Goal: Task Accomplishment & Management: Use online tool/utility

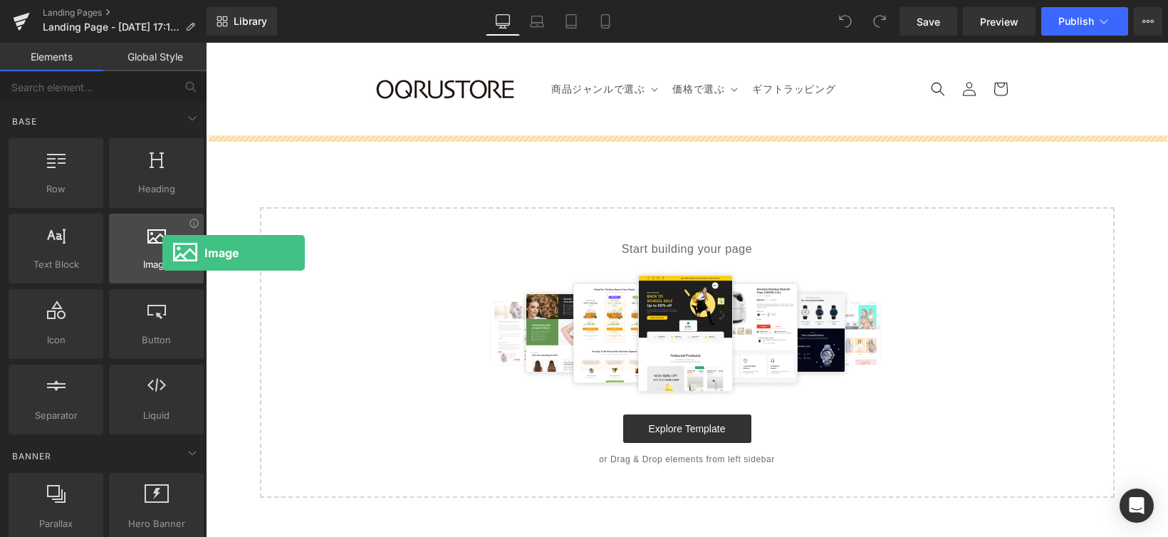
click at [162, 253] on div at bounding box center [156, 241] width 86 height 32
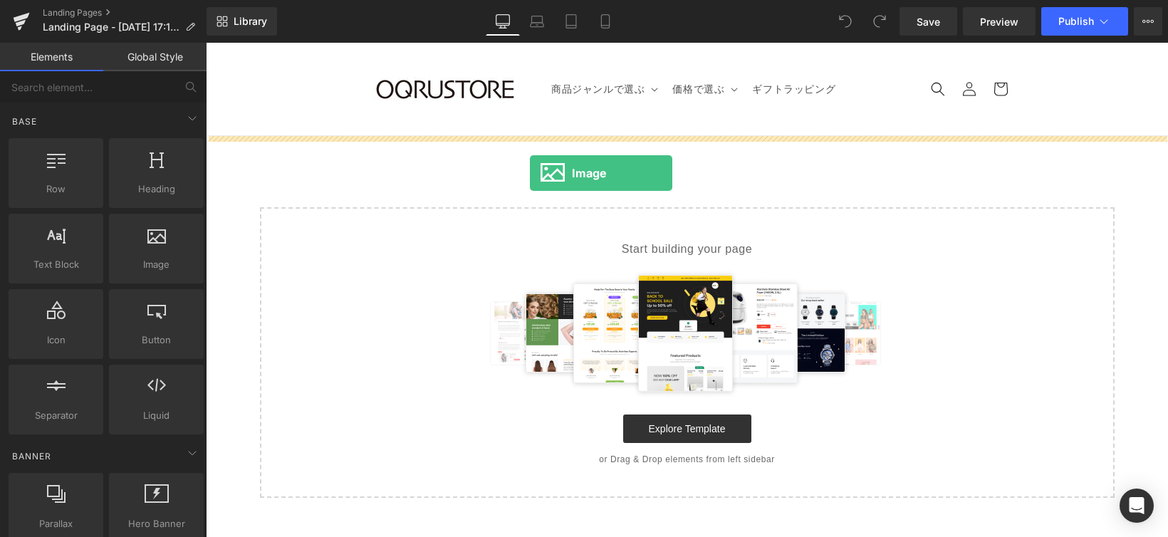
drag, startPoint x: 365, startPoint y: 286, endPoint x: 549, endPoint y: 197, distance: 204.2
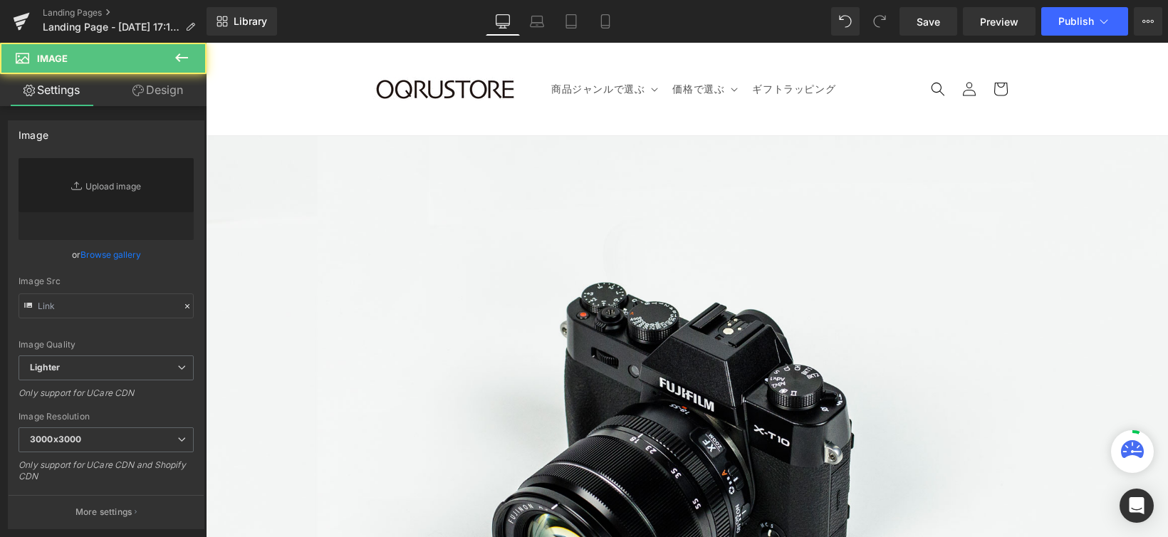
type input "//[DOMAIN_NAME][URL]"
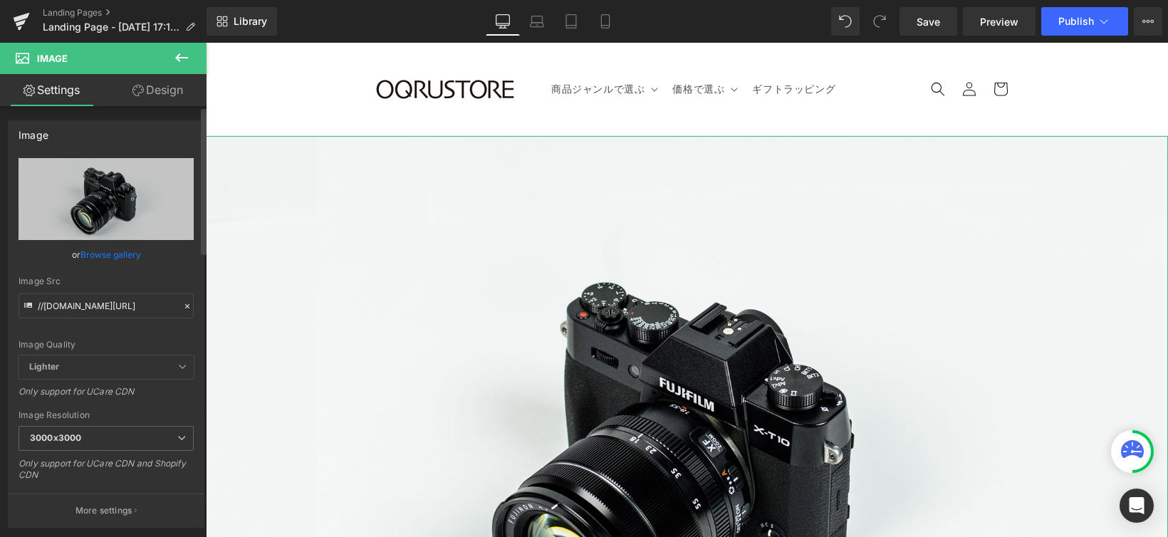
click at [182, 308] on icon at bounding box center [187, 306] width 10 height 10
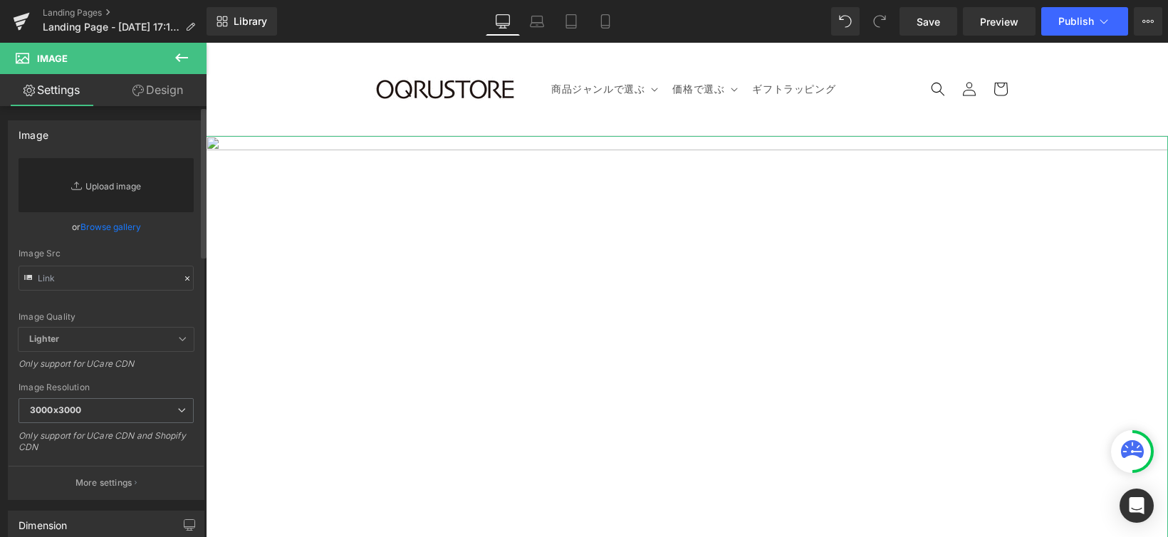
click at [117, 191] on link "Replace Image" at bounding box center [106, 185] width 175 height 54
click at [246, 31] on link "Library" at bounding box center [242, 21] width 71 height 28
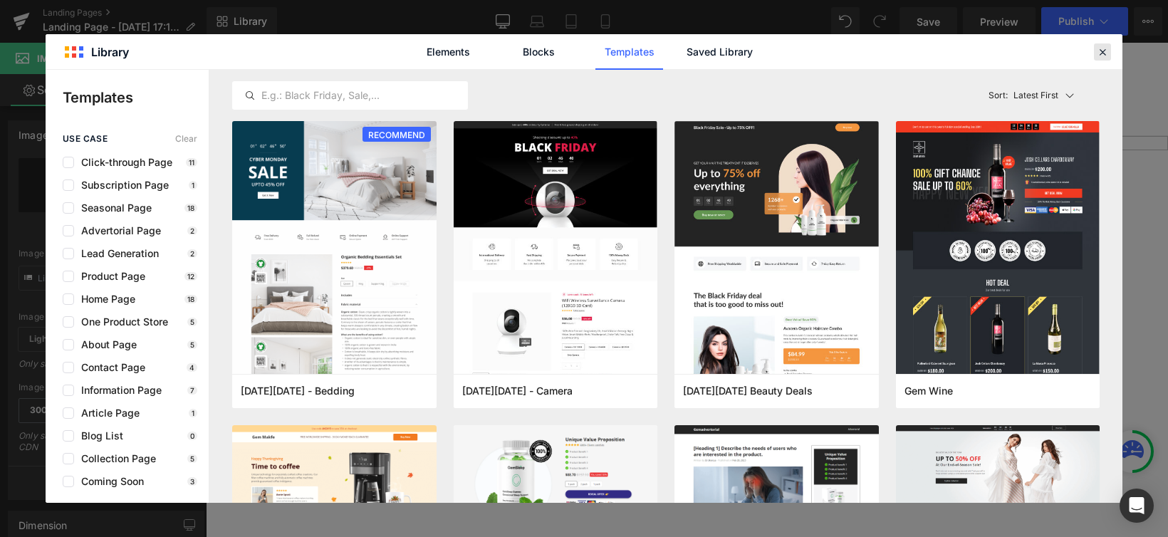
drag, startPoint x: 895, startPoint y: 9, endPoint x: 1101, endPoint y: 51, distance: 210.1
click at [1101, 51] on icon at bounding box center [1102, 52] width 13 height 13
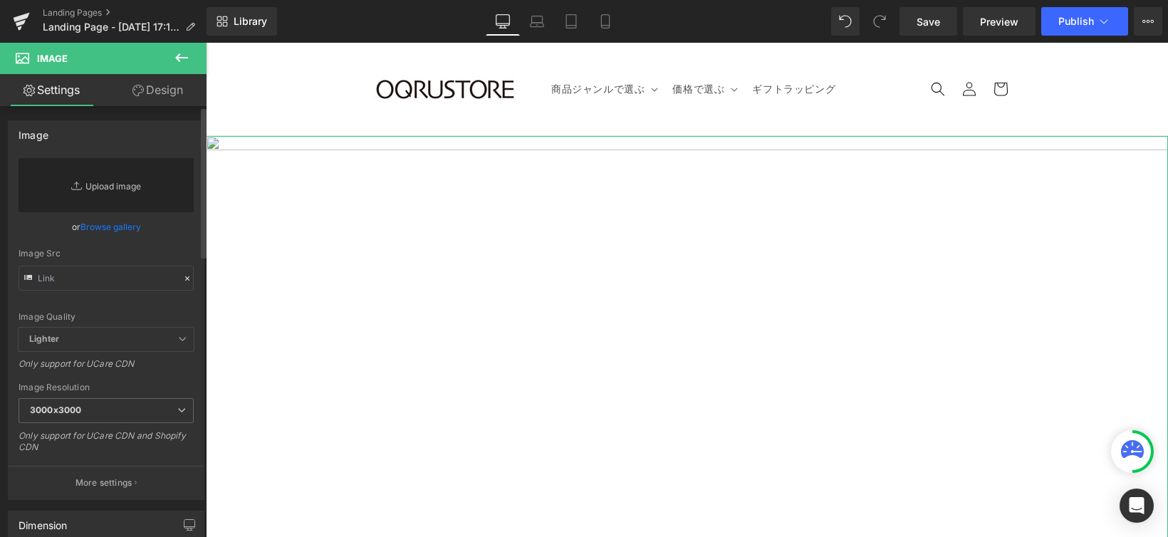
click at [109, 182] on link "Replace Image" at bounding box center [106, 185] width 175 height 54
type input "C:\fakepath\tanukicookie_fal_9_16.jpg"
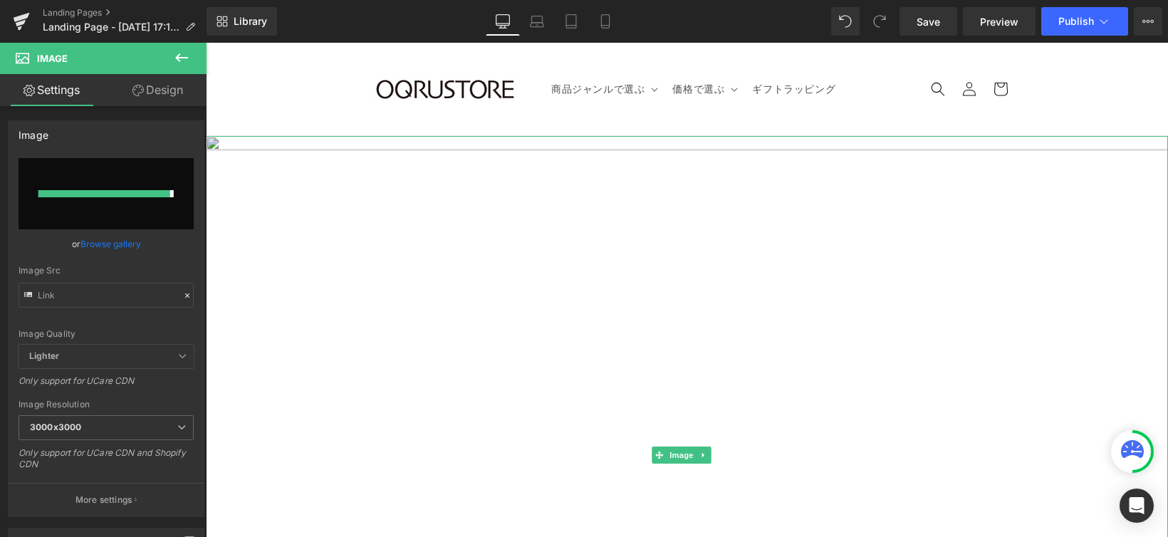
type input "[URL][DOMAIN_NAME]"
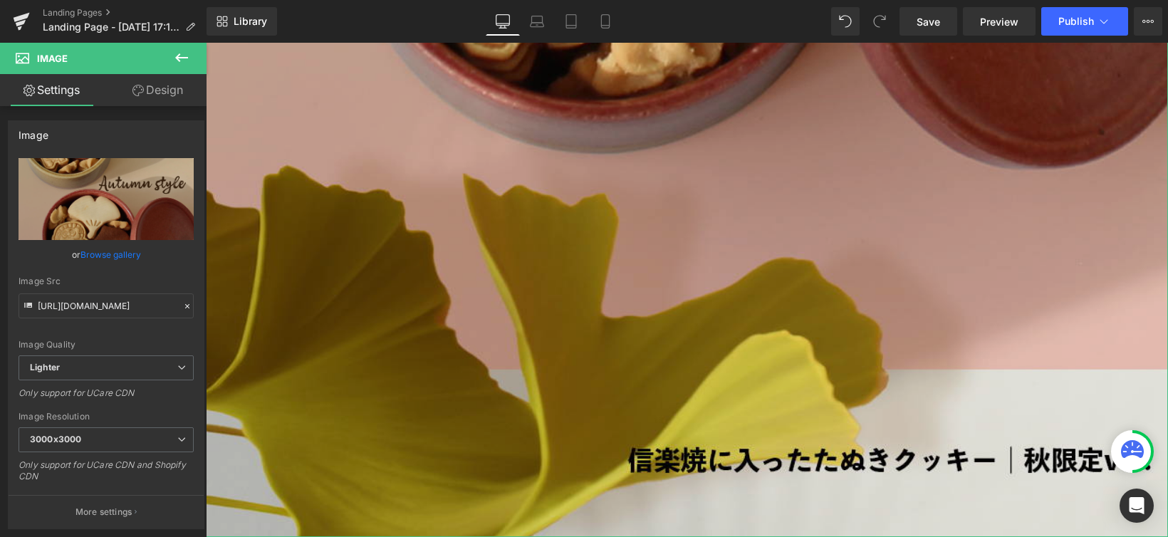
scroll to position [1470, 0]
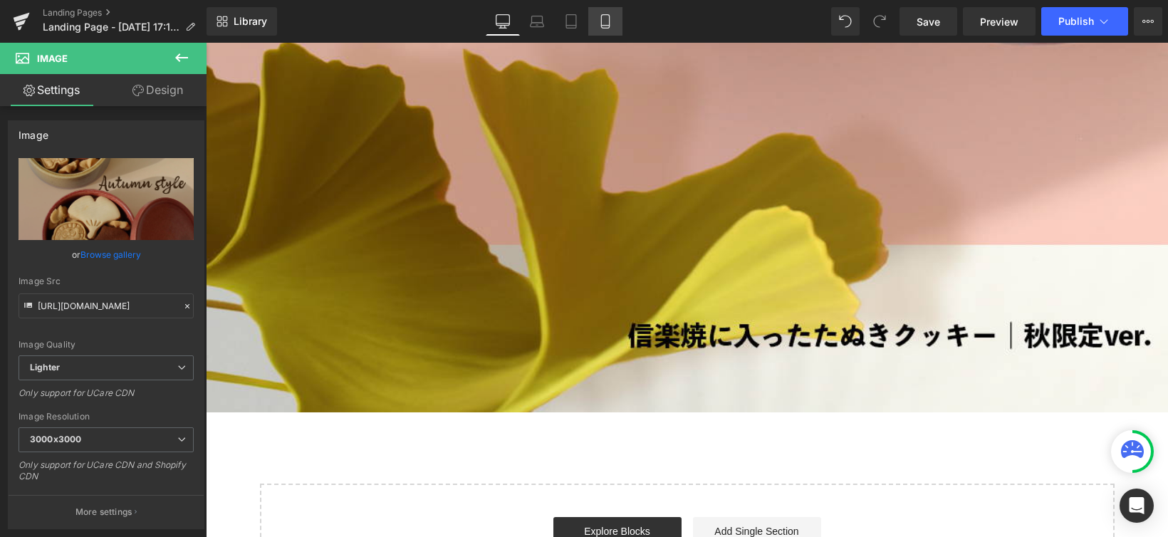
click at [604, 21] on icon at bounding box center [605, 21] width 14 height 14
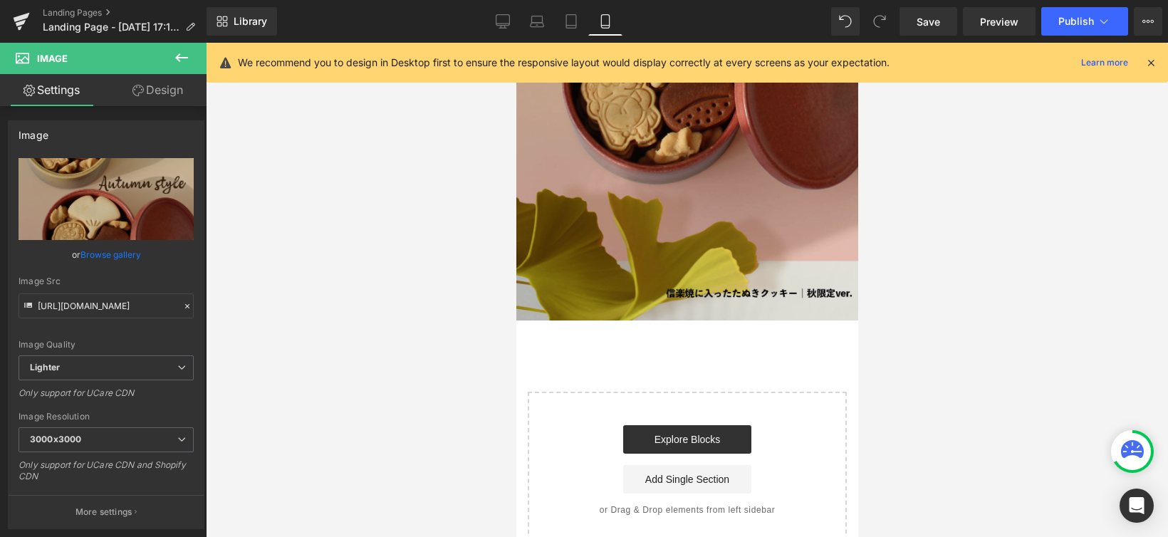
scroll to position [443, 0]
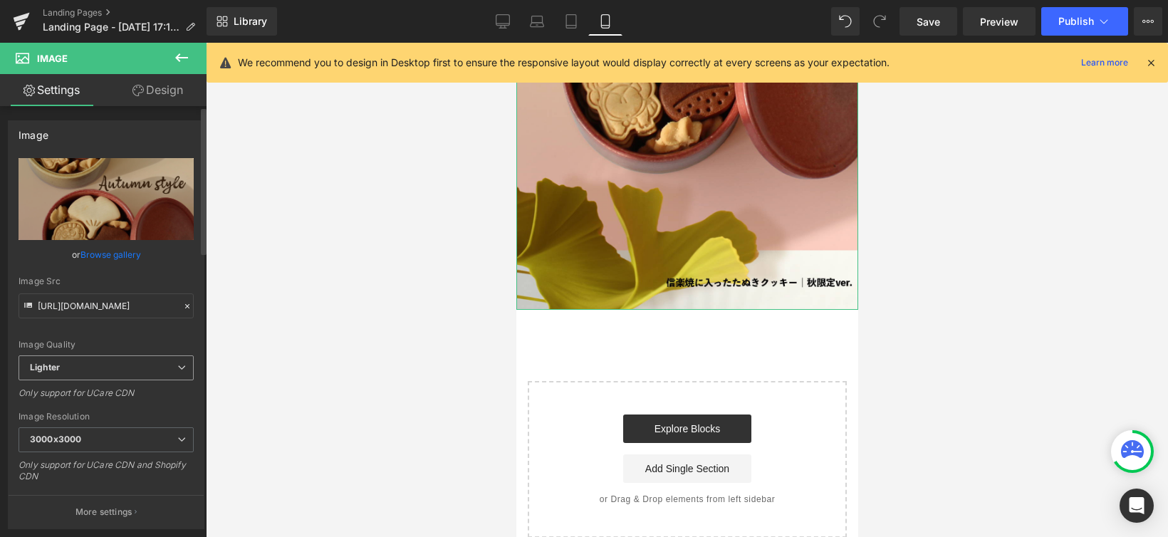
click at [179, 365] on icon at bounding box center [181, 367] width 9 height 9
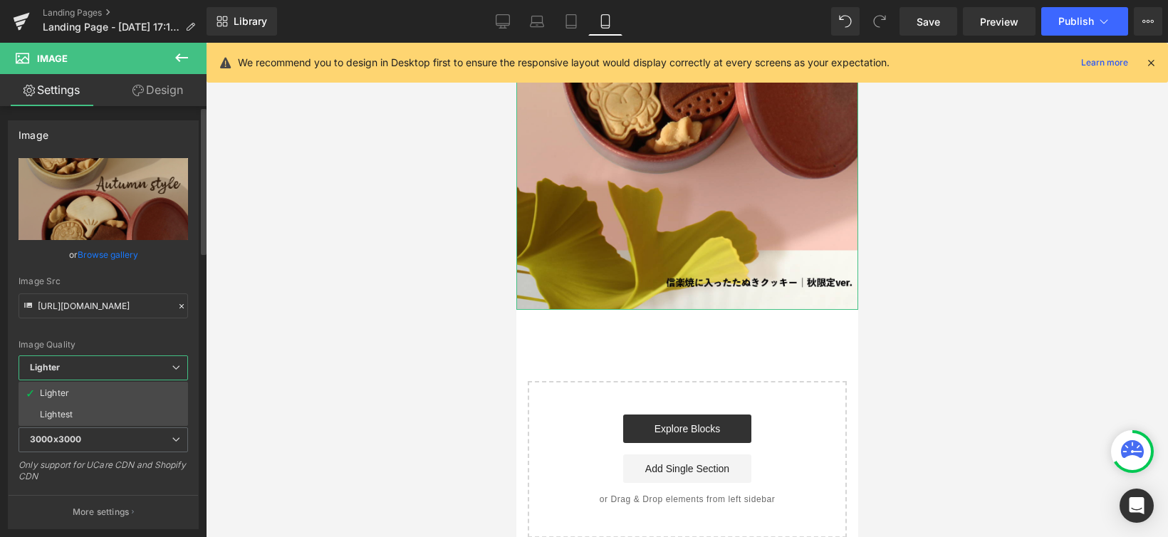
click at [179, 365] on icon at bounding box center [176, 367] width 9 height 9
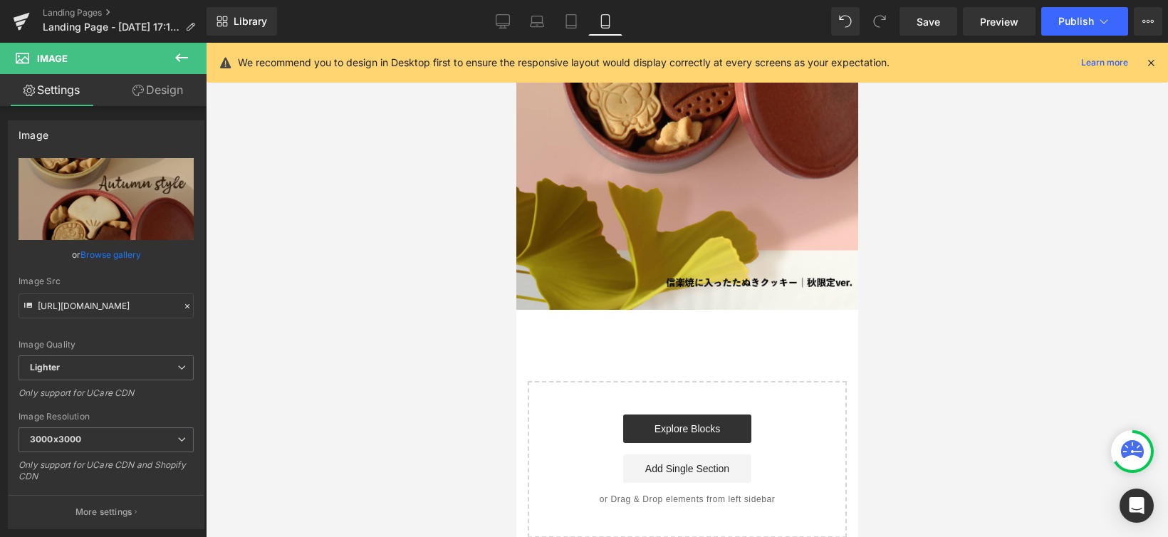
click at [174, 59] on icon at bounding box center [181, 57] width 17 height 17
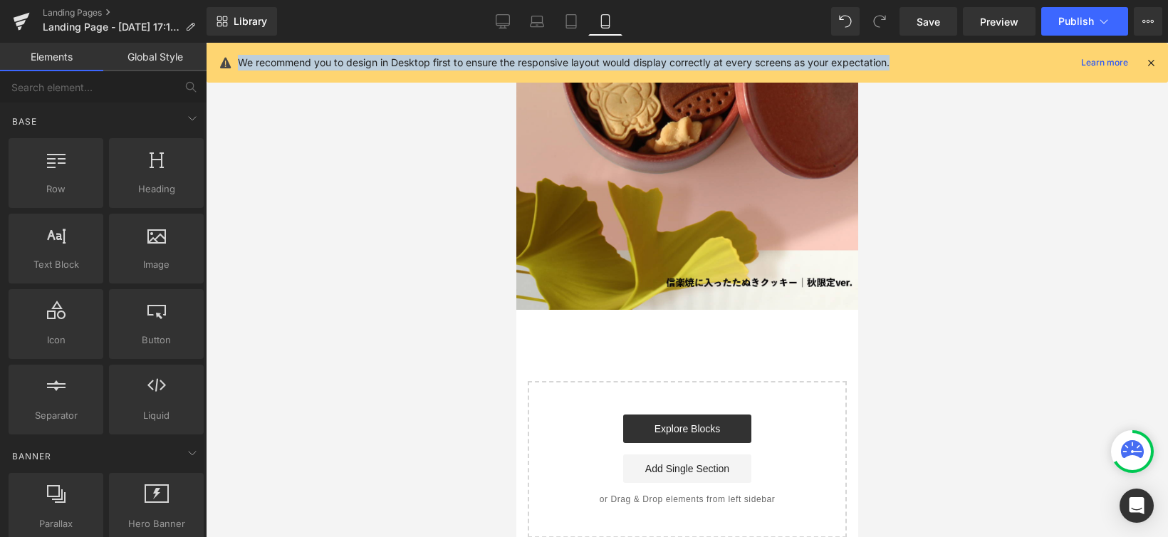
drag, startPoint x: 316, startPoint y: 64, endPoint x: 911, endPoint y: 67, distance: 594.7
click at [911, 67] on div "We recommend you to design in Desktop first to ensure the responsive layout wou…" at bounding box center [691, 62] width 907 height 17
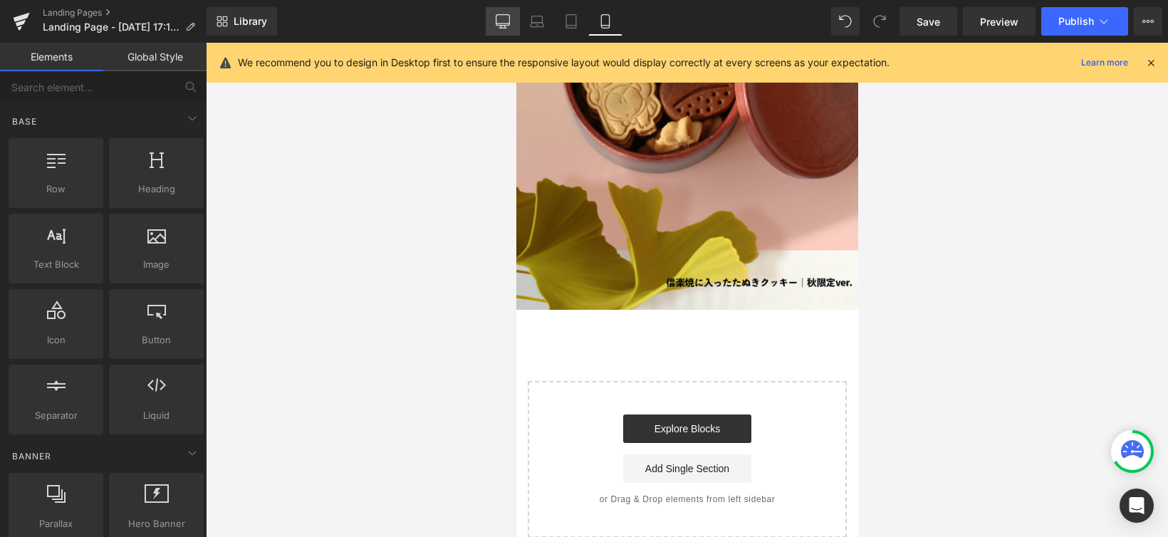
click at [505, 20] on icon at bounding box center [503, 21] width 14 height 14
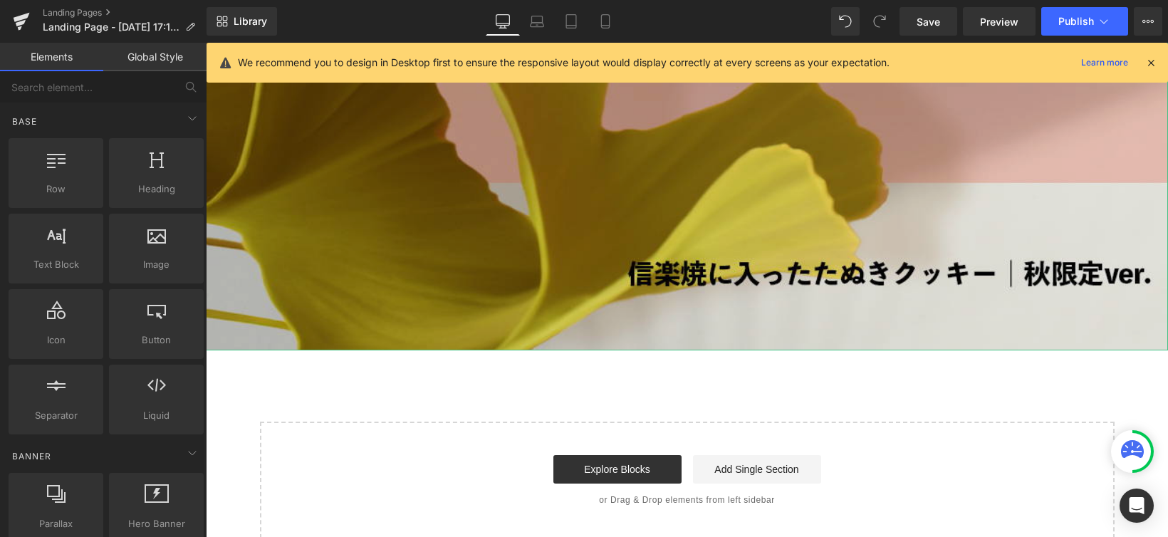
scroll to position [1536, 0]
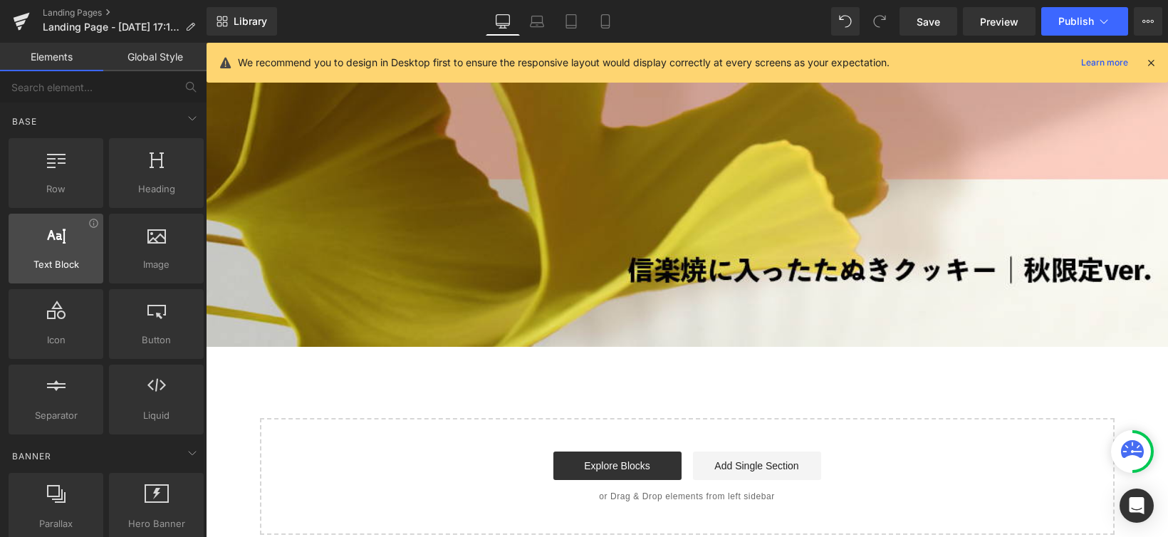
click at [66, 233] on div at bounding box center [56, 241] width 86 height 32
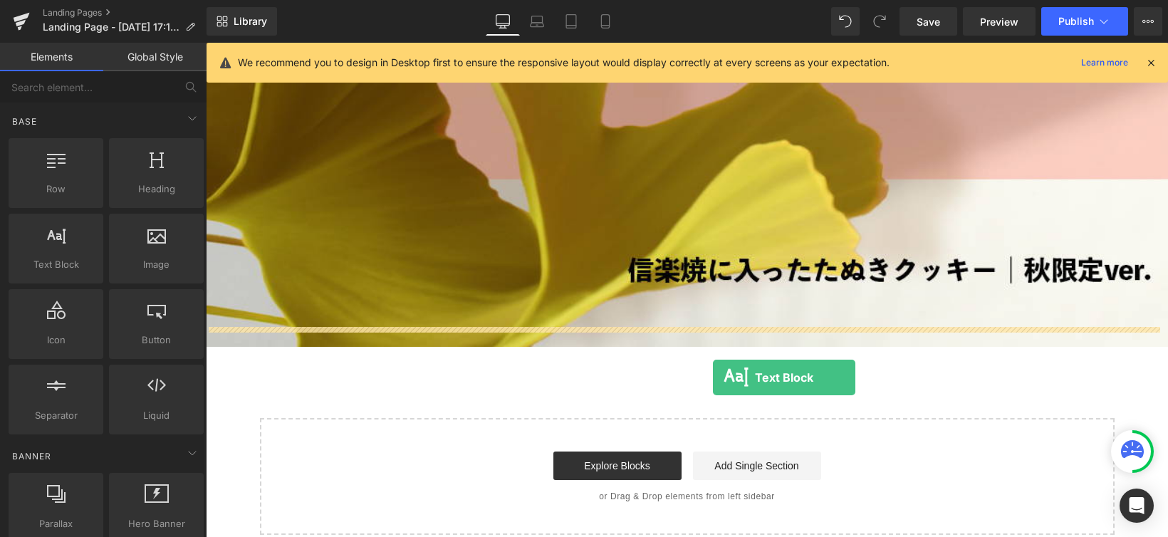
drag, startPoint x: 265, startPoint y: 290, endPoint x: 712, endPoint y: 377, distance: 455.8
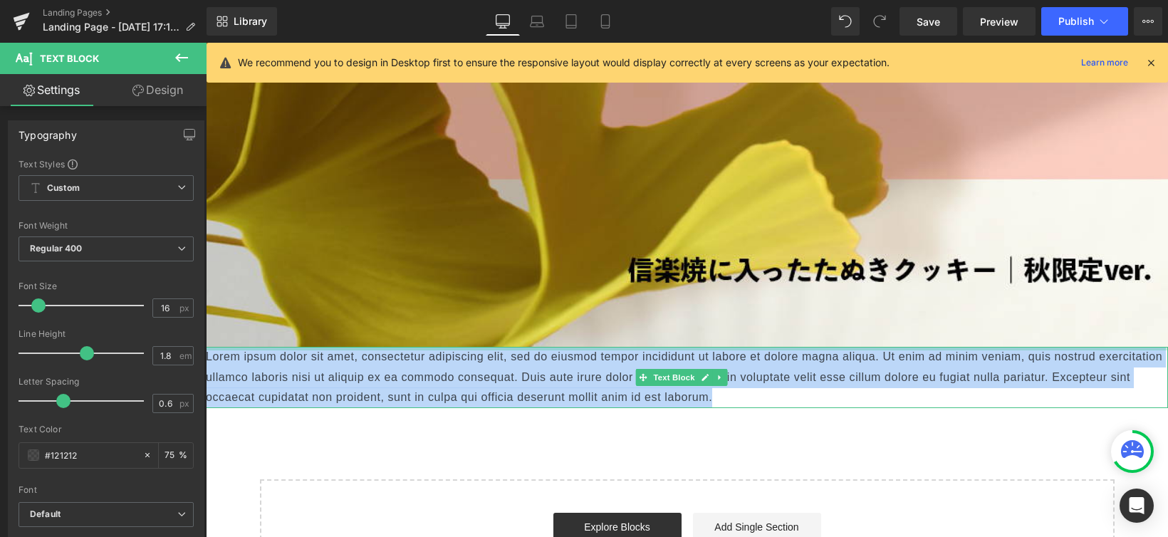
drag, startPoint x: 815, startPoint y: 379, endPoint x: 303, endPoint y: 327, distance: 514.0
click at [303, 347] on div "Lorem ipsum dolor sit amet, consectetur adipiscing elit, sed do eiusmod tempor …" at bounding box center [687, 377] width 962 height 61
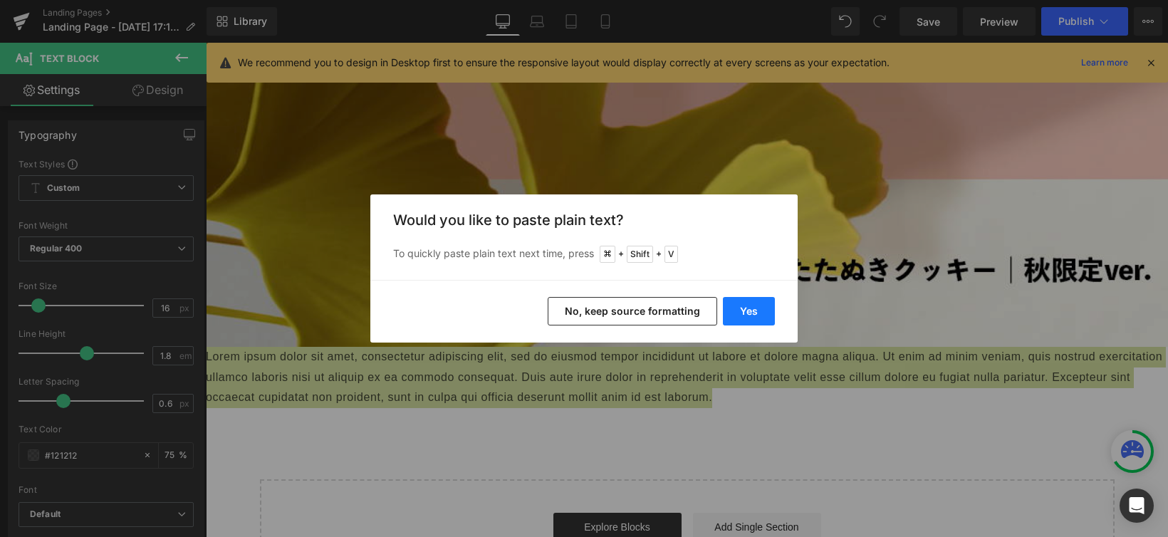
click at [746, 313] on button "Yes" at bounding box center [749, 311] width 52 height 28
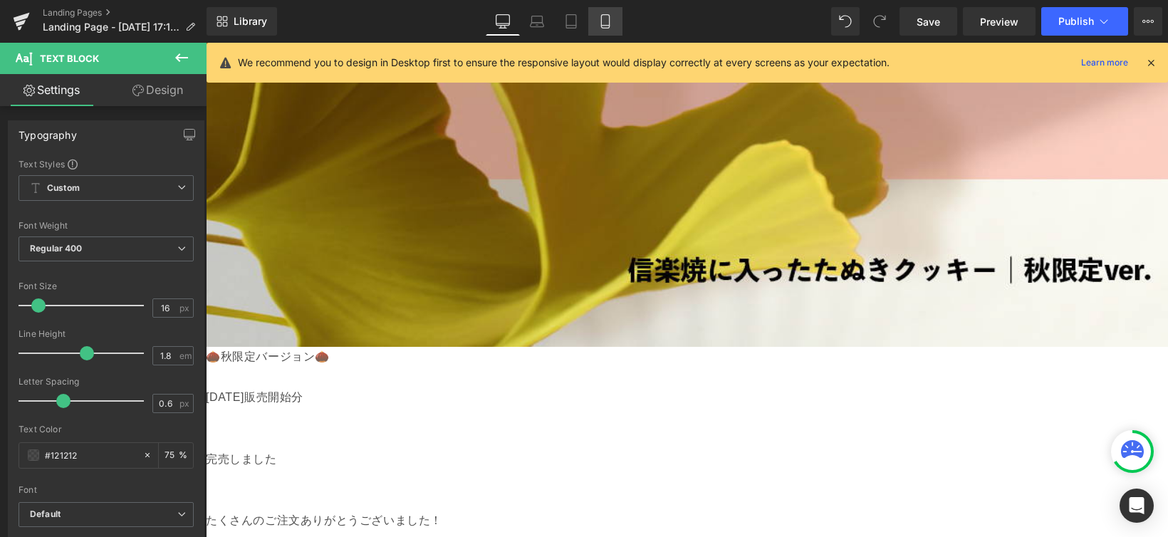
click at [599, 26] on icon at bounding box center [605, 21] width 14 height 14
type input "15"
type input "75"
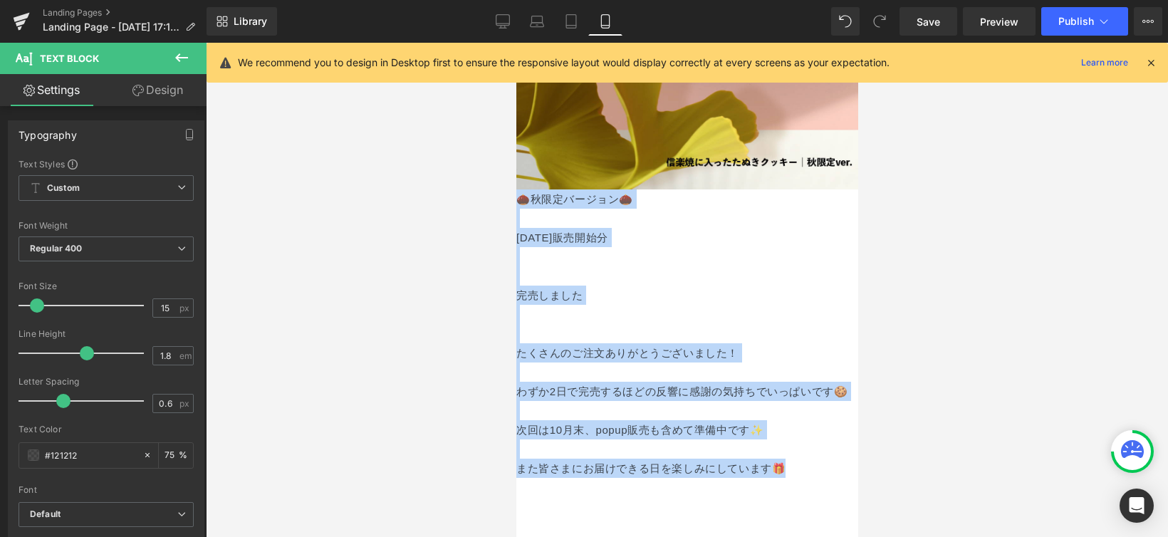
scroll to position [610, 0]
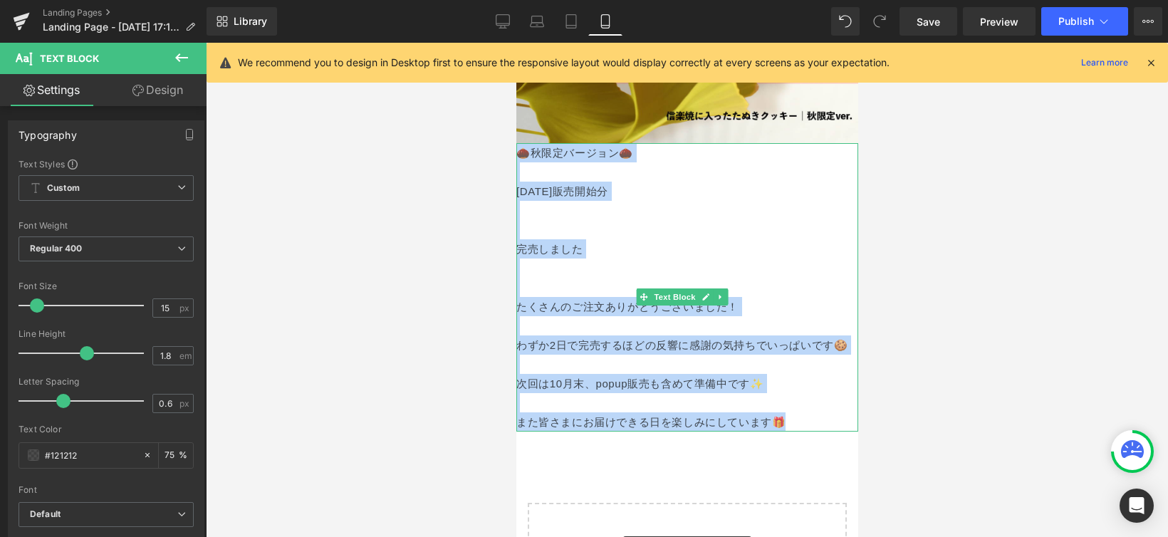
drag, startPoint x: 521, startPoint y: 338, endPoint x: 793, endPoint y: 415, distance: 282.7
click at [793, 415] on div "🌰秋限定バージョン🌰 [DATE]販売開始分 完売しました たくさんのご注文ありがとうございました！ わずか2日で完売するほどの反響に感謝の気持ちでいっぱいで…" at bounding box center [687, 287] width 342 height 288
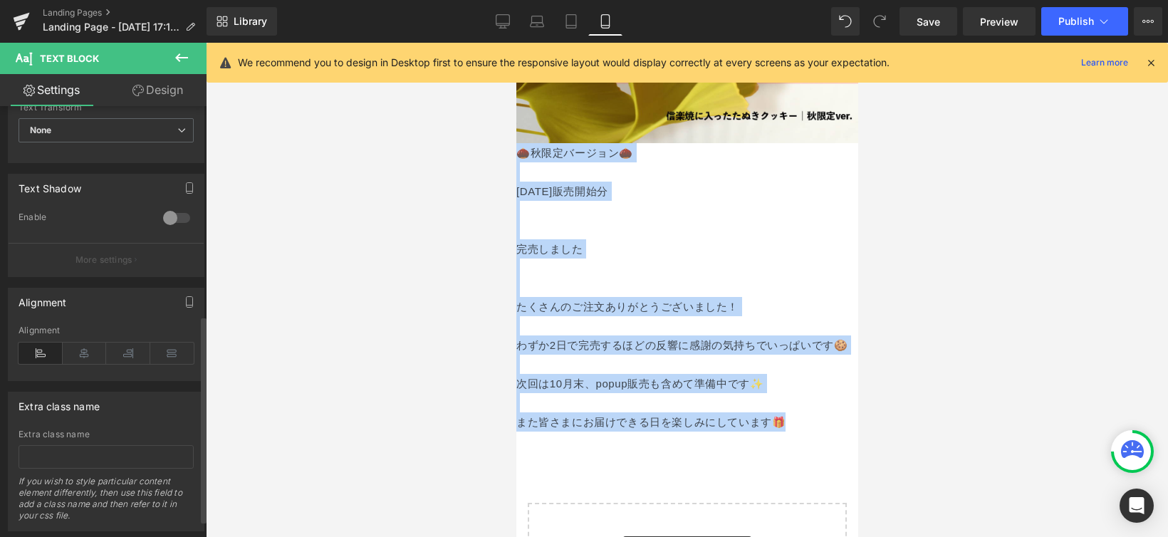
scroll to position [272, 0]
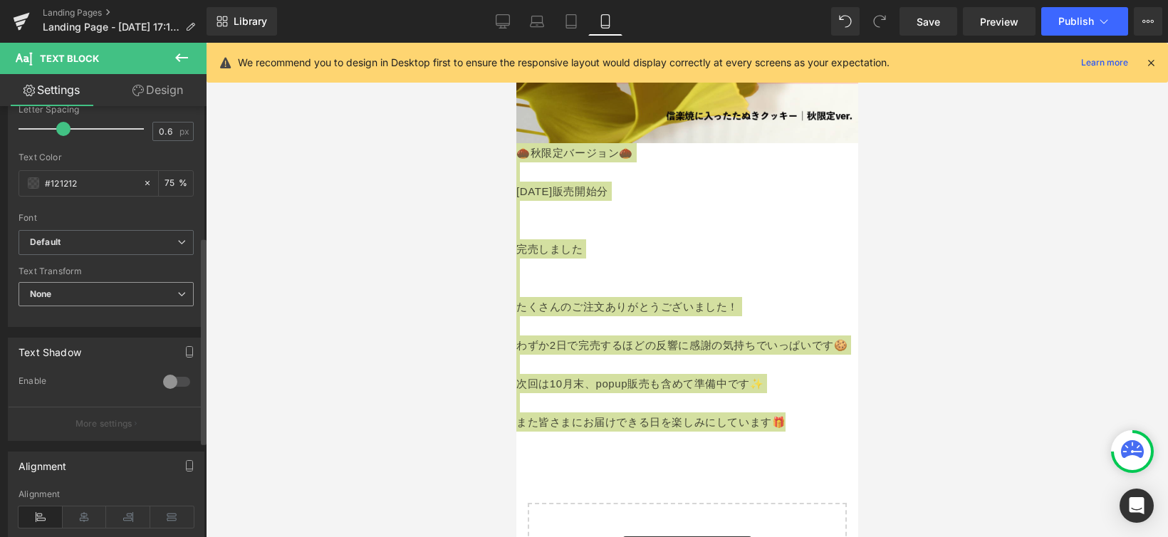
click at [165, 298] on span "None" at bounding box center [106, 294] width 175 height 25
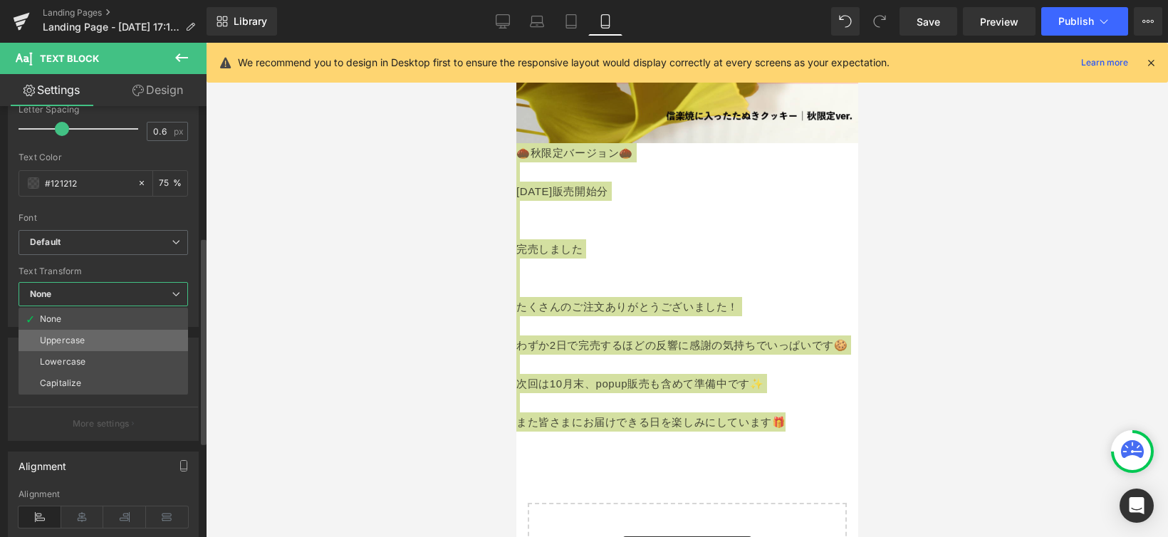
click at [144, 332] on li "Uppercase" at bounding box center [104, 340] width 170 height 21
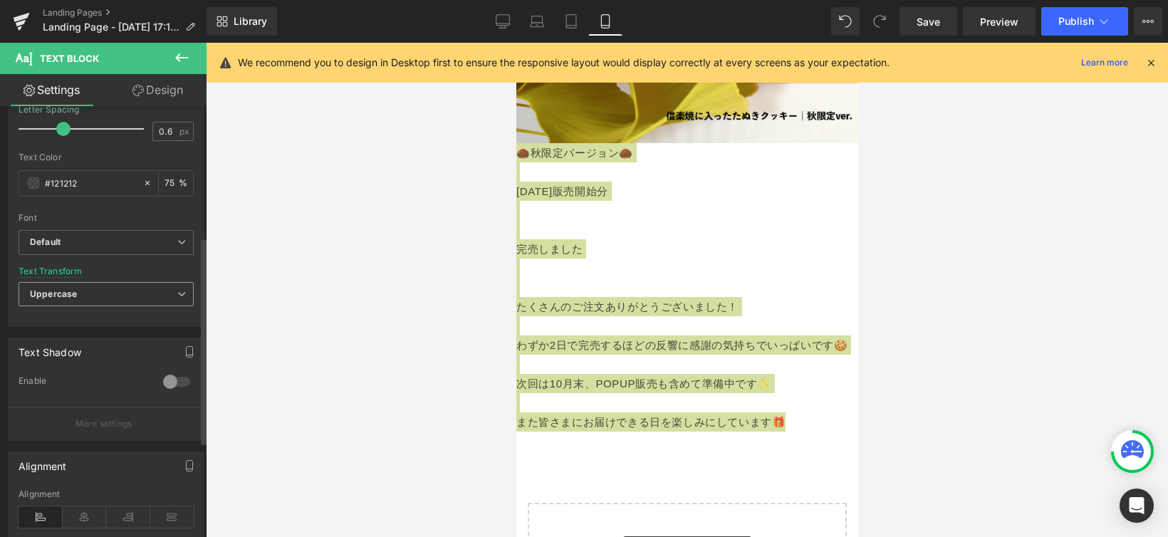
click at [153, 295] on span "Uppercase" at bounding box center [106, 294] width 175 height 25
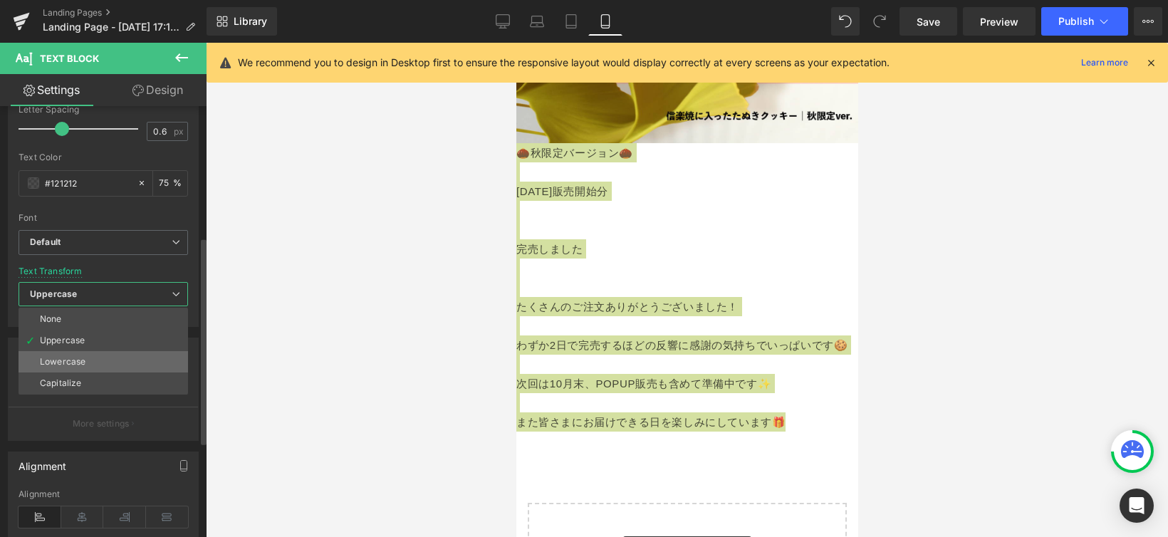
click at [130, 364] on li "Lowercase" at bounding box center [104, 361] width 170 height 21
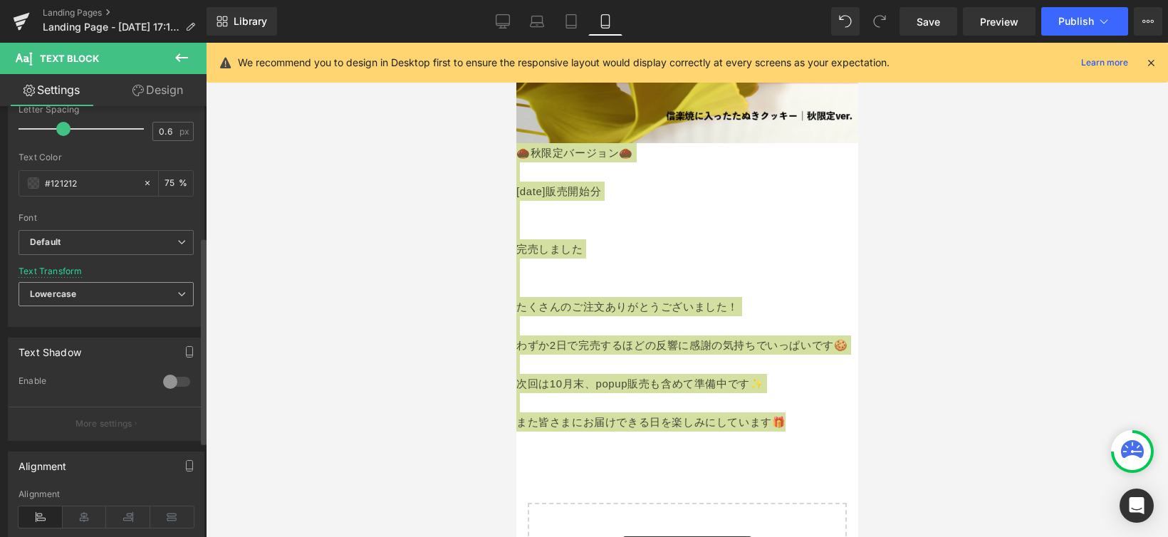
click at [155, 293] on span "Lowercase" at bounding box center [106, 294] width 175 height 25
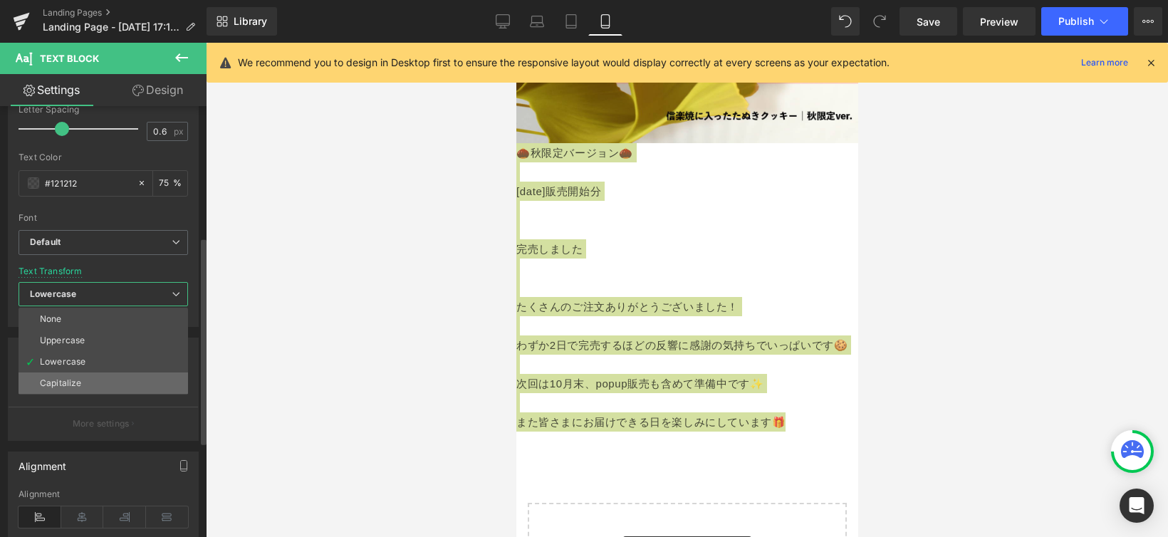
click at [125, 375] on li "Capitalize" at bounding box center [104, 382] width 170 height 21
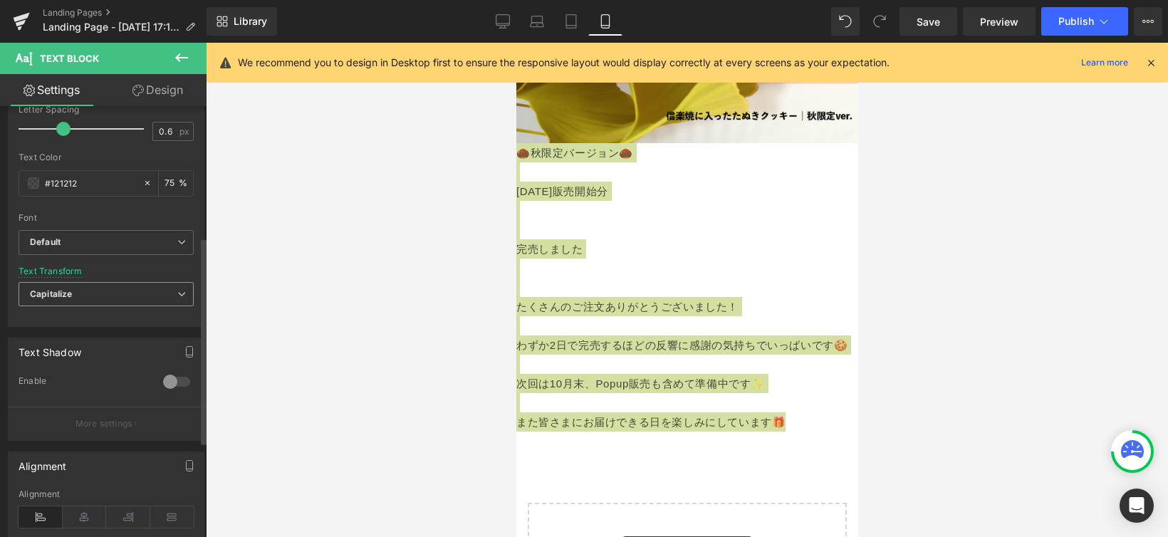
click at [141, 293] on span "Capitalize" at bounding box center [106, 294] width 175 height 25
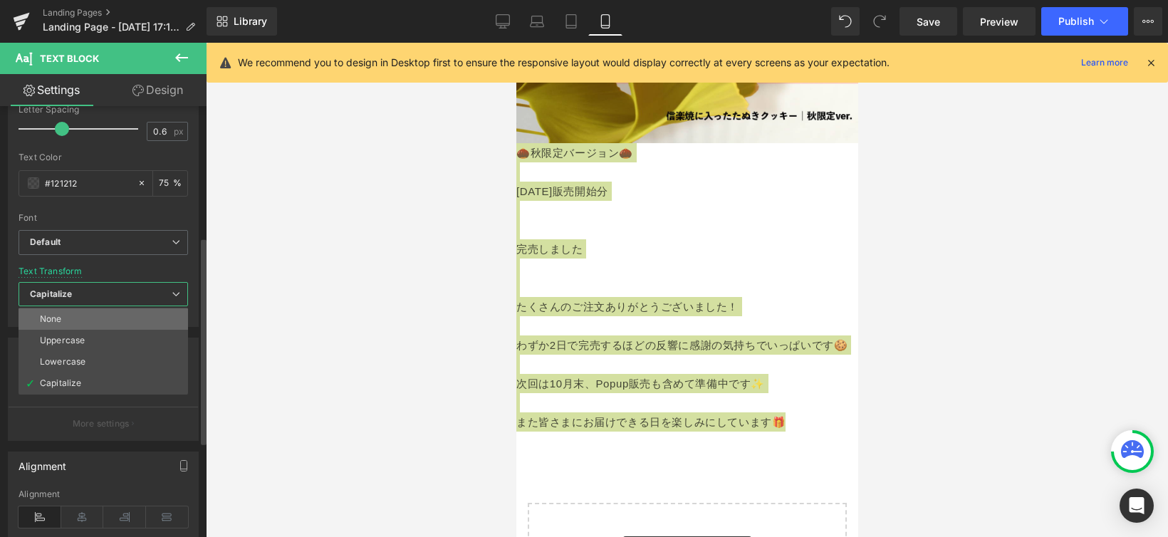
click at [136, 312] on li "None" at bounding box center [104, 318] width 170 height 21
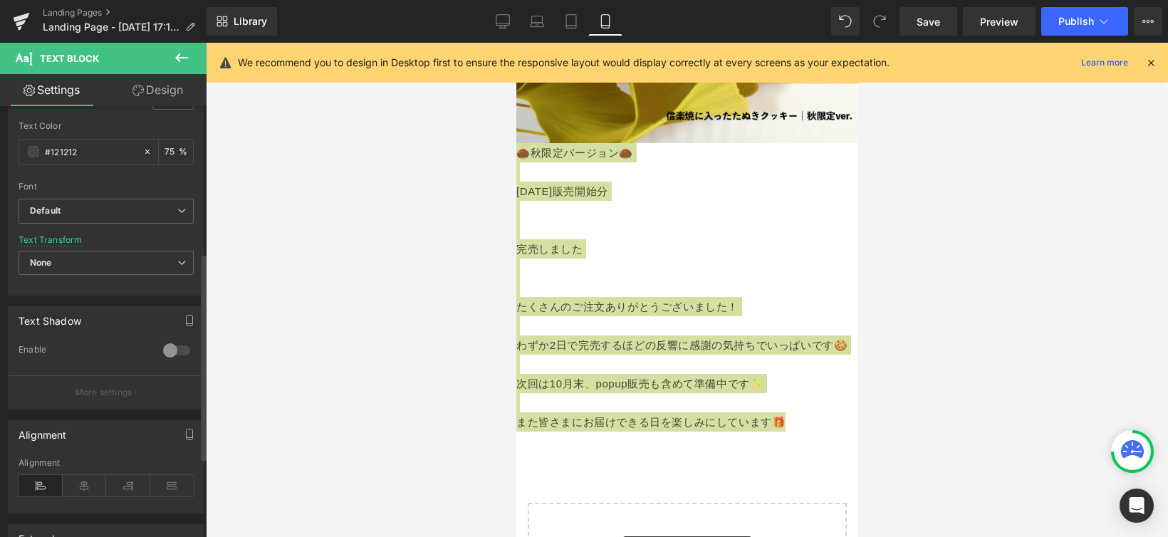
scroll to position [470, 0]
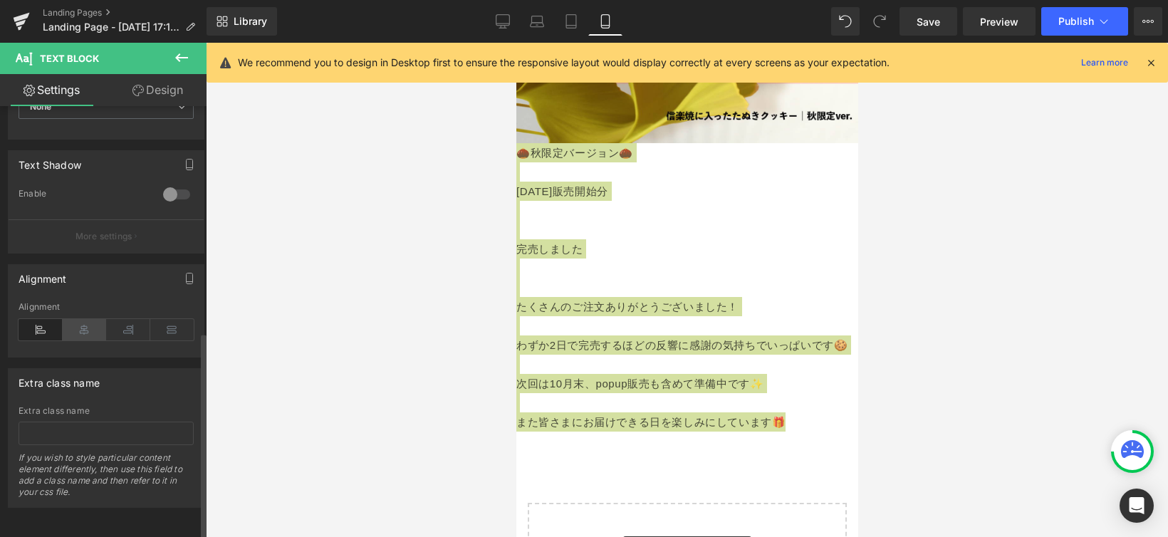
click at [86, 323] on icon at bounding box center [85, 329] width 44 height 21
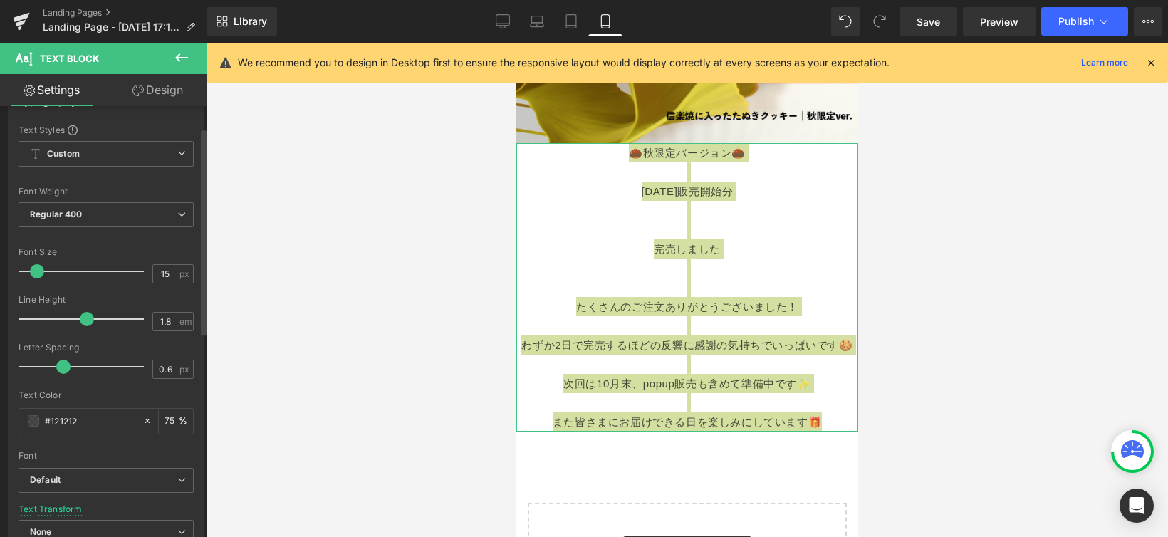
scroll to position [199, 0]
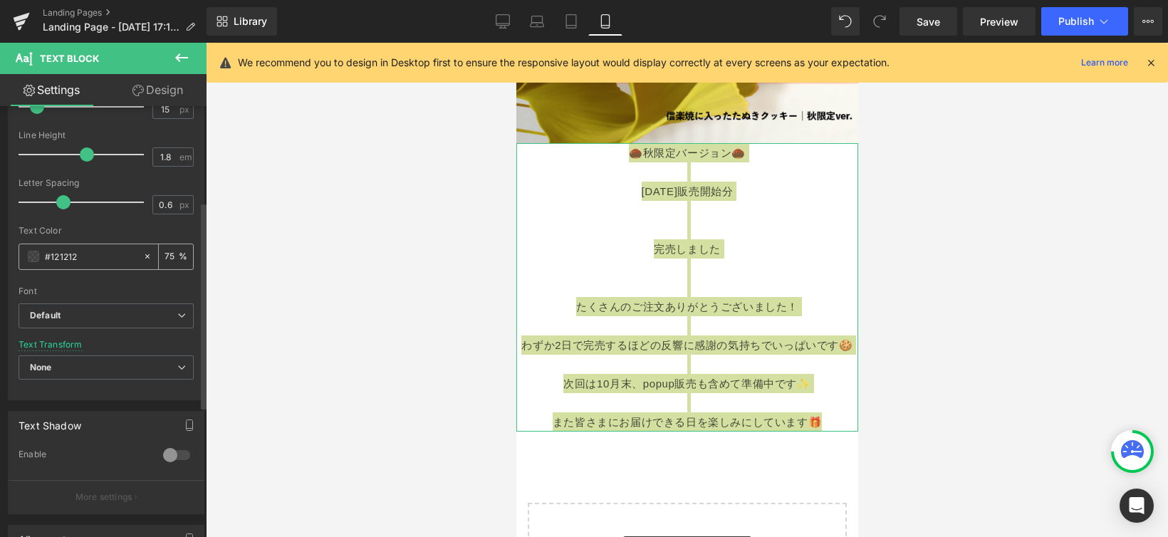
click at [58, 256] on input "#121212" at bounding box center [90, 257] width 91 height 16
click at [37, 257] on span at bounding box center [33, 256] width 11 height 11
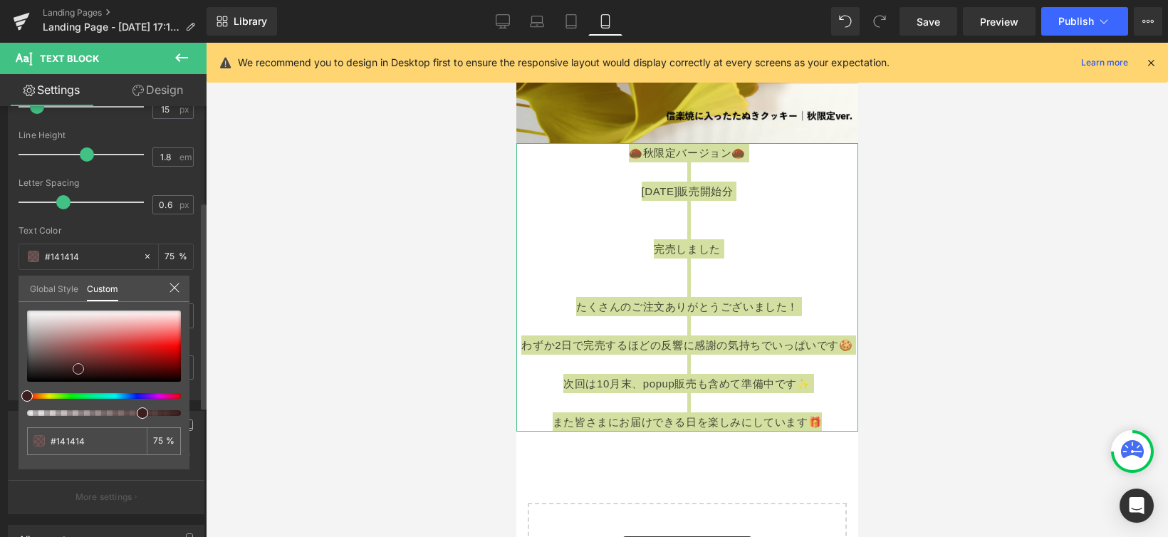
type input "#141414"
type input "#2a1c1c"
type input "#5f1a1a"
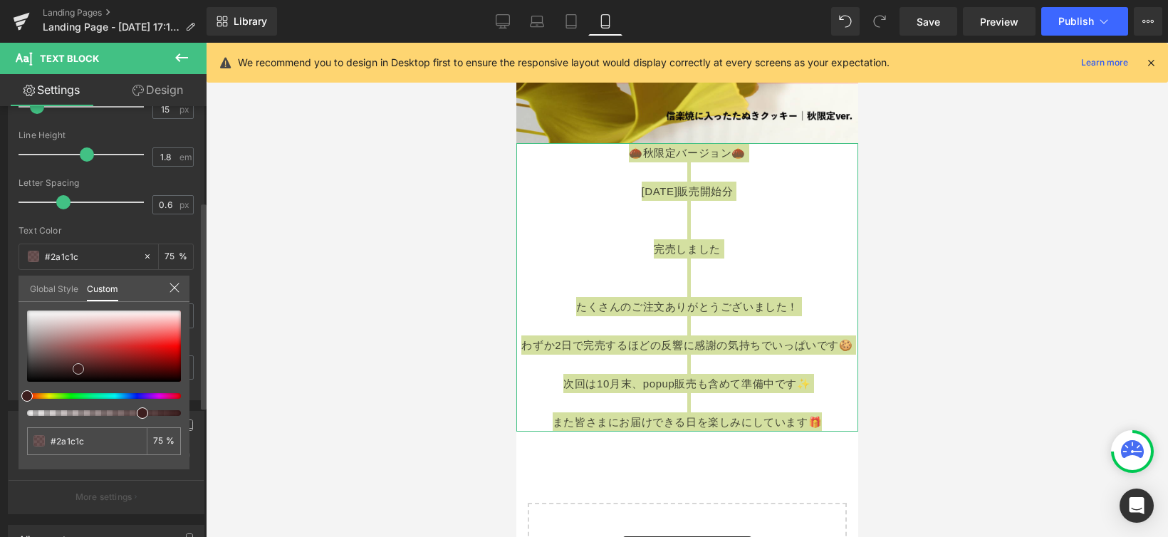
type input "#5f1a1a"
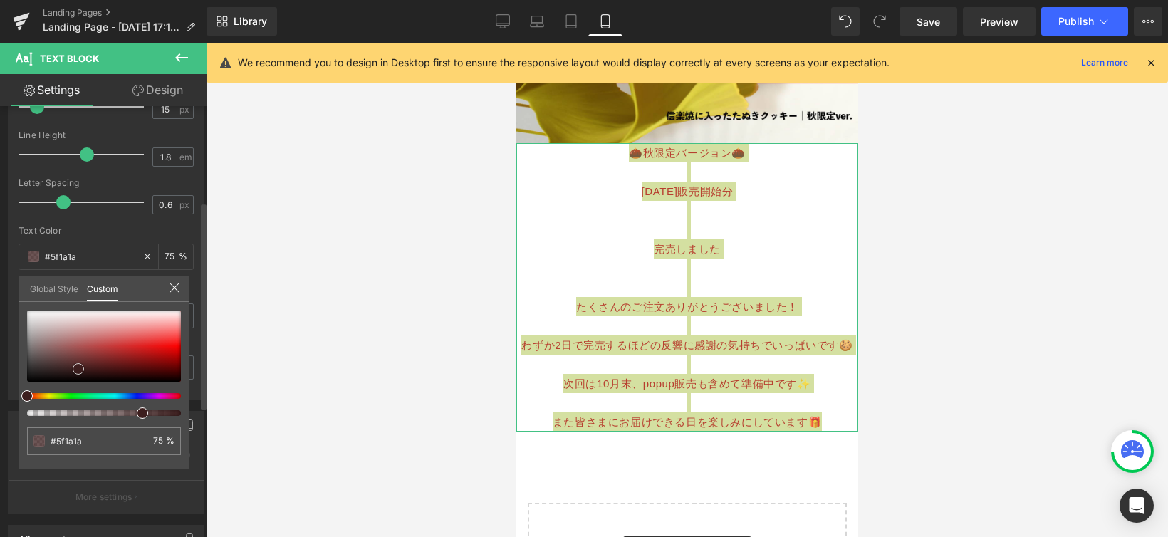
type input "#ad0a0a"
type input "#e50000"
type input "#ea0000"
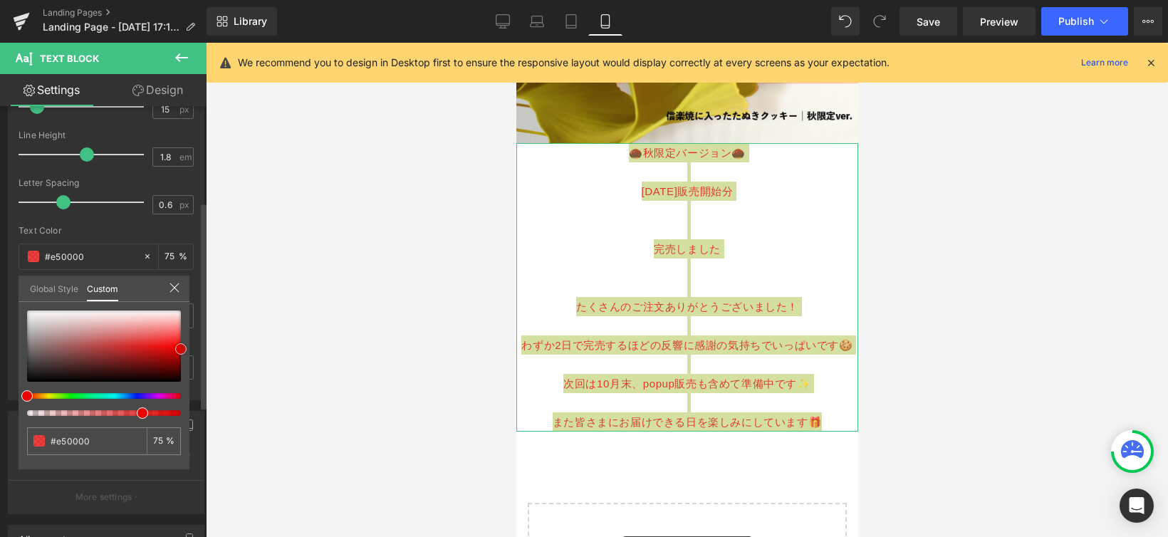
type input "#ea0000"
drag, startPoint x: 28, startPoint y: 375, endPoint x: 190, endPoint y: 348, distance: 164.0
click at [190, 348] on div "Typography Text Styles Custom Custom Setup Global Style Custom Setup Global Sty…" at bounding box center [106, 155] width 213 height 489
type input "78"
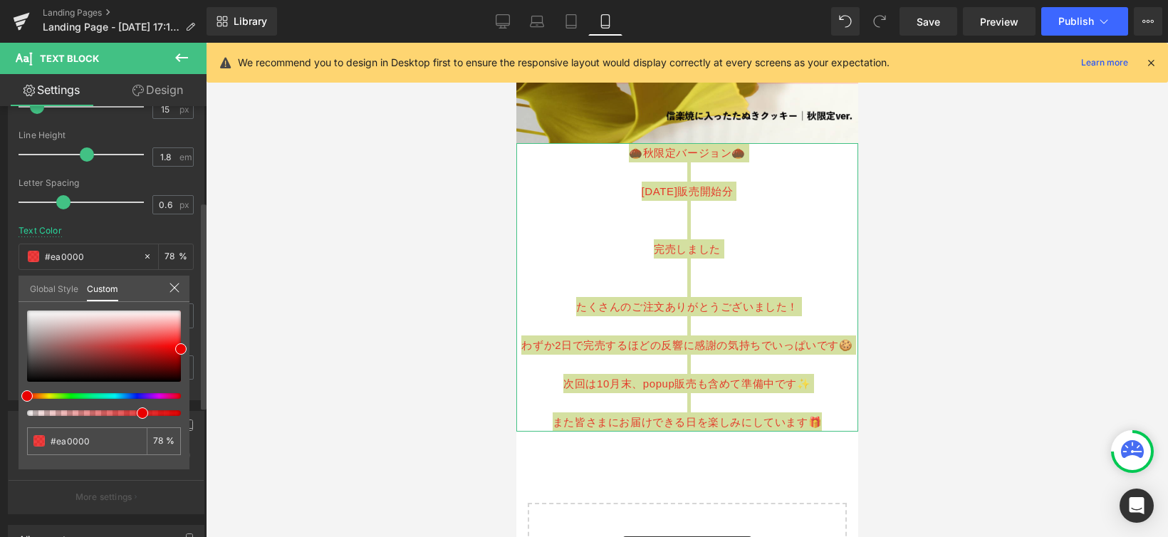
type input "79"
type input "94"
type input "100"
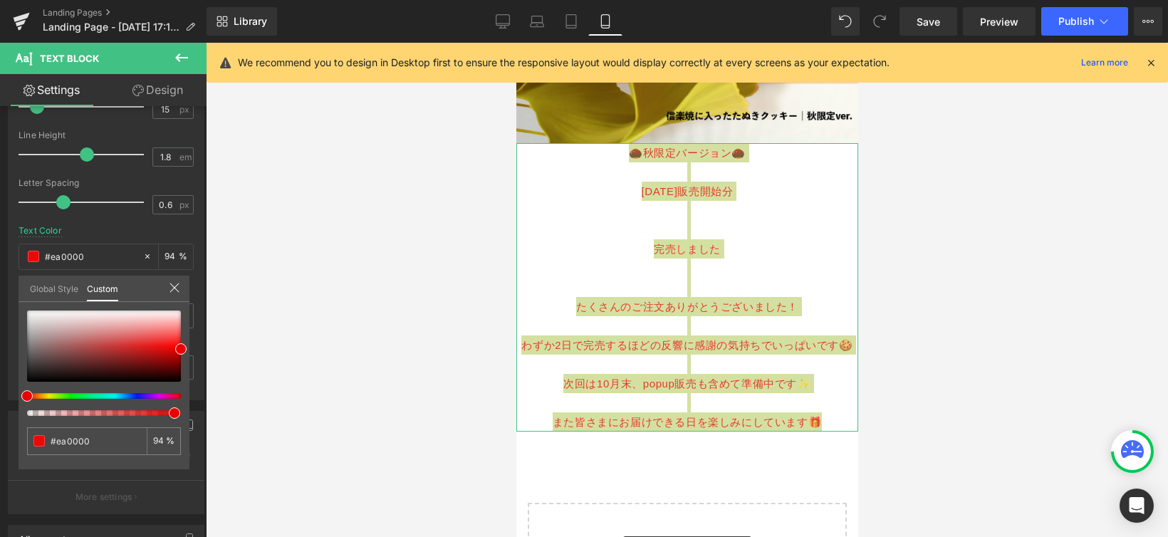
type input "100"
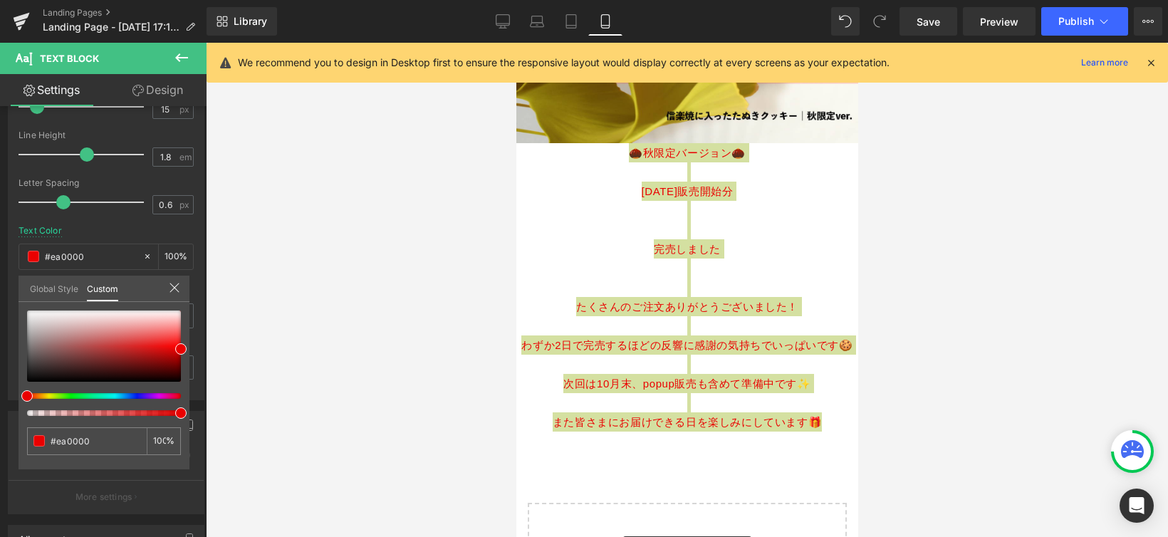
drag, startPoint x: 145, startPoint y: 416, endPoint x: 210, endPoint y: 415, distance: 64.8
click at [210, 415] on div "Text Block You are previewing how the will restyle your page. You can not edit …" at bounding box center [584, 280] width 1168 height 561
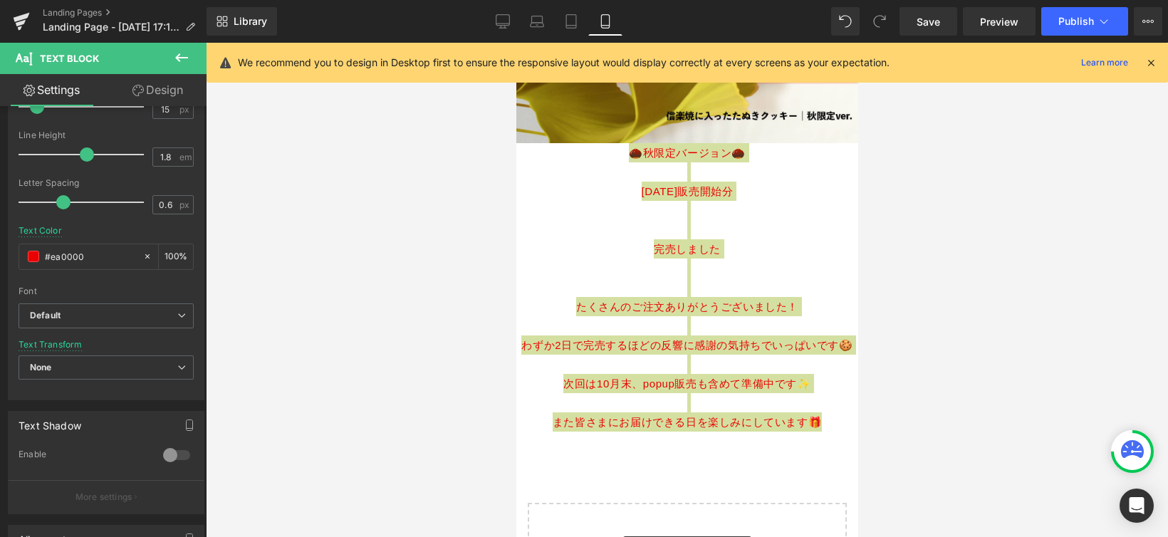
click at [338, 366] on div at bounding box center [687, 290] width 962 height 494
click at [354, 358] on div at bounding box center [687, 290] width 962 height 494
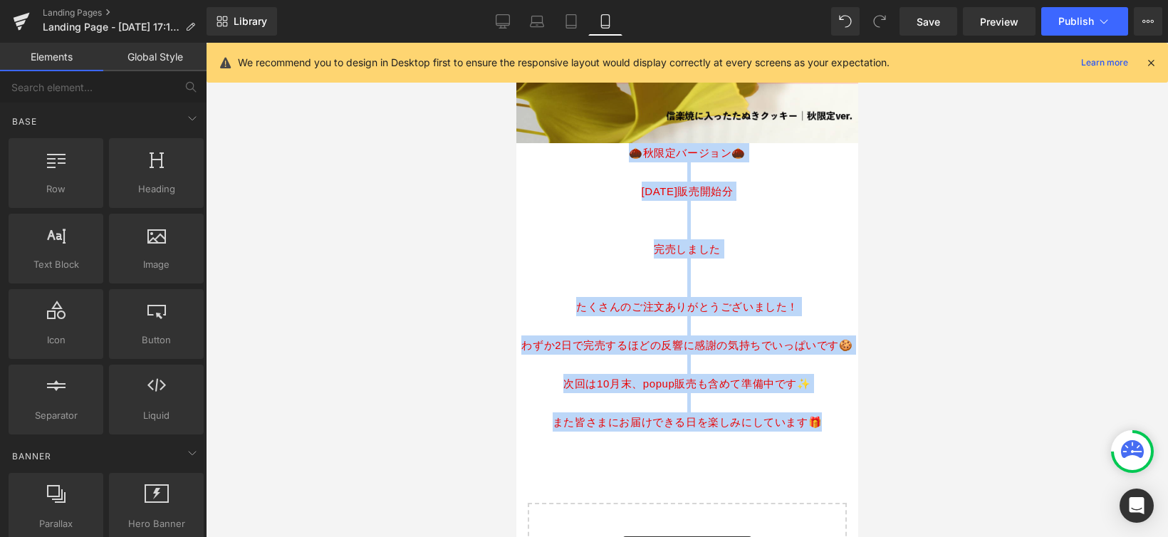
click at [610, 278] on p at bounding box center [687, 287] width 342 height 19
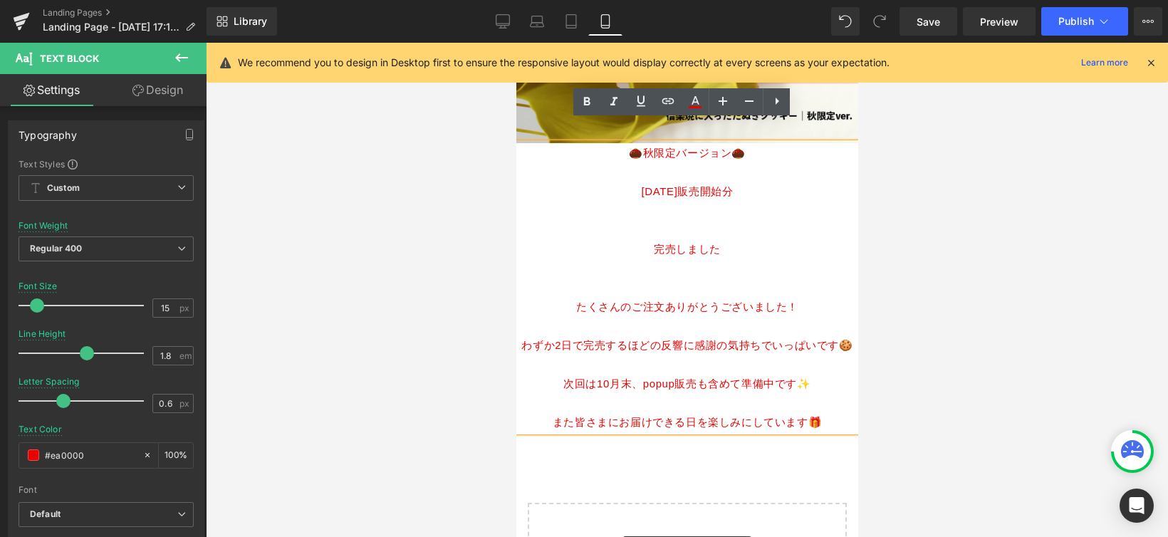
click at [635, 182] on p "[DATE]販売開始分" at bounding box center [687, 191] width 342 height 19
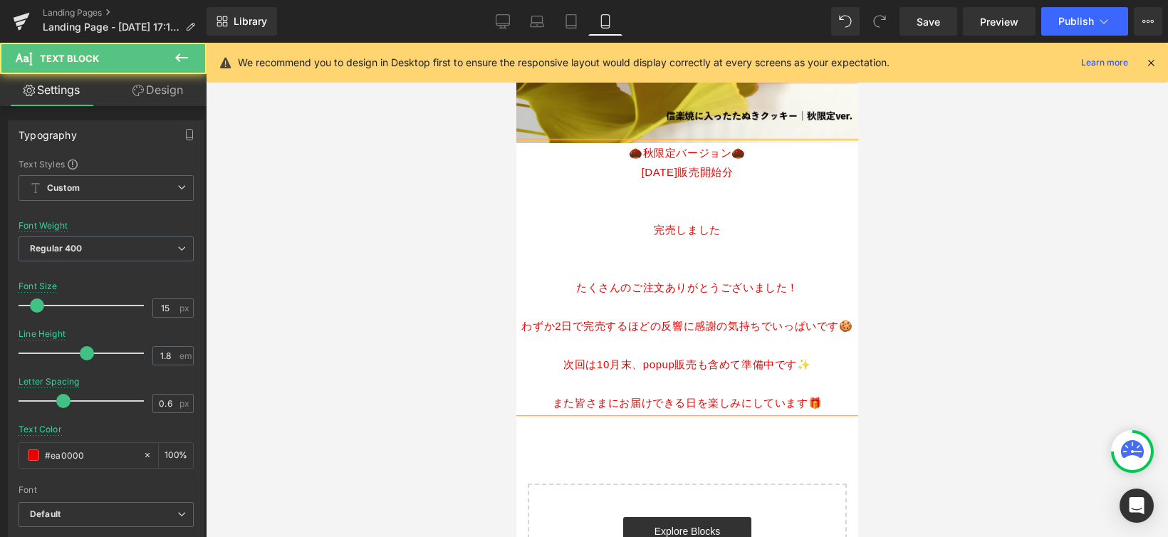
click at [647, 220] on p "完売しました" at bounding box center [687, 229] width 342 height 19
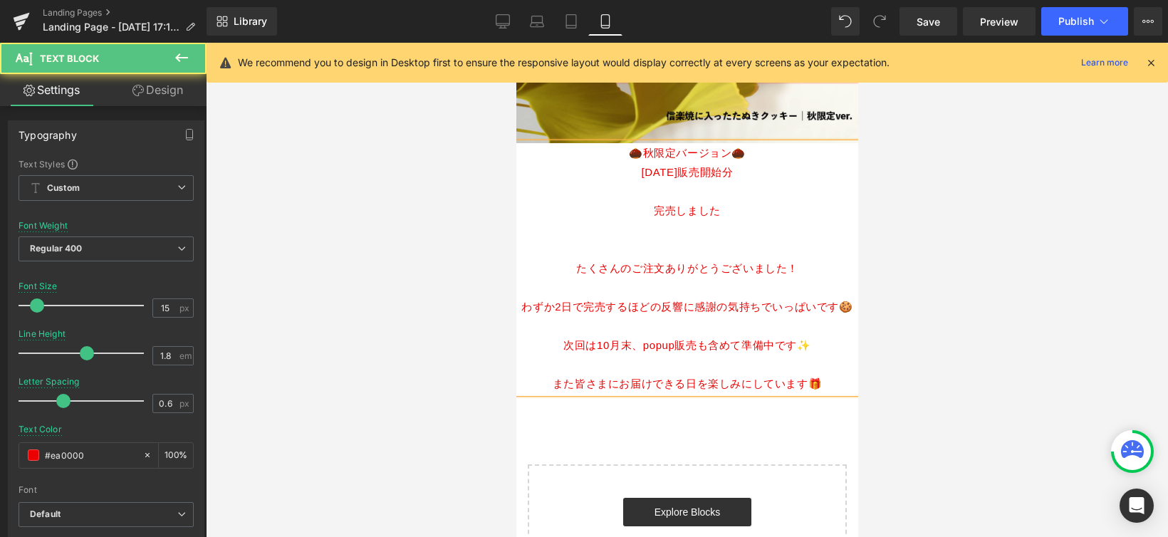
click at [569, 259] on p "たくさんのご注文ありがとうございました！" at bounding box center [687, 268] width 342 height 19
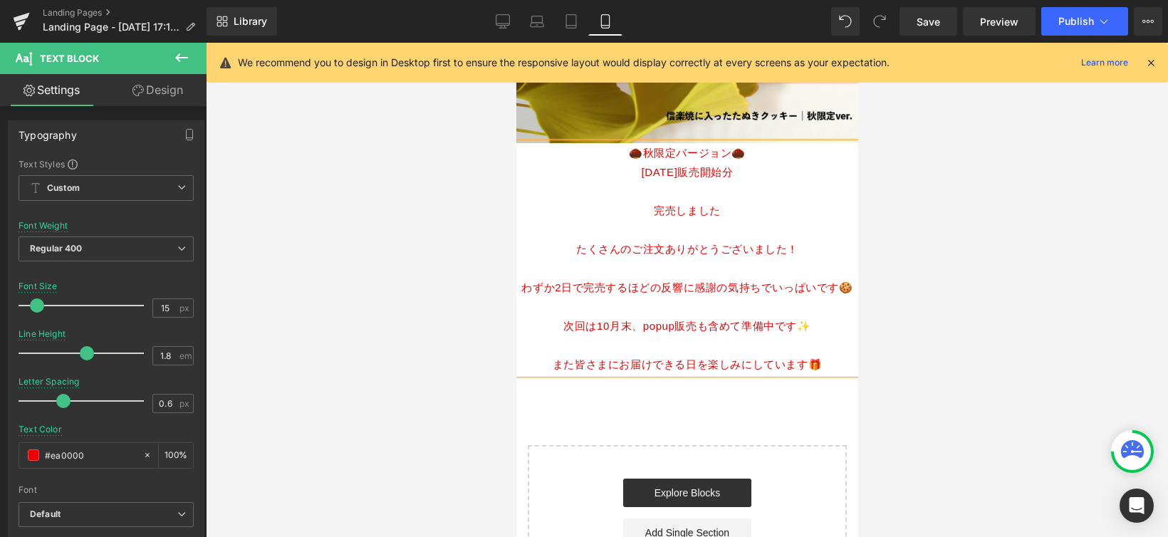
click at [527, 278] on p "わずか2日で完売するほどの反響に感謝の気持ちでいっぱいです🍪" at bounding box center [687, 287] width 342 height 19
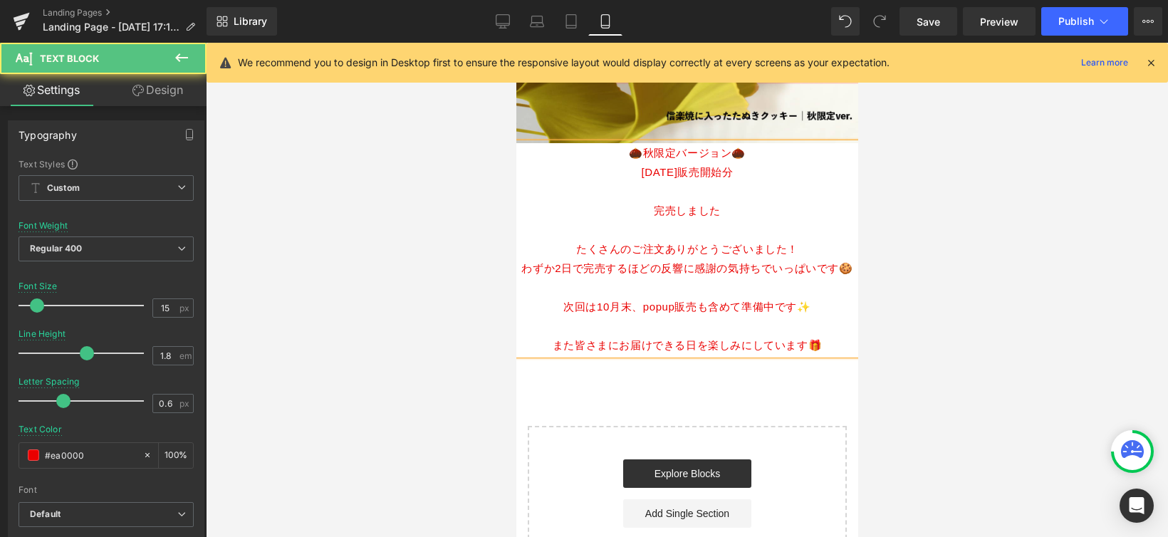
click at [558, 297] on p "次回は10月末、popup販売も含めて準備中です✨" at bounding box center [687, 306] width 342 height 19
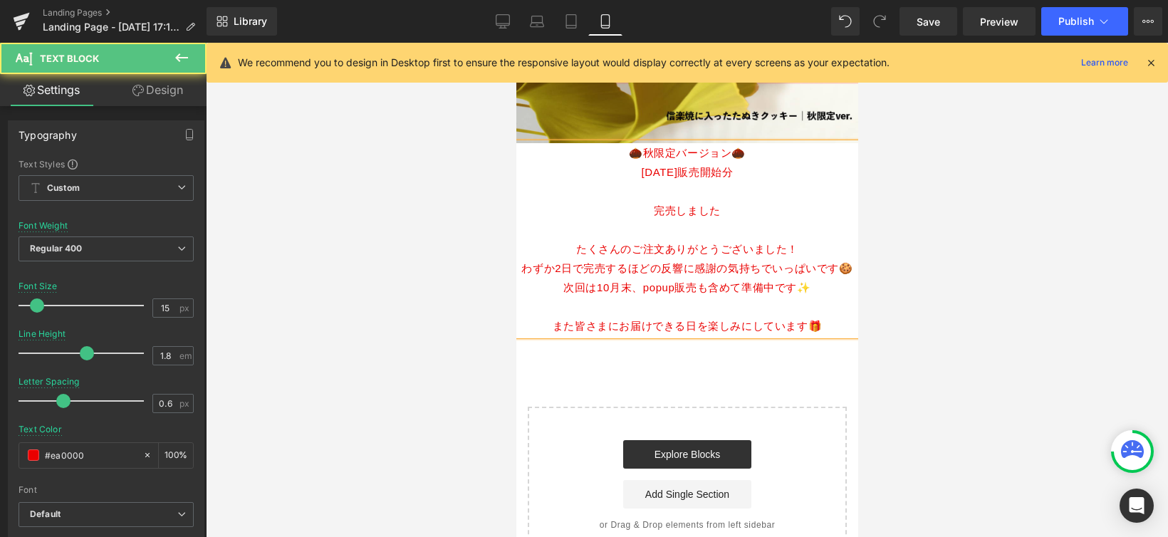
click at [551, 316] on p "また皆さまにお届けできる日を楽しみにしています🎁" at bounding box center [687, 325] width 342 height 19
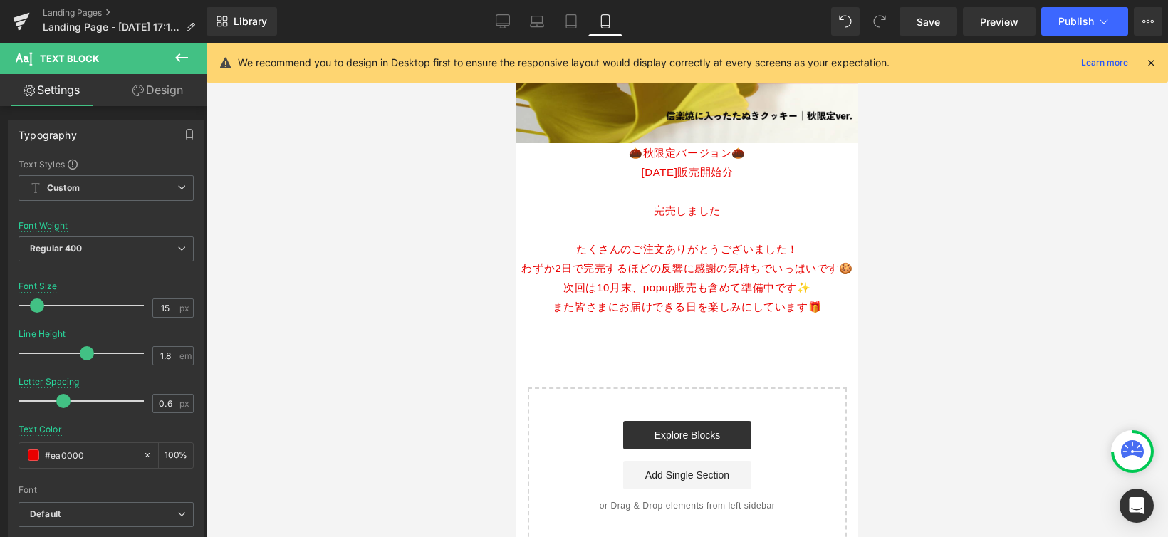
click at [432, 354] on div at bounding box center [687, 290] width 962 height 494
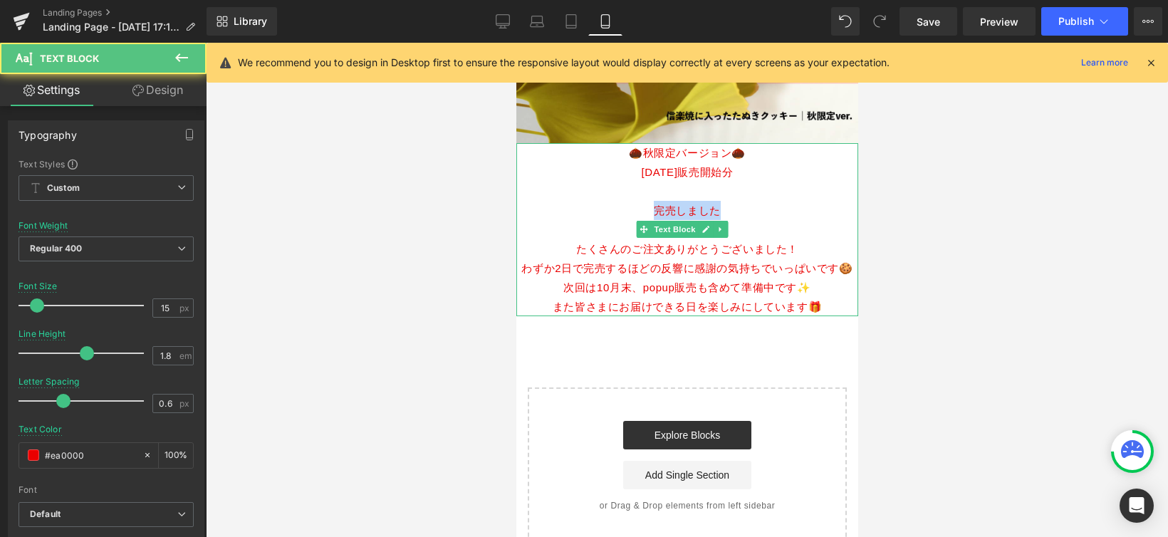
drag, startPoint x: 712, startPoint y: 188, endPoint x: 738, endPoint y: 189, distance: 25.6
click at [738, 201] on p "完売しました" at bounding box center [687, 210] width 342 height 19
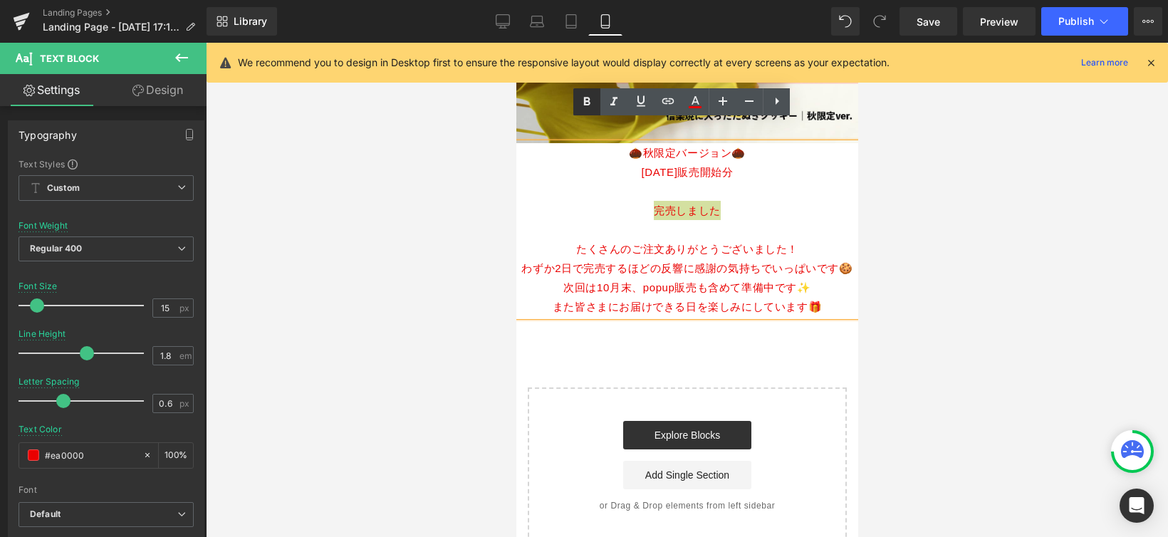
drag, startPoint x: 590, startPoint y: 102, endPoint x: 590, endPoint y: 114, distance: 12.1
click at [589, 103] on icon at bounding box center [587, 101] width 6 height 9
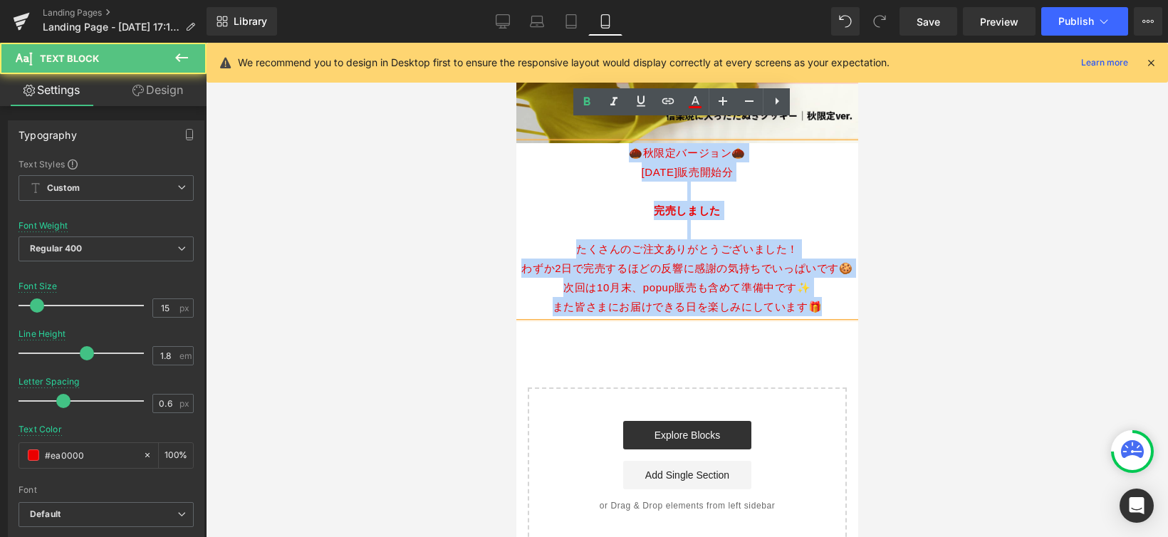
drag, startPoint x: 650, startPoint y: 138, endPoint x: 825, endPoint y: 288, distance: 231.4
click at [825, 288] on div "🌰秋限定バージョン🌰 [DATE]販売開始分 完売しました たくさんのご注文ありがとうございました！ わずか2日で完売するほどの反響に感謝の気持ちでいっぱいで…" at bounding box center [687, 229] width 342 height 173
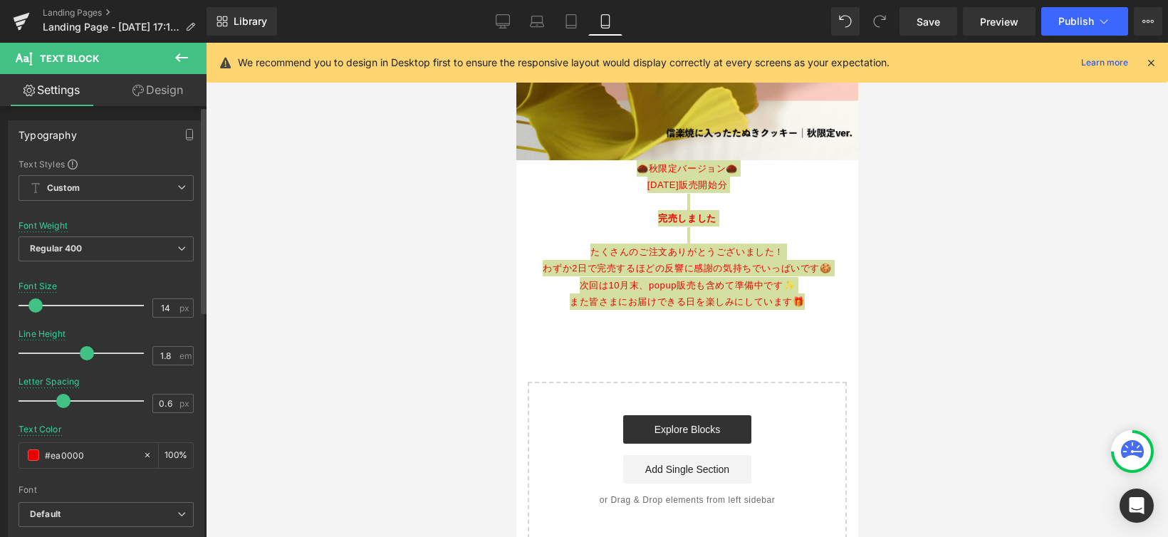
scroll to position [605, 0]
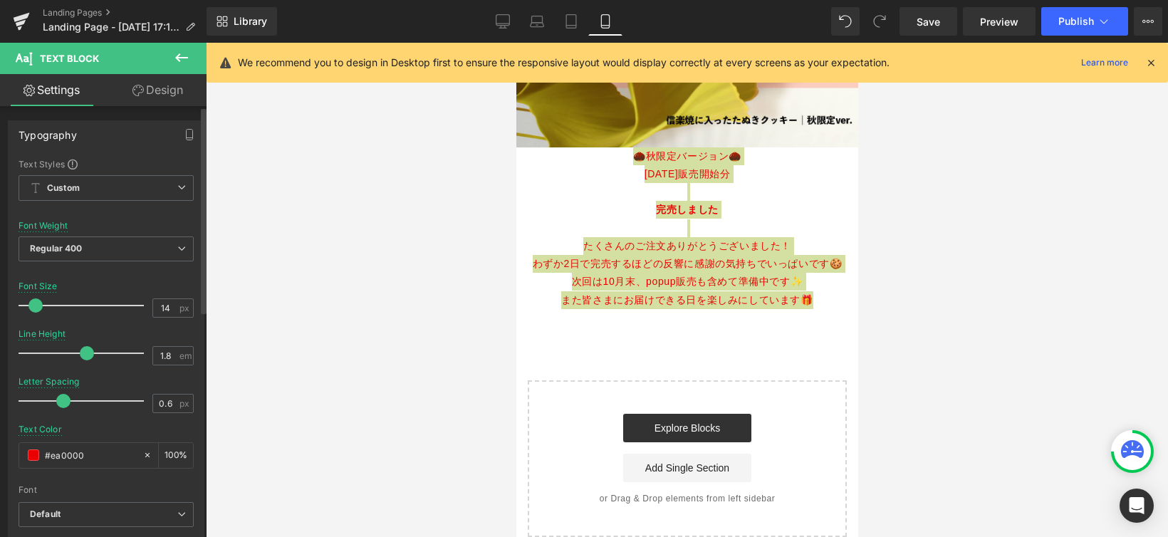
type input "13"
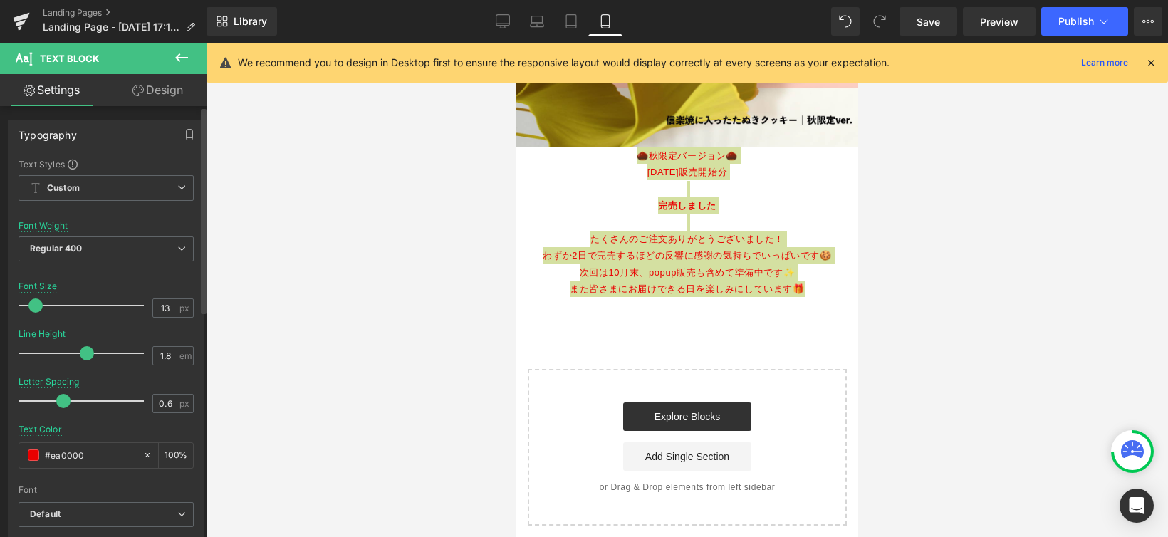
scroll to position [593, 0]
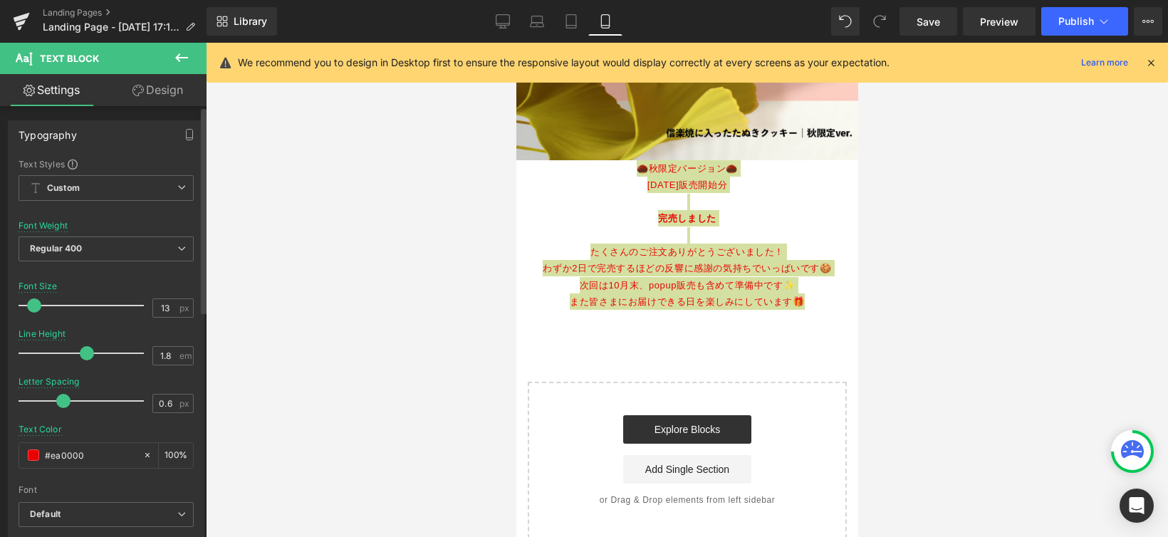
click at [36, 303] on span at bounding box center [34, 305] width 14 height 14
click at [328, 345] on div at bounding box center [687, 290] width 962 height 494
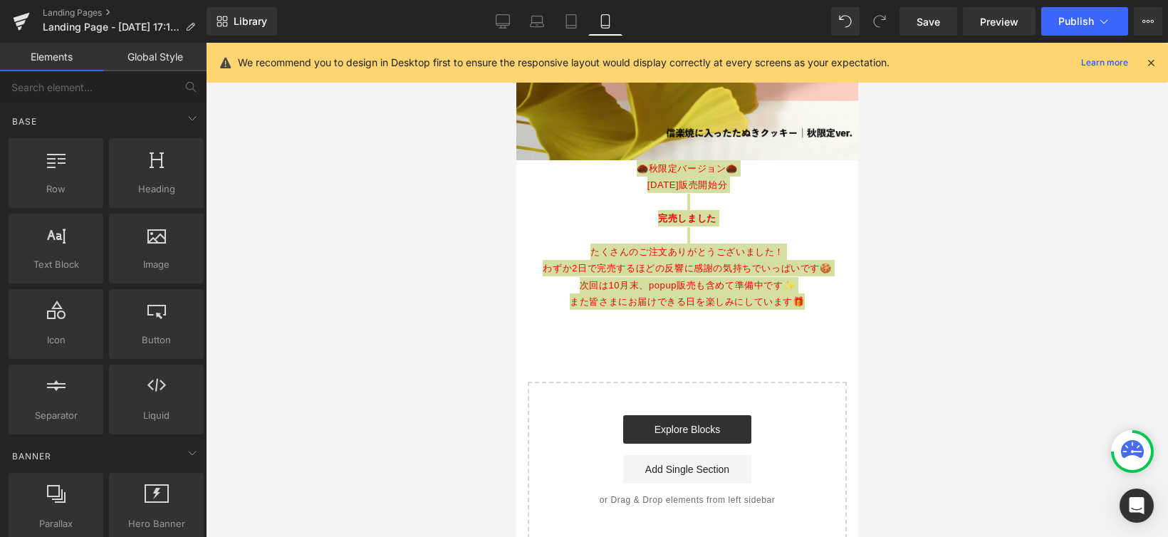
click at [400, 343] on div at bounding box center [687, 290] width 962 height 494
click at [460, 320] on div at bounding box center [687, 290] width 962 height 494
click at [918, 189] on div at bounding box center [687, 290] width 962 height 494
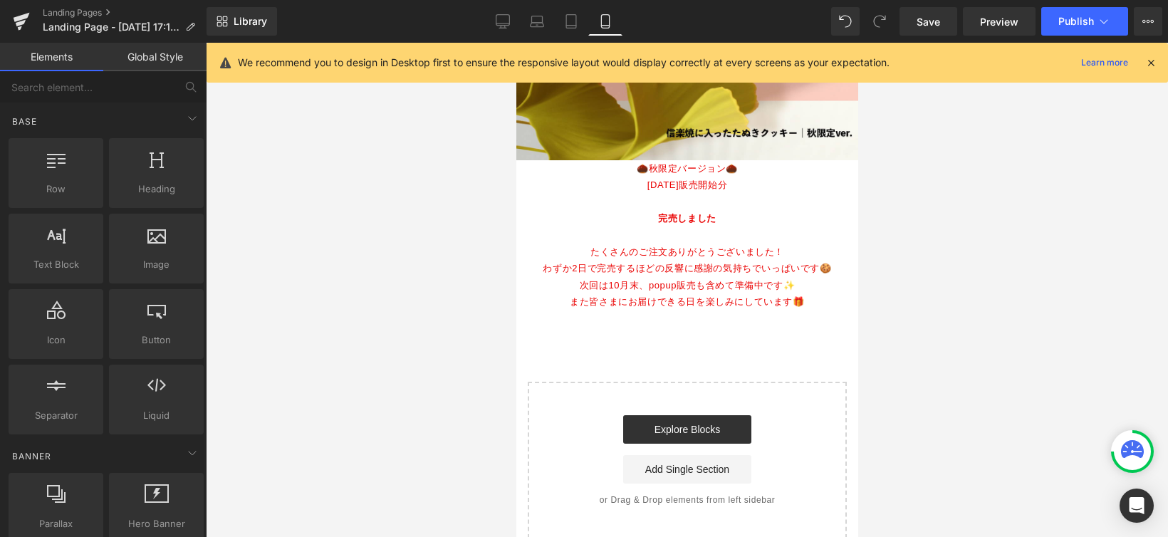
click at [692, 334] on div "Image 🌰秋限定バージョン🌰 [DATE]販売開始分 完売しました たくさんのご注文ありがとうございました！ わずか2日で完売するほどの反響に感謝の気持ち…" at bounding box center [687, 39] width 342 height 999
click at [149, 235] on icon at bounding box center [156, 234] width 19 height 19
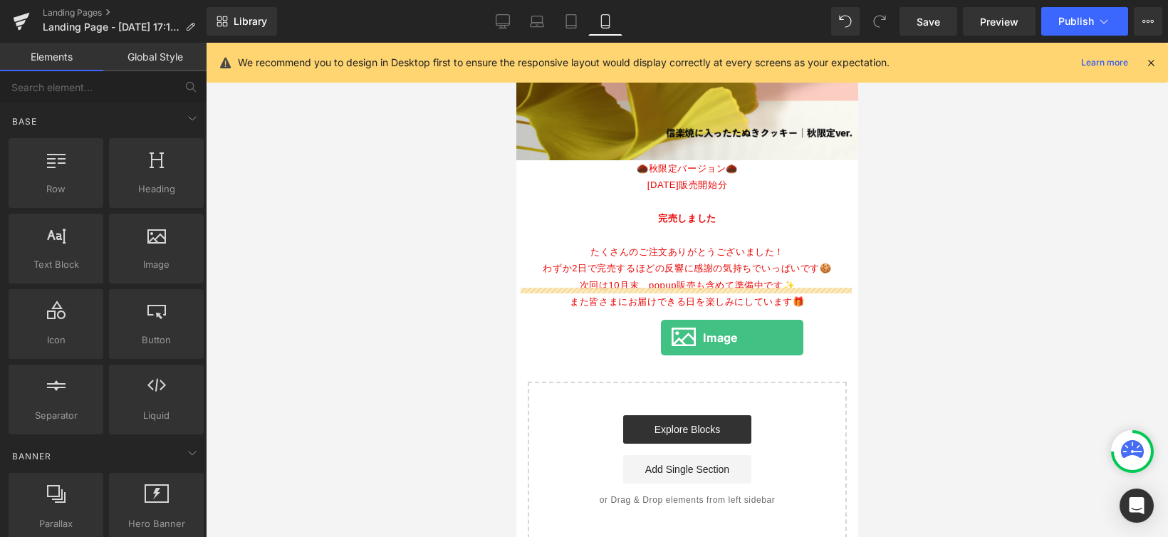
drag, startPoint x: 674, startPoint y: 291, endPoint x: 660, endPoint y: 338, distance: 48.4
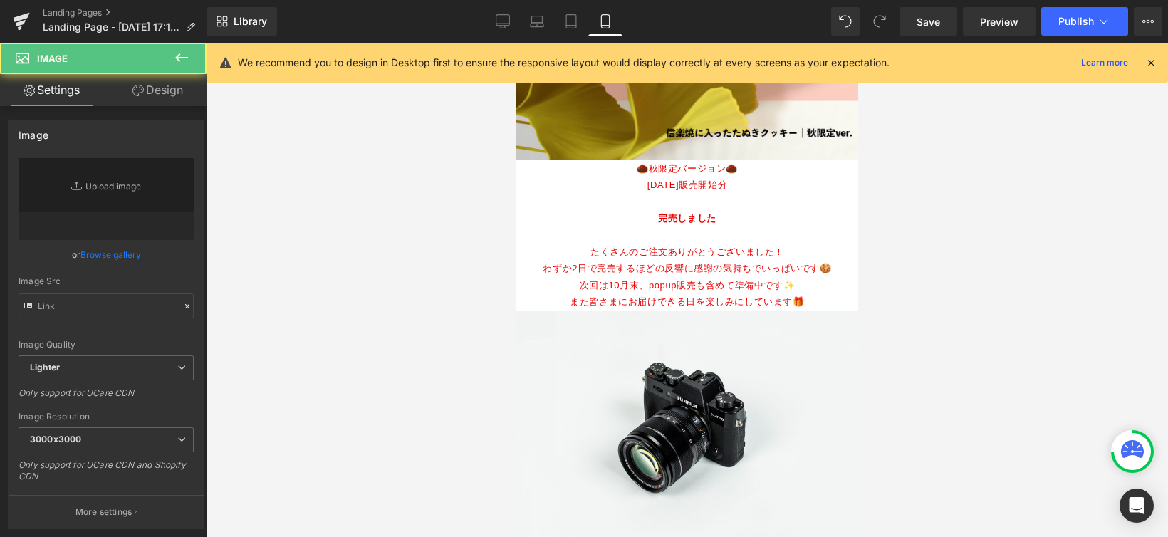
type input "//[DOMAIN_NAME][URL]"
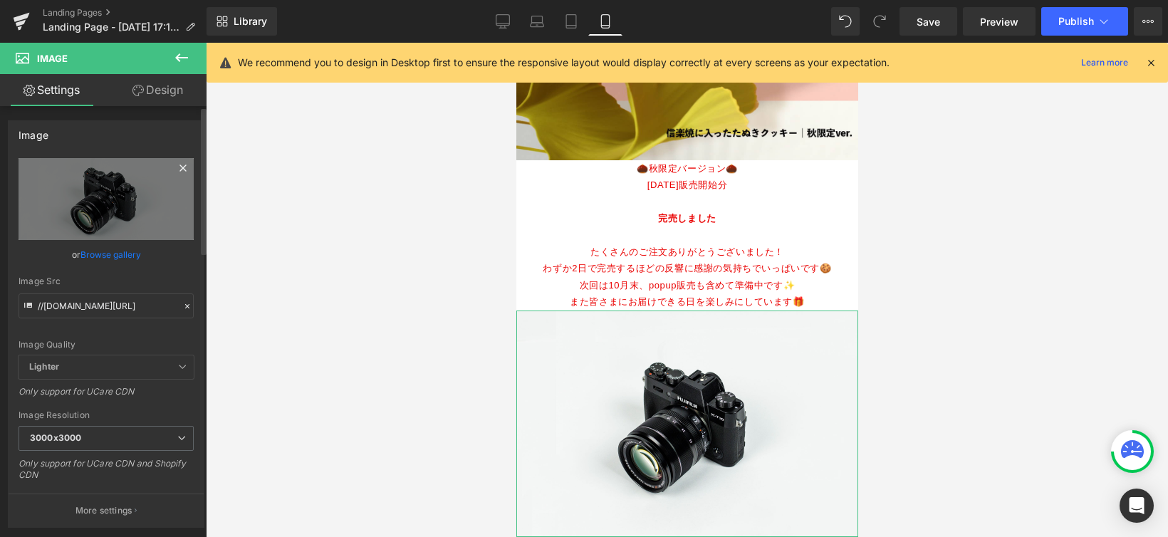
click at [177, 169] on icon at bounding box center [182, 168] width 17 height 17
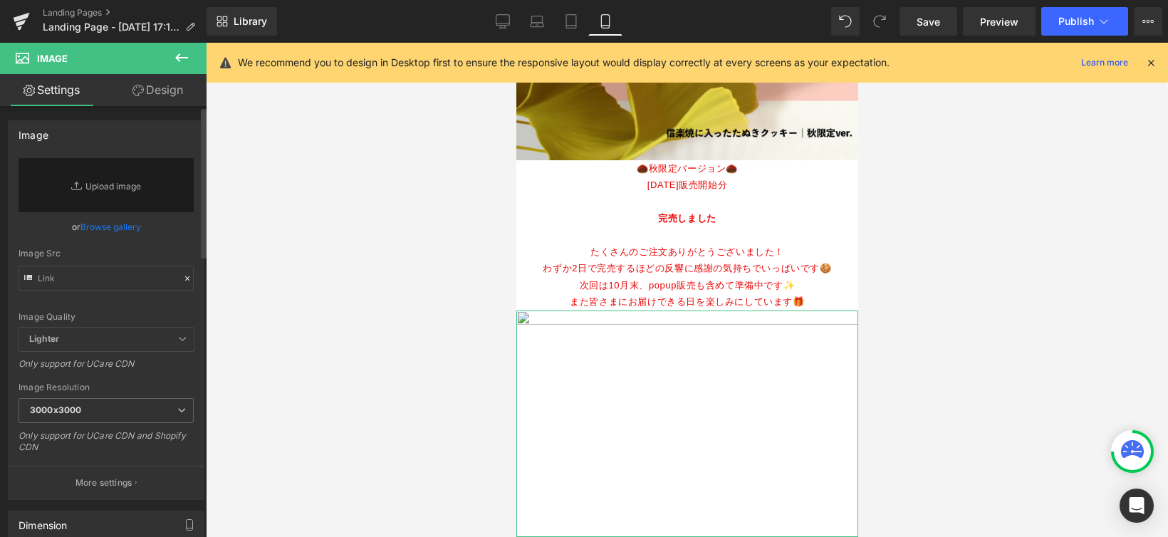
click at [76, 184] on icon at bounding box center [78, 186] width 14 height 14
type input "C:\fakepath\たぬき家族.jpg"
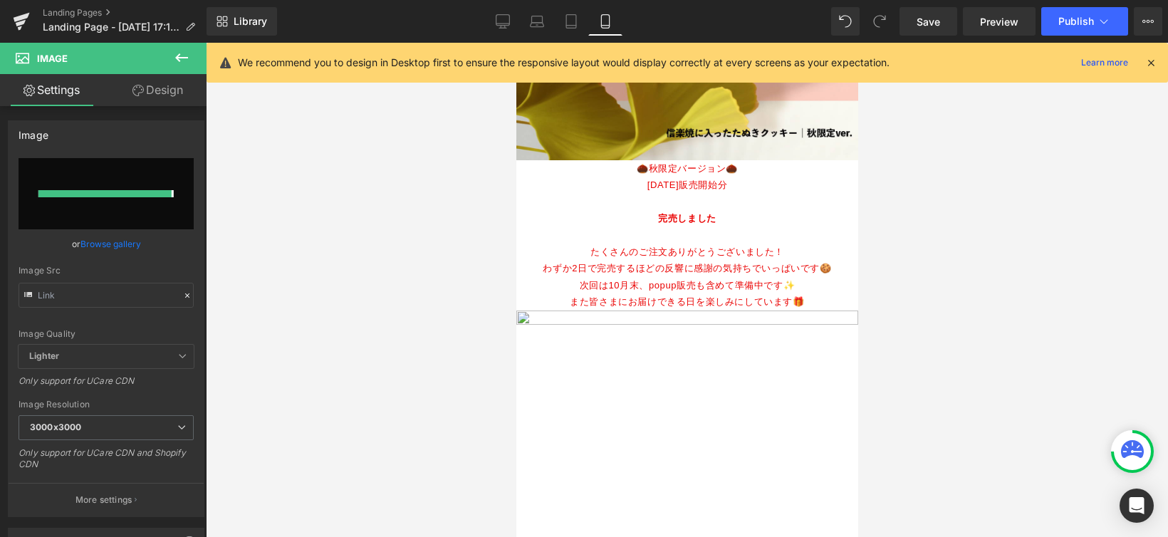
type input "[URL][DOMAIN_NAME]"
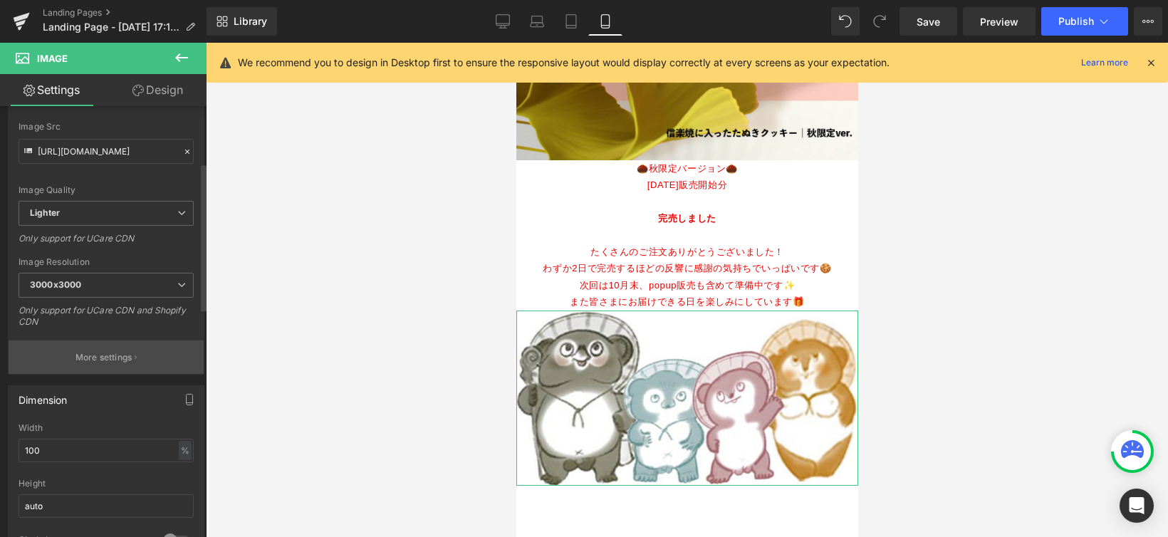
scroll to position [310, 0]
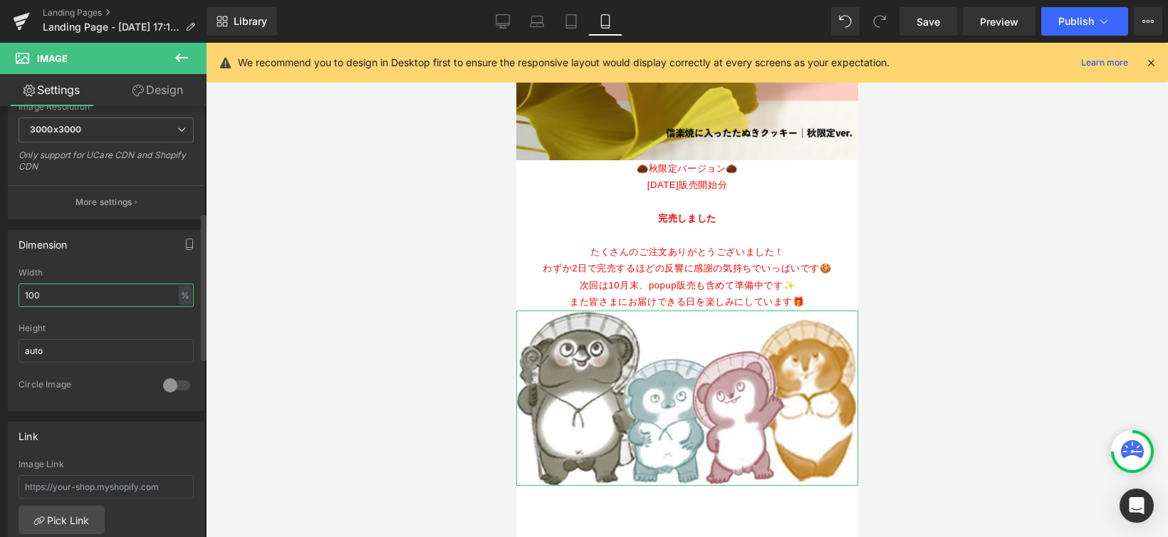
click at [112, 298] on input "100" at bounding box center [106, 295] width 175 height 24
type input "70"
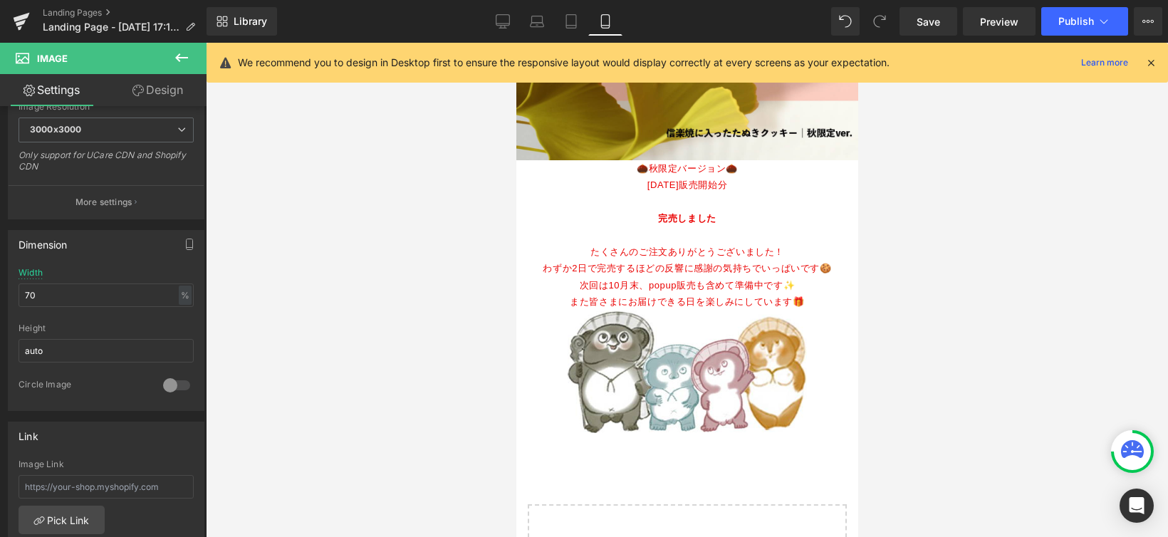
click at [387, 209] on div at bounding box center [687, 290] width 962 height 494
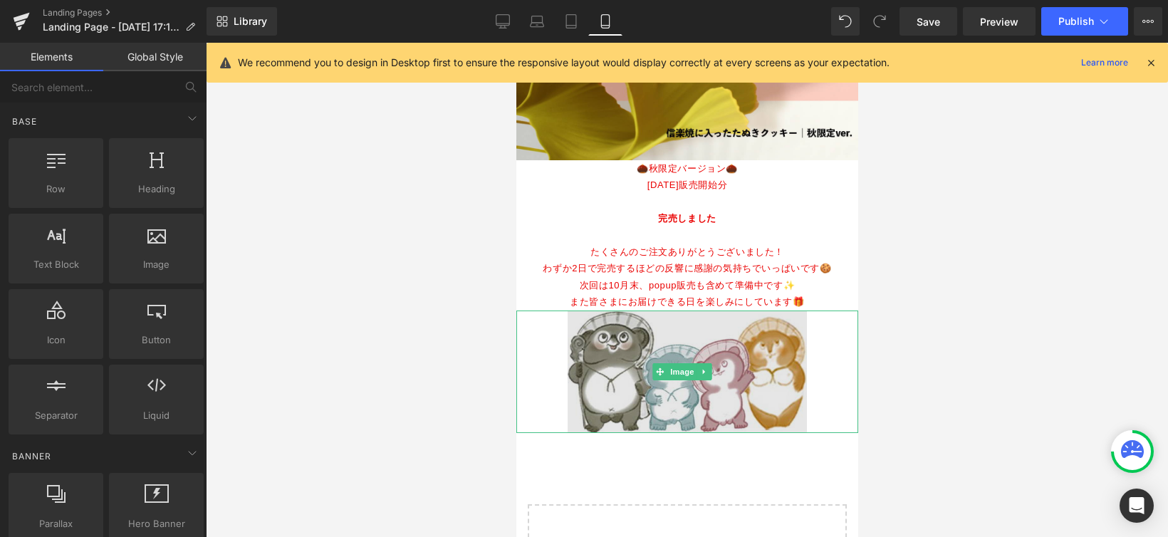
click at [660, 383] on img at bounding box center [686, 372] width 239 height 123
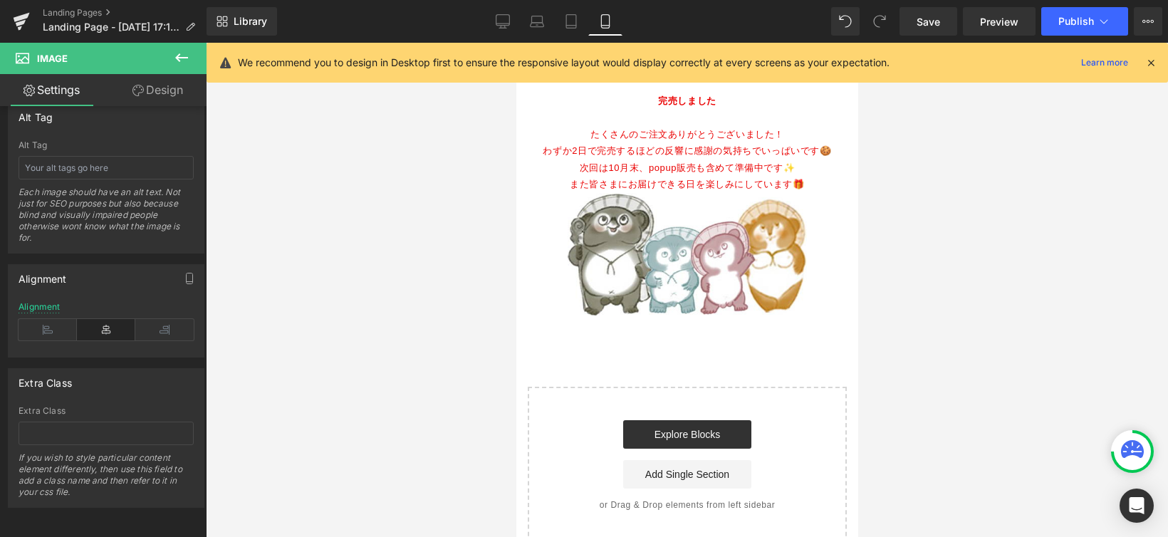
scroll to position [712, 0]
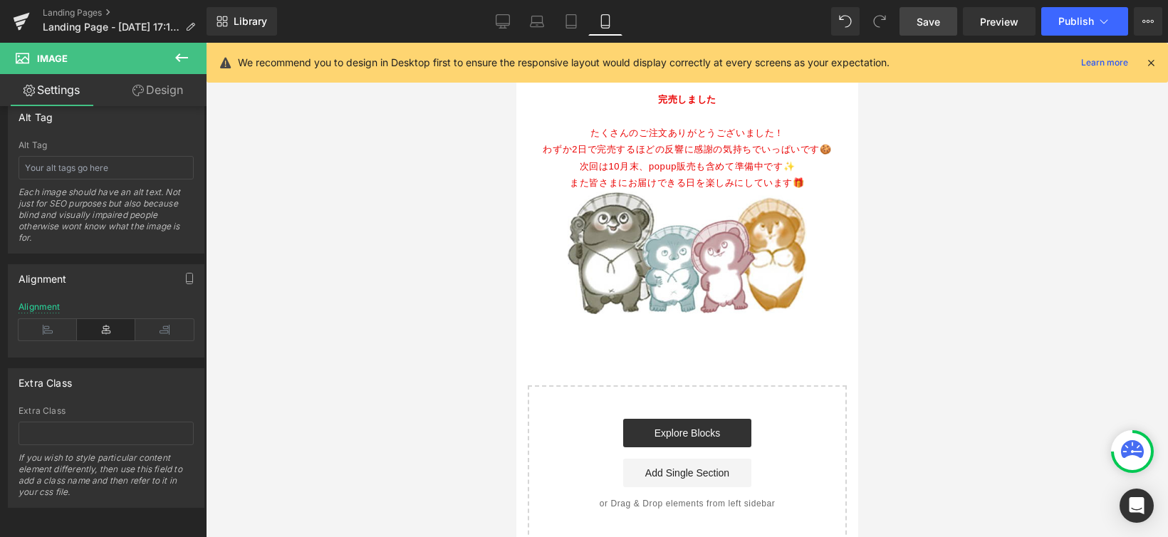
click at [922, 21] on span "Save" at bounding box center [929, 21] width 24 height 15
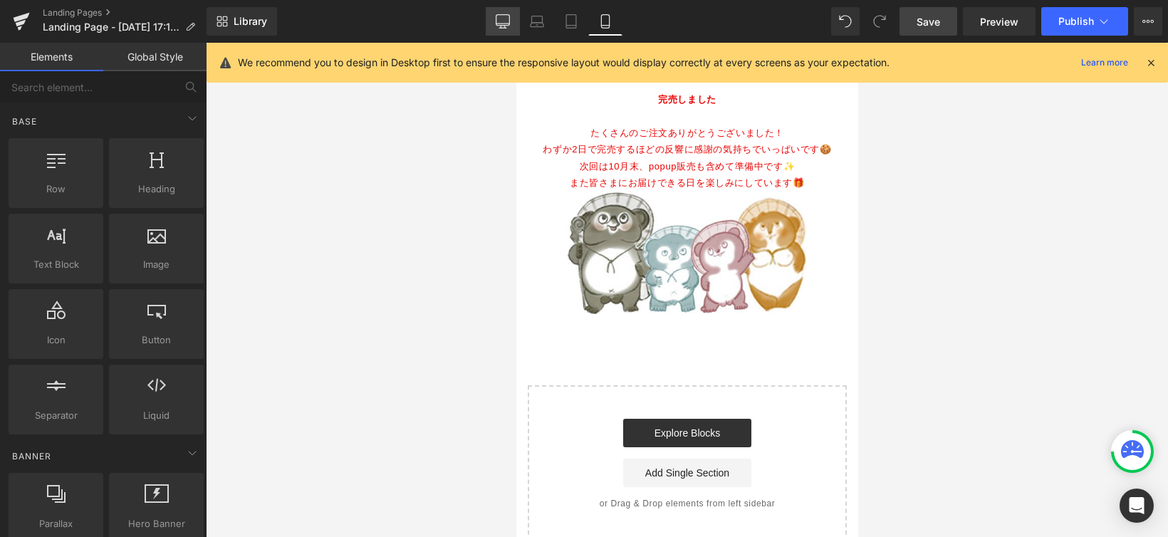
click at [500, 15] on icon at bounding box center [503, 21] width 14 height 14
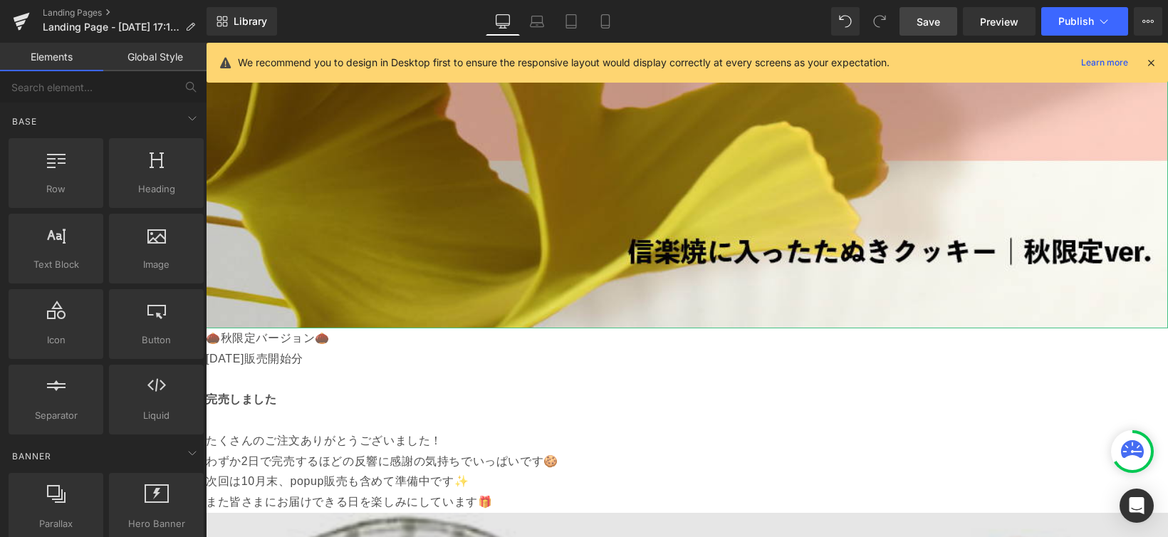
scroll to position [1617, 0]
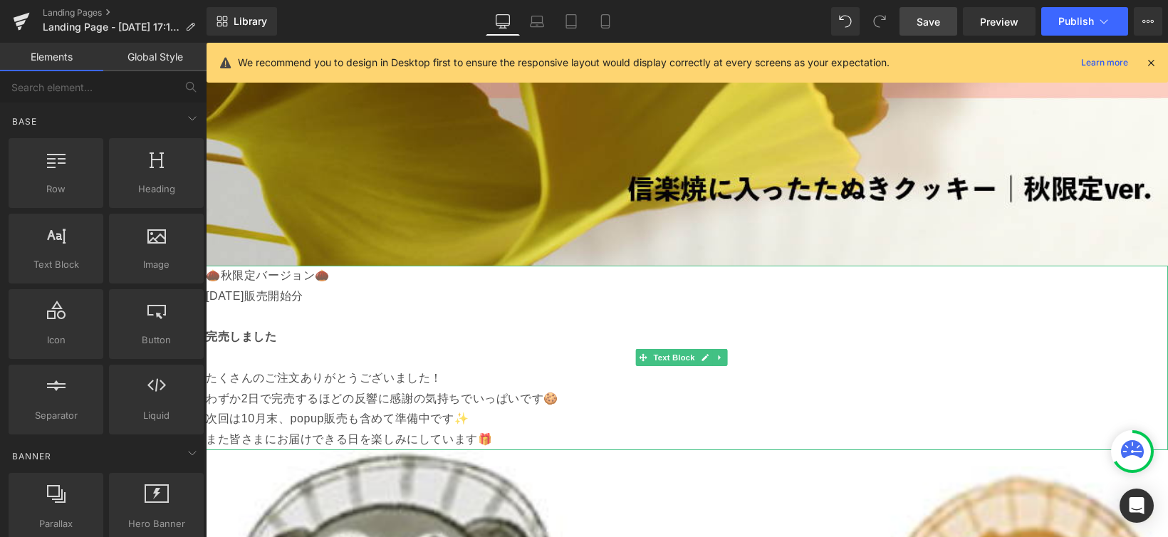
click at [251, 266] on p "🌰秋限定バージョン🌰" at bounding box center [687, 276] width 962 height 21
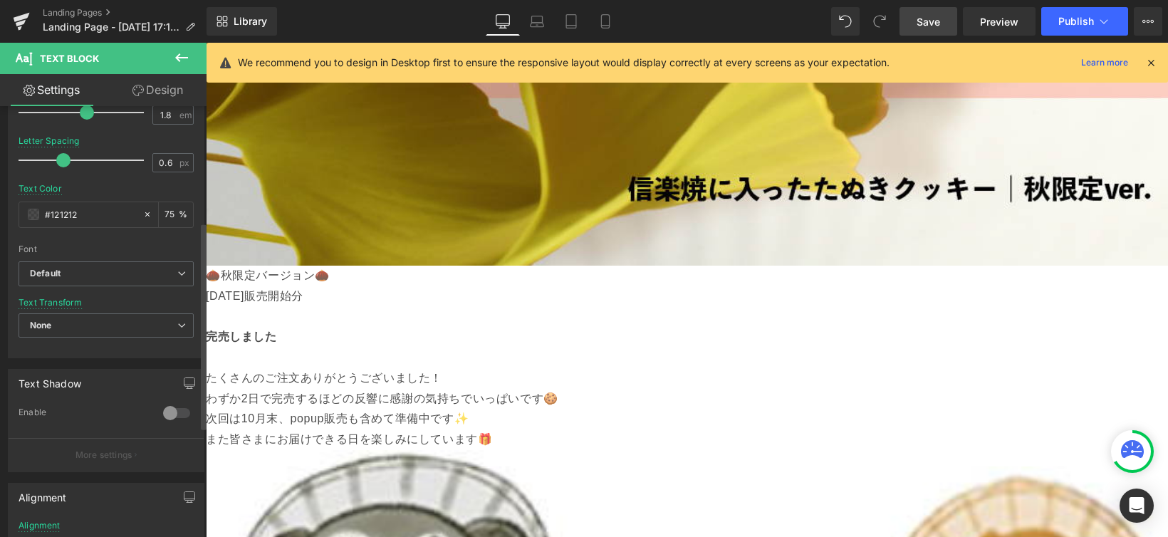
scroll to position [303, 0]
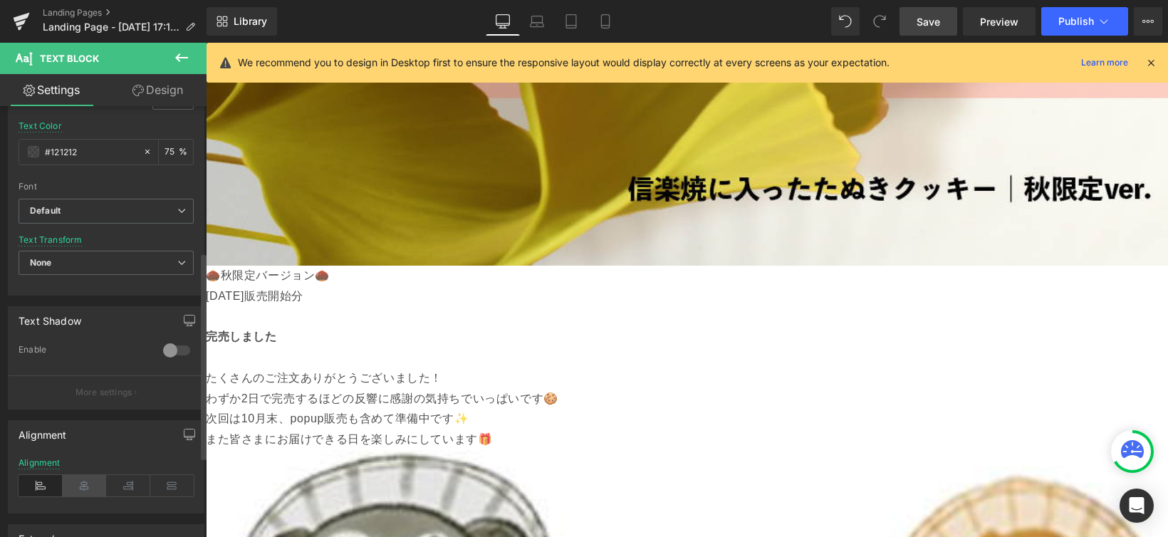
click at [88, 486] on icon at bounding box center [85, 485] width 44 height 21
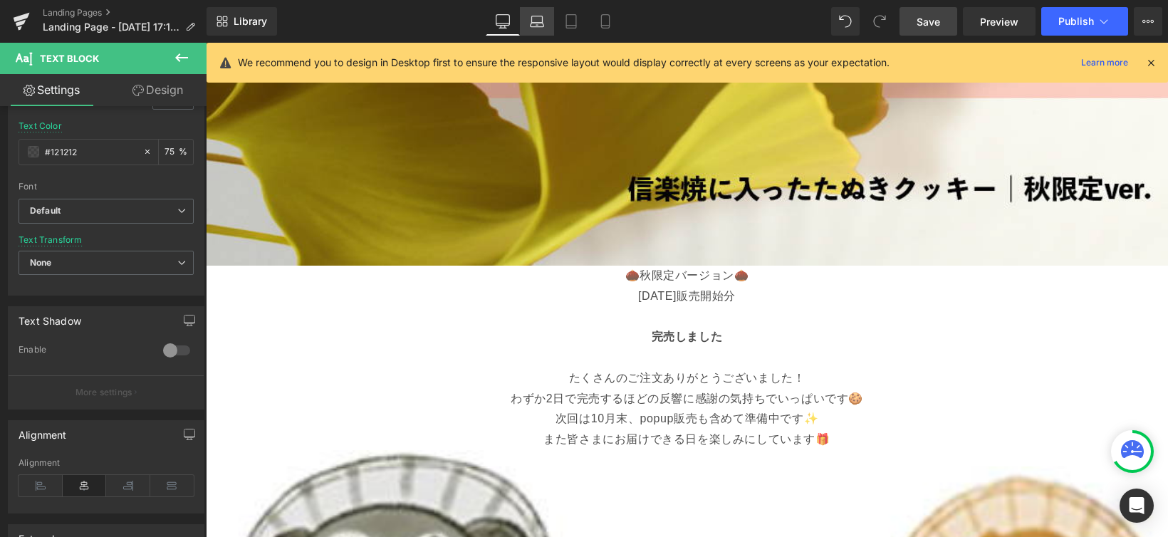
click at [536, 24] on icon at bounding box center [537, 21] width 14 height 14
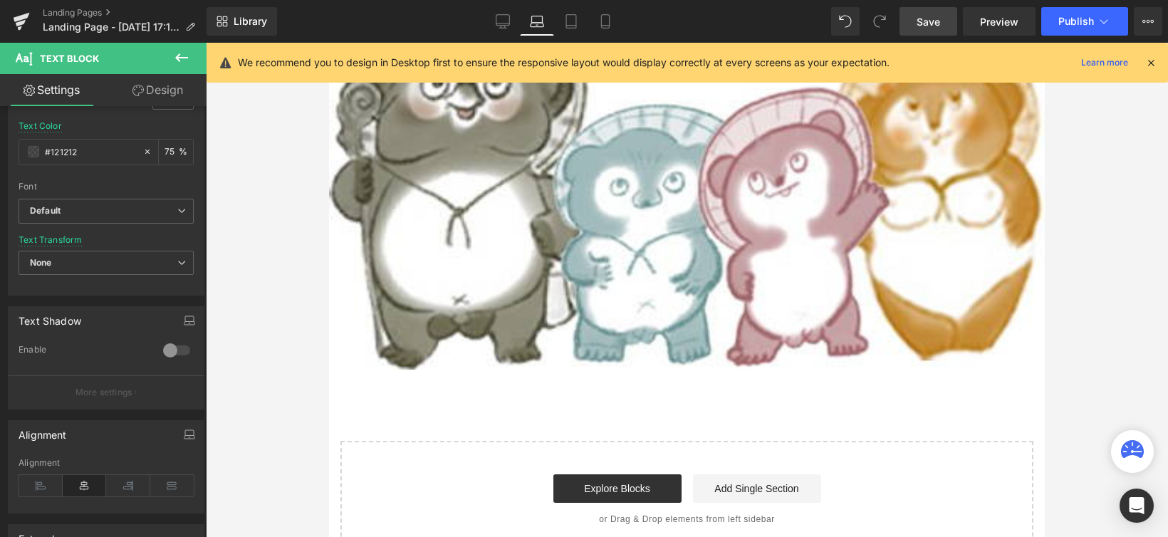
scroll to position [1169, 0]
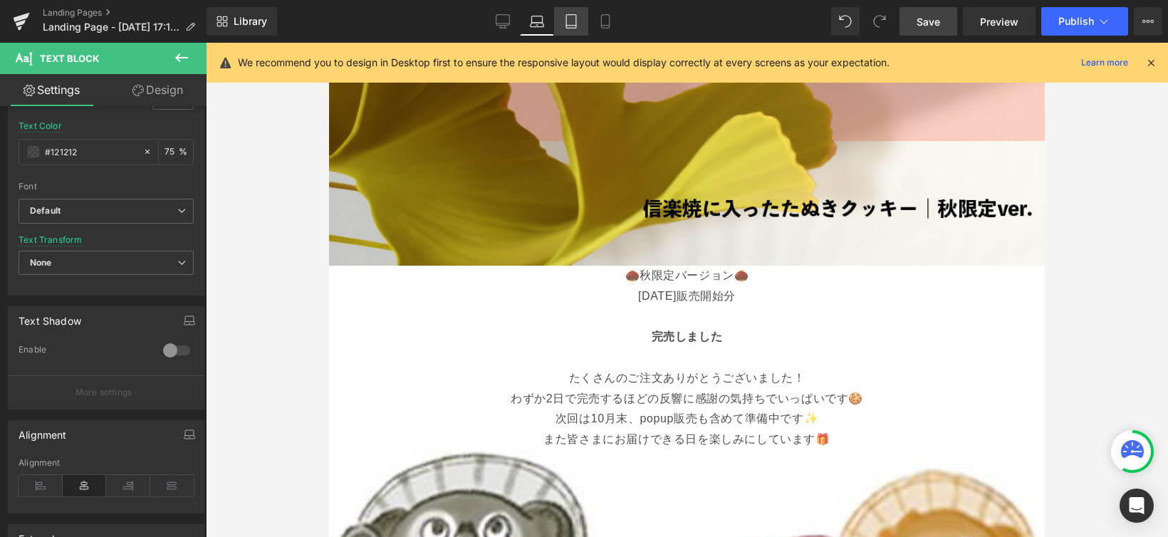
click at [574, 28] on icon at bounding box center [571, 22] width 10 height 14
type input "75"
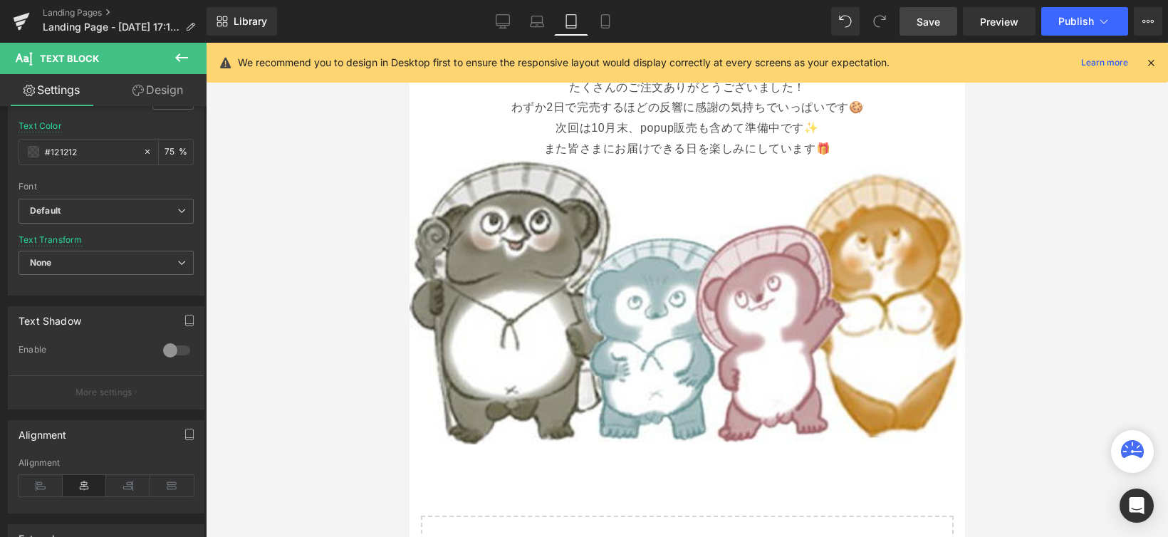
scroll to position [879, 0]
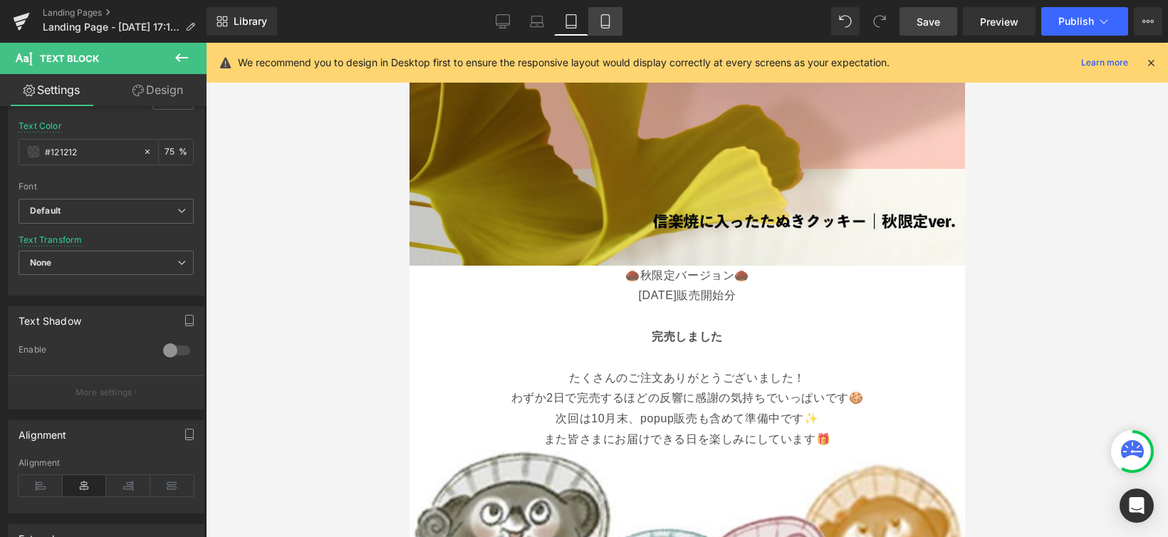
click at [618, 28] on link "Mobile" at bounding box center [605, 21] width 34 height 28
type input "13"
type input "#ea0000"
type input "100"
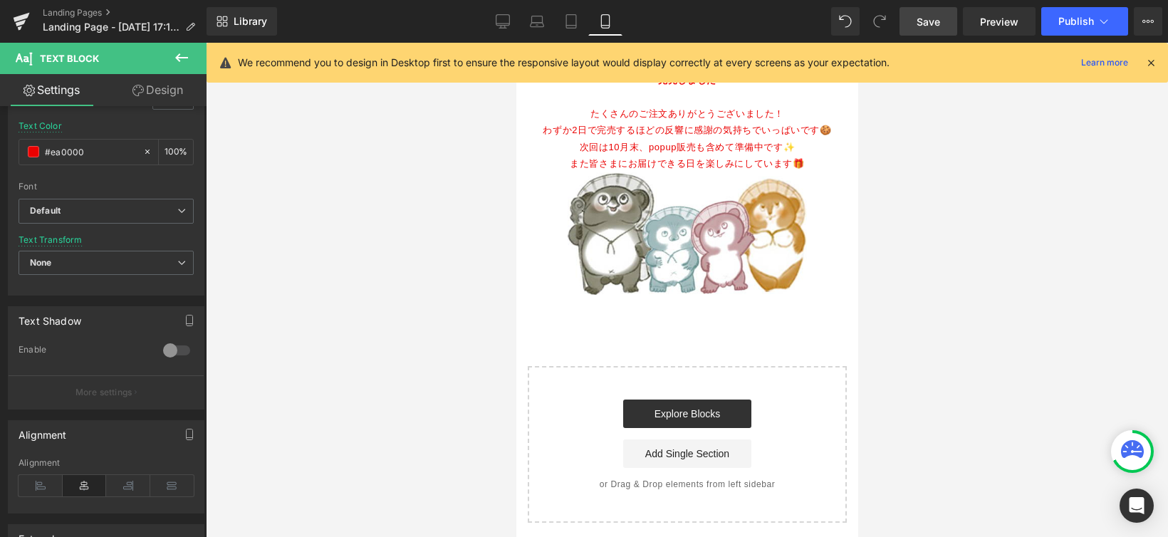
scroll to position [484, 0]
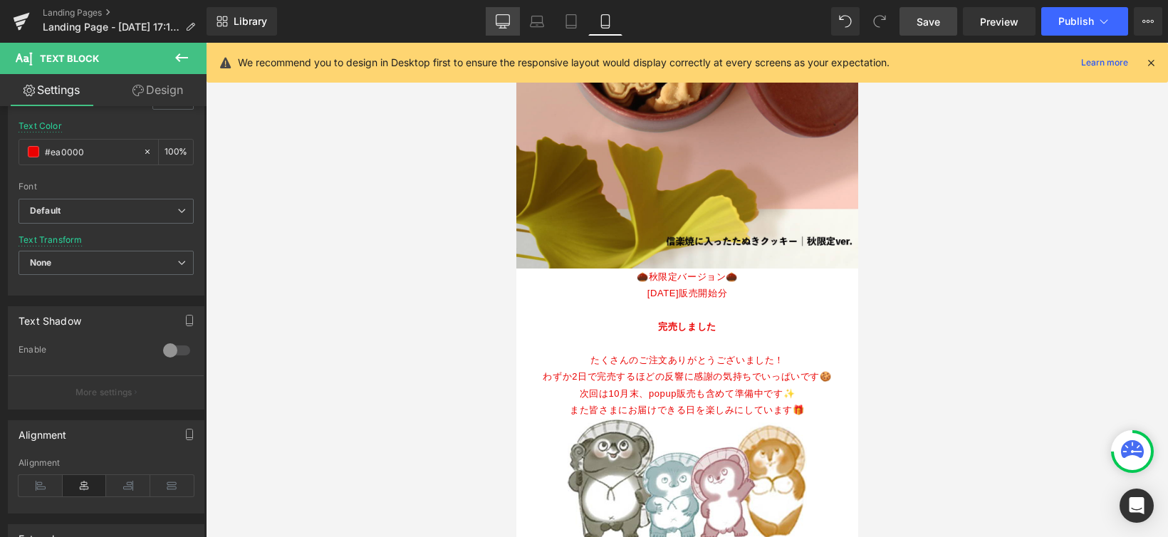
click at [489, 20] on link "Desktop" at bounding box center [503, 21] width 34 height 28
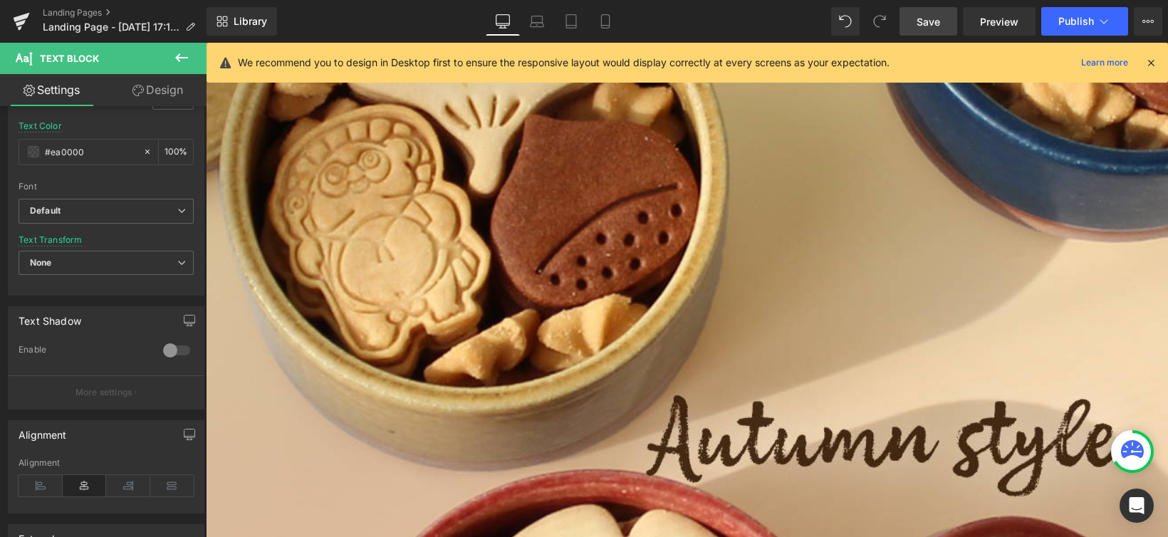
type input "16"
type input "#121212"
type input "75"
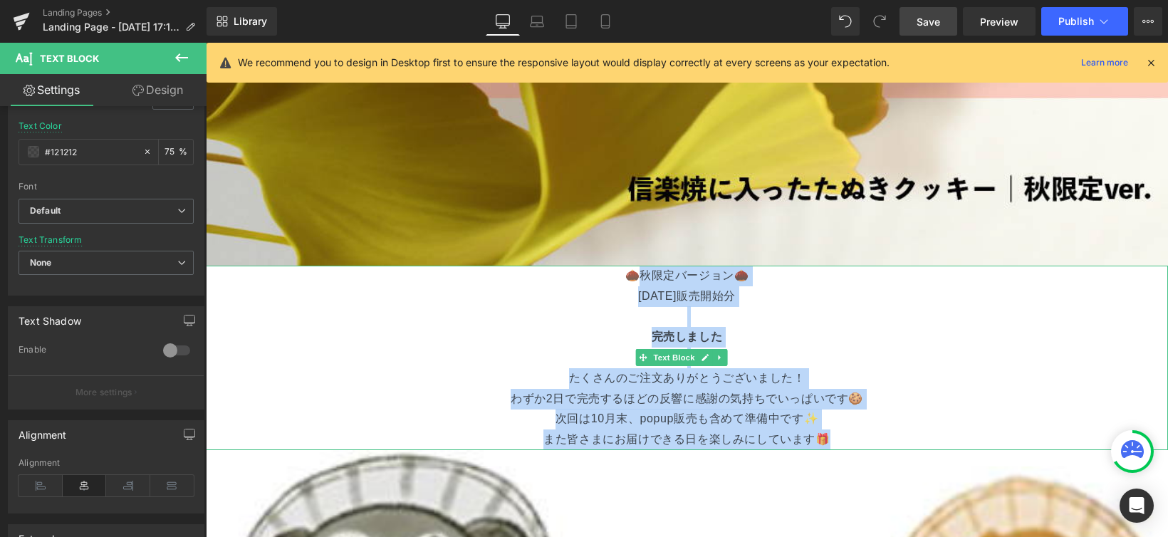
drag, startPoint x: 633, startPoint y: 259, endPoint x: 856, endPoint y: 424, distance: 277.9
click at [856, 424] on div "🌰秋限定バージョン🌰 [DATE]販売開始分 完売しました たくさんのご注文ありがとうございました！ わずか2日で完売するほどの反響に感謝の気持ちでいっぱいで…" at bounding box center [687, 358] width 962 height 184
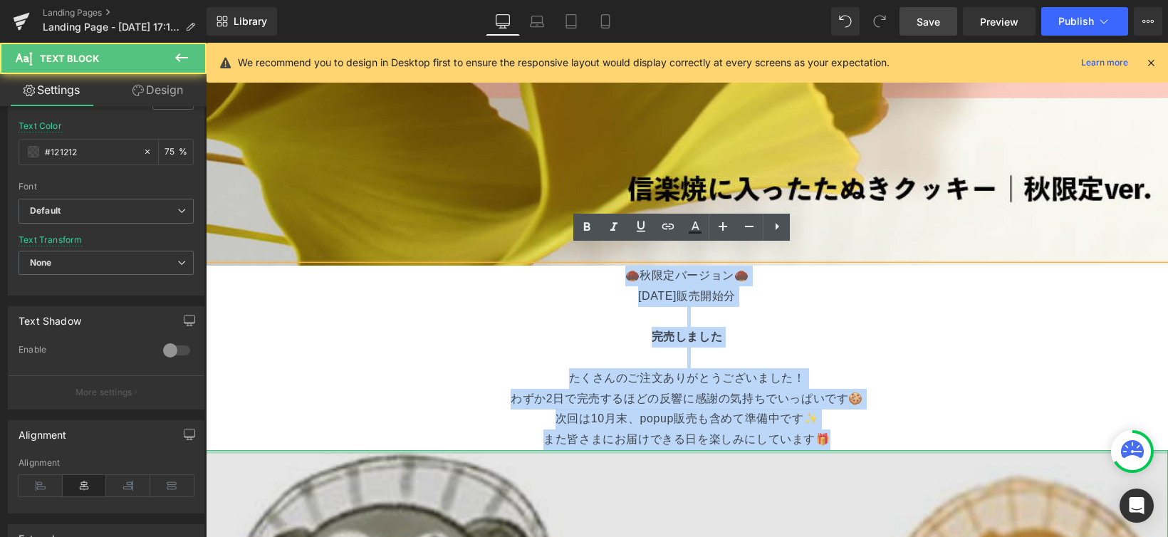
drag, startPoint x: 621, startPoint y: 257, endPoint x: 878, endPoint y: 434, distance: 311.9
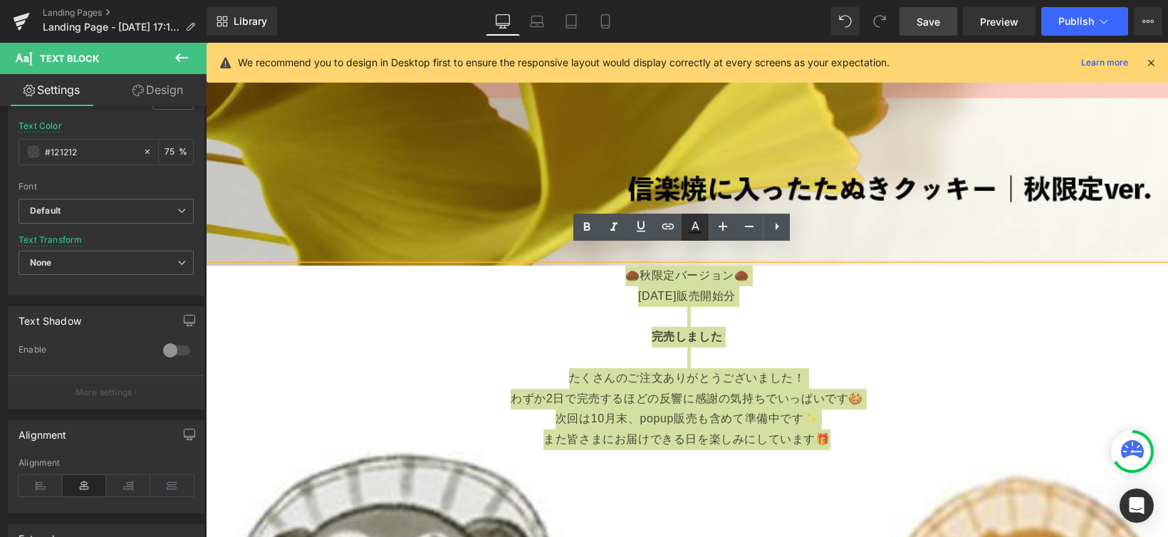
click at [694, 227] on icon at bounding box center [696, 226] width 8 height 9
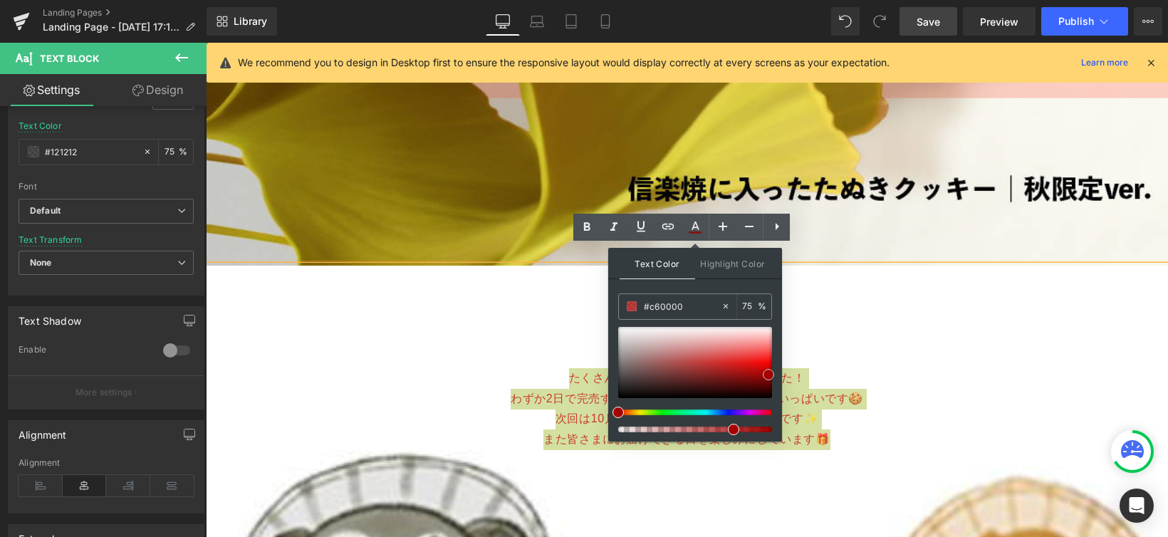
type input "#cc0000"
drag, startPoint x: 619, startPoint y: 392, endPoint x: 773, endPoint y: 368, distance: 155.6
click at [773, 368] on span at bounding box center [771, 369] width 11 height 11
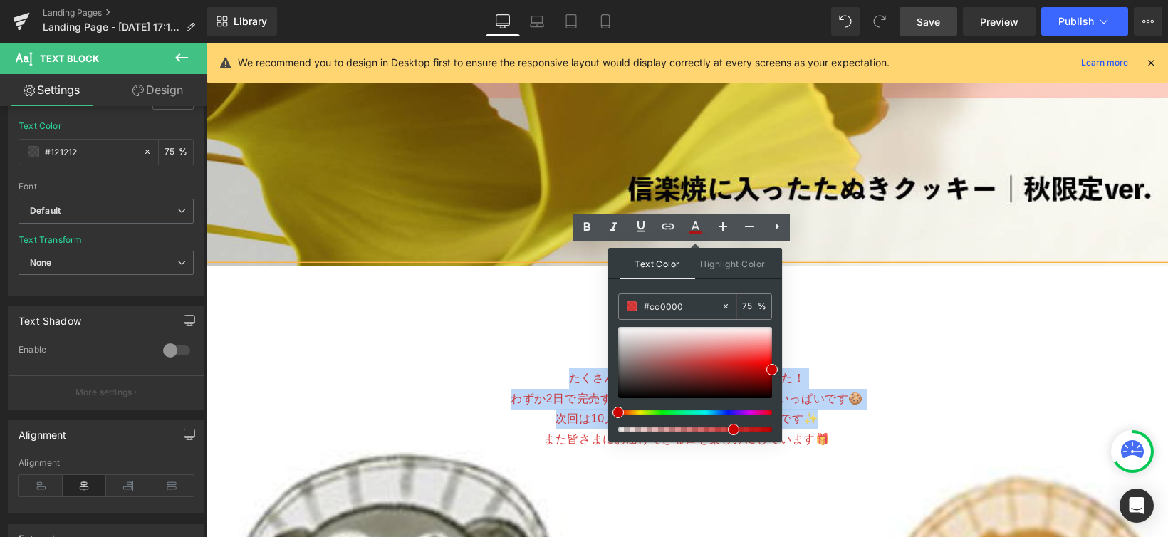
click at [857, 327] on p "完売しました" at bounding box center [687, 337] width 962 height 21
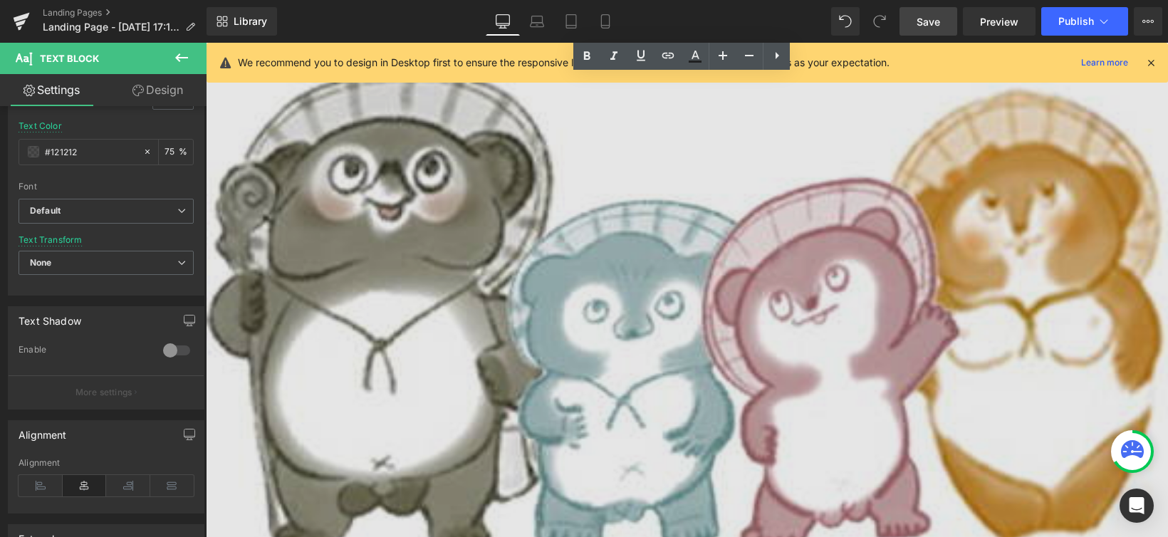
scroll to position [2208, 0]
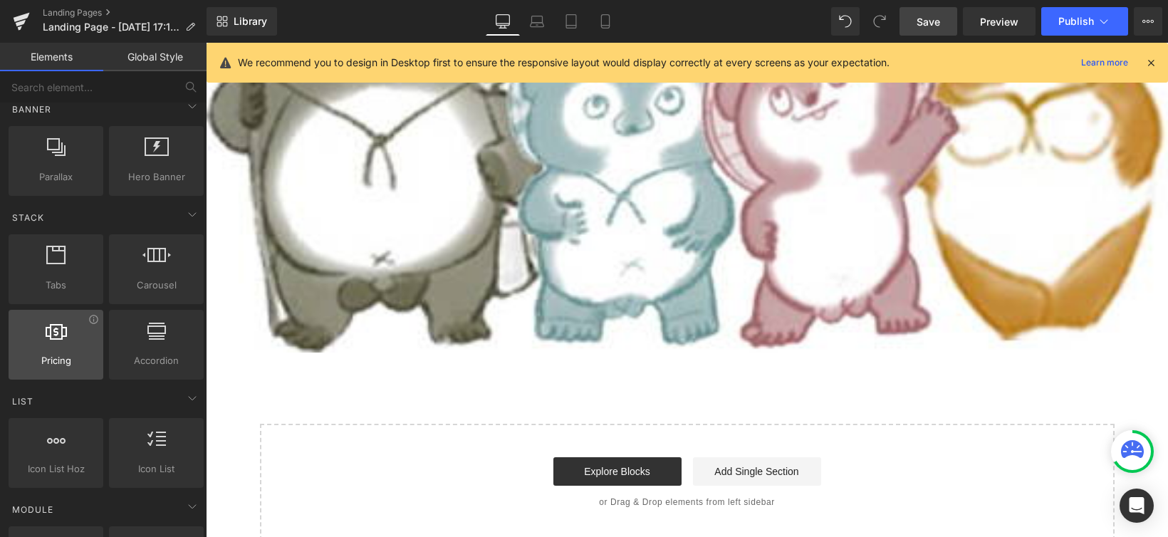
scroll to position [184, 0]
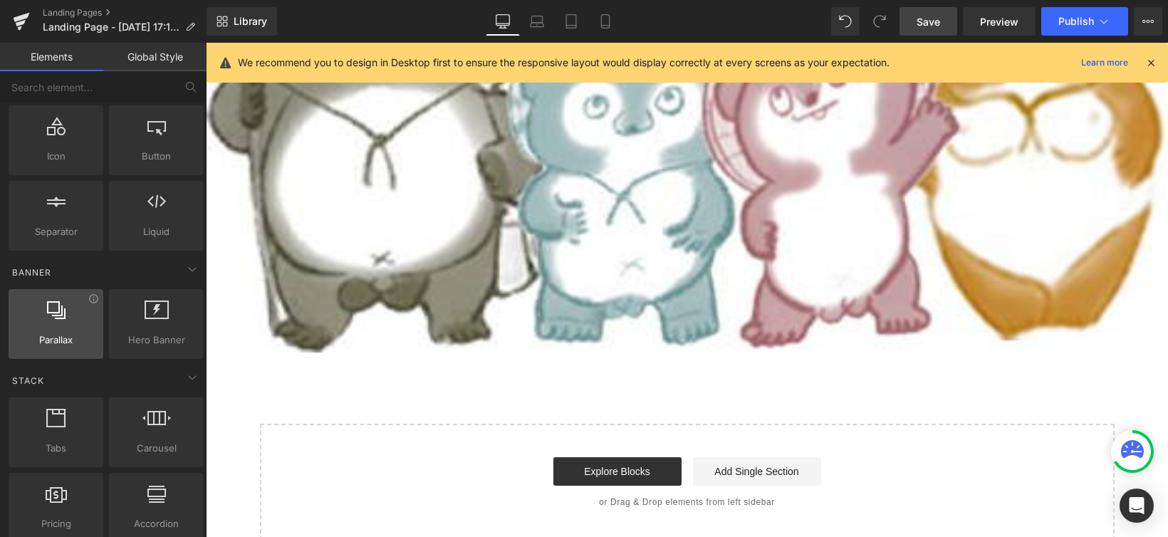
click at [40, 323] on div at bounding box center [56, 317] width 86 height 32
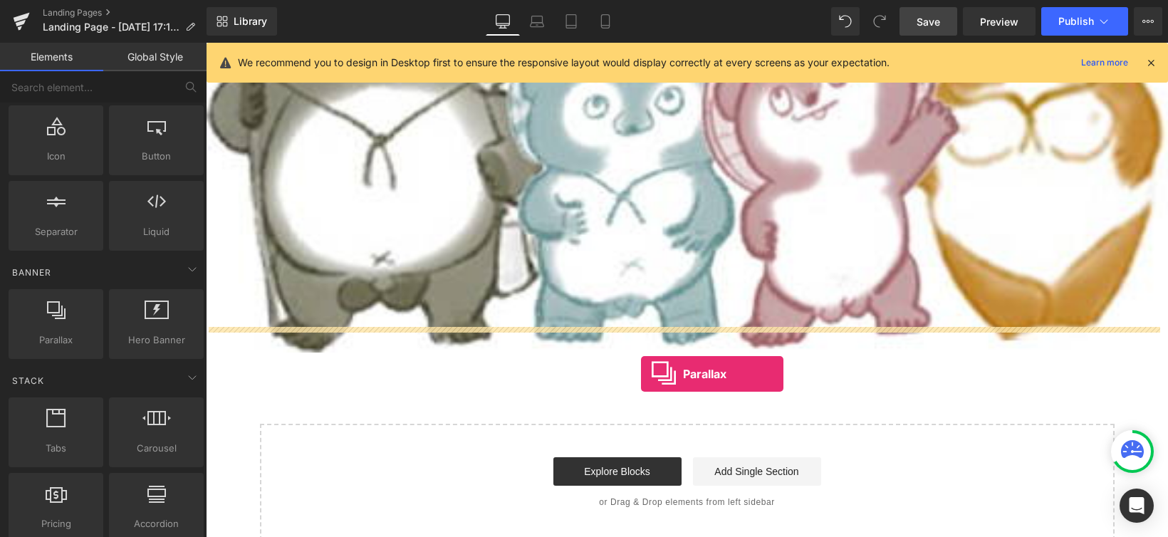
drag, startPoint x: 264, startPoint y: 368, endPoint x: 641, endPoint y: 374, distance: 376.8
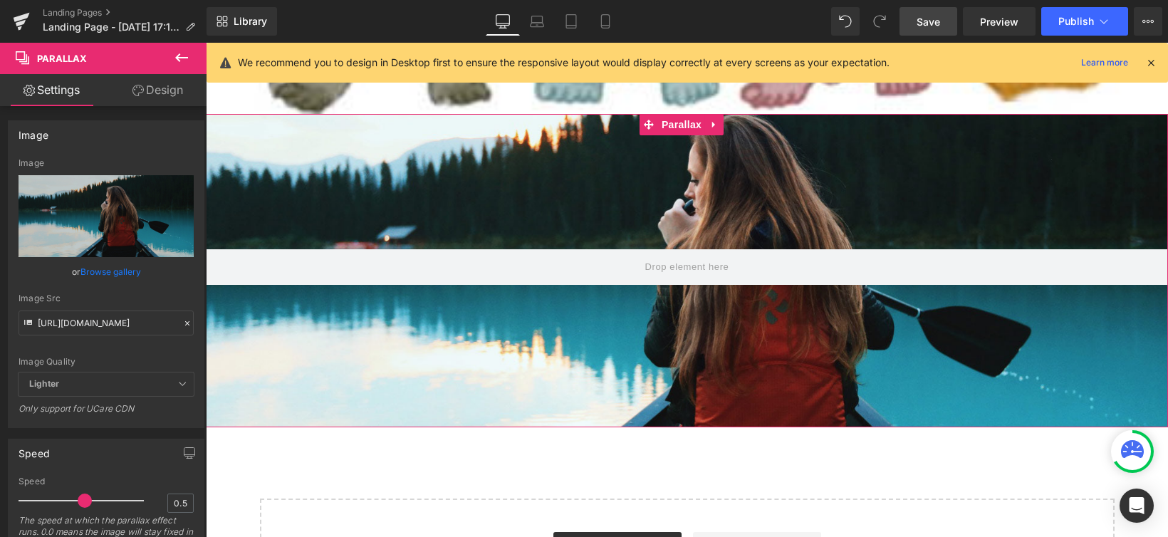
scroll to position [2341, 0]
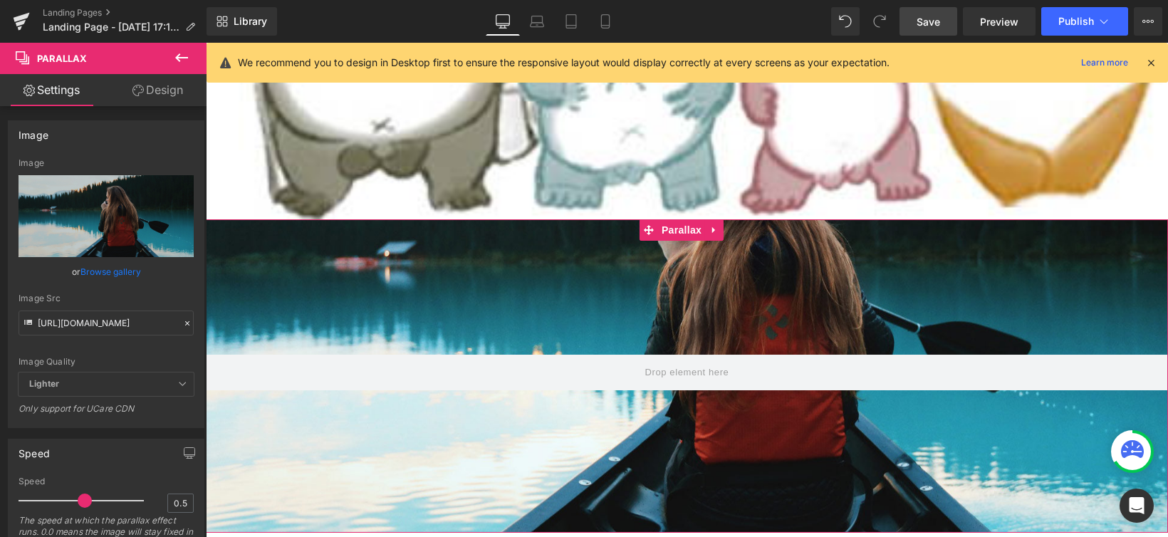
click at [468, 281] on div at bounding box center [687, 296] width 962 height 476
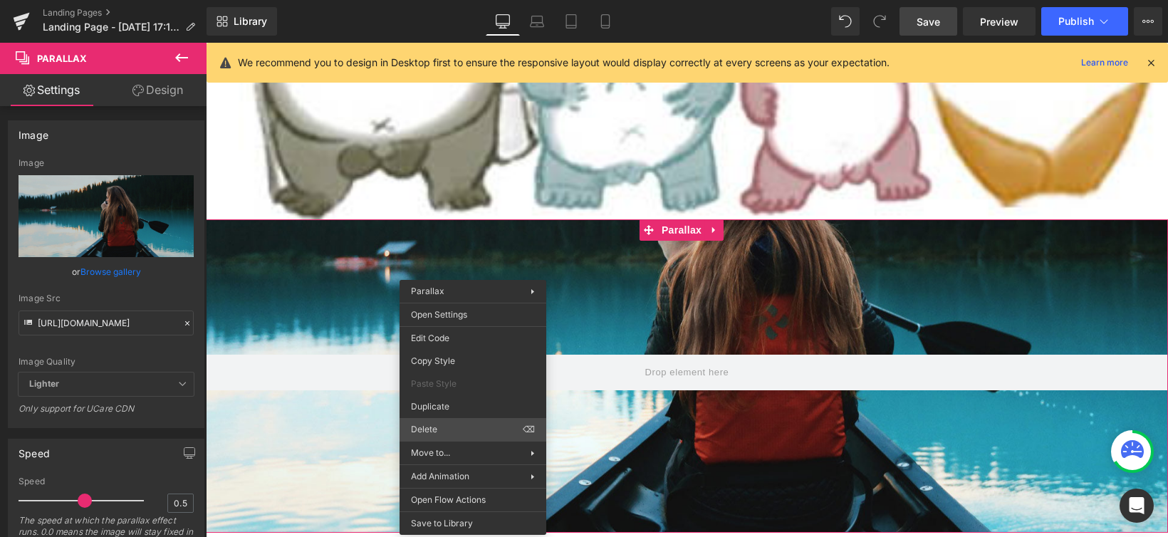
scroll to position [2201, 0]
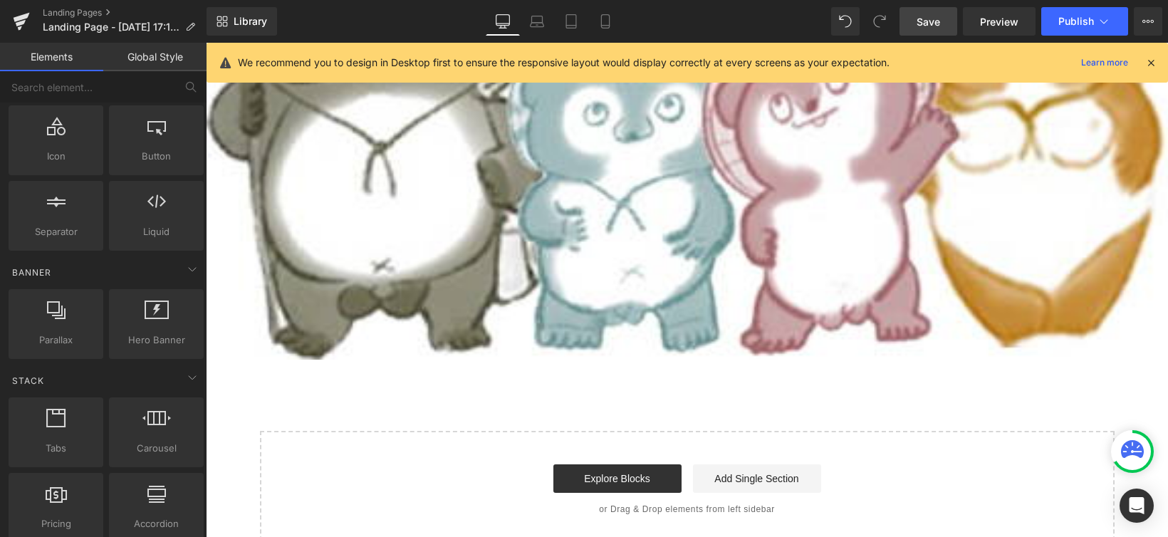
click at [582, 464] on link "Explore Blocks" at bounding box center [617, 478] width 128 height 28
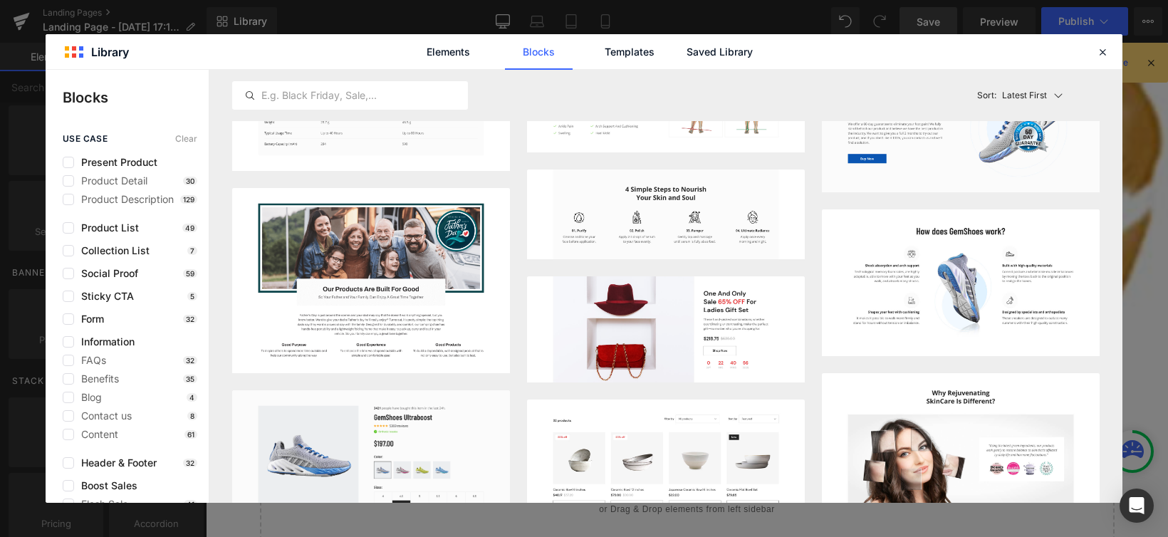
scroll to position [1452, 0]
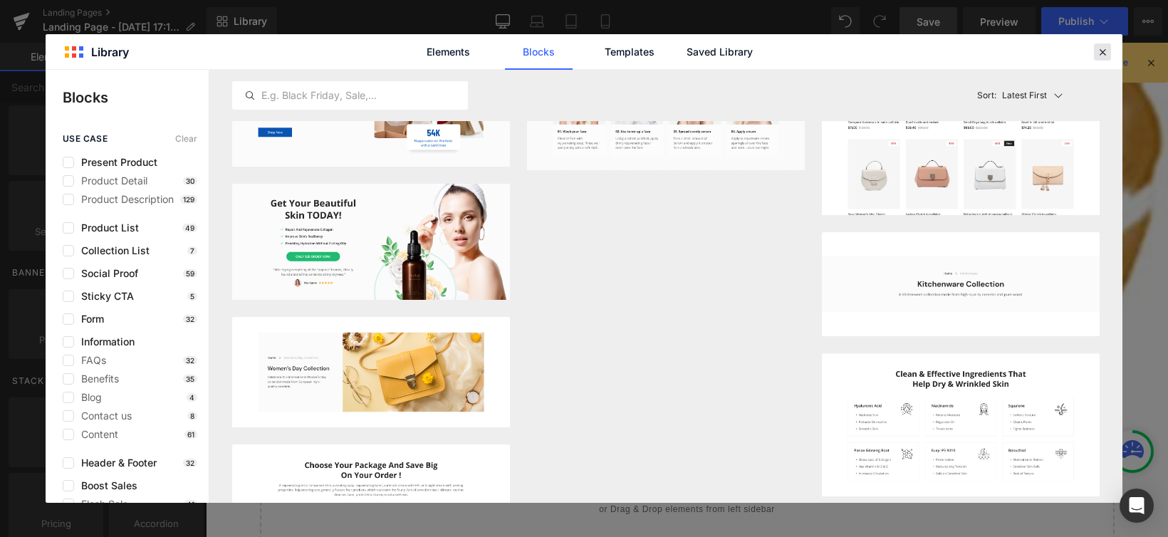
click at [1098, 53] on icon at bounding box center [1102, 52] width 13 height 13
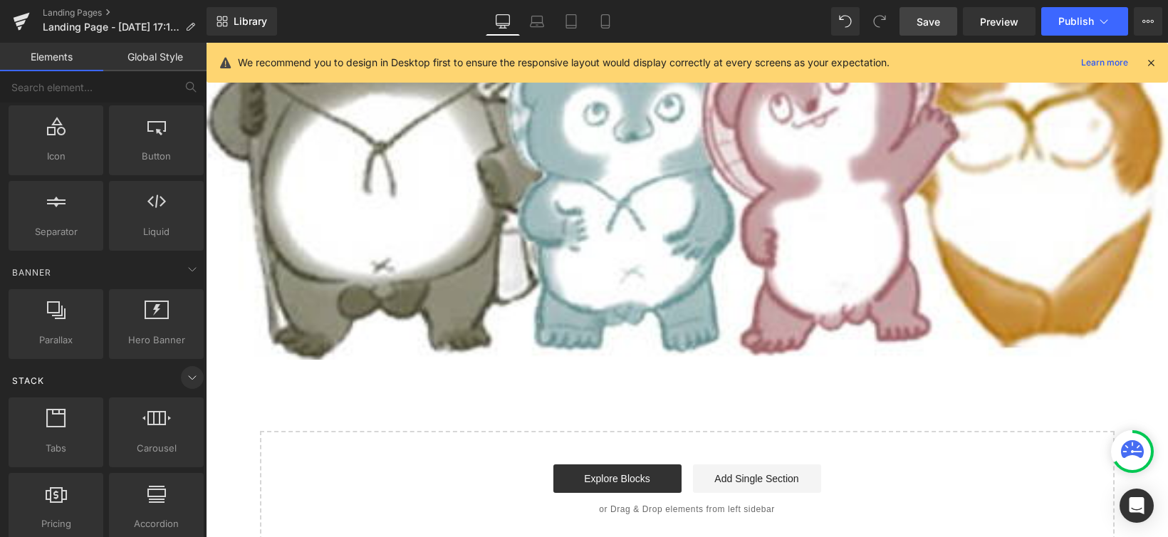
click at [189, 380] on icon at bounding box center [192, 377] width 17 height 17
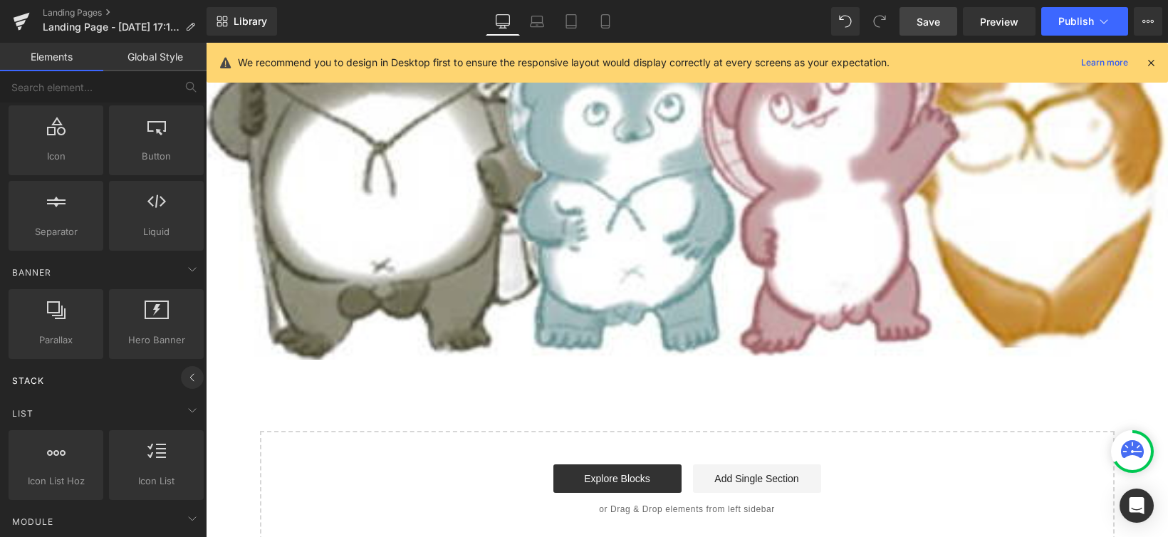
click at [189, 380] on icon at bounding box center [192, 377] width 17 height 17
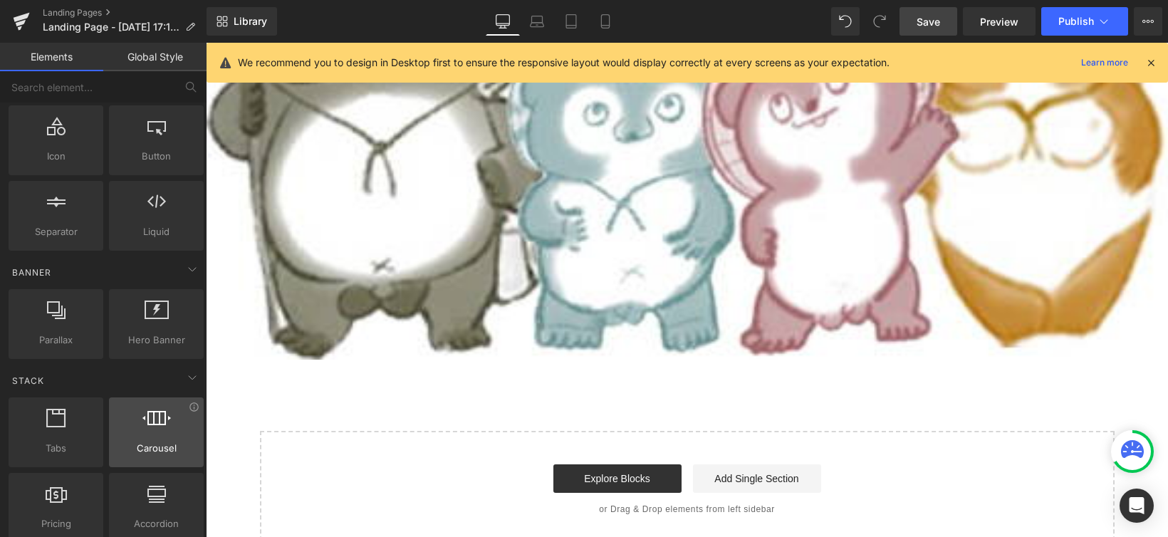
click at [163, 416] on icon at bounding box center [156, 418] width 28 height 19
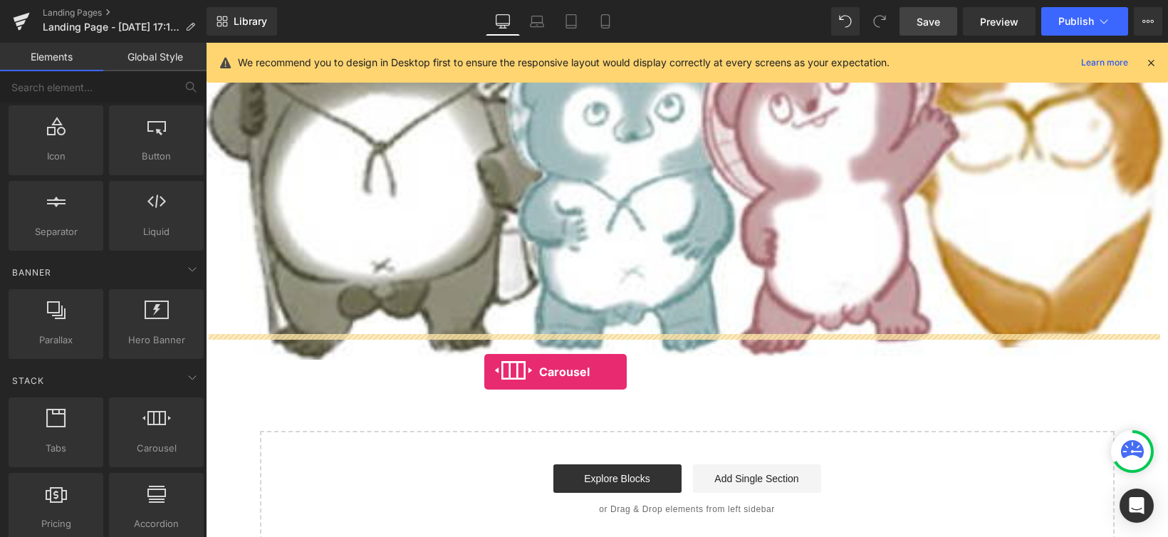
drag, startPoint x: 362, startPoint y: 464, endPoint x: 484, endPoint y: 372, distance: 153.6
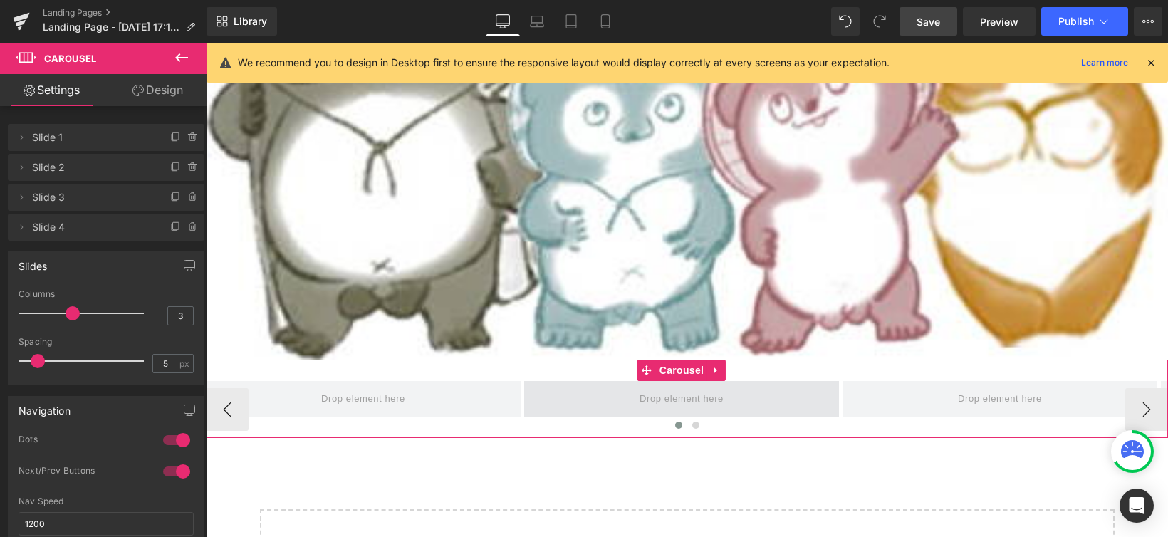
click at [821, 381] on span at bounding box center [681, 399] width 315 height 36
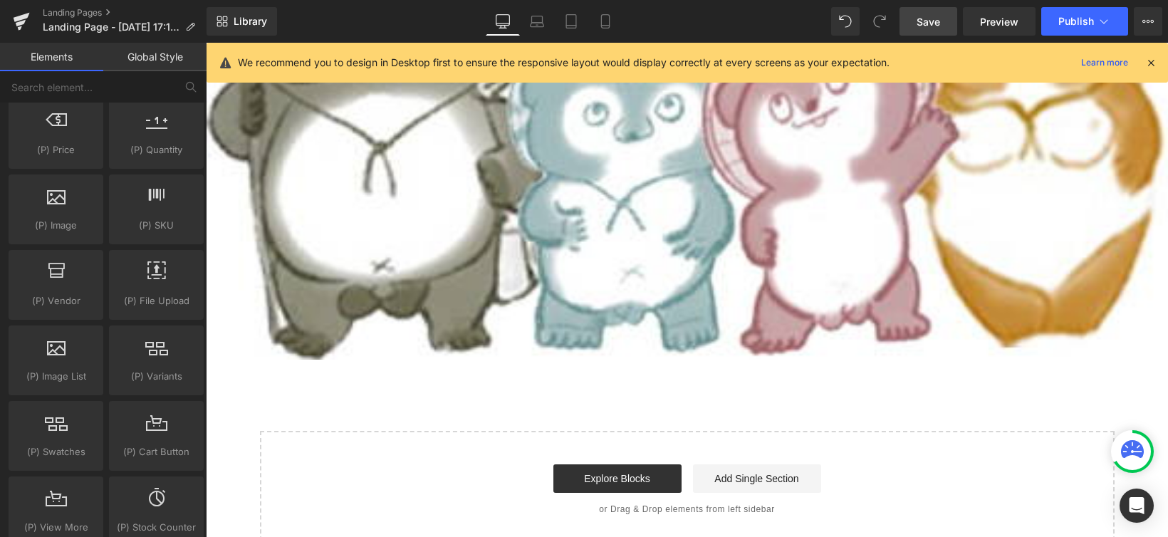
scroll to position [1477, 0]
click at [137, 382] on span "(P) Variants" at bounding box center [156, 375] width 86 height 15
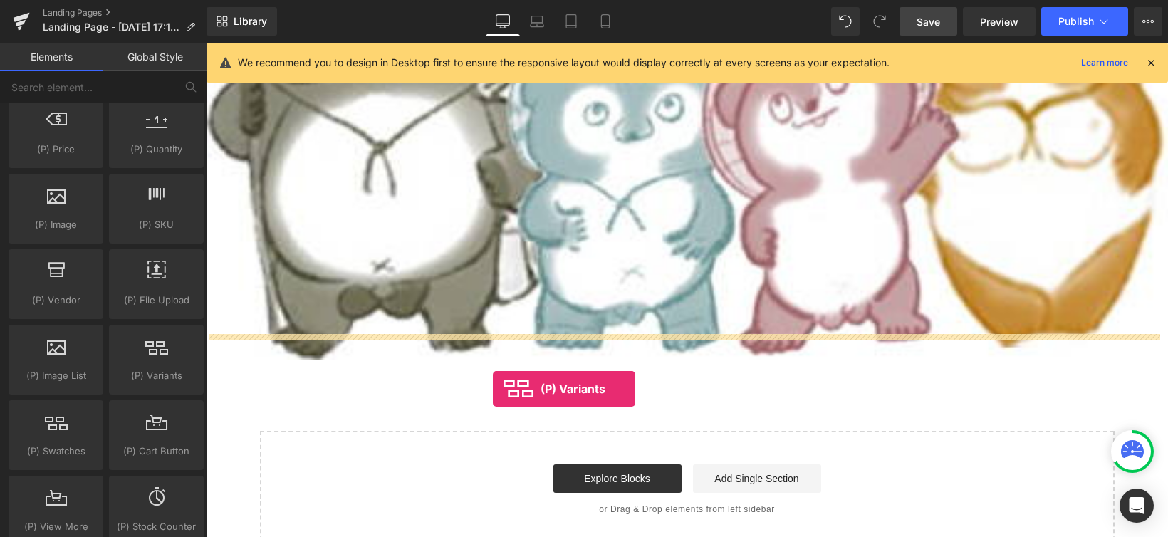
drag, startPoint x: 348, startPoint y: 405, endPoint x: 493, endPoint y: 389, distance: 146.2
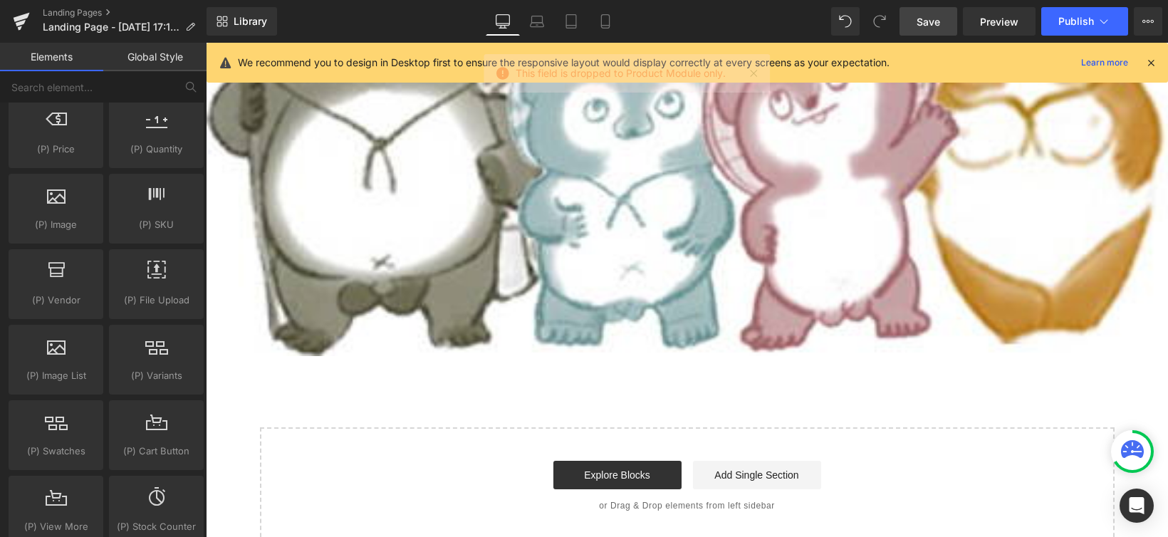
scroll to position [2208, 0]
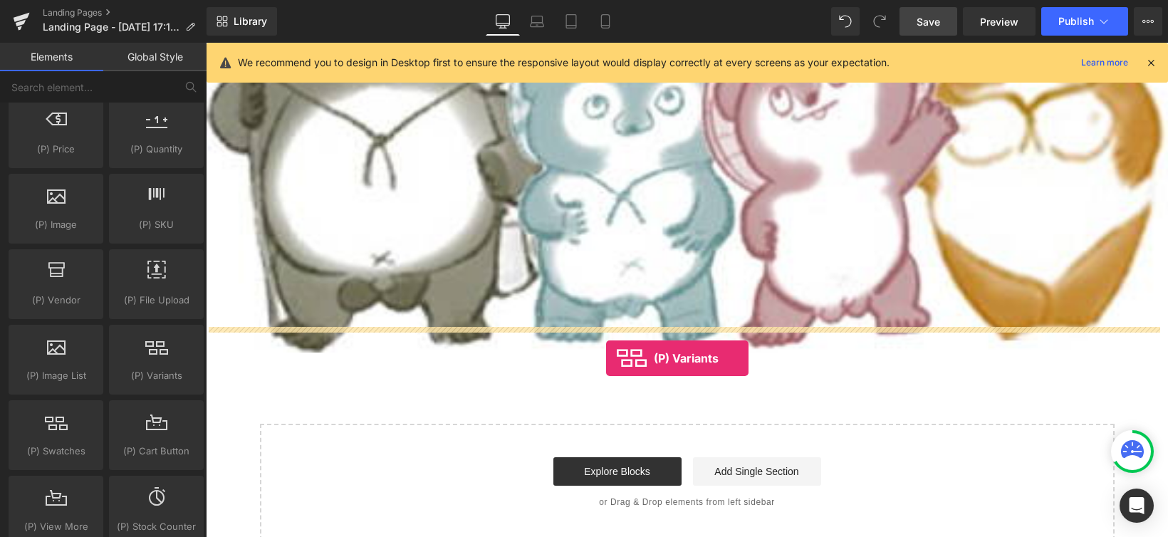
drag, startPoint x: 363, startPoint y: 391, endPoint x: 606, endPoint y: 355, distance: 246.2
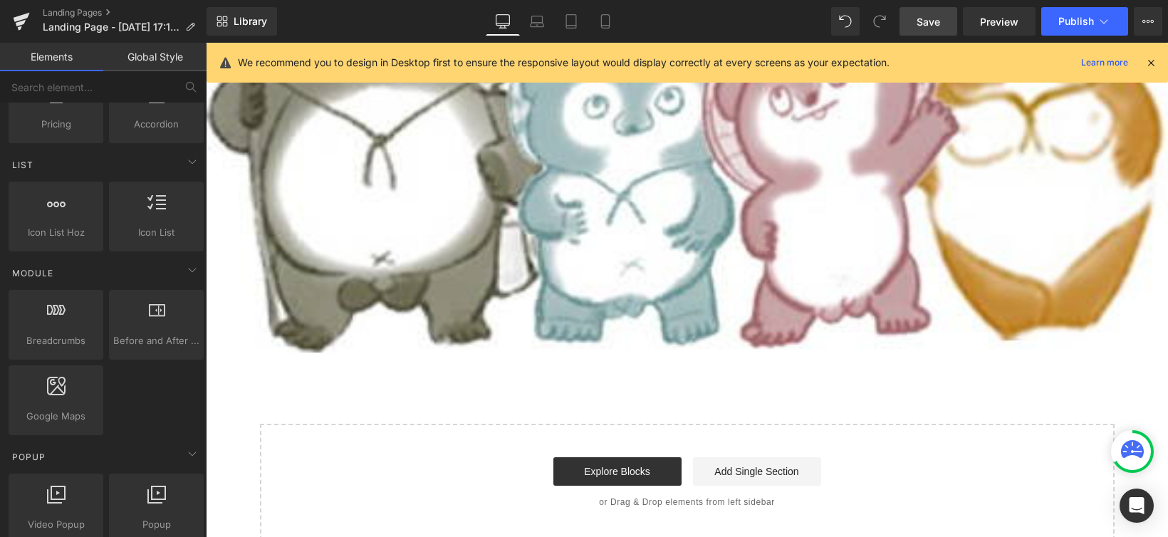
scroll to position [581, 0]
click at [545, 29] on link "Laptop" at bounding box center [537, 21] width 34 height 28
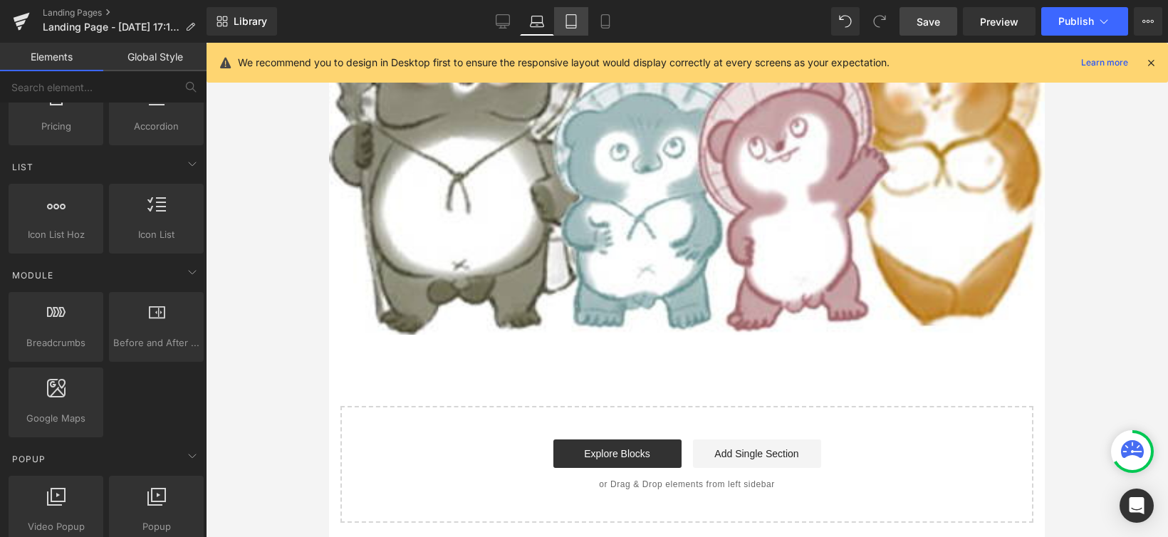
scroll to position [1627, 0]
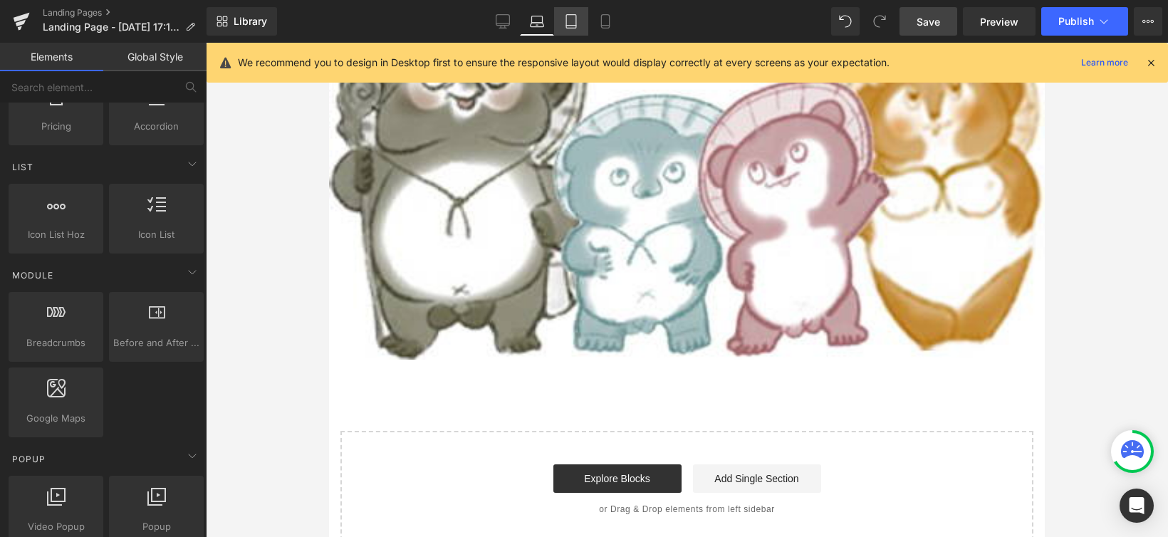
click at [568, 28] on icon at bounding box center [571, 22] width 10 height 14
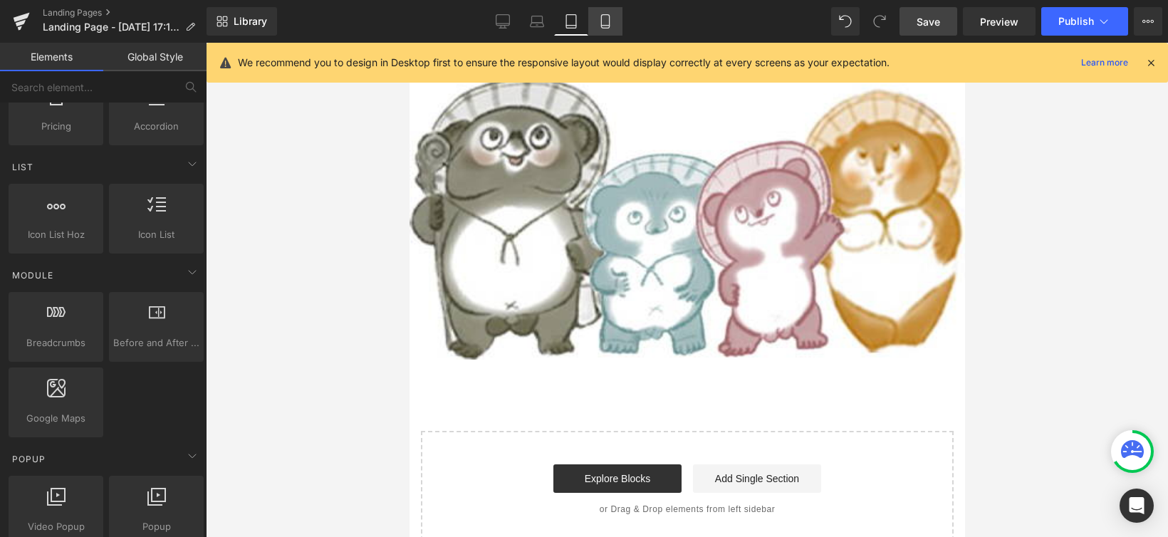
click at [603, 26] on icon at bounding box center [605, 21] width 14 height 14
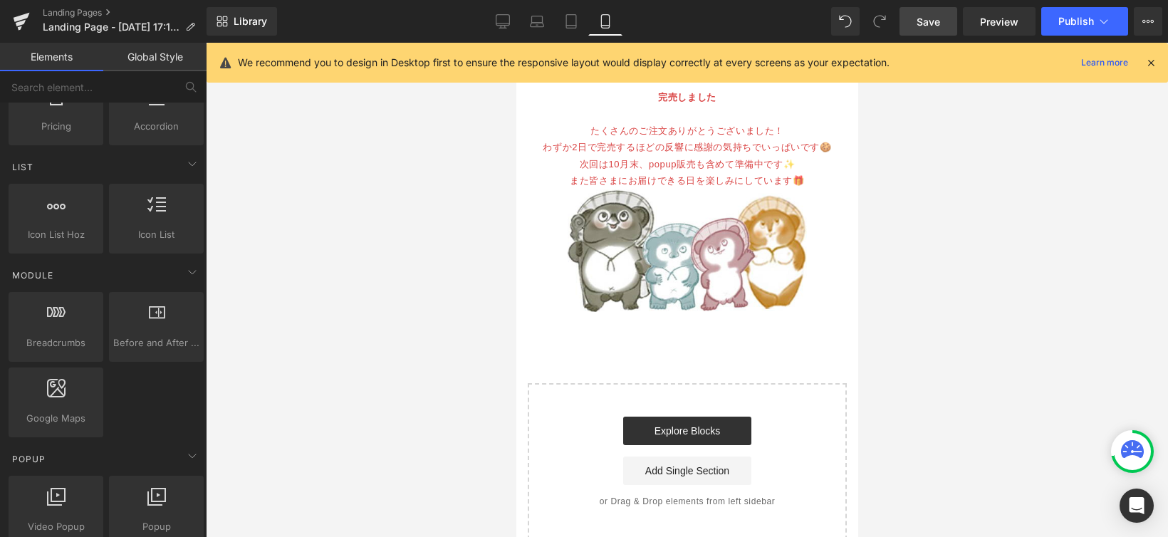
scroll to position [712, 0]
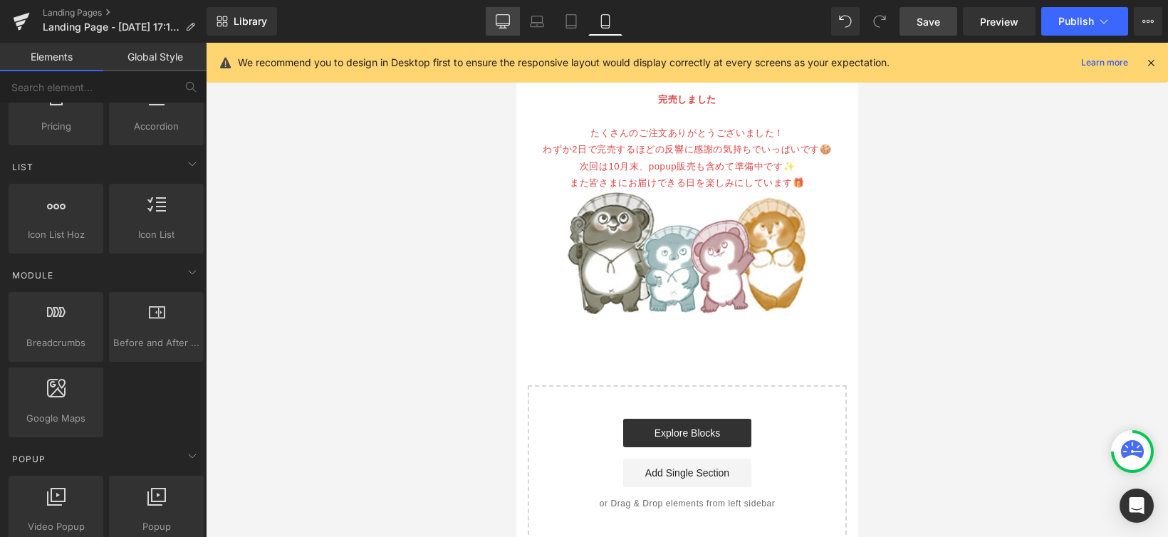
click at [503, 29] on link "Desktop" at bounding box center [503, 21] width 34 height 28
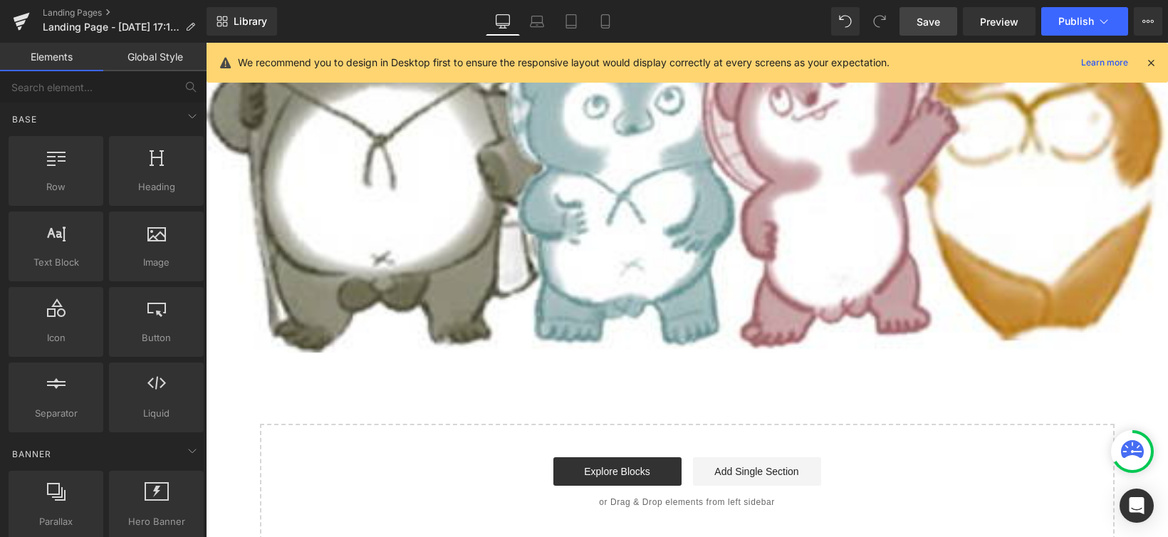
scroll to position [0, 0]
click at [68, 184] on span "Row" at bounding box center [56, 189] width 86 height 15
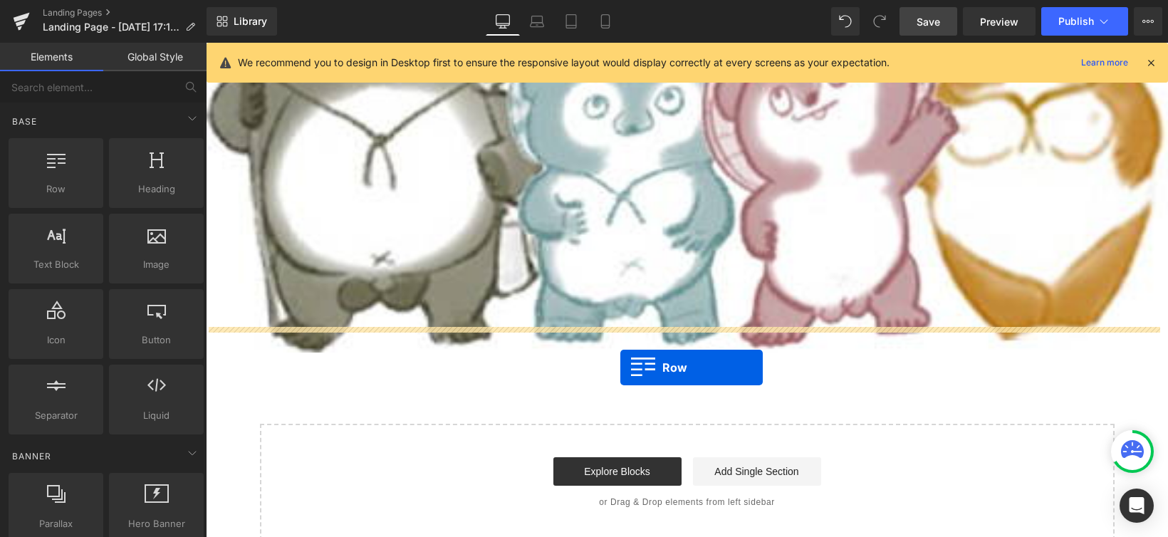
drag, startPoint x: 286, startPoint y: 224, endPoint x: 620, endPoint y: 368, distance: 363.4
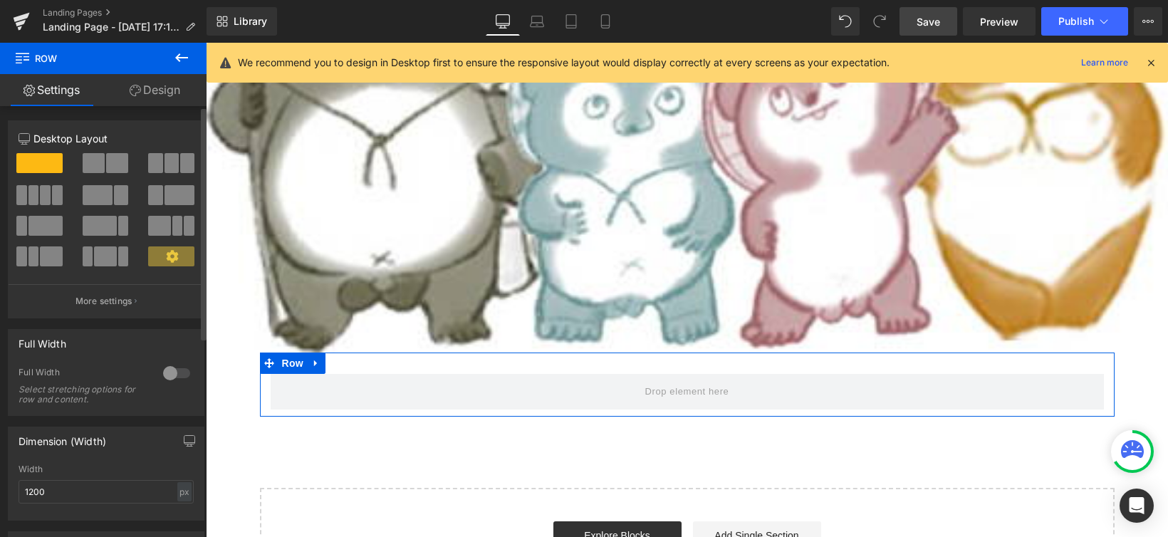
click at [155, 162] on span at bounding box center [155, 163] width 14 height 20
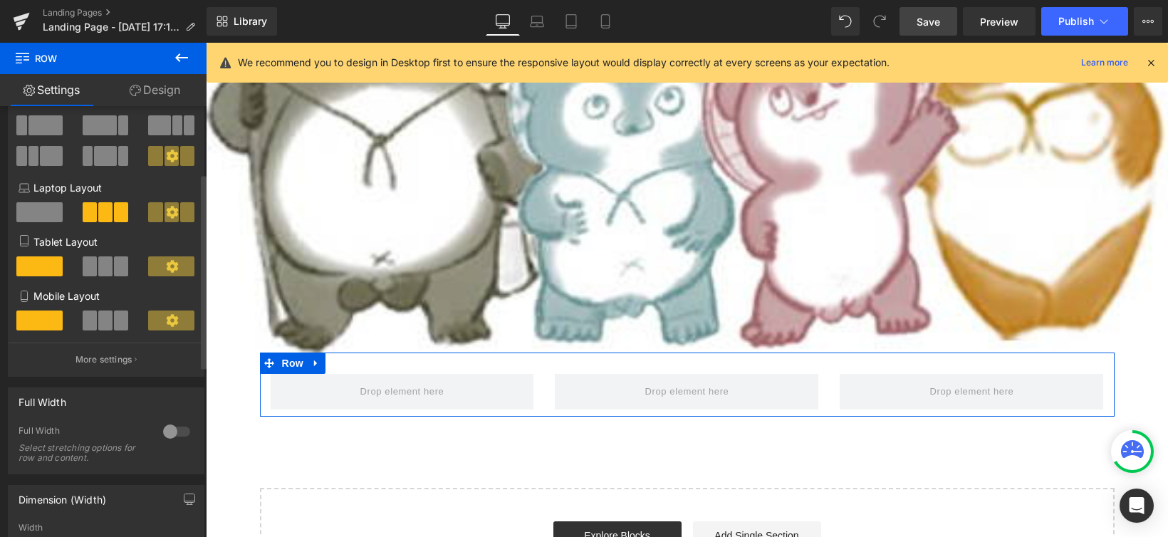
scroll to position [16, 0]
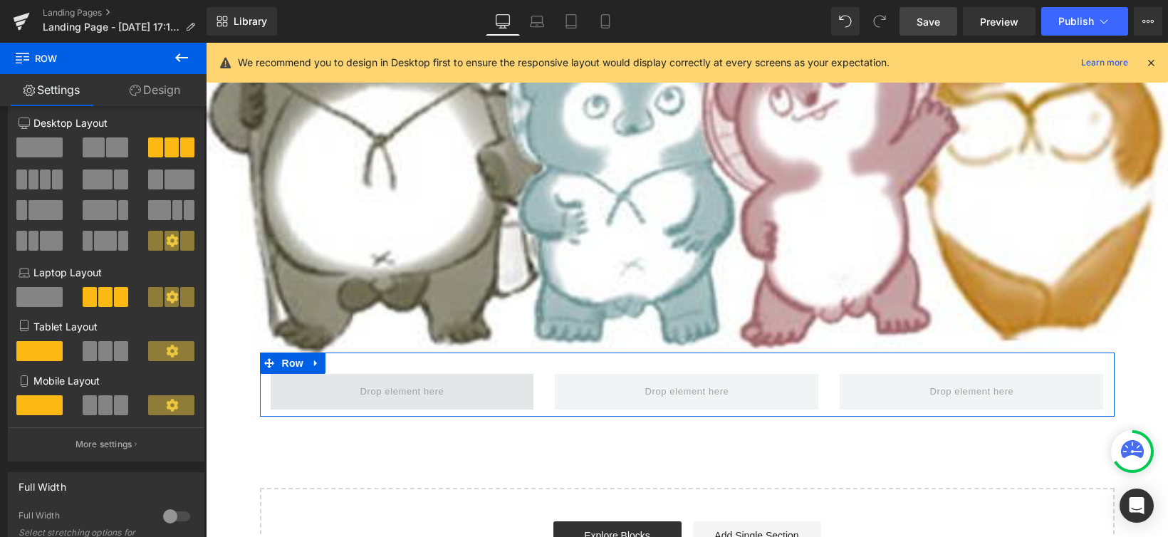
click at [358, 380] on span at bounding box center [402, 392] width 94 height 24
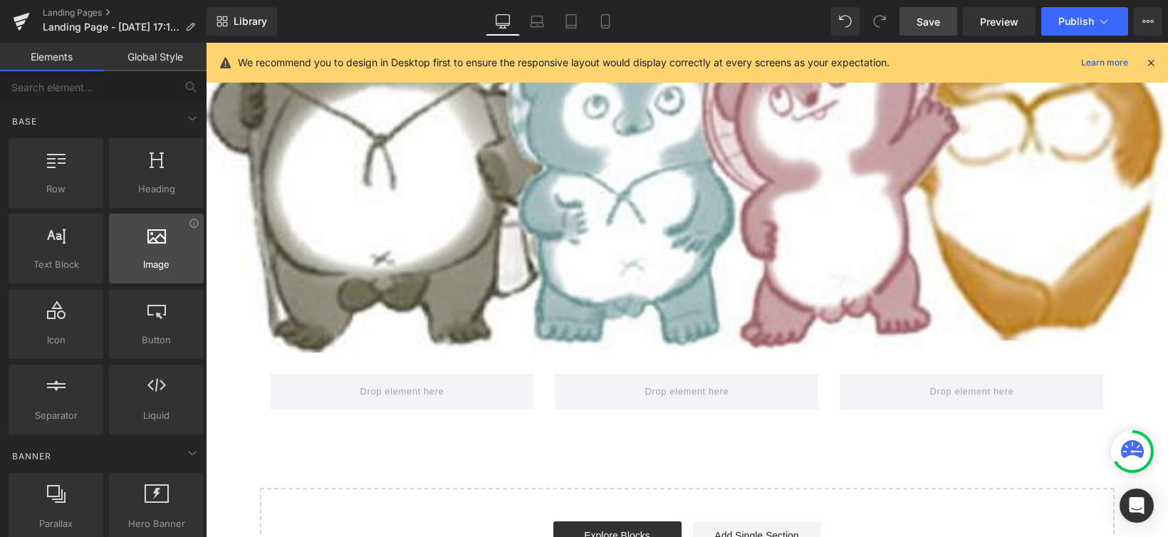
click at [153, 239] on icon at bounding box center [156, 234] width 19 height 19
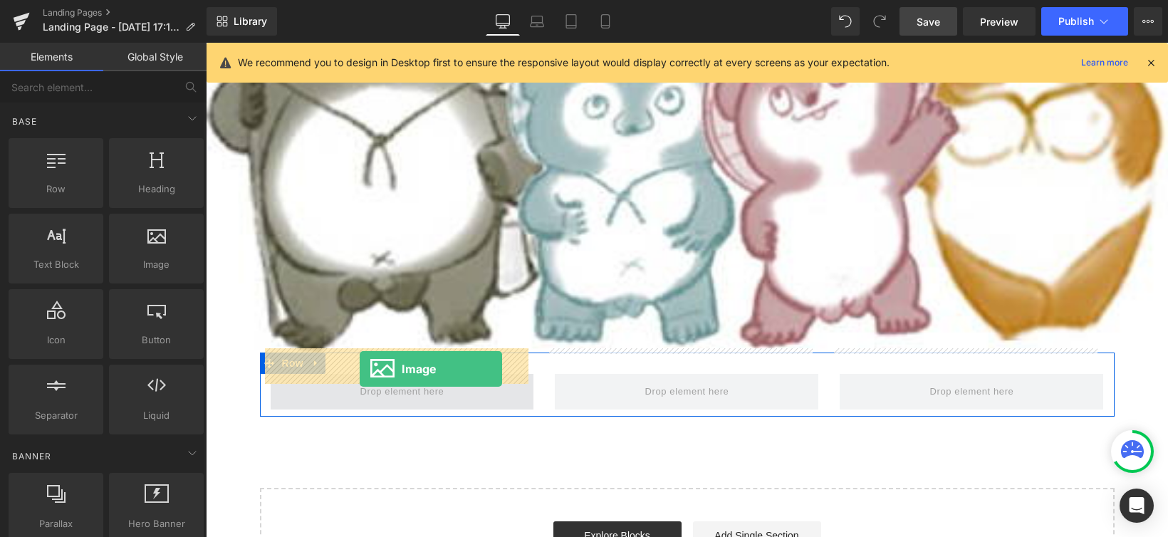
drag, startPoint x: 371, startPoint y: 283, endPoint x: 360, endPoint y: 369, distance: 86.2
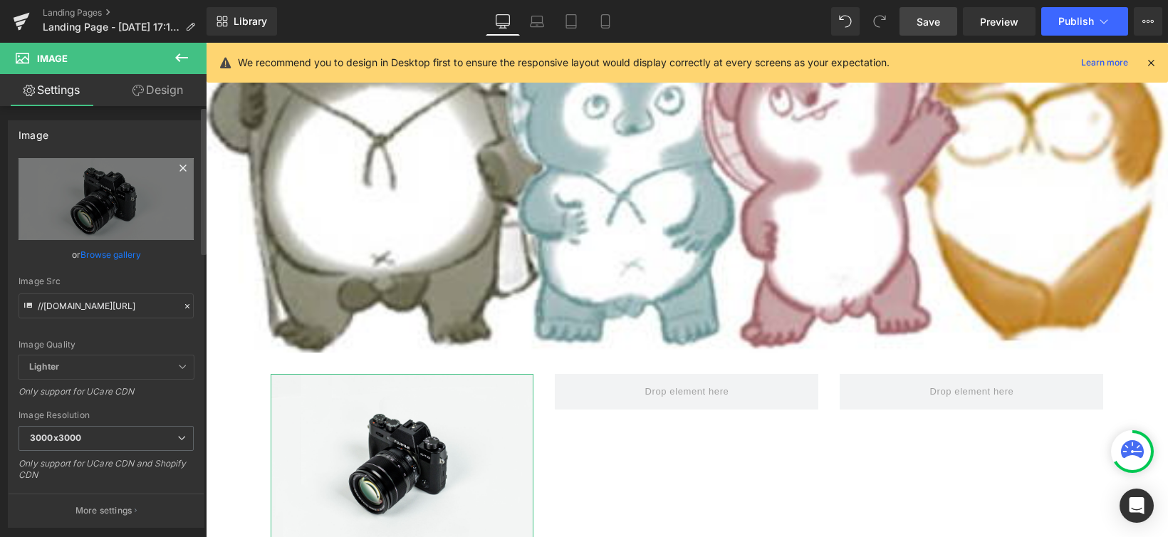
click at [177, 169] on icon at bounding box center [182, 168] width 17 height 17
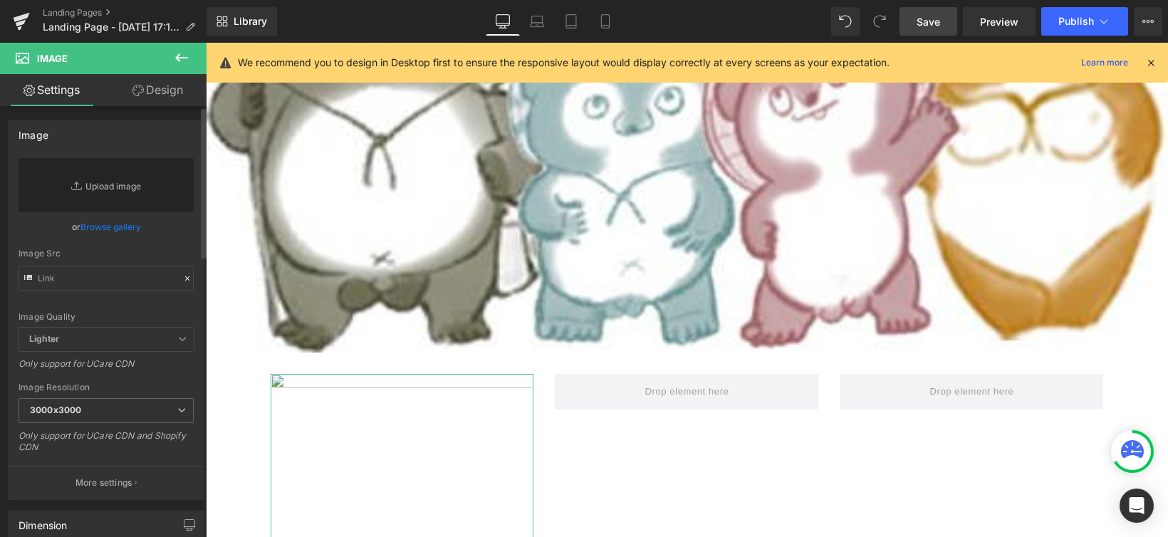
click at [131, 189] on link "Replace Image" at bounding box center [106, 185] width 175 height 54
type input "C:\fakepath\LP_和食.jpg"
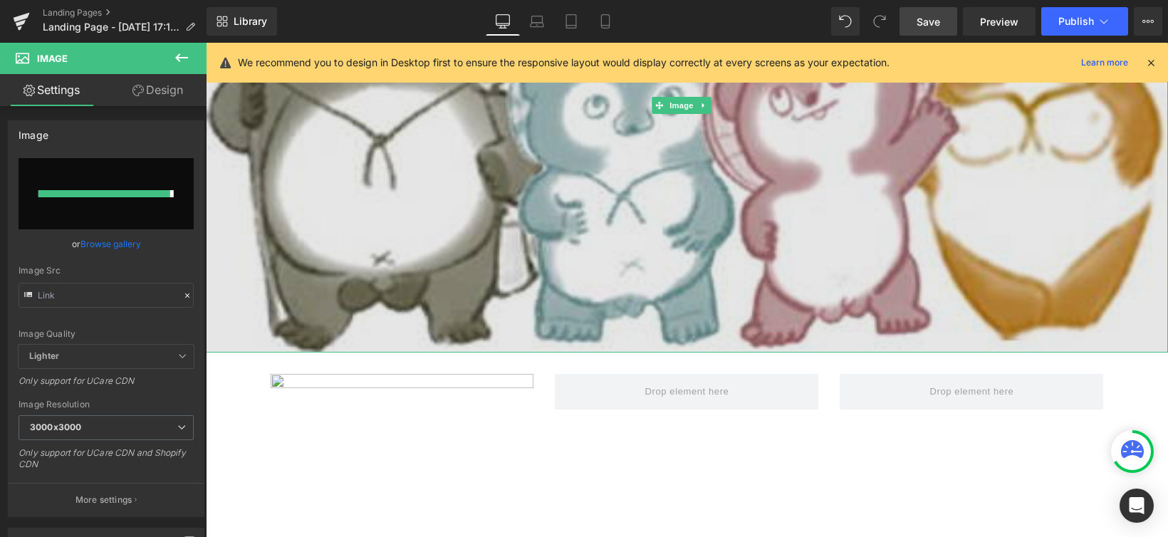
type input "[URL][DOMAIN_NAME]"
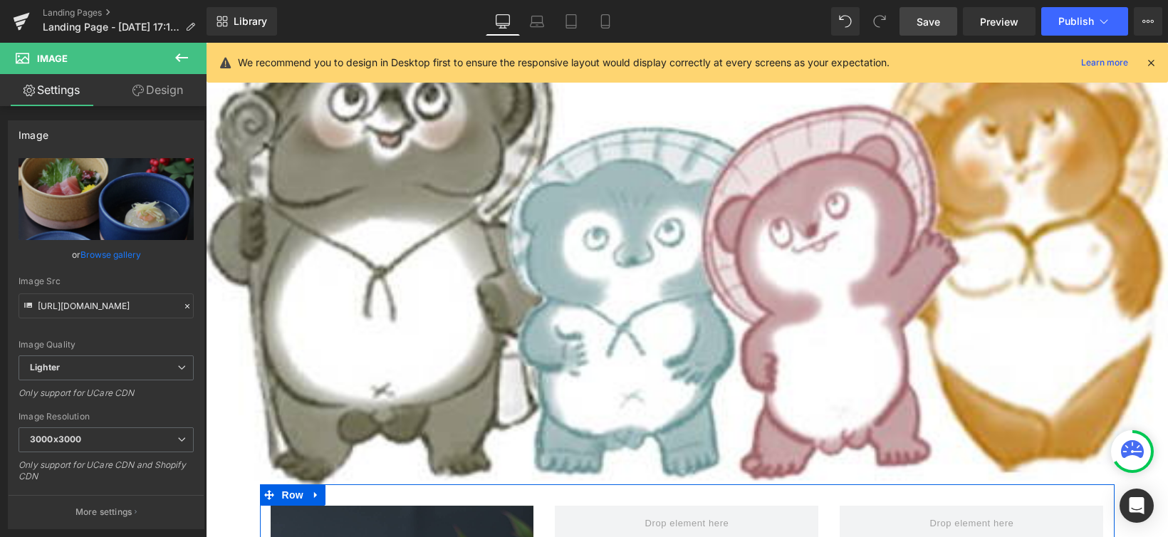
scroll to position [1999, 0]
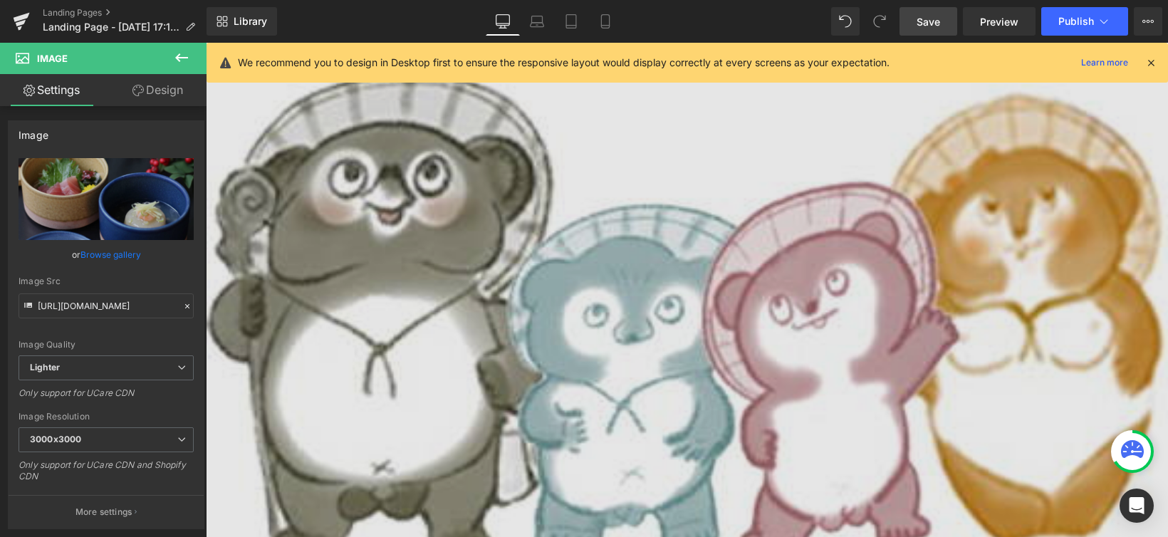
click at [558, 239] on img at bounding box center [687, 315] width 962 height 494
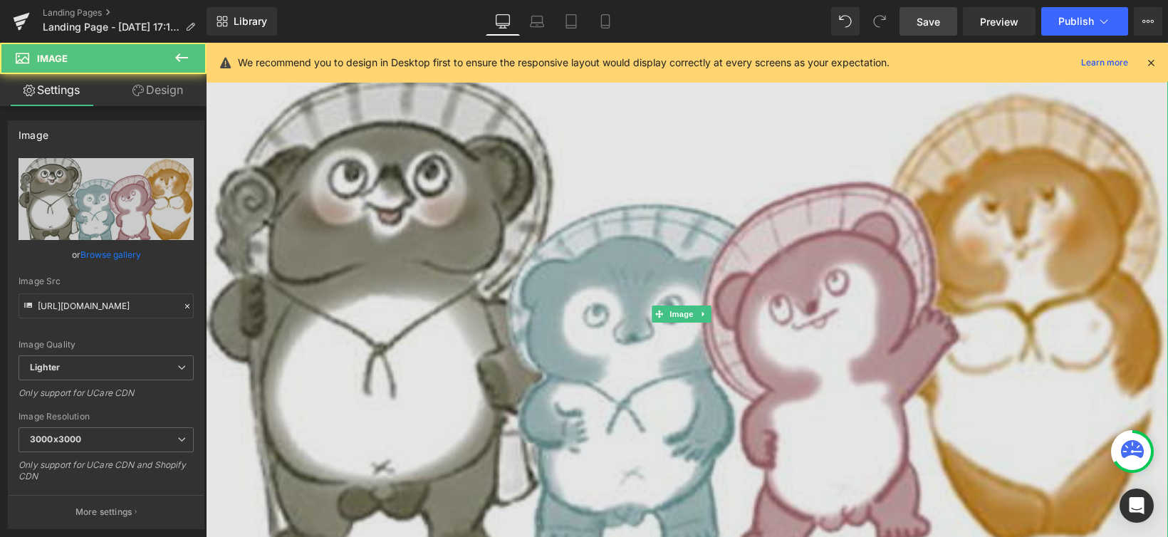
click at [412, 237] on img at bounding box center [687, 315] width 962 height 494
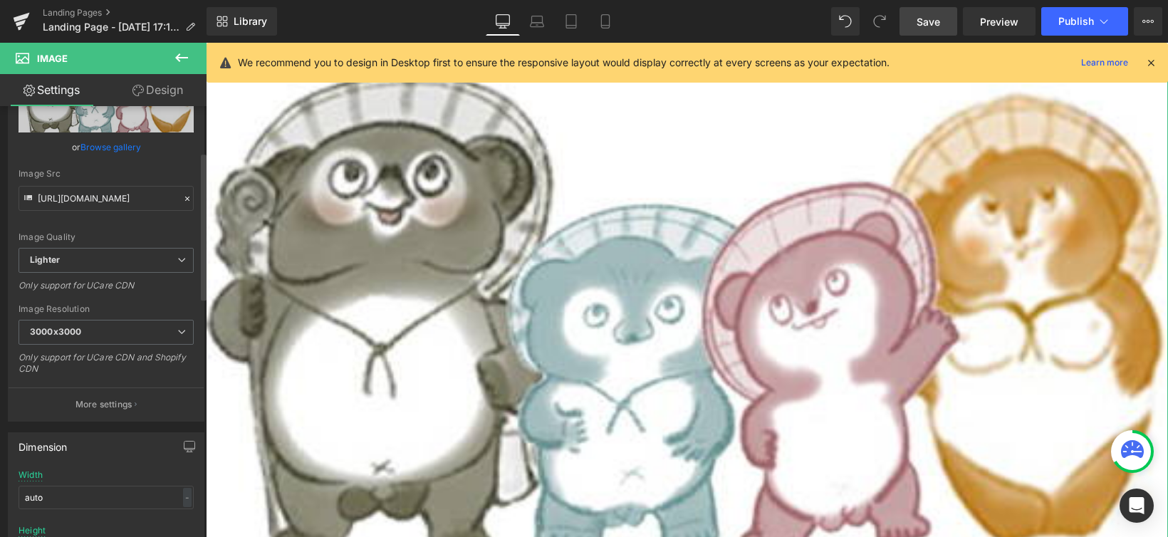
scroll to position [134, 0]
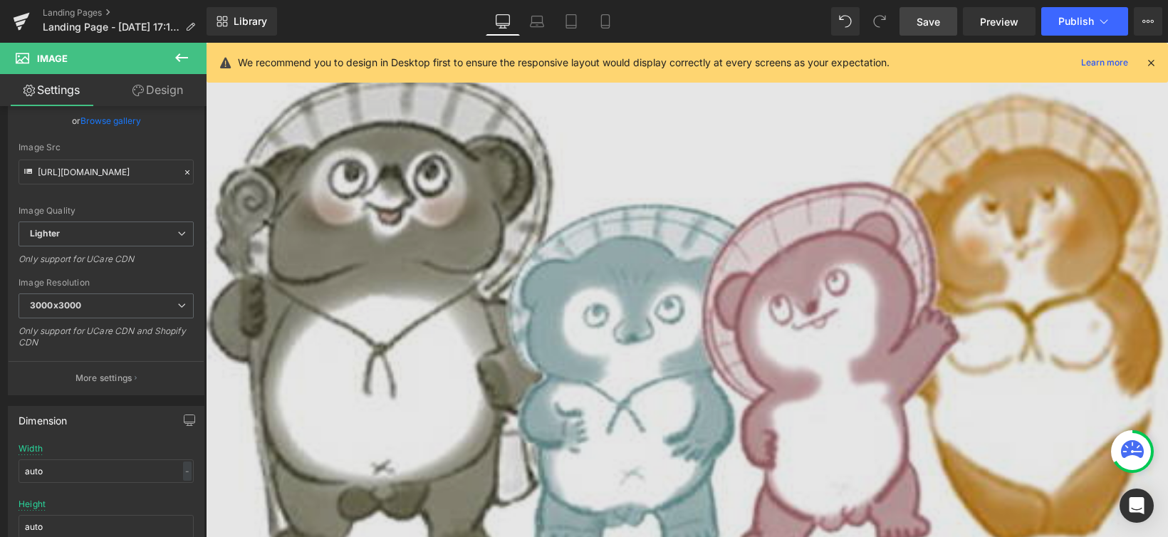
click at [370, 298] on img at bounding box center [687, 315] width 962 height 494
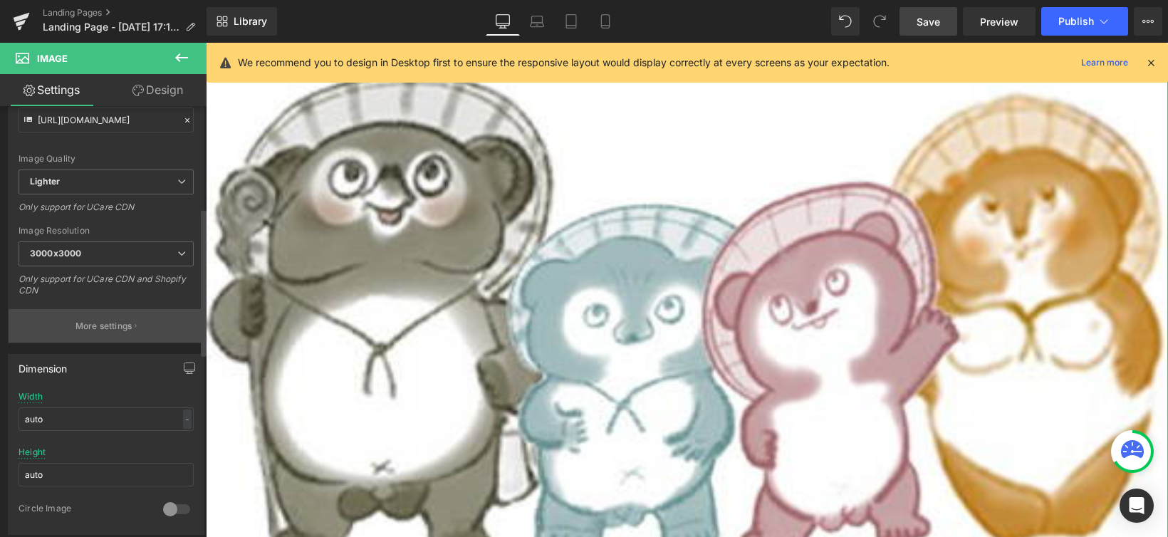
scroll to position [298, 0]
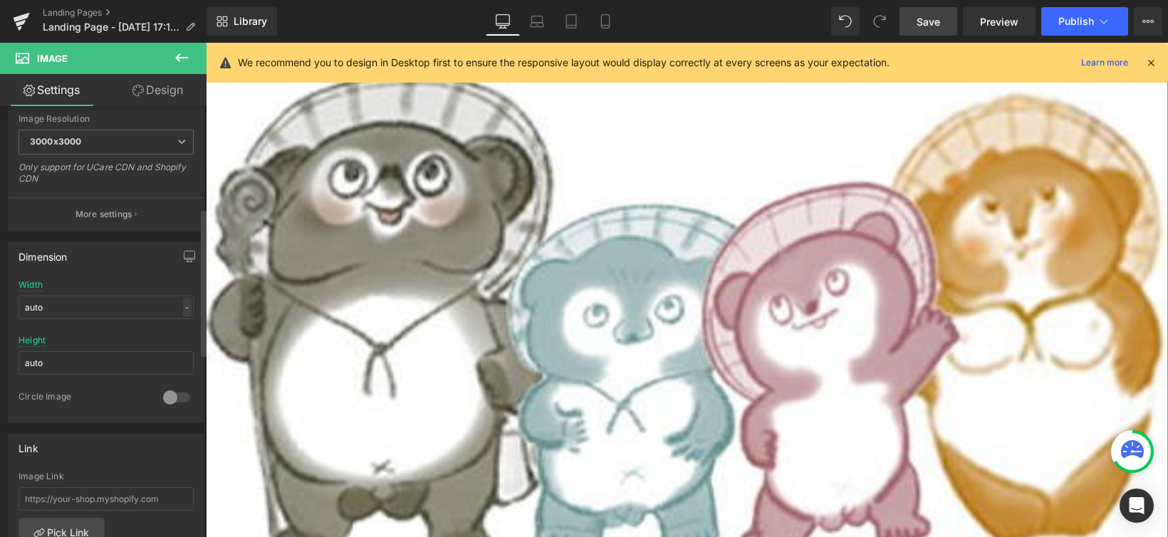
click at [183, 301] on div "-" at bounding box center [187, 307] width 9 height 19
click at [179, 327] on li "%" at bounding box center [184, 329] width 18 height 21
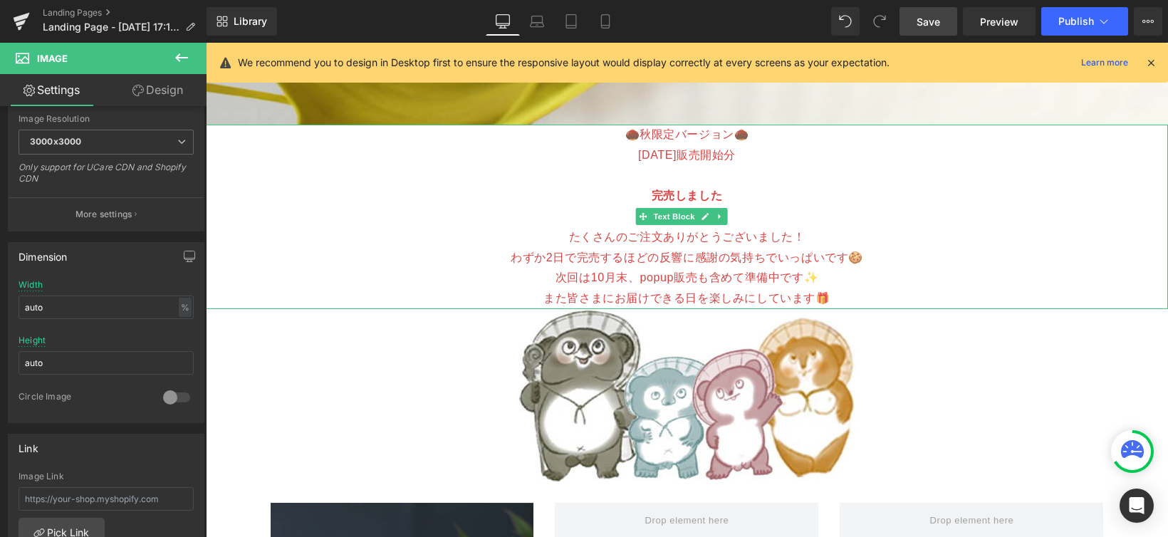
scroll to position [1897, 0]
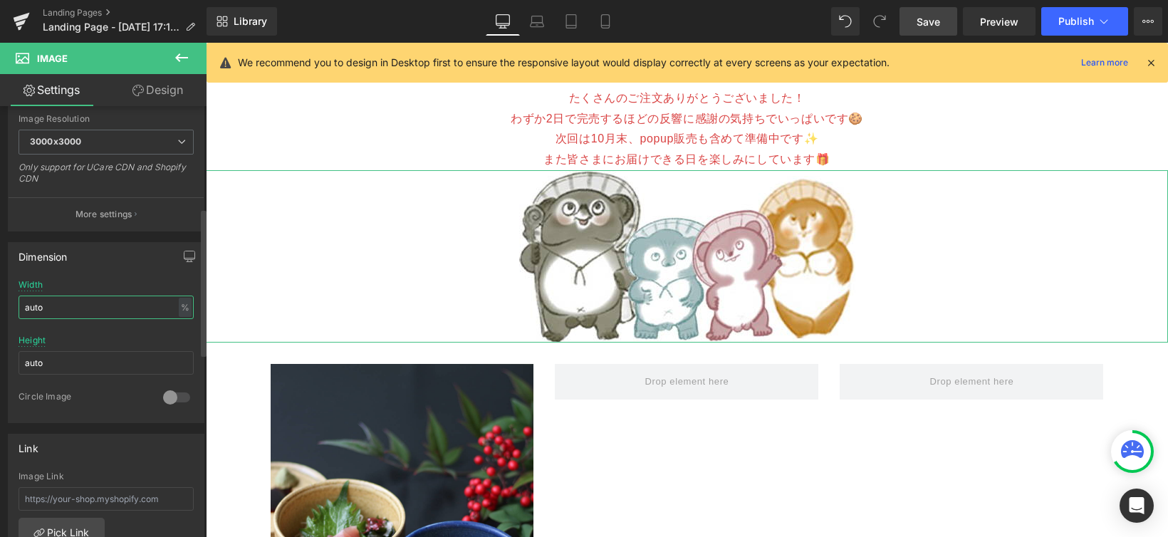
click at [63, 310] on input "auto" at bounding box center [106, 308] width 175 height 24
type input "70"
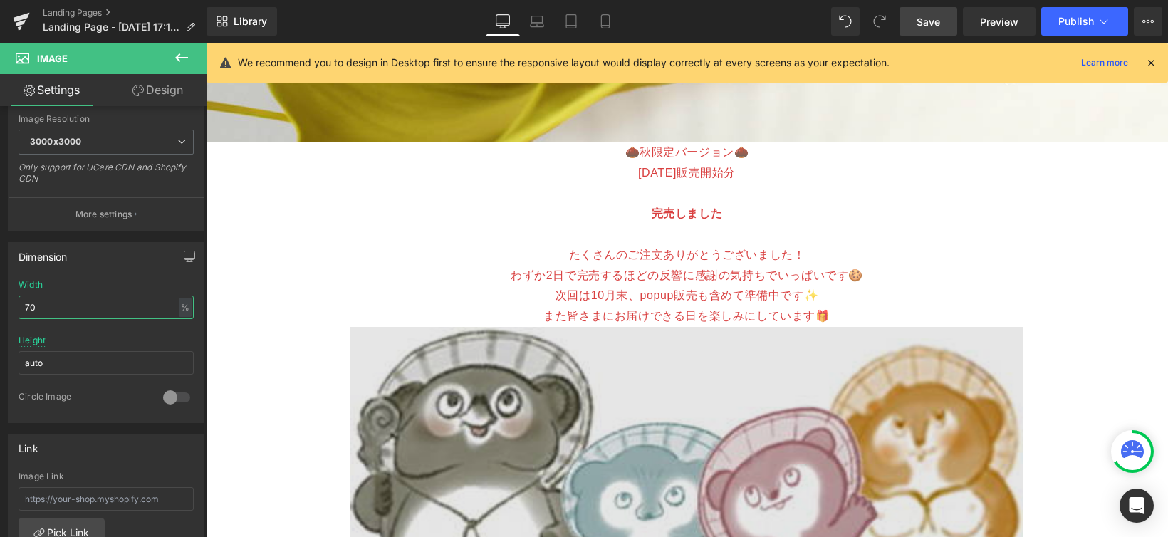
scroll to position [1731, 0]
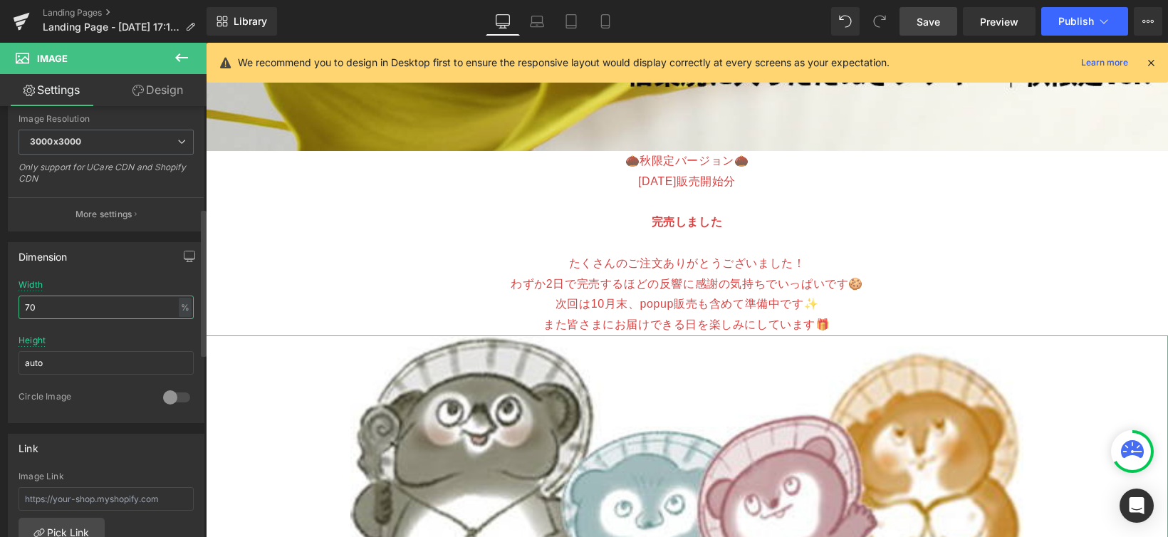
click at [73, 309] on input "70" at bounding box center [106, 308] width 175 height 24
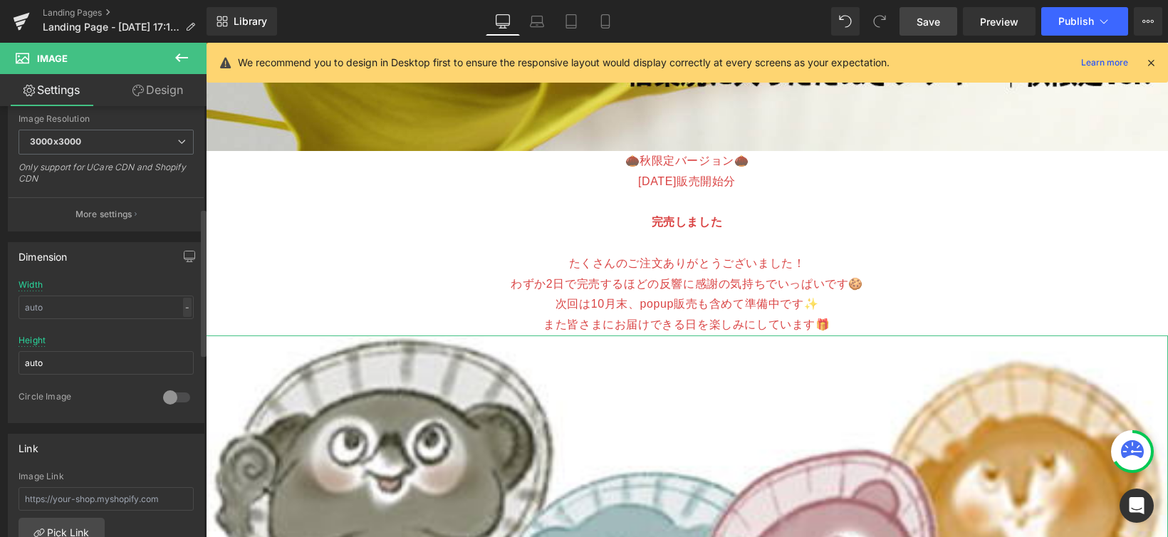
click at [184, 308] on div "-" at bounding box center [187, 307] width 9 height 19
click at [178, 327] on li "%" at bounding box center [184, 329] width 18 height 21
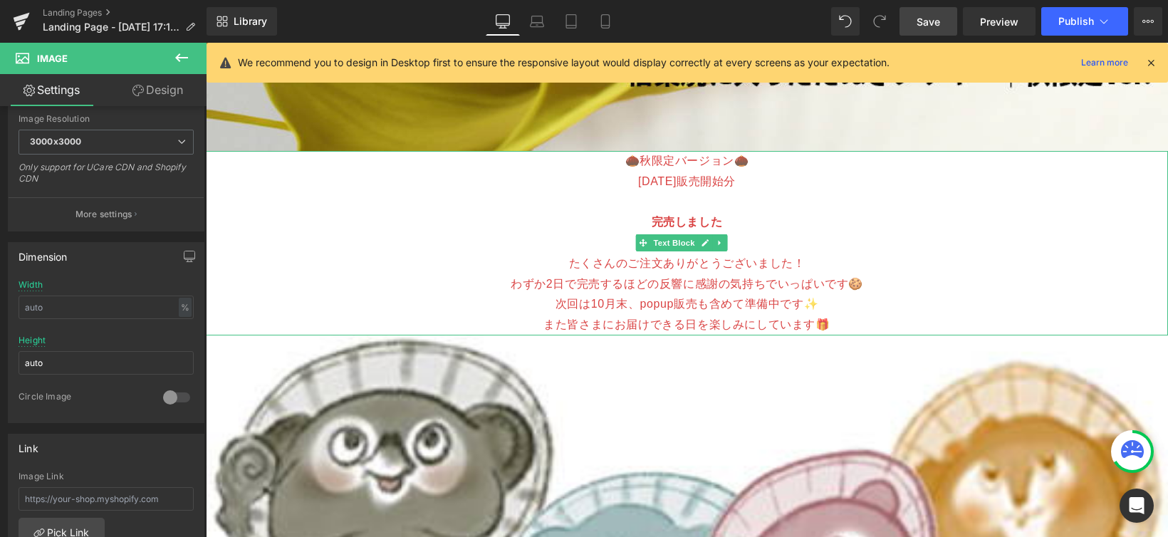
click at [419, 274] on p "わずか2日で完売するほどの反響に感謝の気持ちでいっぱいです🍪" at bounding box center [687, 284] width 962 height 21
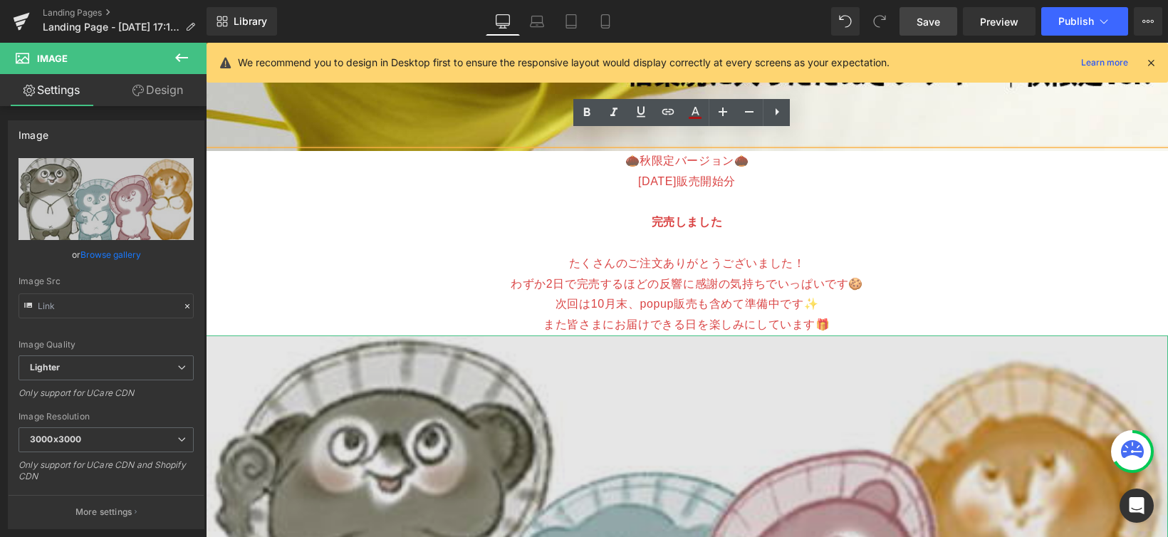
type input "[URL][DOMAIN_NAME]"
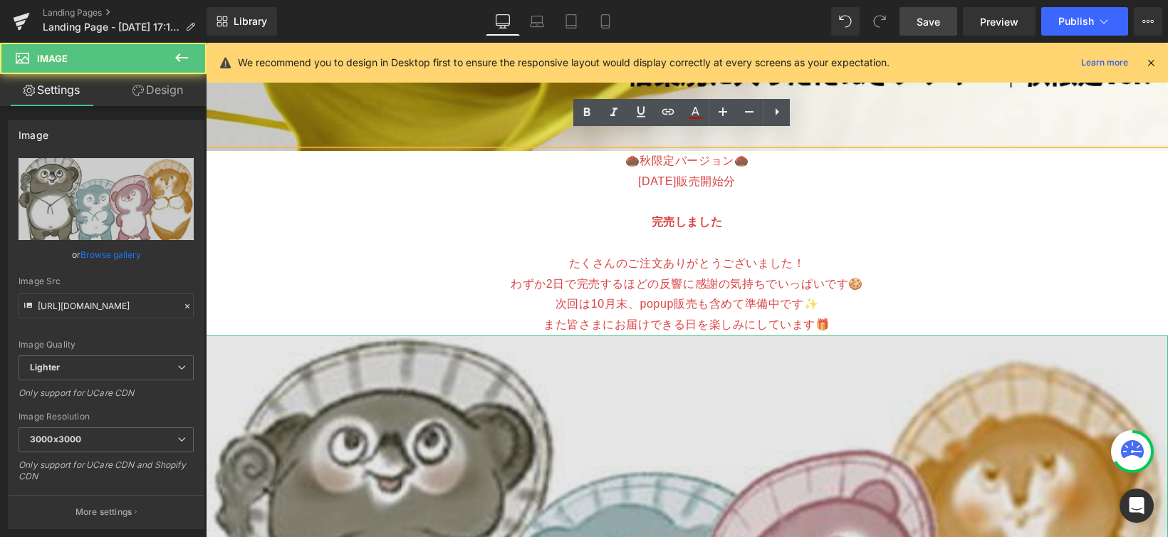
drag, startPoint x: 426, startPoint y: 383, endPoint x: 379, endPoint y: 393, distance: 48.1
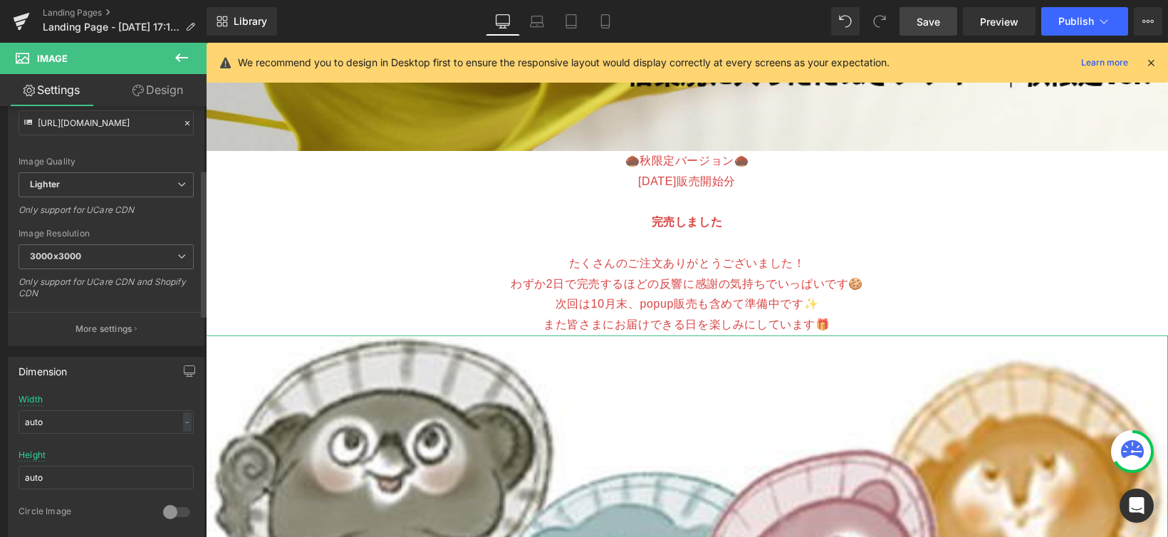
scroll to position [347, 0]
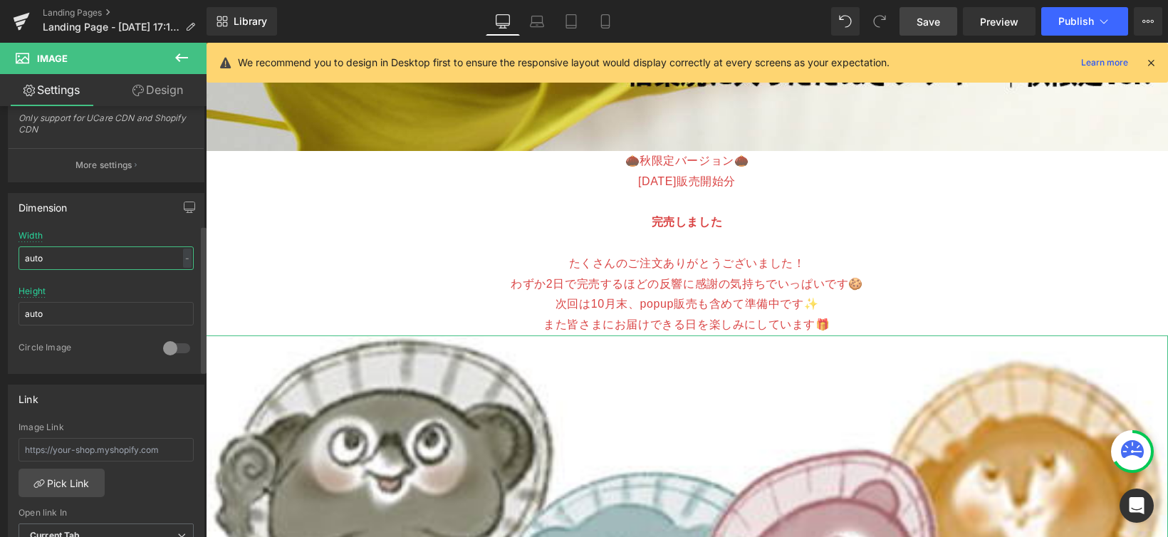
click at [187, 261] on input "auto" at bounding box center [106, 258] width 175 height 24
click at [183, 262] on div "-" at bounding box center [187, 258] width 9 height 19
click at [179, 285] on li "%" at bounding box center [184, 280] width 18 height 21
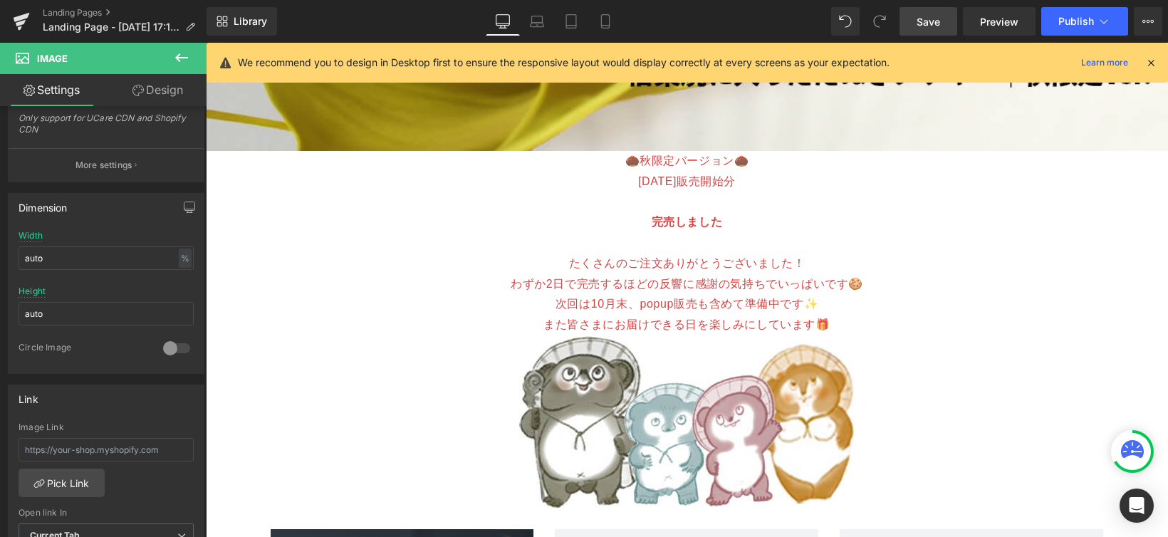
click at [350, 254] on p "たくさんのご注文ありがとうございました！" at bounding box center [687, 264] width 962 height 21
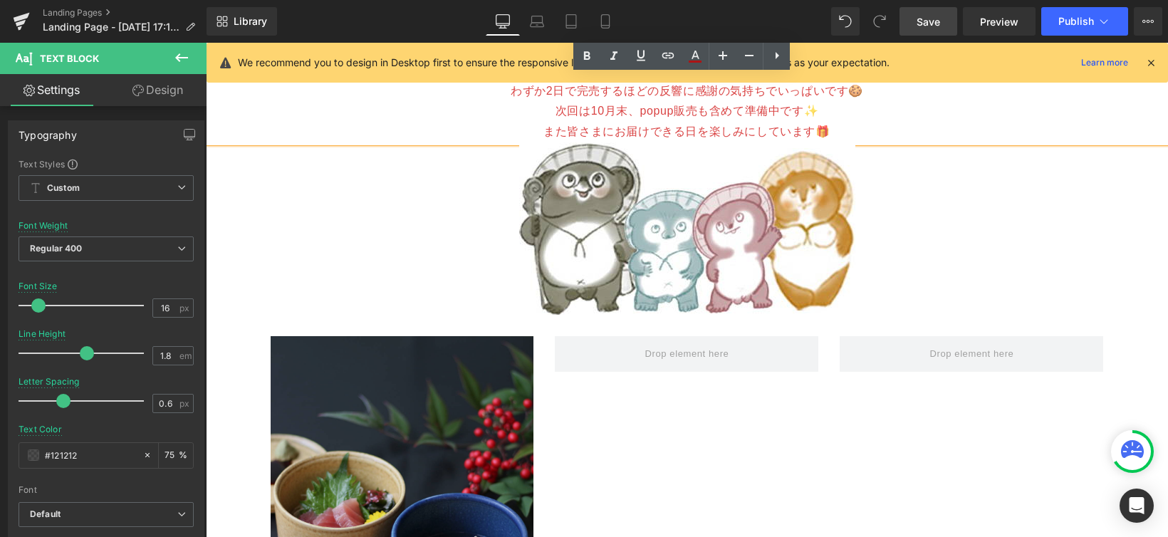
scroll to position [1935, 0]
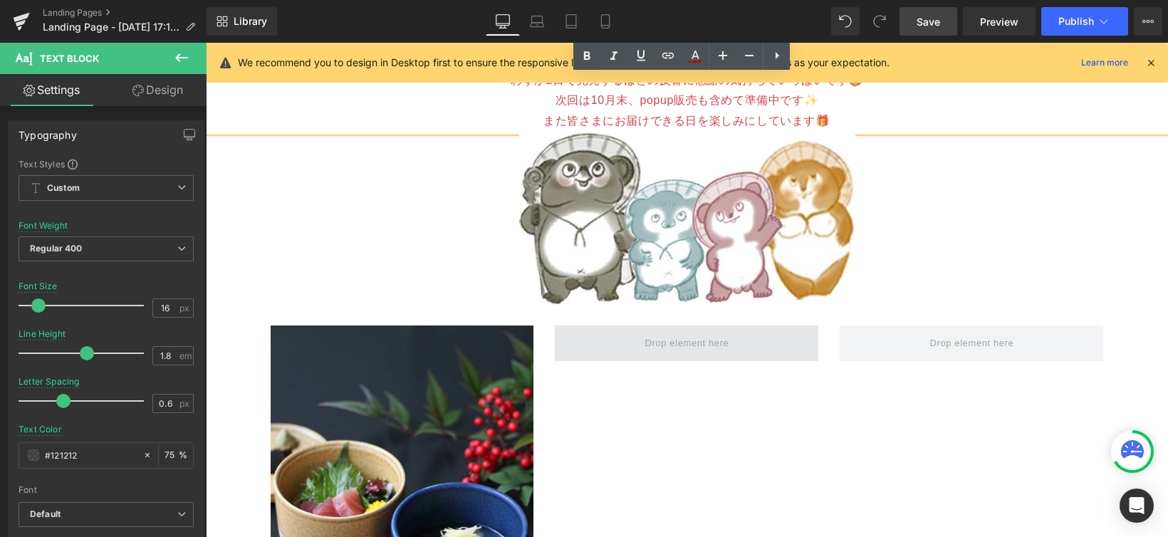
click at [608, 335] on span at bounding box center [687, 343] width 264 height 36
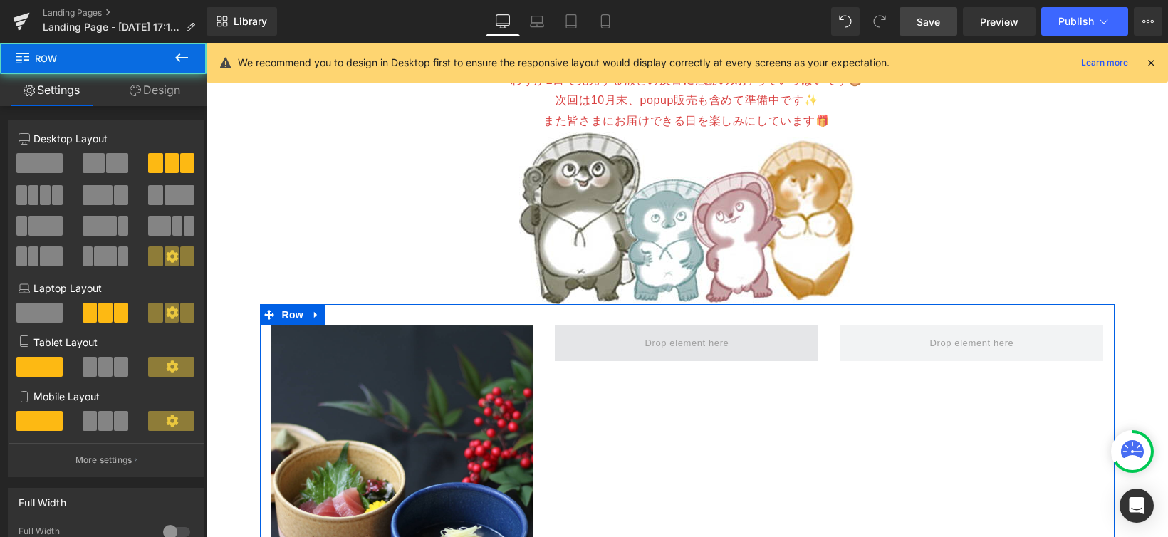
click at [622, 325] on span at bounding box center [687, 343] width 264 height 36
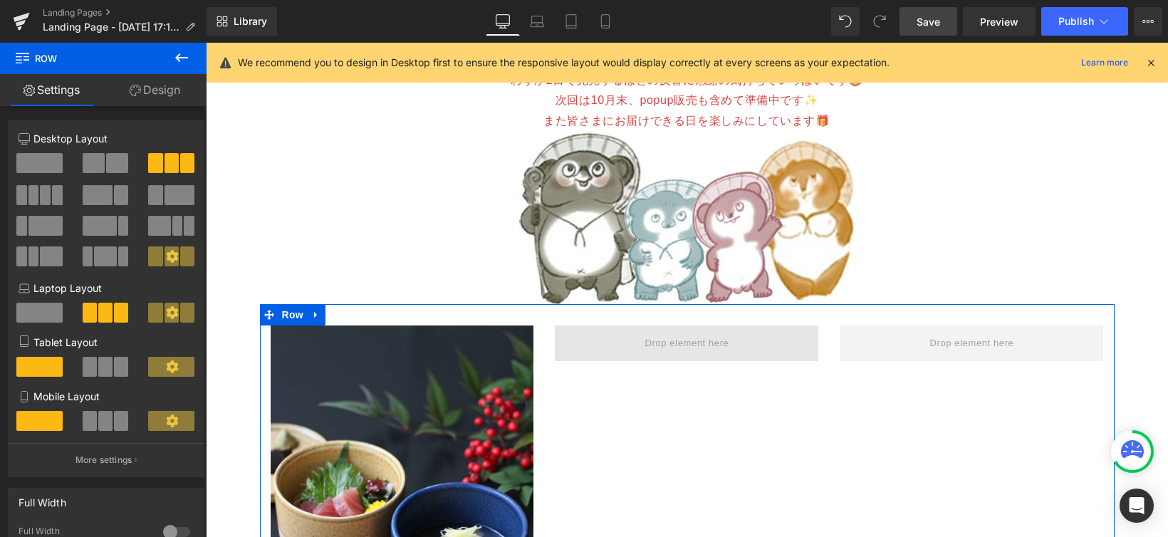
click at [622, 325] on span at bounding box center [687, 343] width 264 height 36
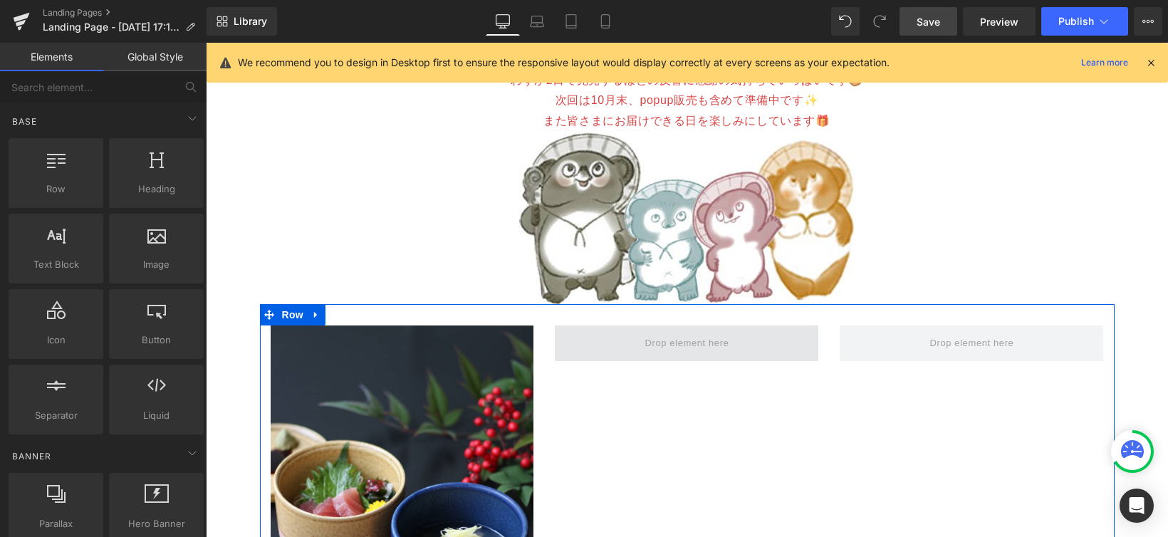
click at [665, 331] on span at bounding box center [687, 343] width 94 height 24
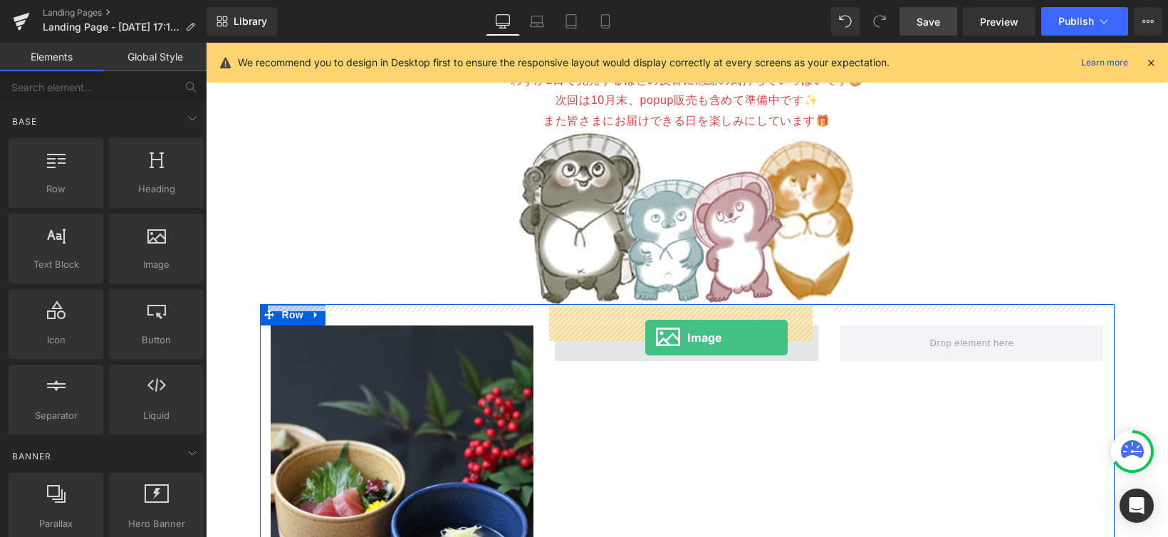
drag, startPoint x: 362, startPoint y: 284, endPoint x: 645, endPoint y: 338, distance: 288.5
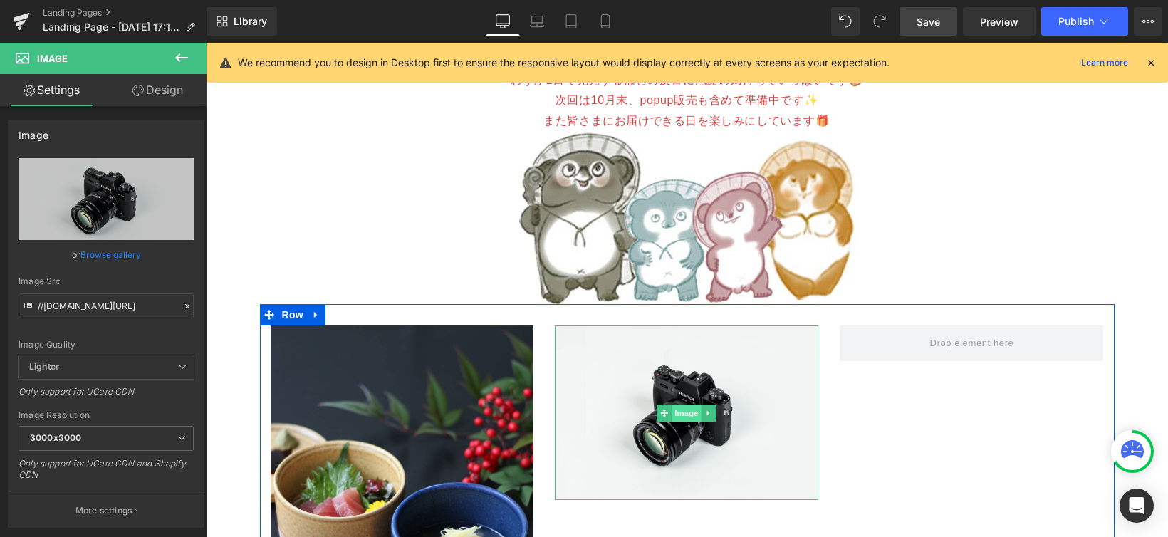
click at [687, 405] on span "Image" at bounding box center [687, 413] width 30 height 17
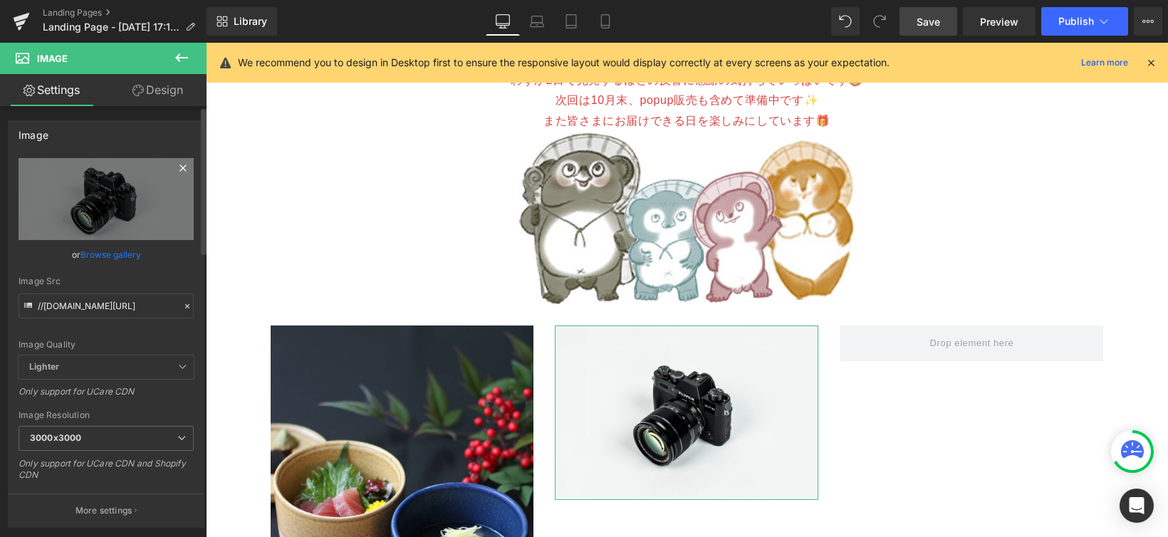
click at [174, 165] on icon at bounding box center [182, 168] width 17 height 17
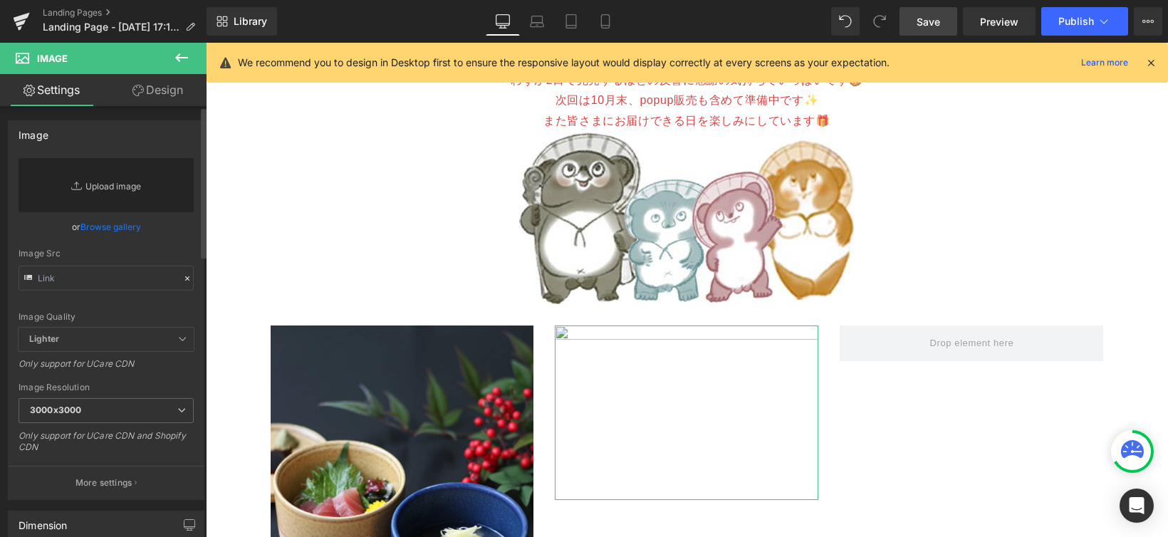
click at [125, 190] on link "Replace Image" at bounding box center [106, 185] width 175 height 54
type input "C:\fakepath\LP_洋食.jpg"
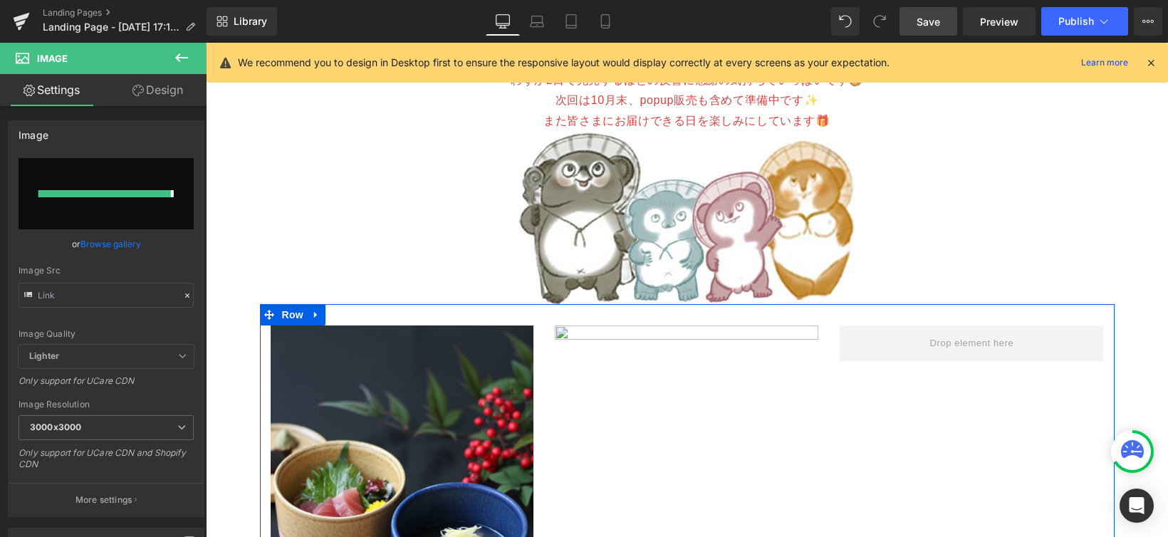
type input "[URL][DOMAIN_NAME]"
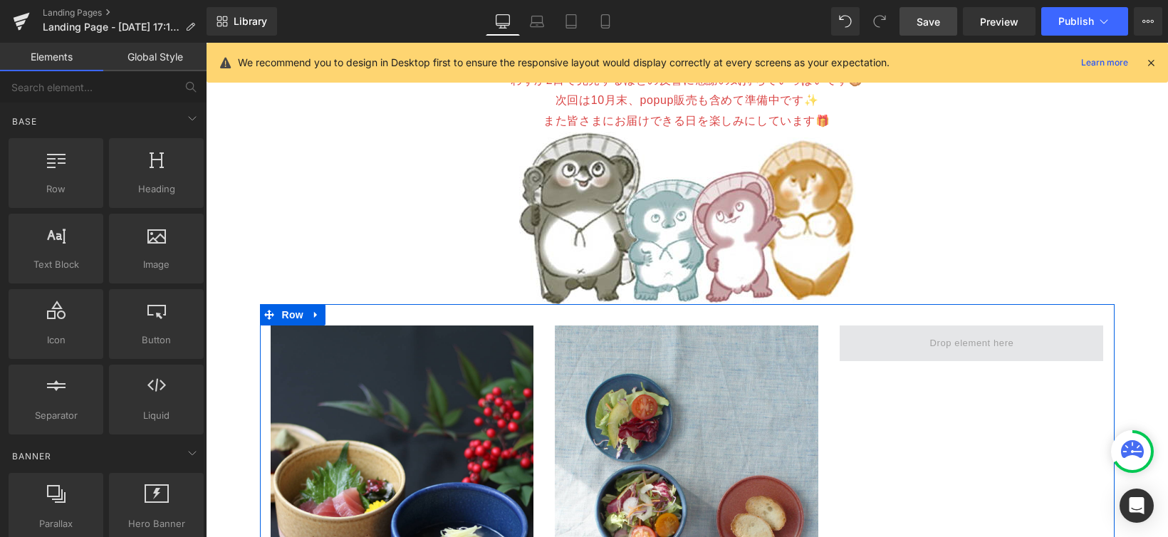
click at [956, 331] on span at bounding box center [972, 343] width 94 height 24
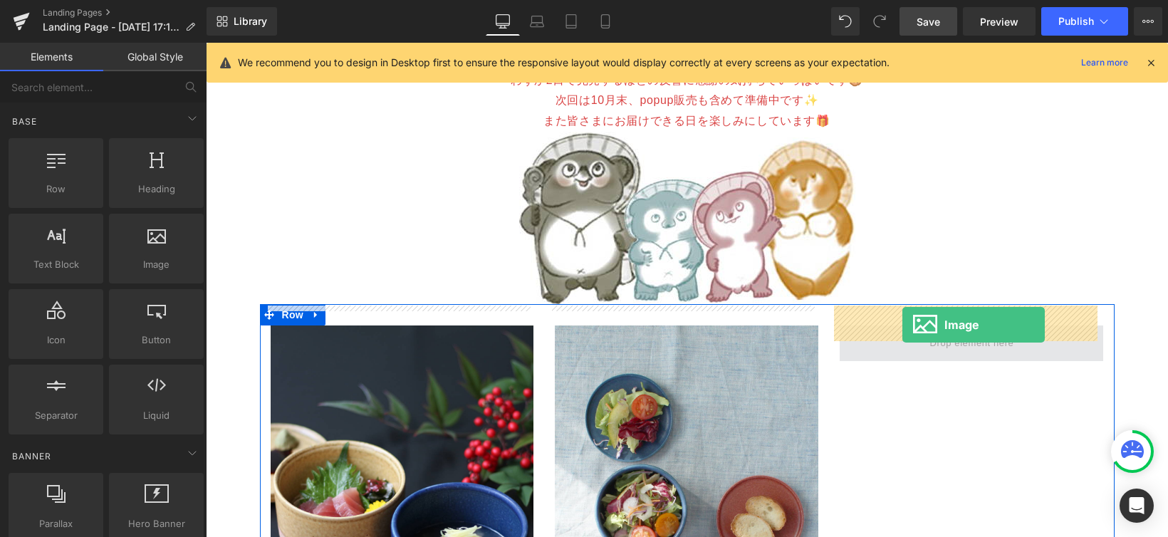
drag, startPoint x: 351, startPoint y: 286, endPoint x: 902, endPoint y: 325, distance: 552.6
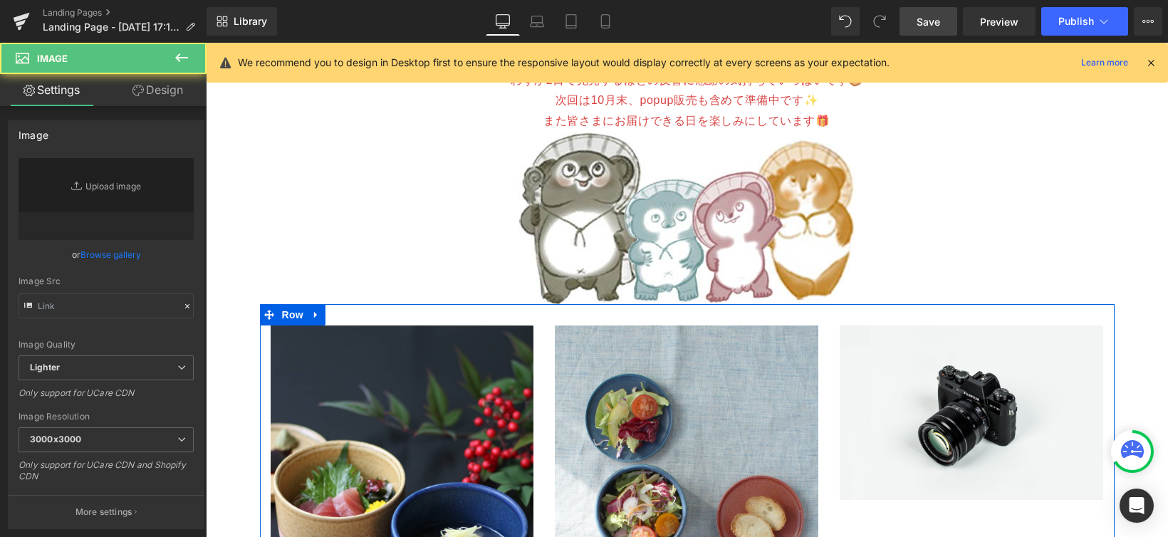
type input "//[DOMAIN_NAME][URL]"
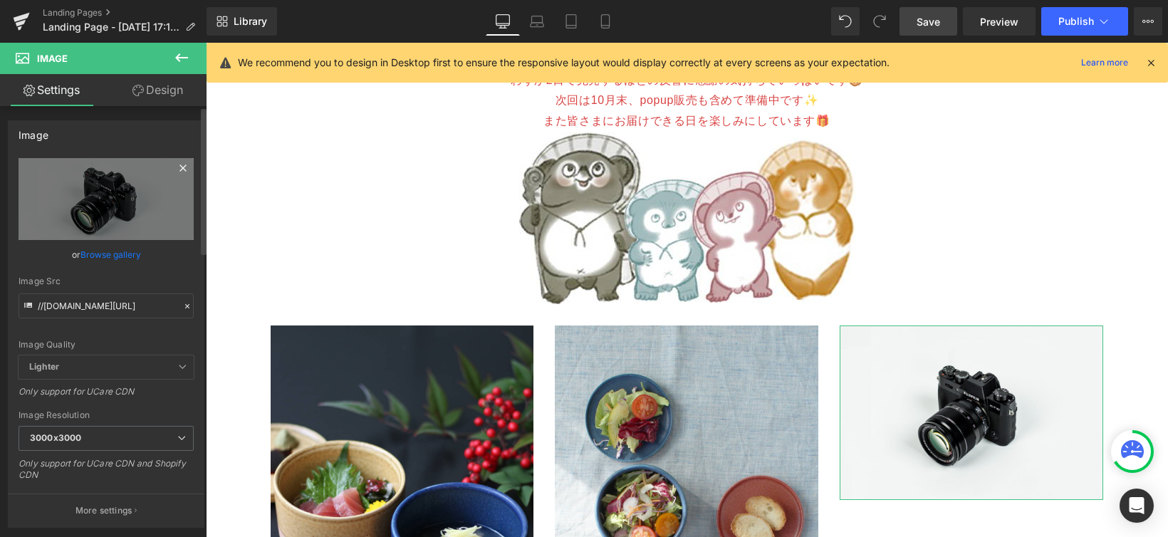
click at [174, 168] on icon at bounding box center [182, 168] width 17 height 17
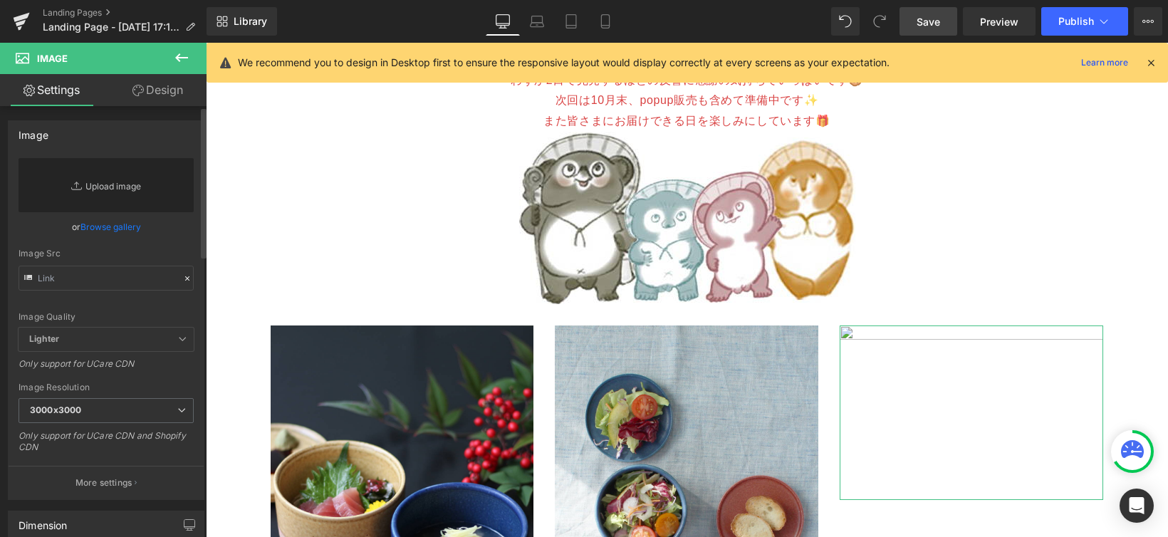
click at [87, 182] on link "Replace Image" at bounding box center [106, 185] width 175 height 54
type input "C:\fakepath\LP_花.jpg"
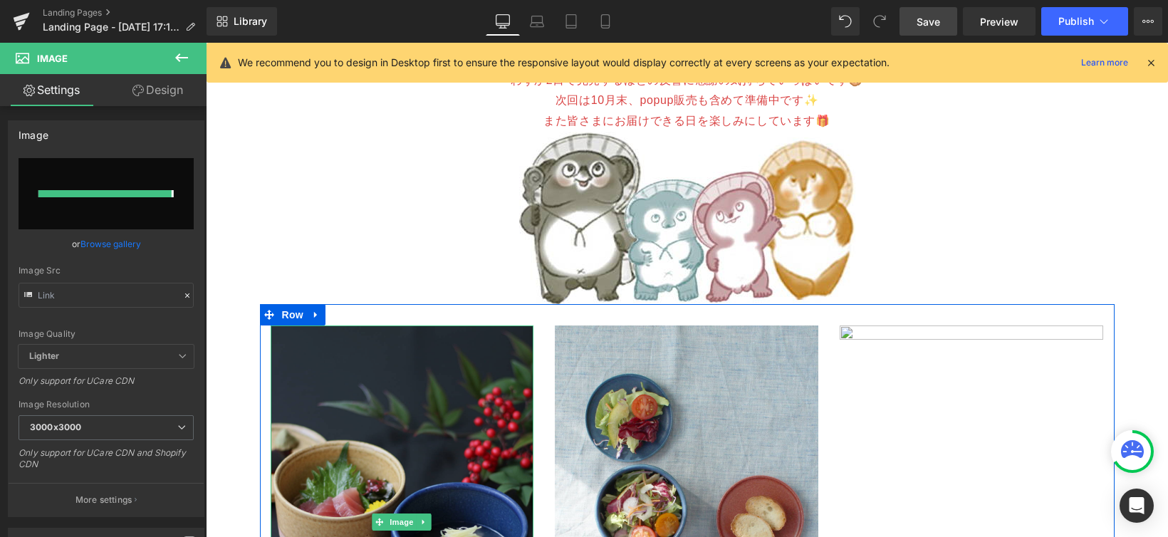
type input "[URL][DOMAIN_NAME]"
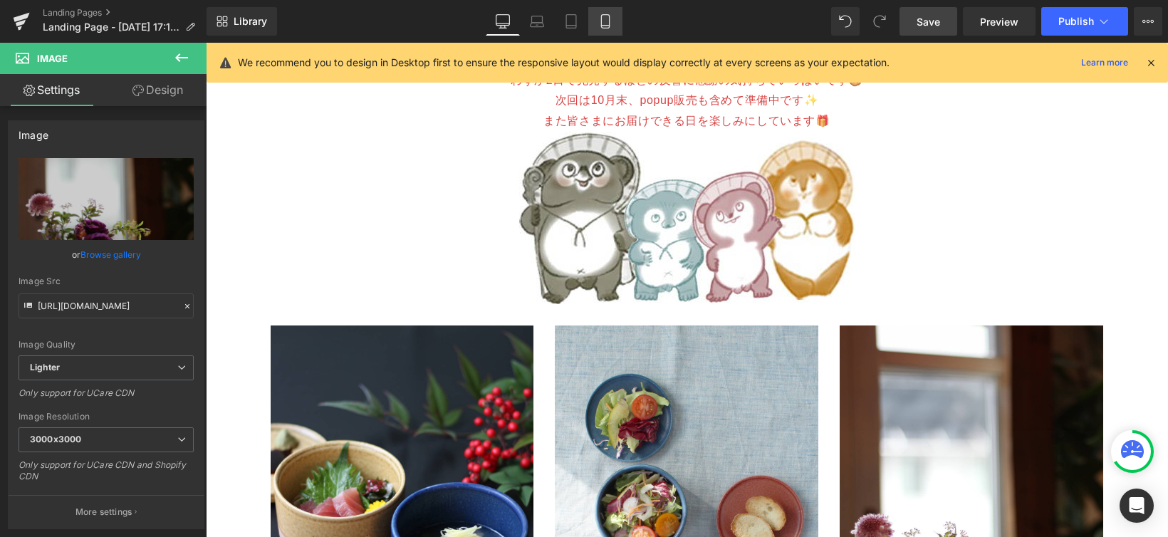
click at [599, 21] on icon at bounding box center [605, 21] width 14 height 14
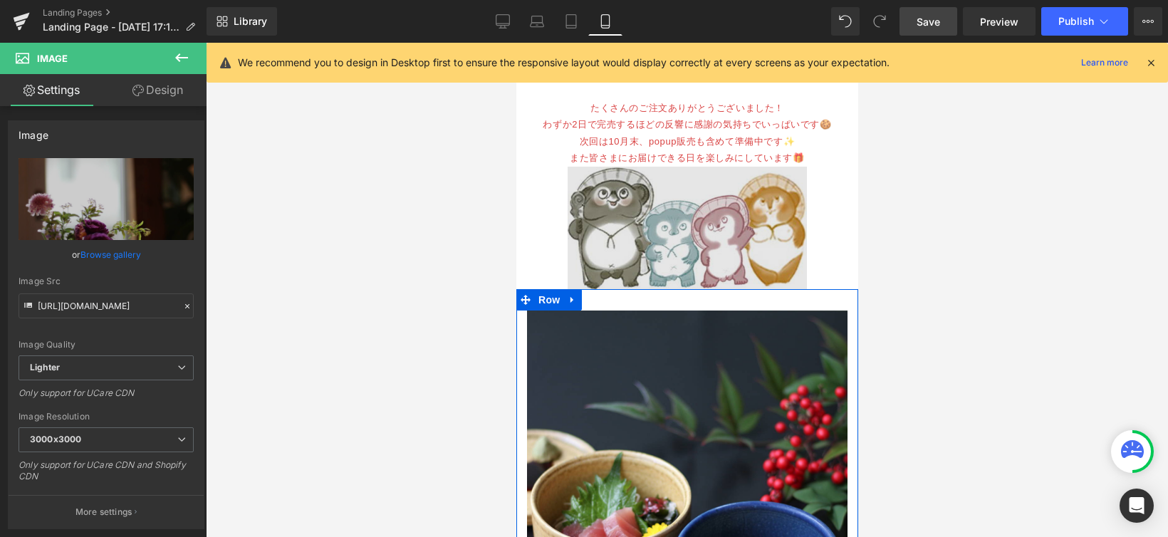
scroll to position [752, 0]
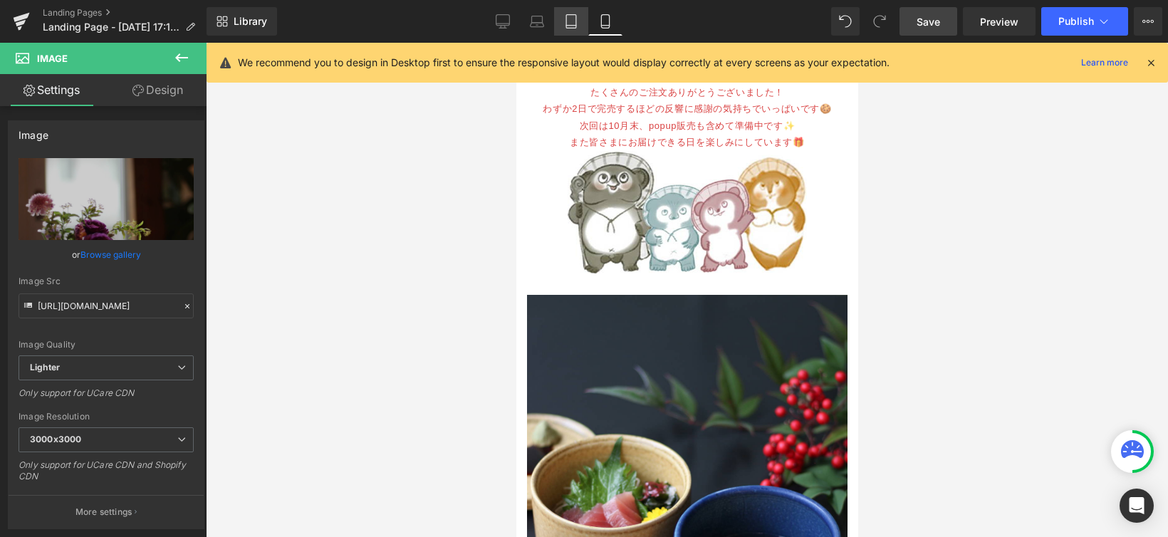
drag, startPoint x: 572, startPoint y: 21, endPoint x: 203, endPoint y: 87, distance: 374.7
click at [572, 21] on icon at bounding box center [571, 21] width 14 height 14
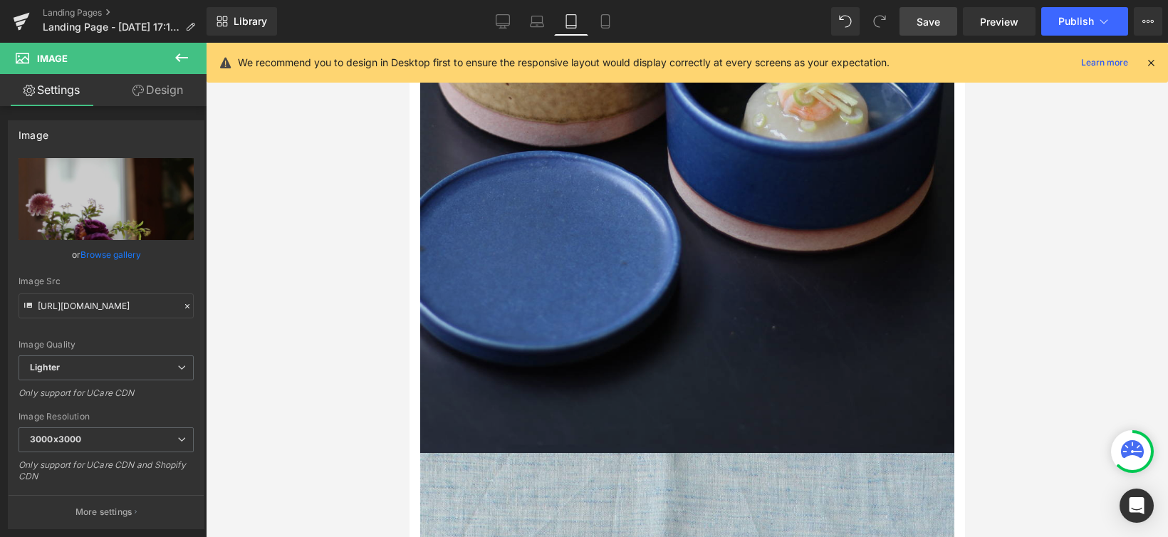
scroll to position [2158, 0]
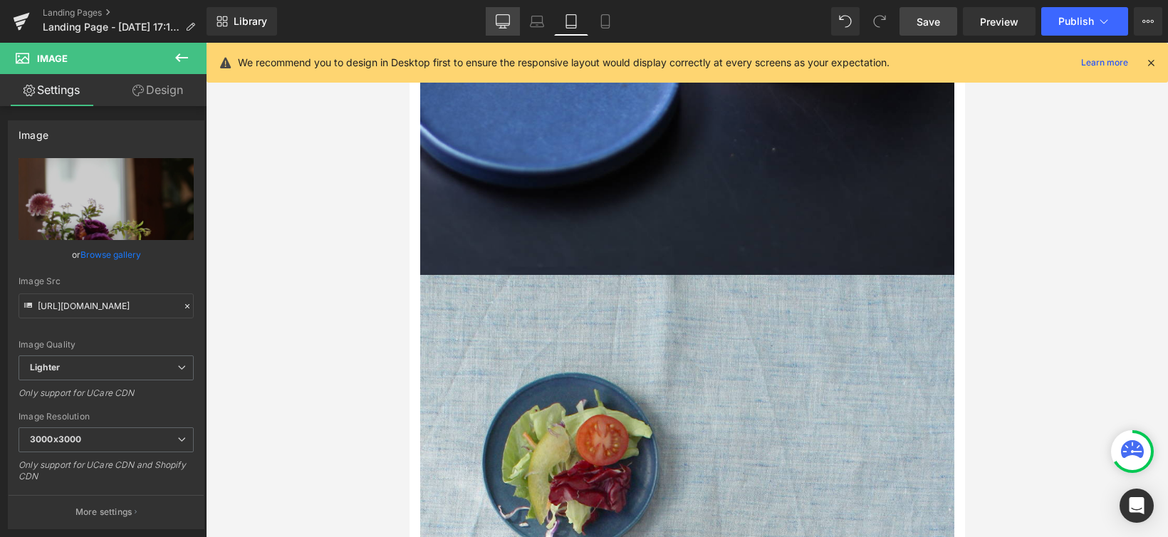
click at [506, 12] on link "Desktop" at bounding box center [503, 21] width 34 height 28
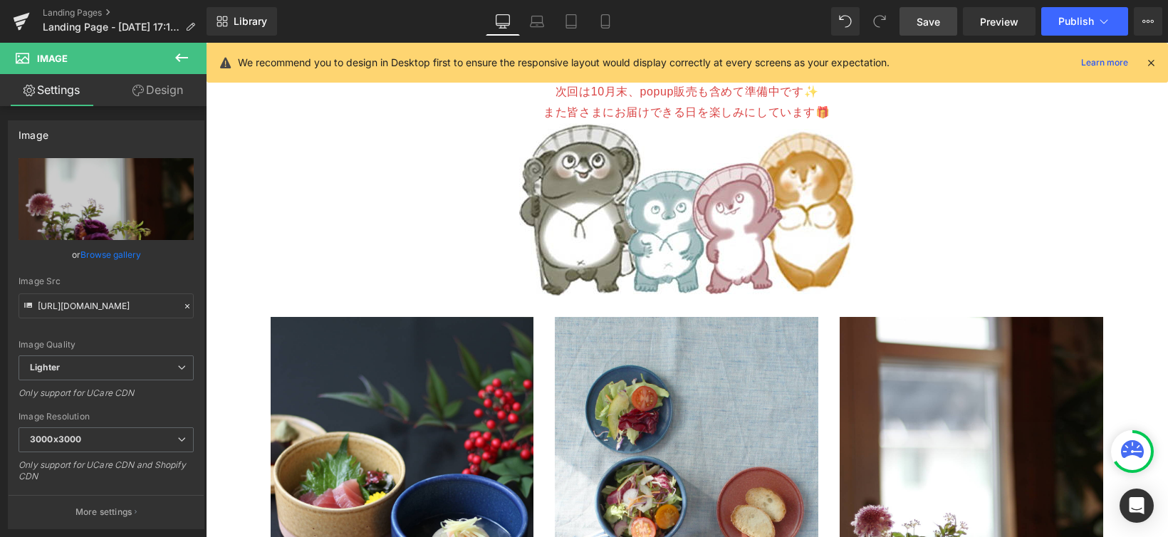
scroll to position [2243, 0]
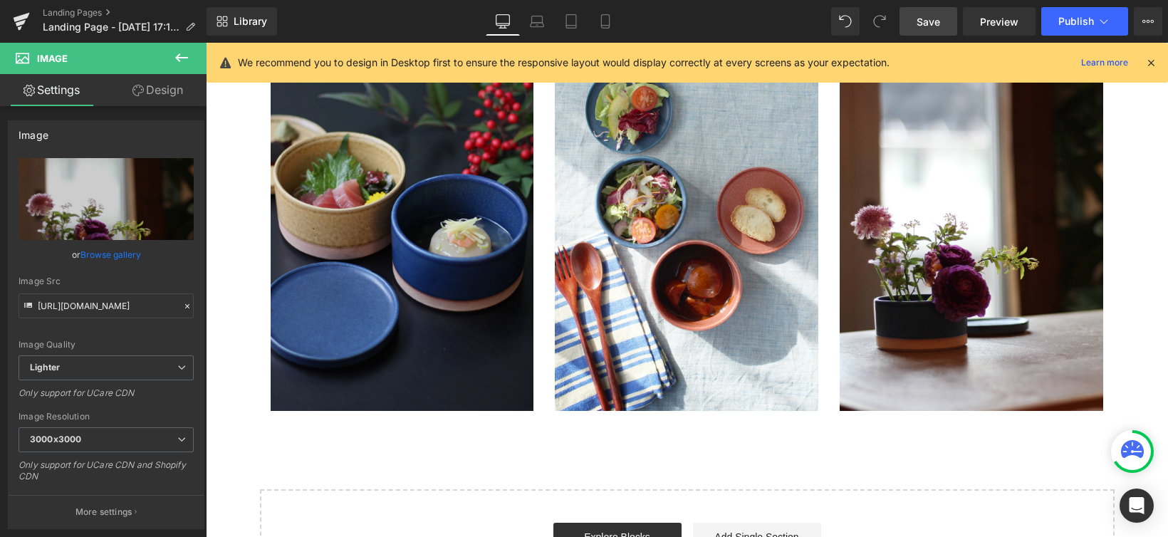
click at [445, 275] on img at bounding box center [403, 214] width 264 height 394
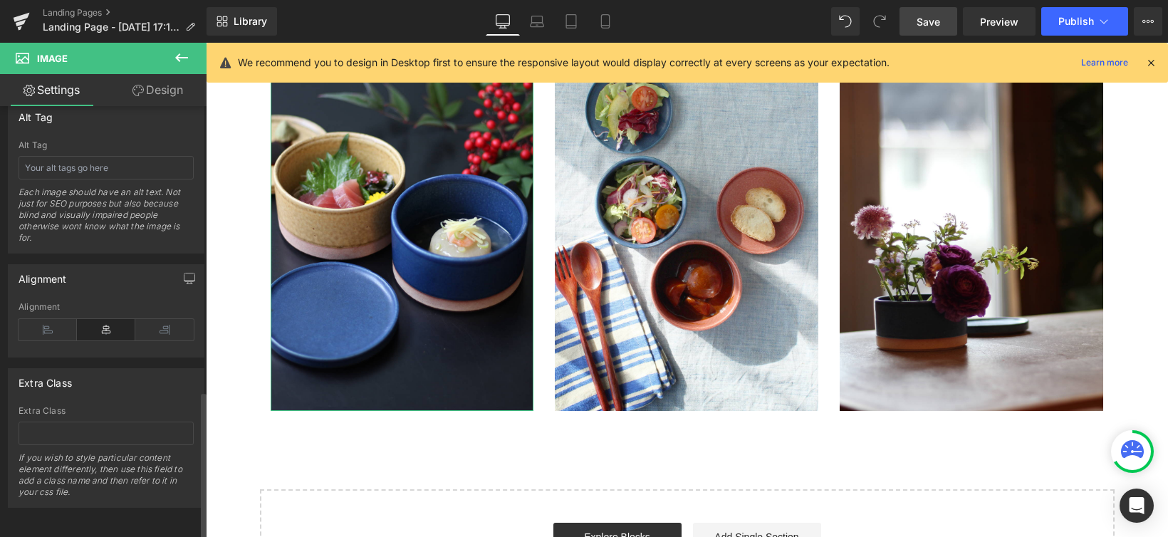
scroll to position [670, 0]
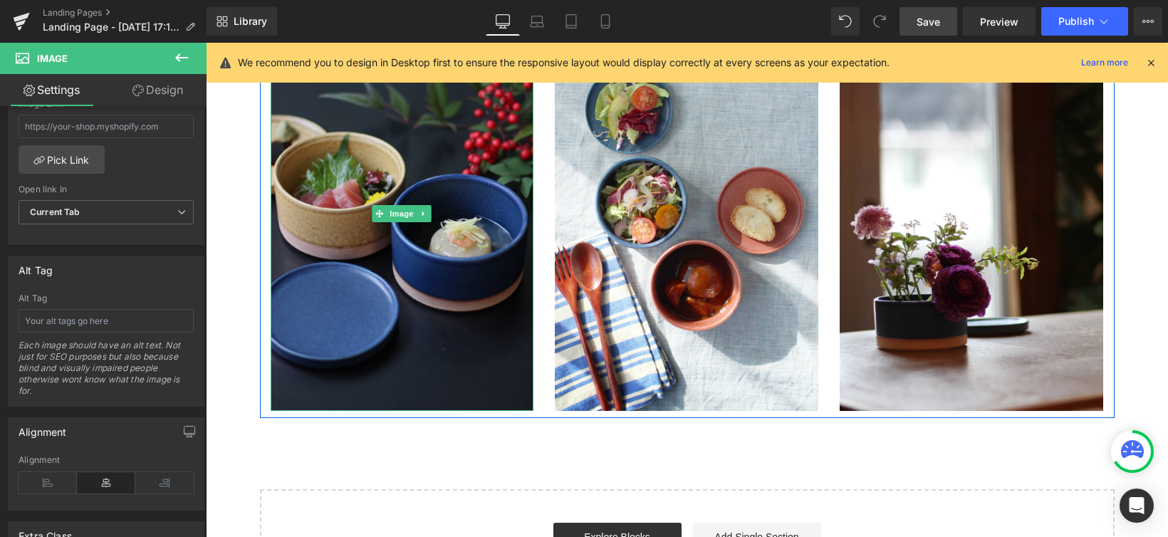
click at [492, 286] on img at bounding box center [403, 214] width 264 height 394
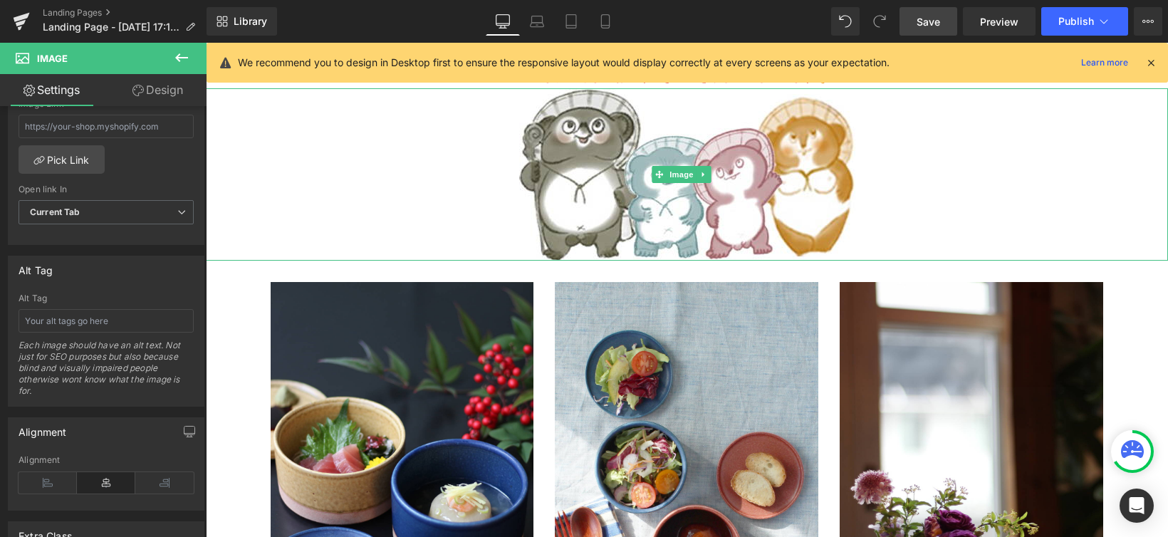
scroll to position [2052, 0]
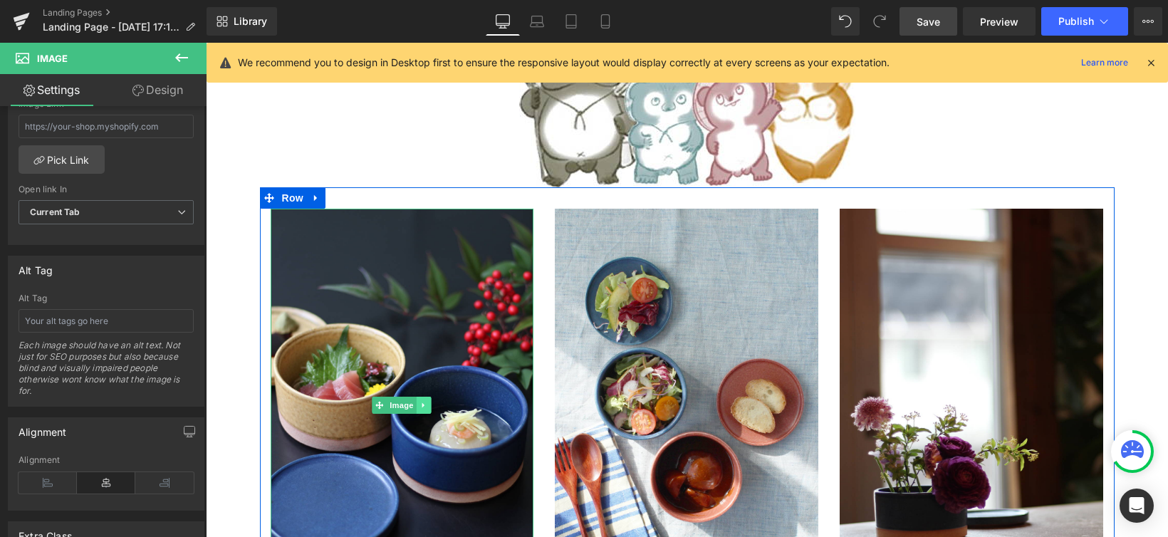
click at [420, 401] on icon at bounding box center [424, 405] width 8 height 9
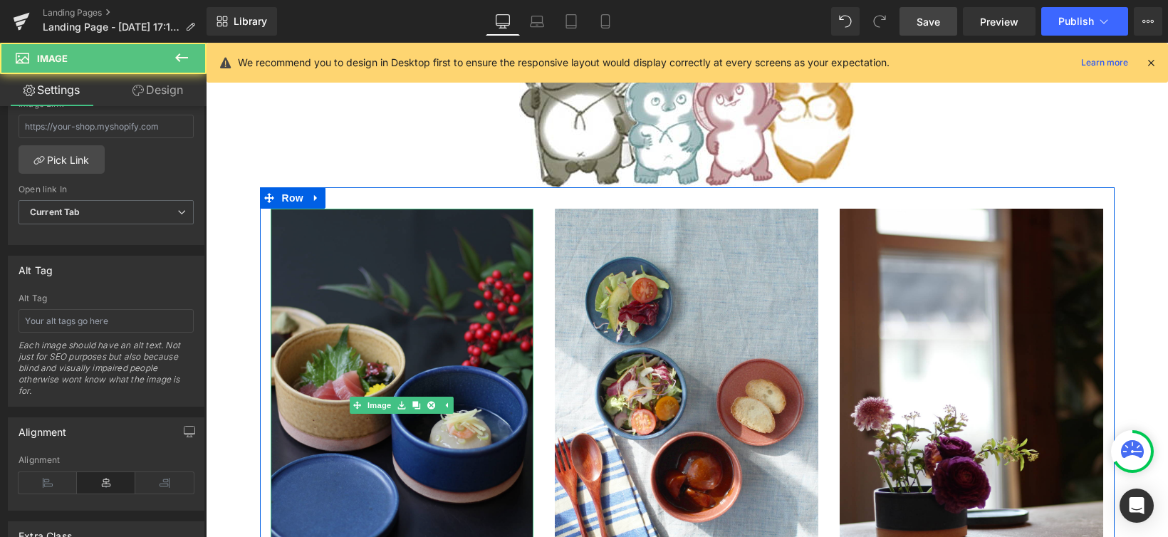
click at [445, 264] on img at bounding box center [403, 406] width 264 height 394
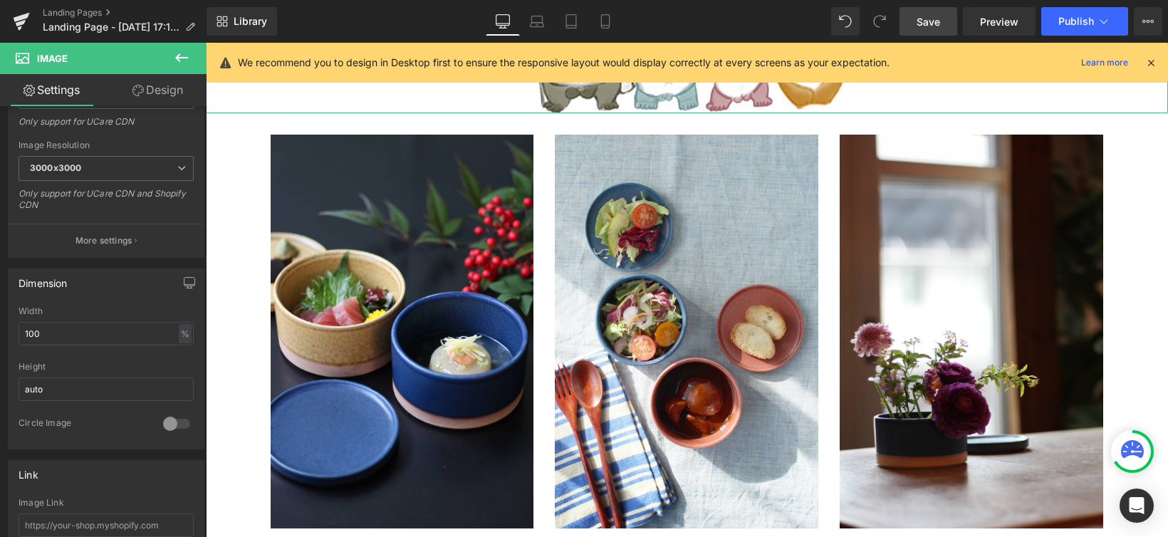
scroll to position [2261, 0]
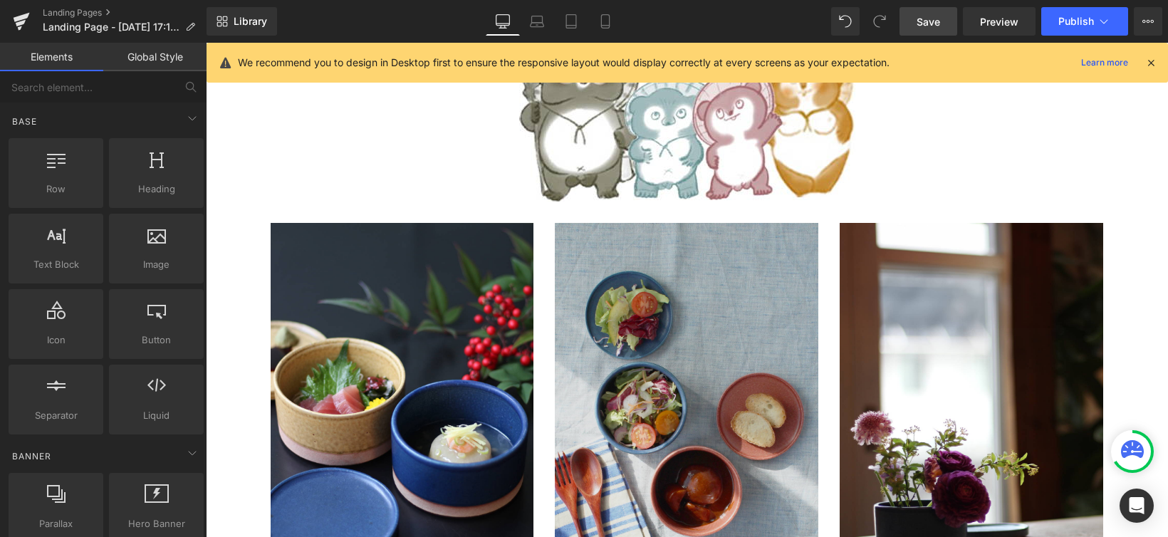
scroll to position [1875, 0]
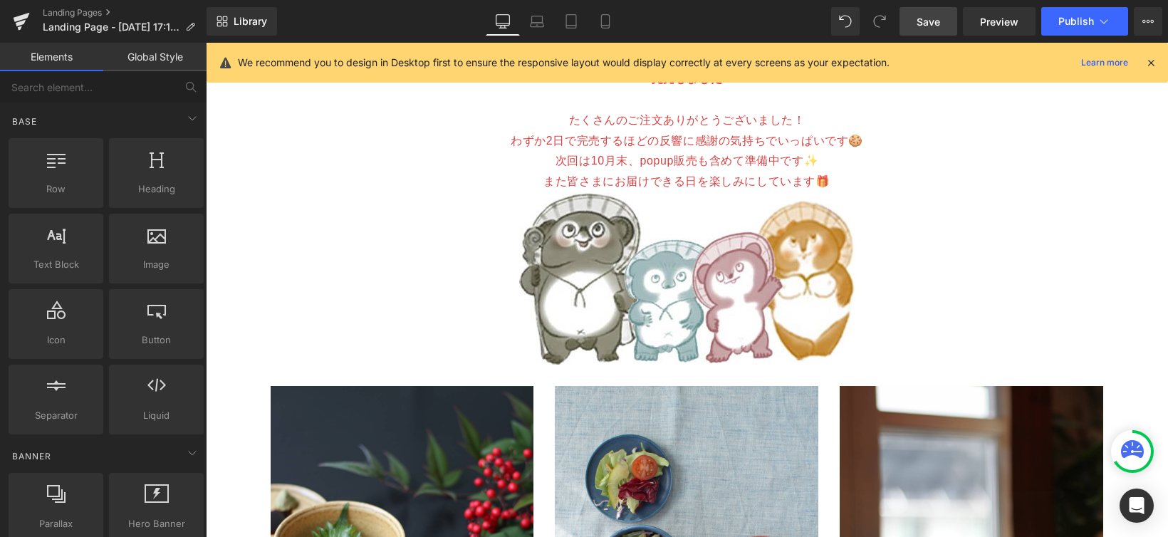
click at [932, 18] on span "Save" at bounding box center [929, 21] width 24 height 15
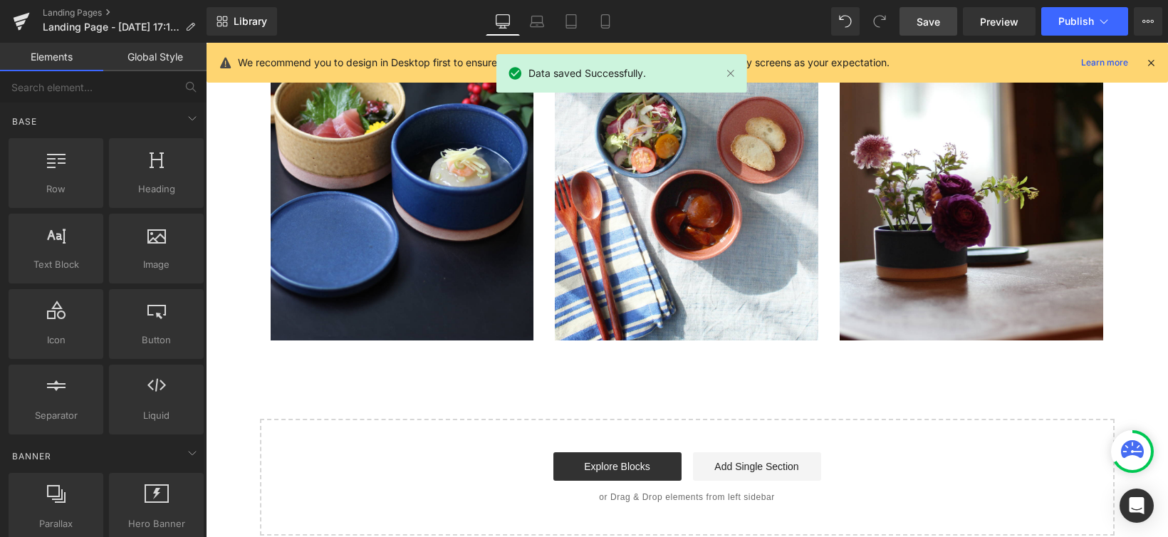
scroll to position [2315, 0]
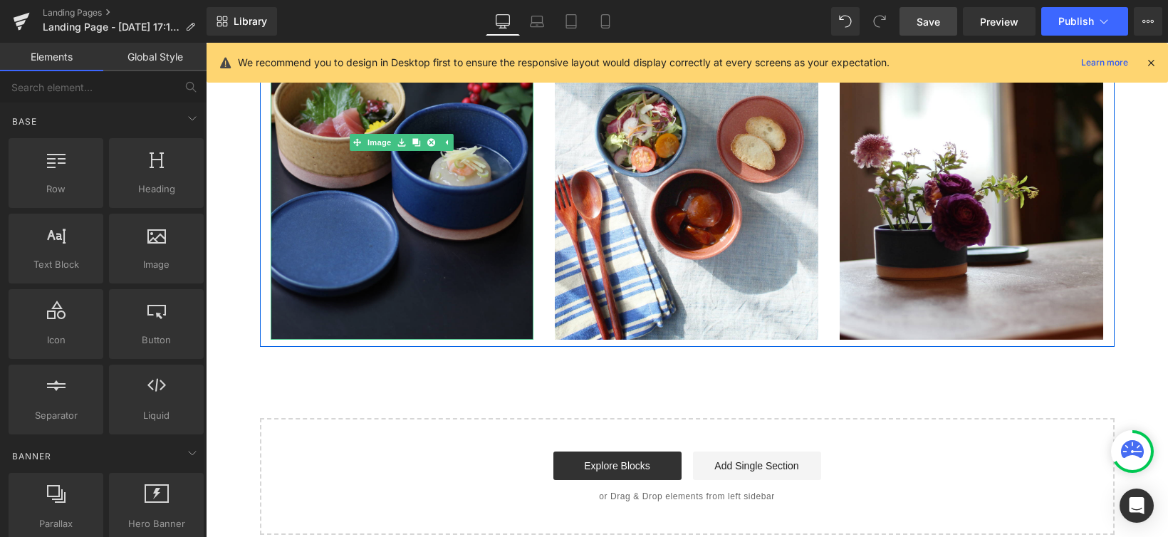
click at [505, 275] on img at bounding box center [403, 143] width 264 height 394
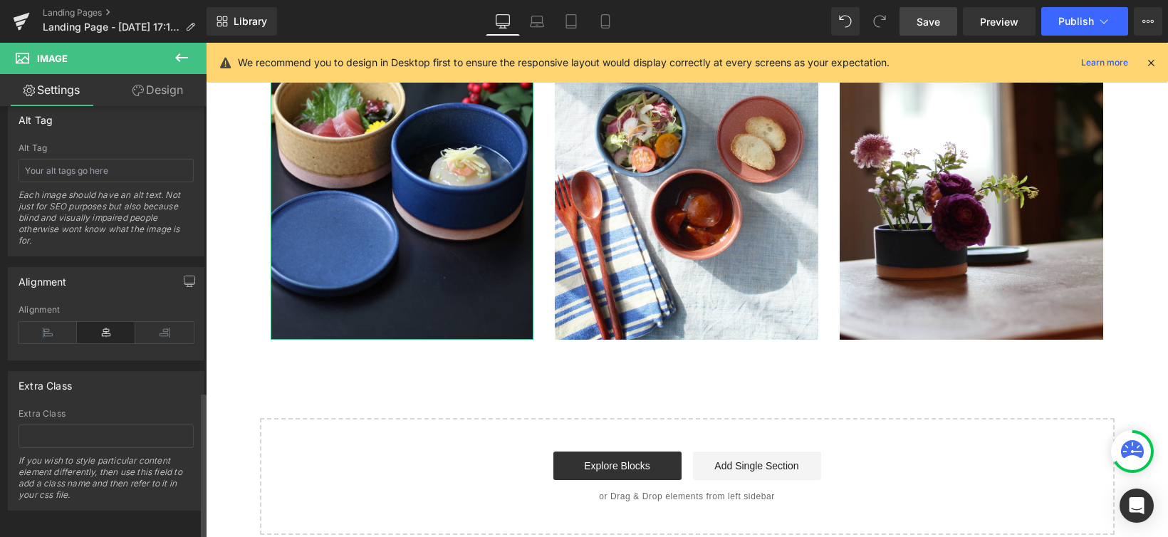
scroll to position [834, 0]
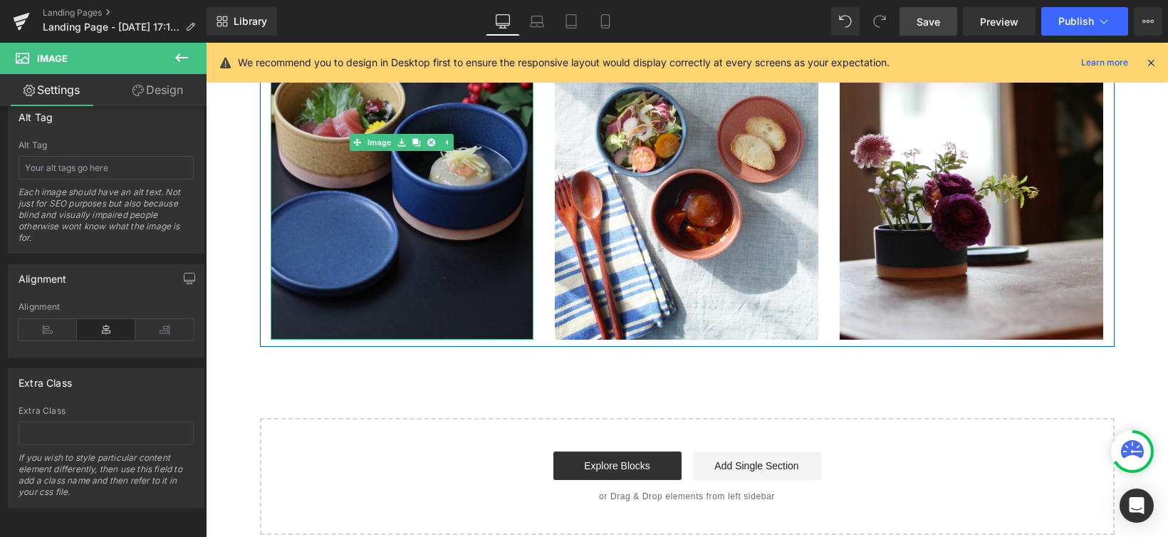
click at [463, 261] on img at bounding box center [403, 143] width 264 height 394
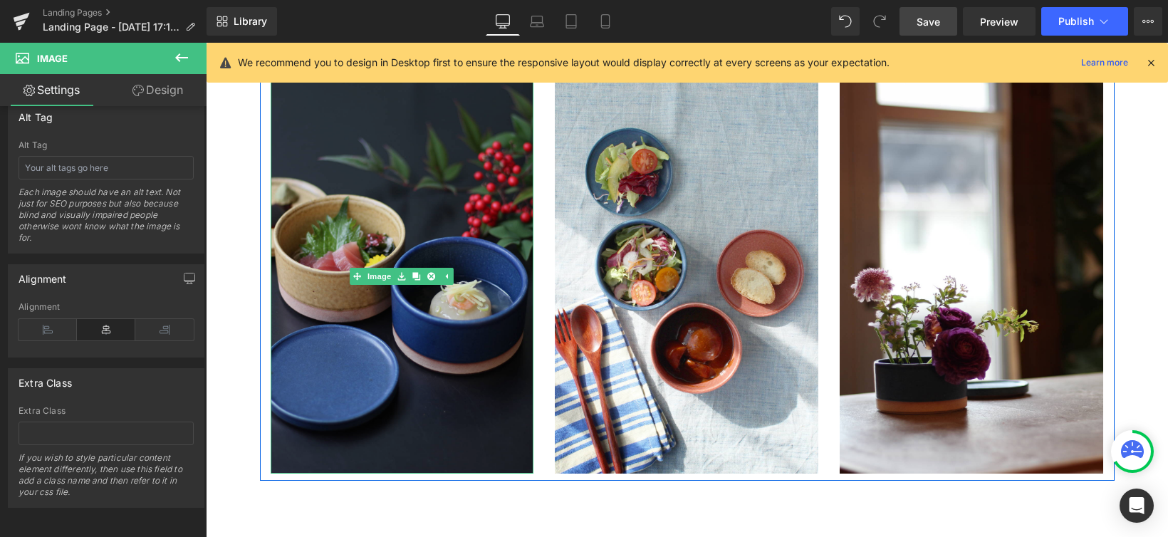
scroll to position [2180, 0]
click at [466, 259] on img at bounding box center [403, 277] width 264 height 394
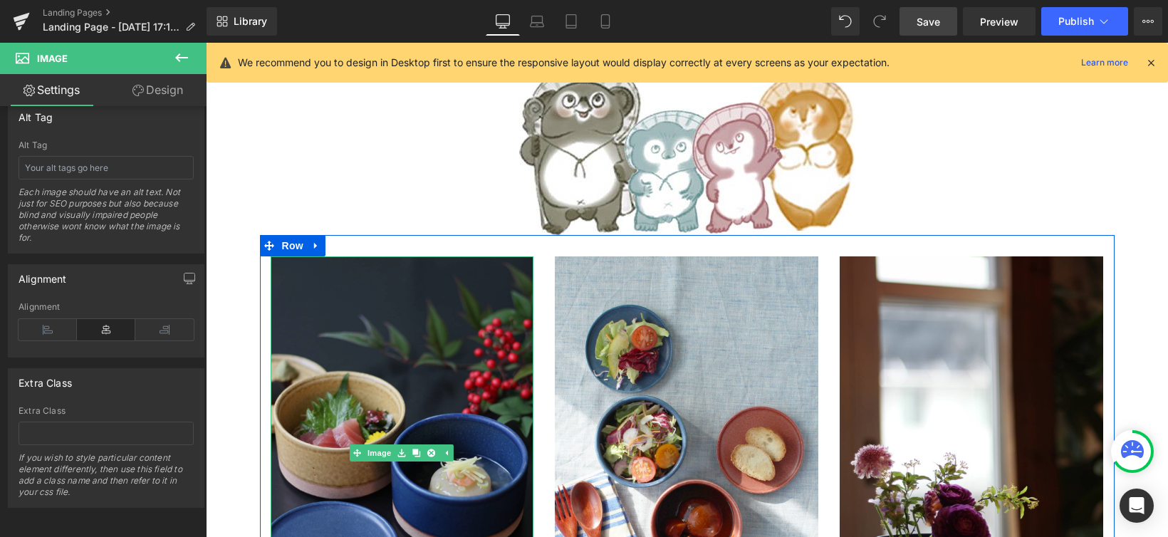
scroll to position [1984, 0]
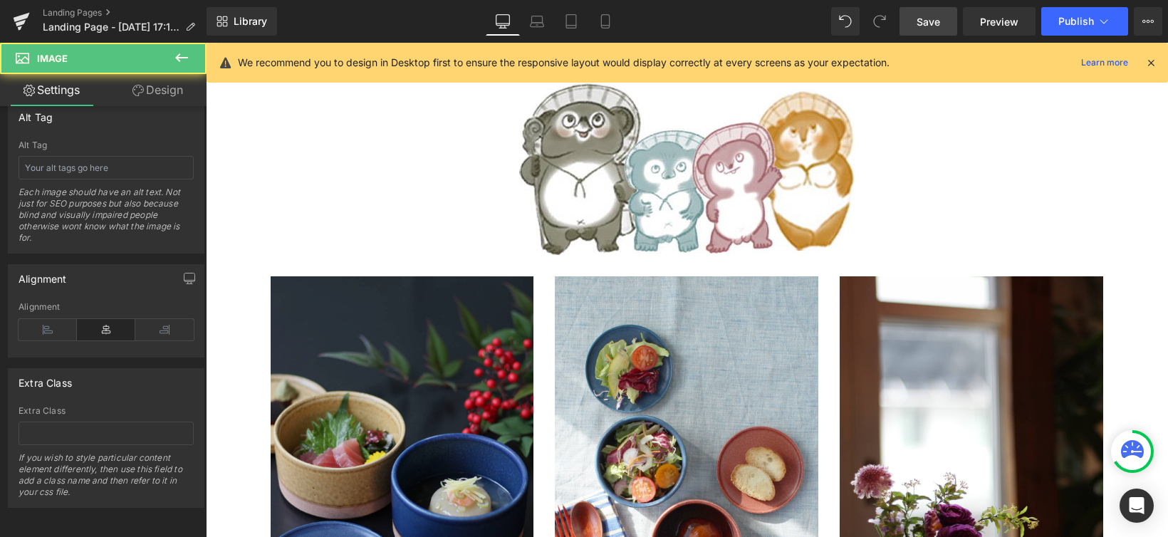
click at [453, 311] on img at bounding box center [403, 473] width 264 height 394
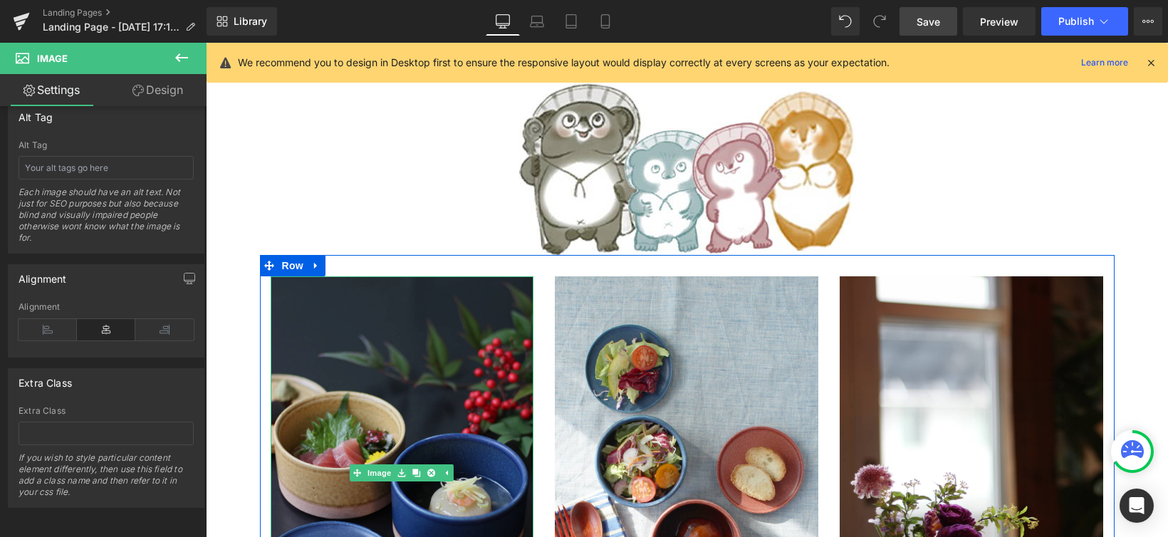
scroll to position [2315, 0]
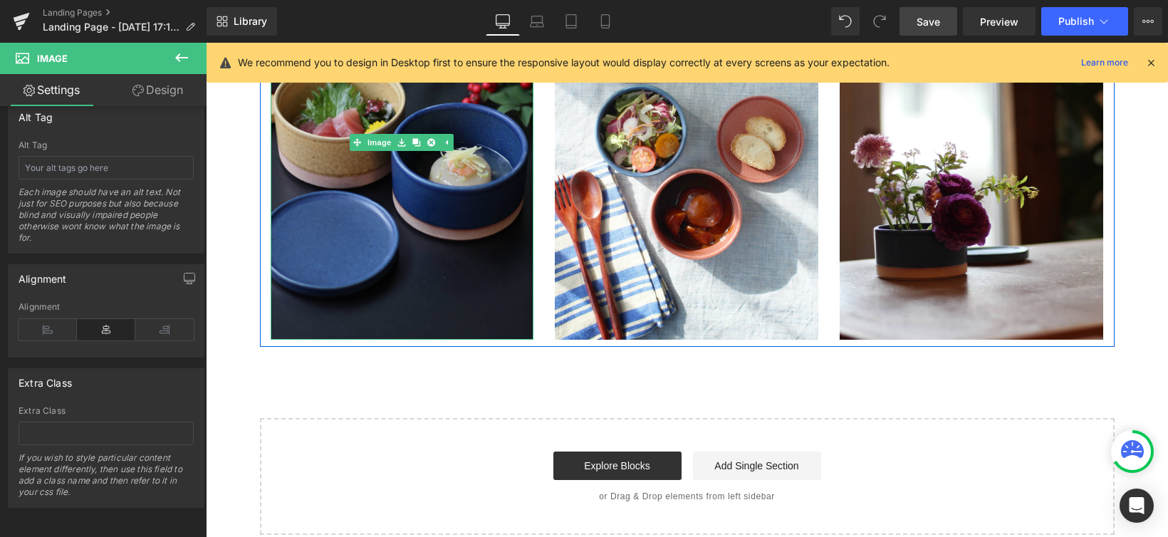
click at [553, 452] on link "Explore Blocks" at bounding box center [617, 466] width 128 height 28
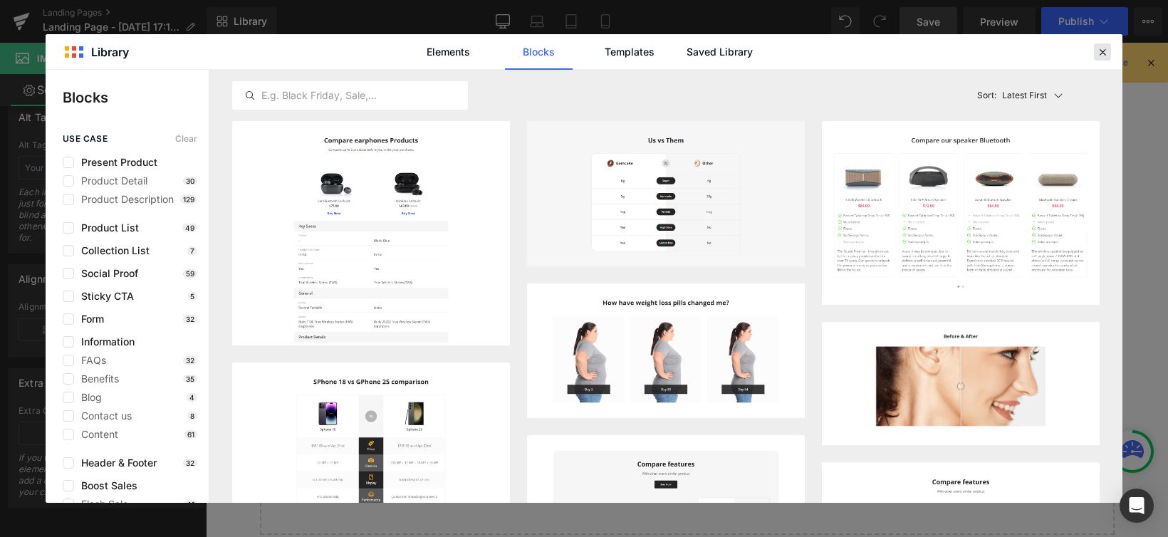
click at [1100, 54] on icon at bounding box center [1102, 52] width 13 height 13
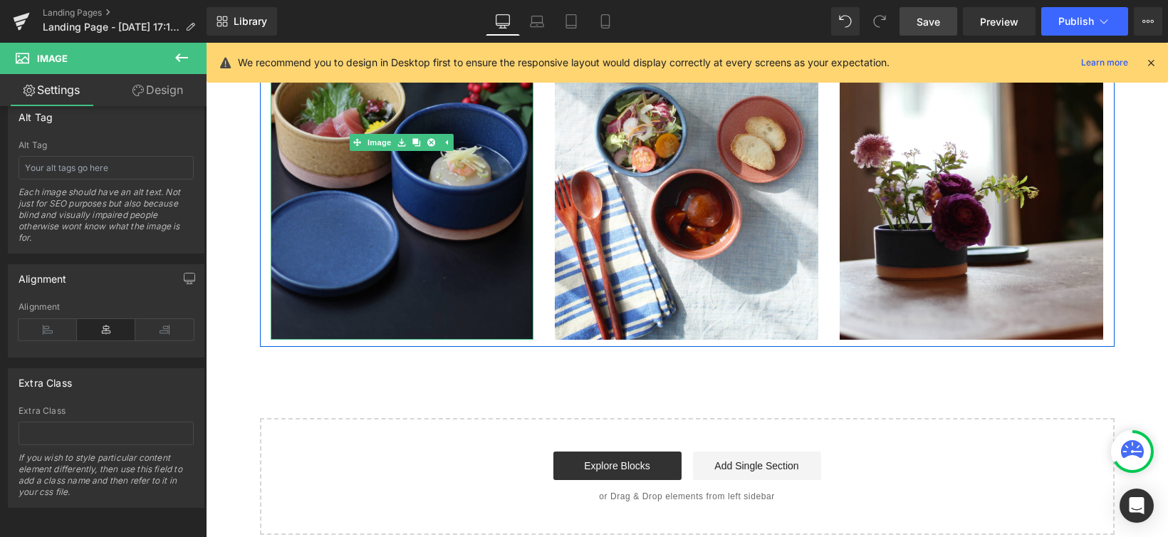
click at [466, 241] on img at bounding box center [403, 143] width 264 height 394
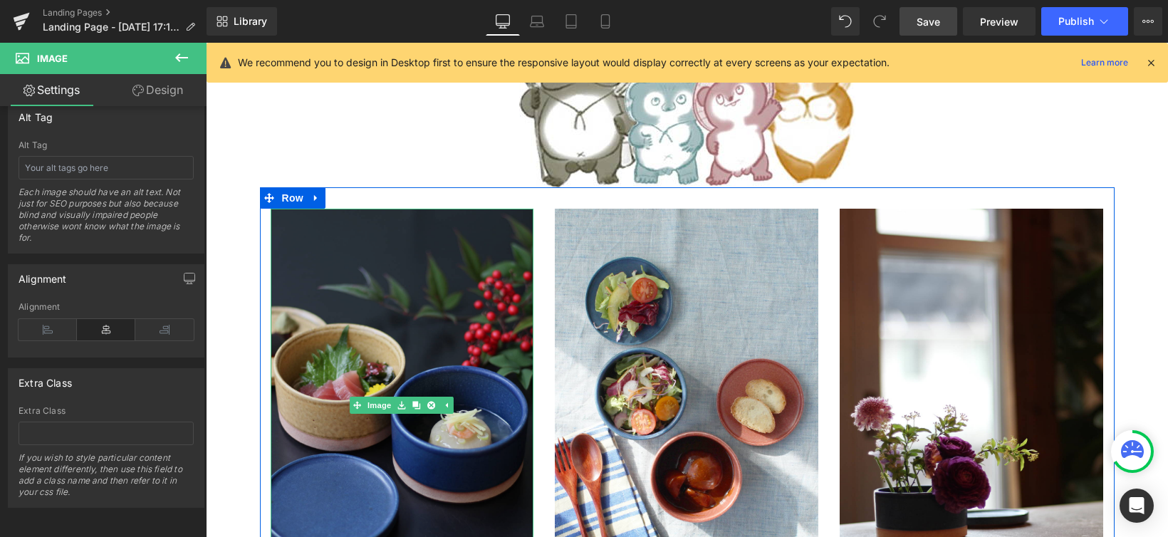
scroll to position [2040, 0]
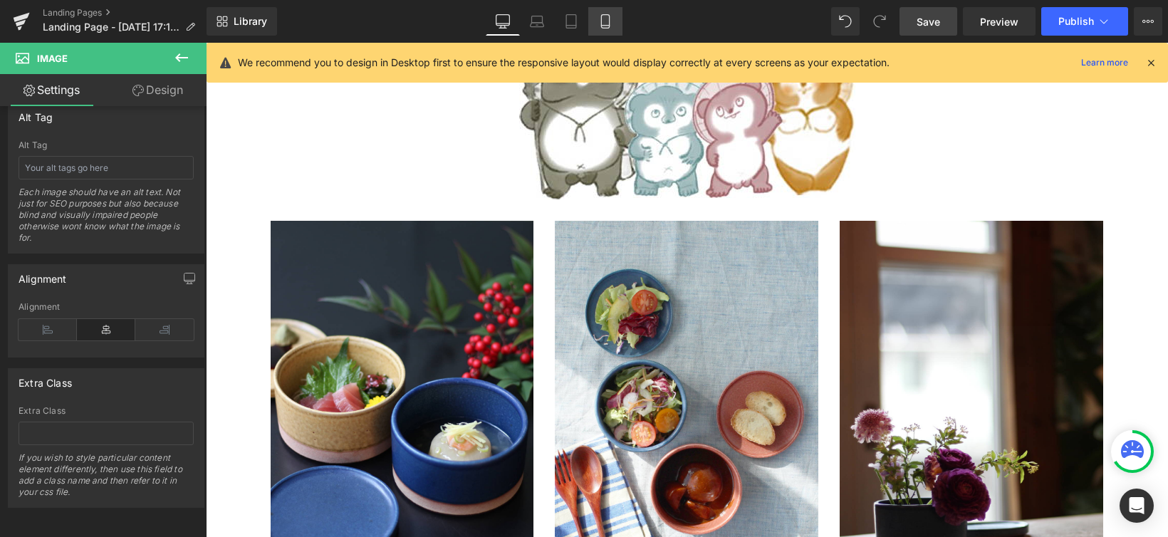
click at [598, 22] on icon at bounding box center [605, 21] width 14 height 14
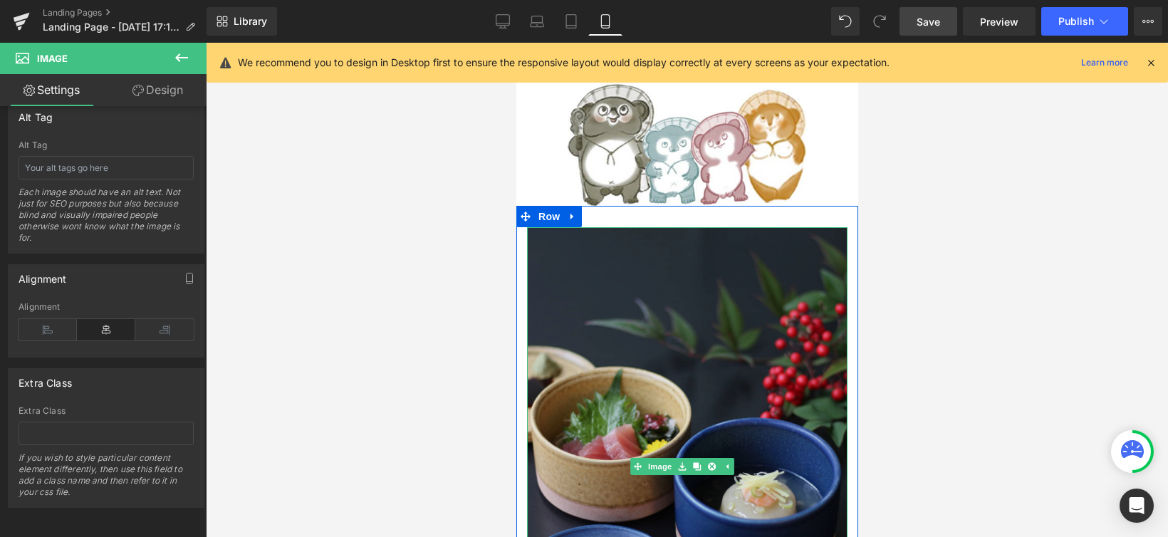
click at [611, 305] on img at bounding box center [686, 466] width 320 height 479
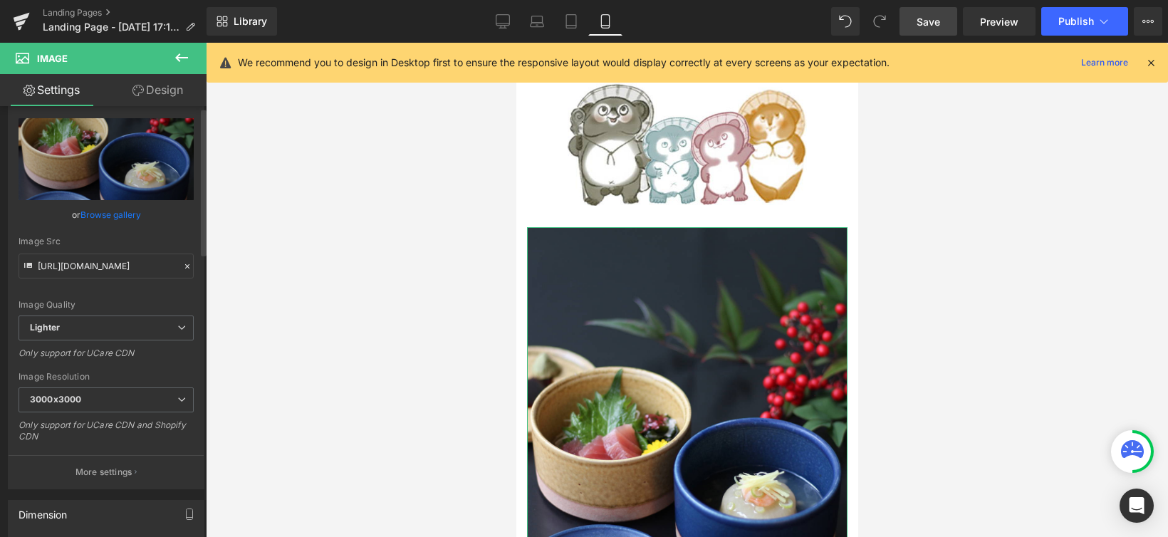
scroll to position [0, 0]
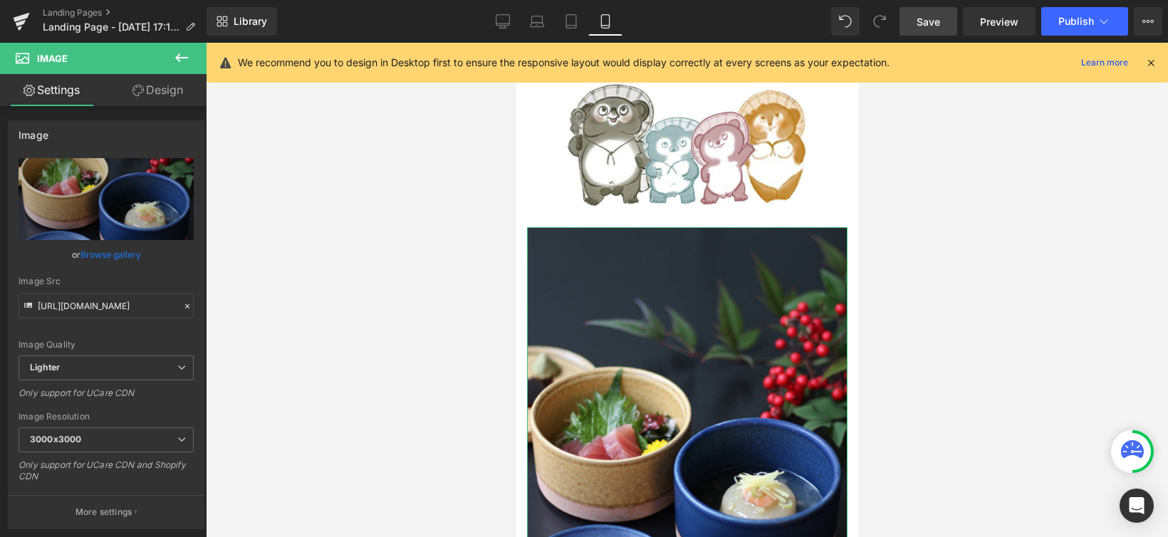
click at [181, 88] on link "Design" at bounding box center [157, 90] width 103 height 32
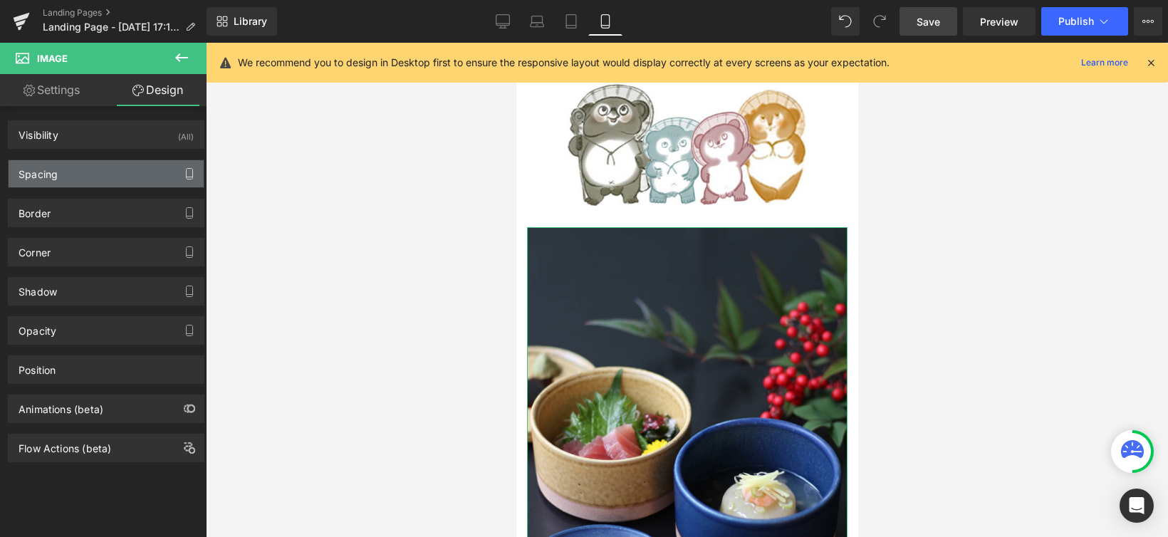
click at [184, 174] on icon "button" at bounding box center [189, 173] width 11 height 11
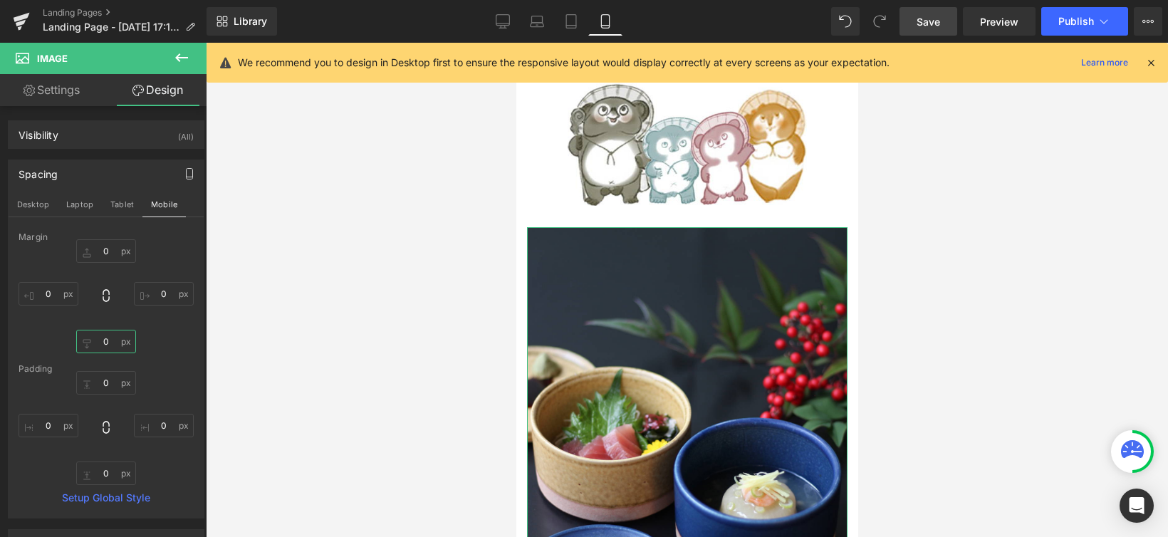
click at [109, 344] on input "0" at bounding box center [106, 342] width 60 height 24
type input "10"
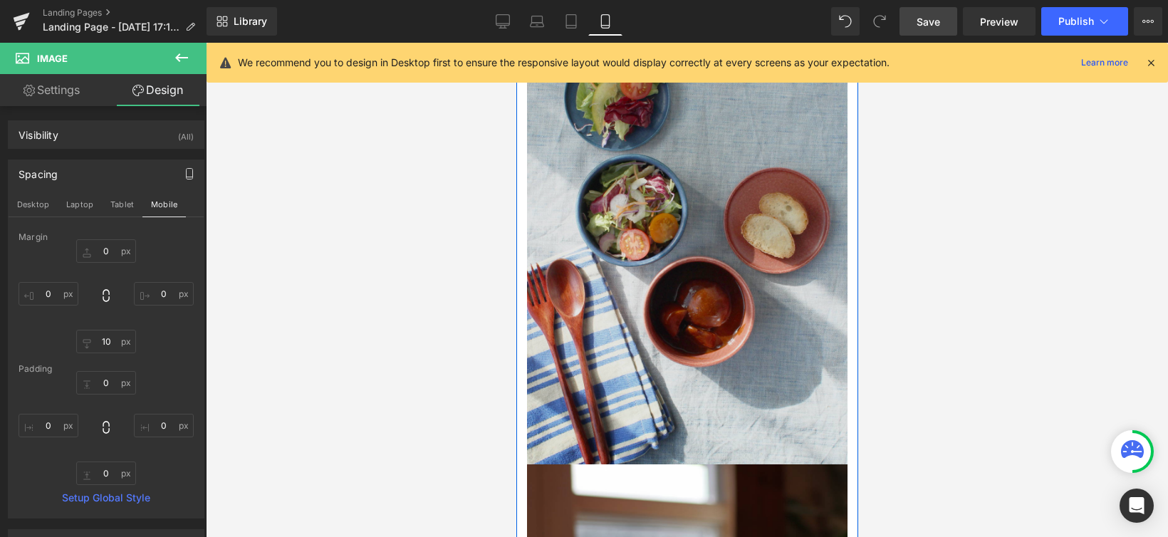
scroll to position [1558, 0]
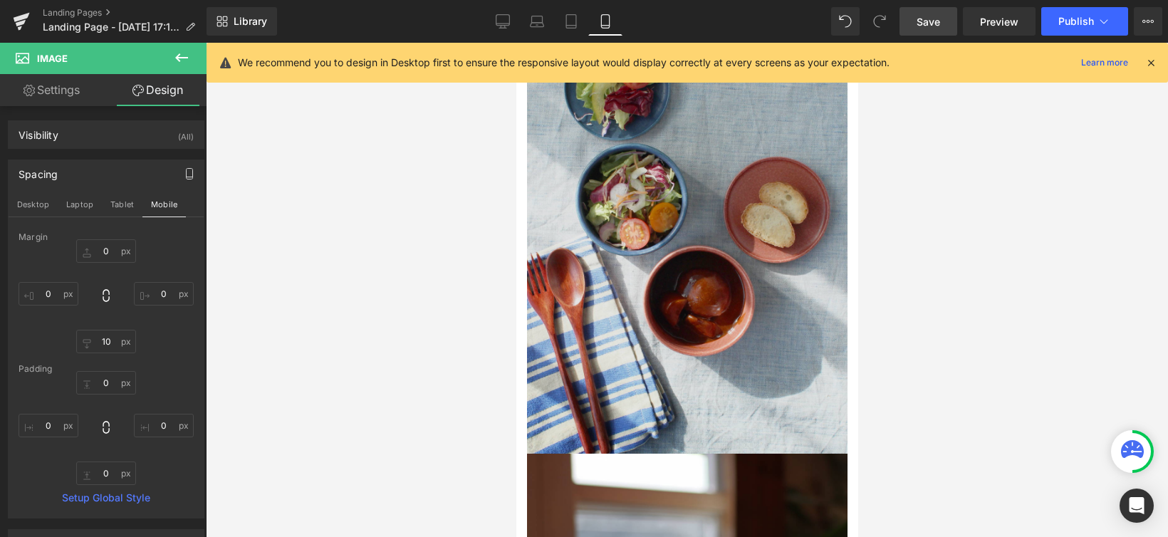
click at [684, 282] on img at bounding box center [686, 213] width 320 height 479
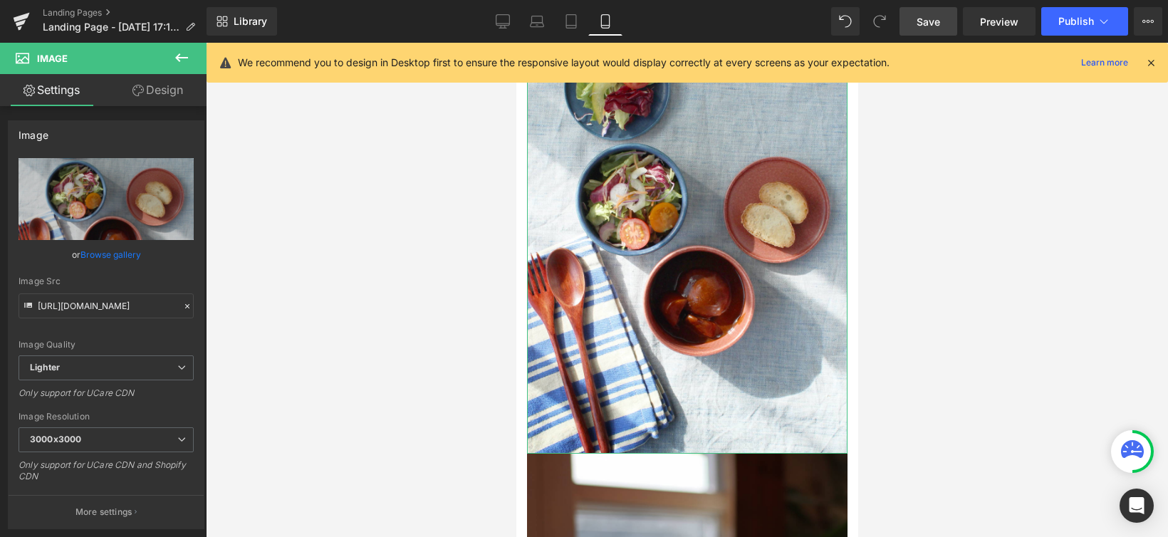
click at [175, 91] on link "Design" at bounding box center [157, 90] width 103 height 32
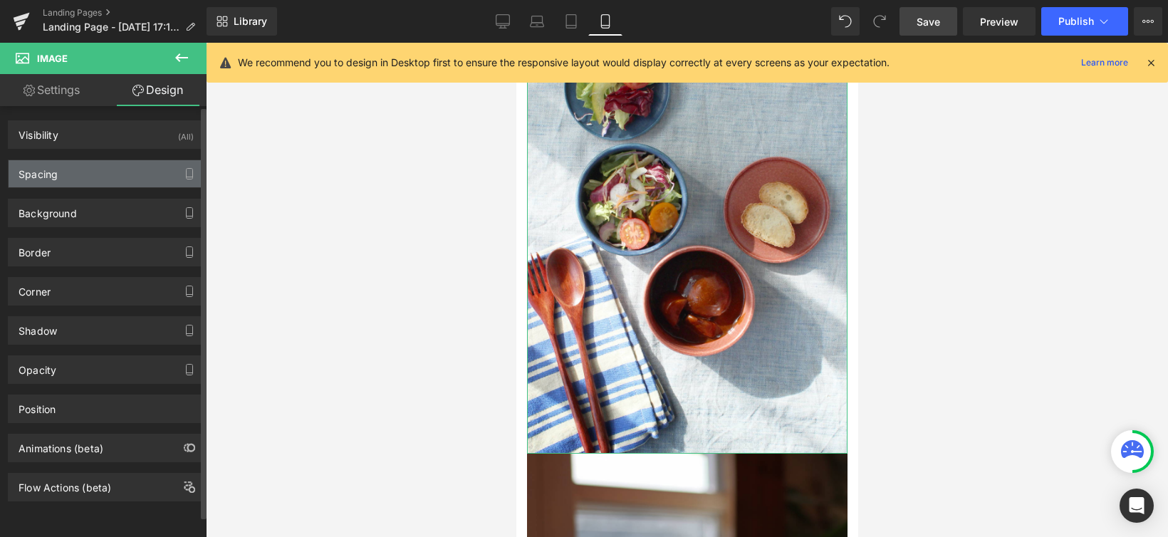
click at [152, 174] on div "Spacing" at bounding box center [106, 173] width 195 height 27
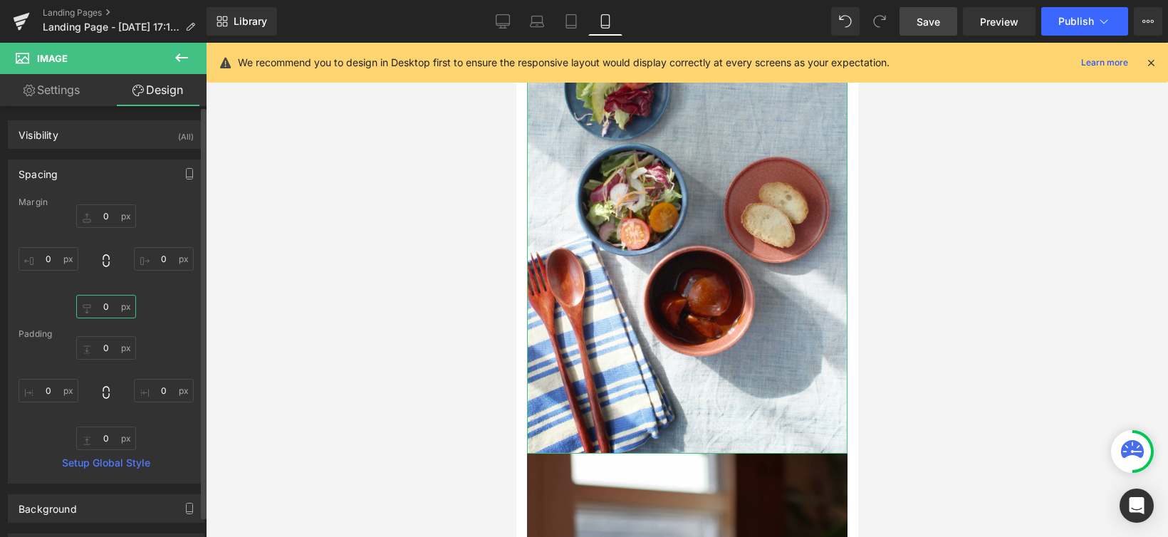
click at [106, 303] on input "0" at bounding box center [106, 307] width 60 height 24
type input "10"
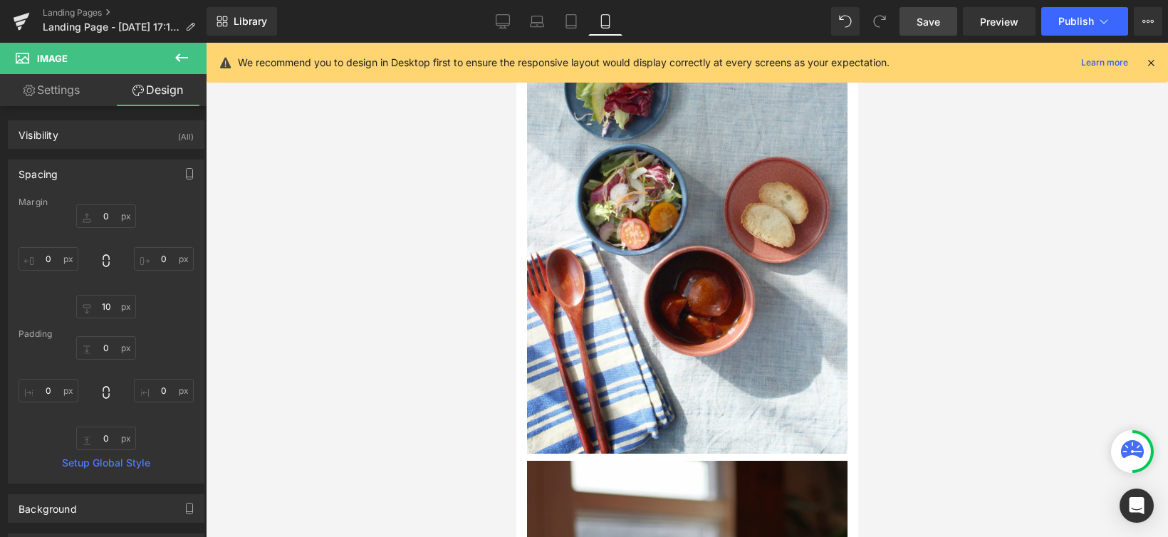
click at [1027, 358] on div at bounding box center [687, 290] width 962 height 494
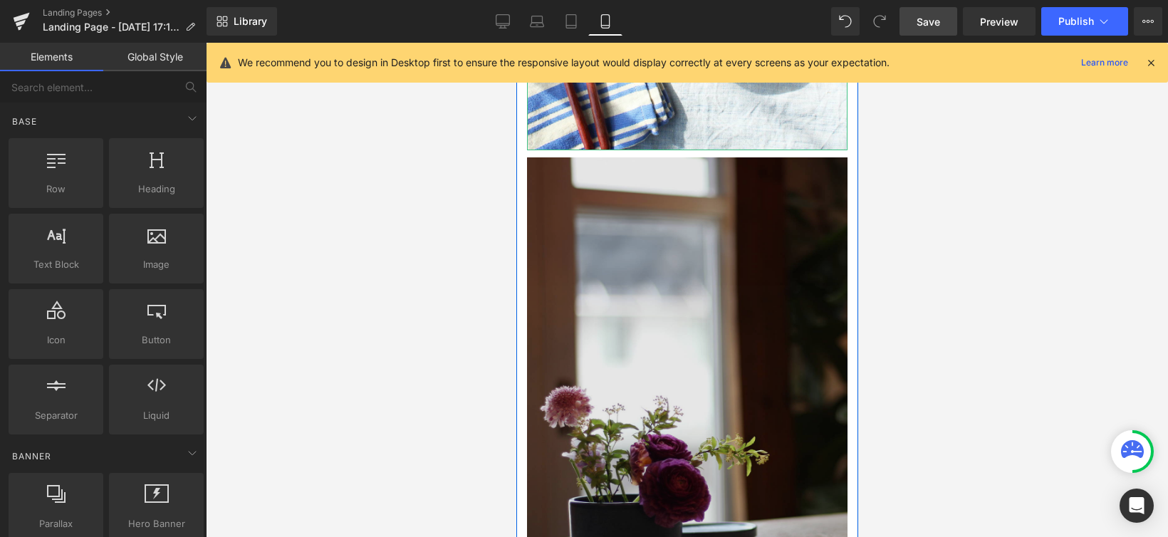
scroll to position [1979, 0]
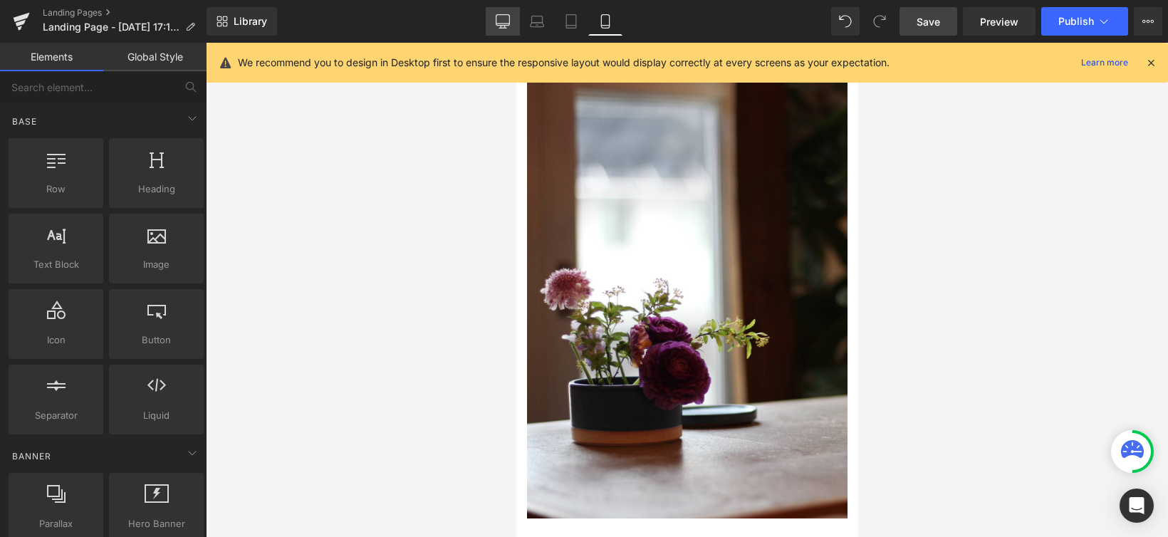
click at [505, 21] on icon at bounding box center [503, 21] width 14 height 14
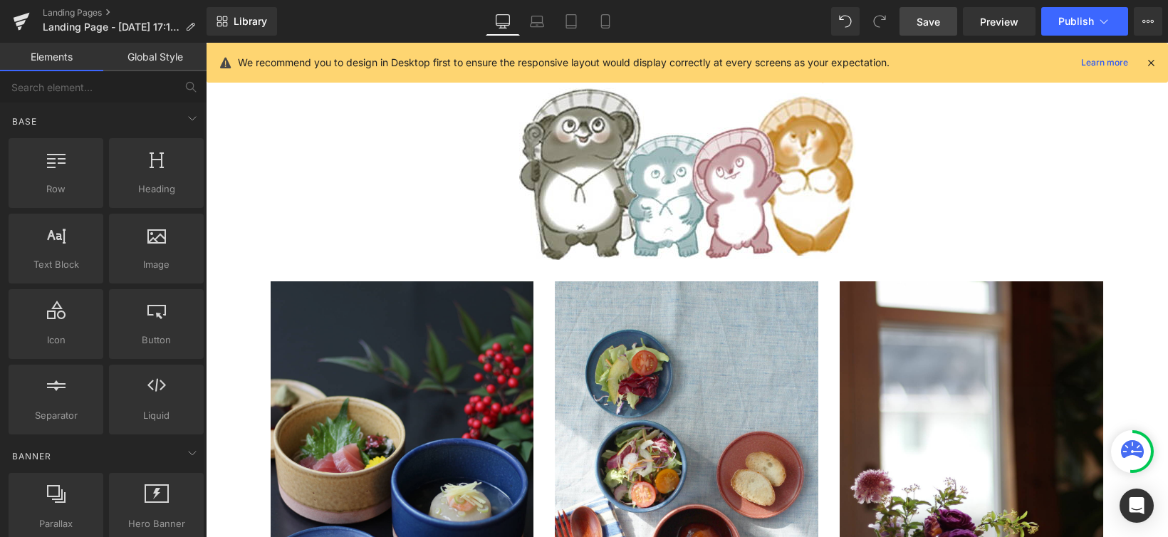
scroll to position [2308, 0]
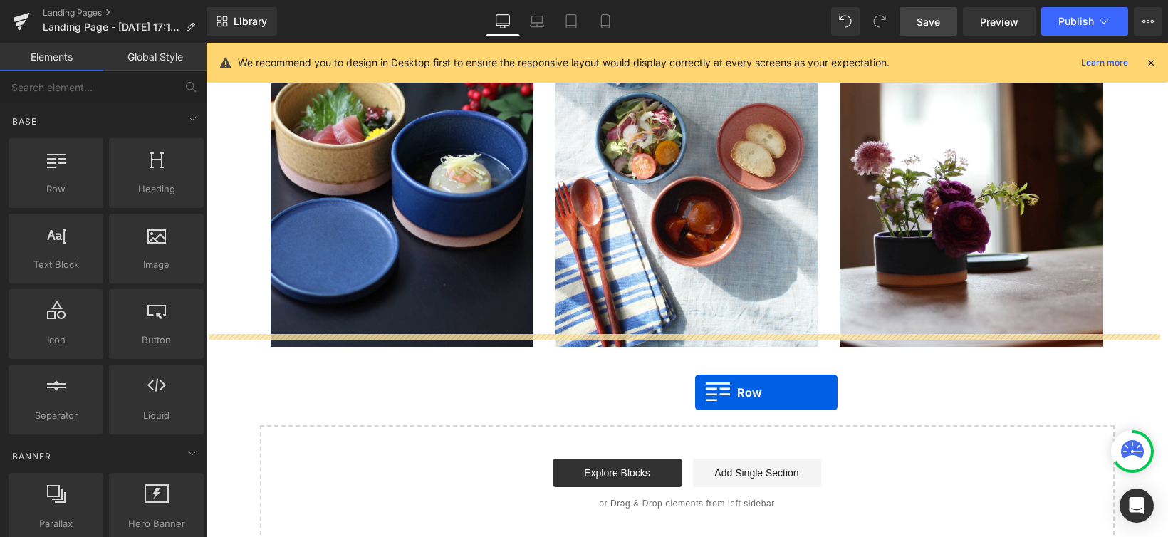
drag, startPoint x: 256, startPoint y: 206, endPoint x: 695, endPoint y: 390, distance: 476.6
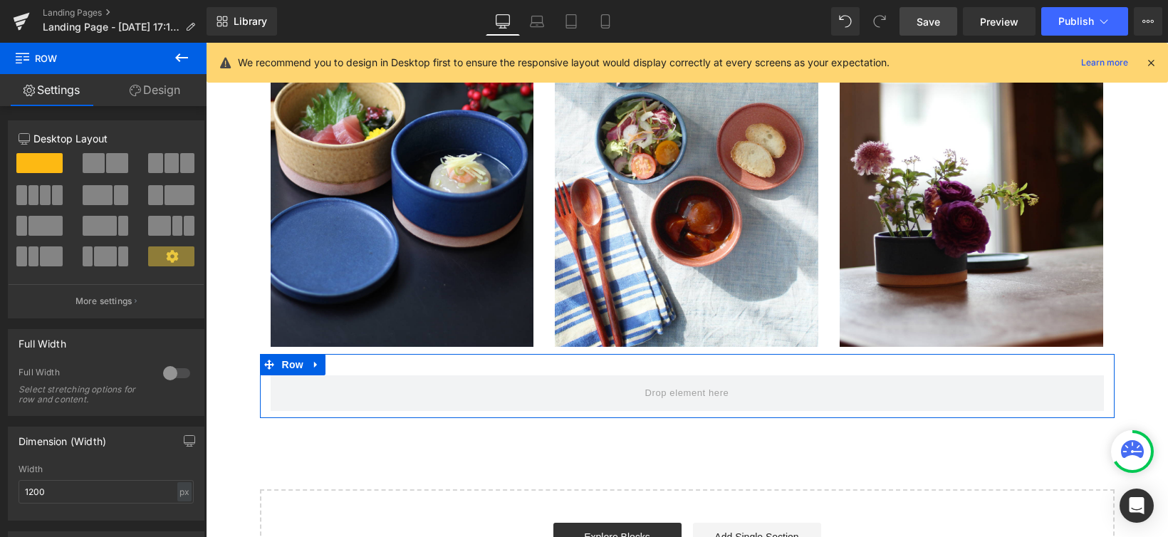
click at [165, 157] on span at bounding box center [172, 163] width 14 height 20
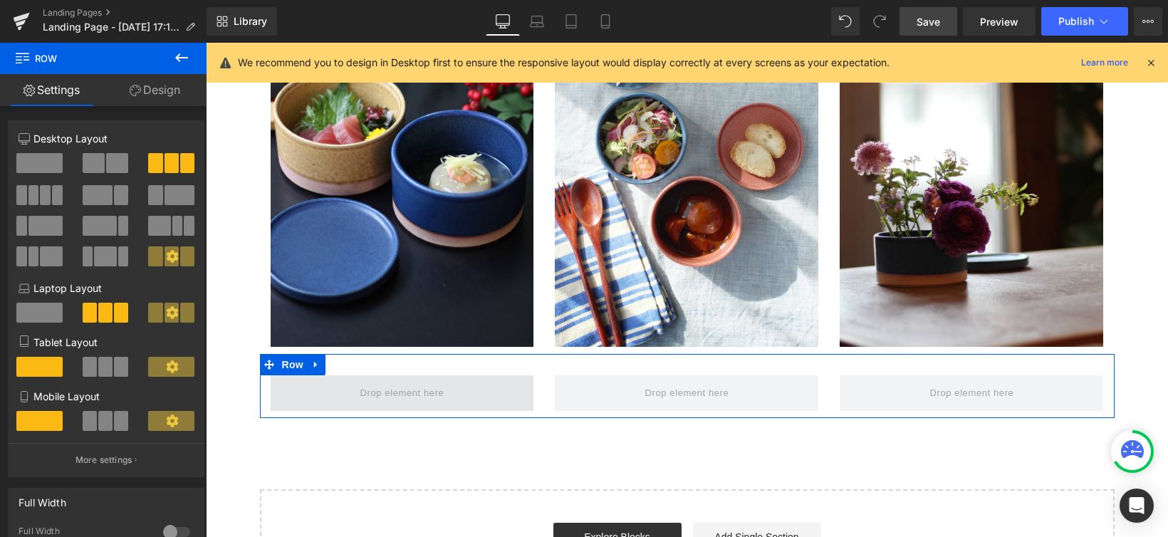
click at [376, 381] on span at bounding box center [402, 393] width 94 height 24
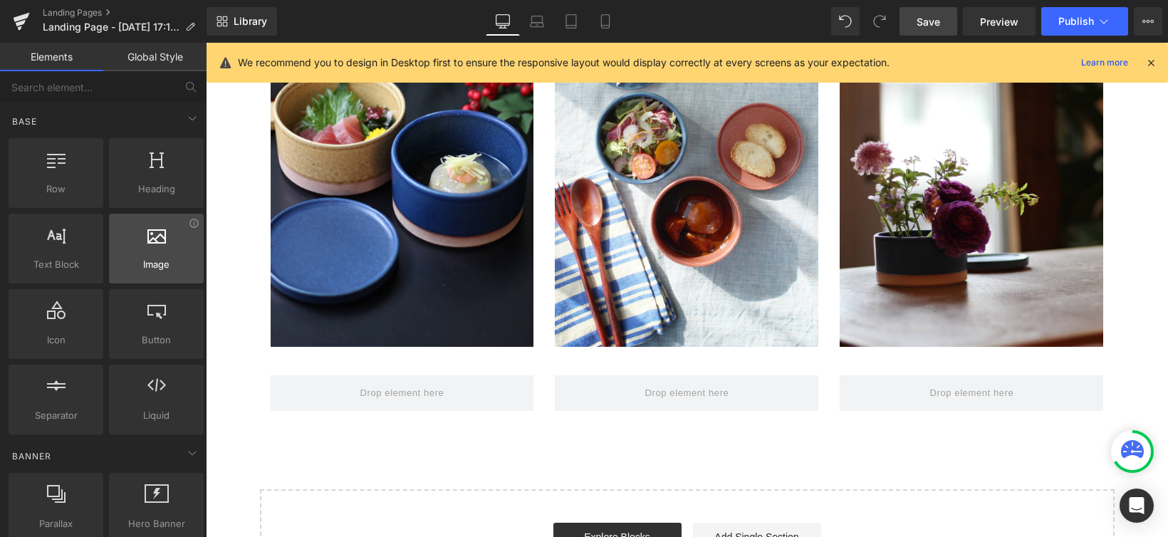
click at [160, 246] on div at bounding box center [156, 241] width 86 height 32
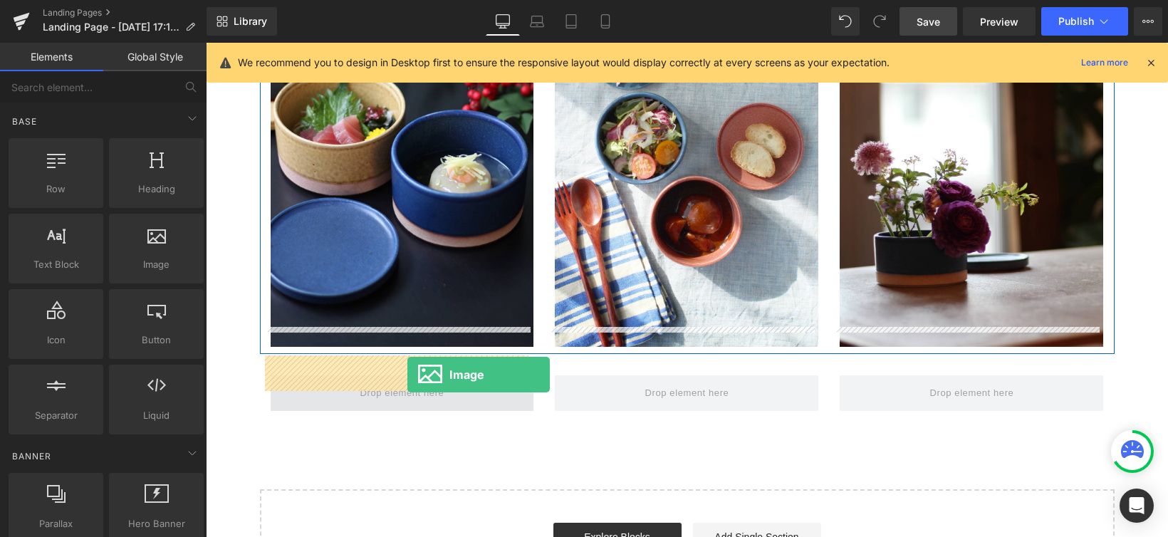
drag, startPoint x: 372, startPoint y: 288, endPoint x: 407, endPoint y: 375, distance: 93.2
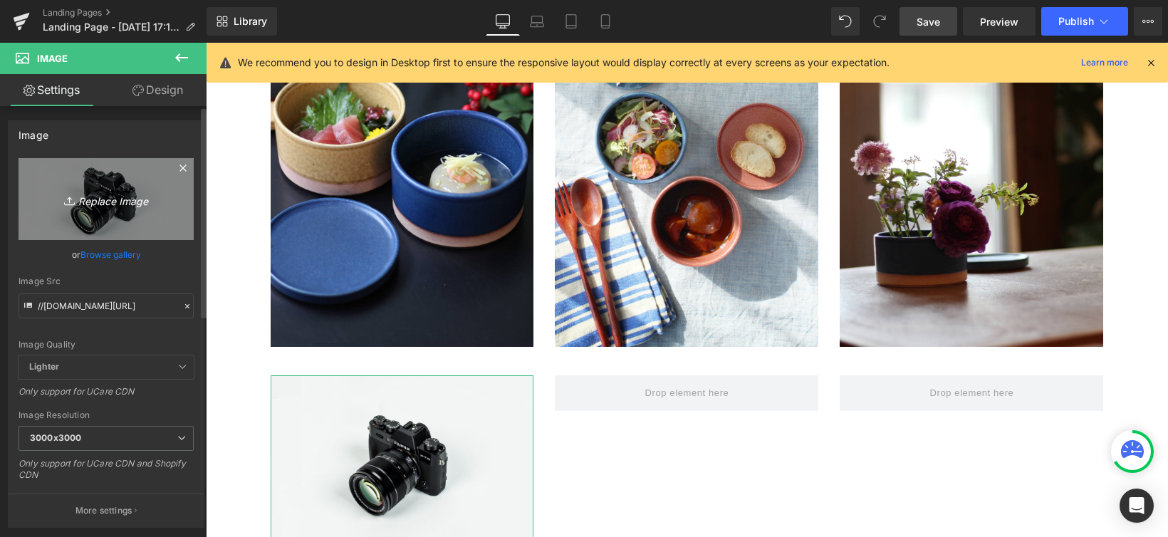
click at [174, 169] on icon at bounding box center [182, 168] width 17 height 17
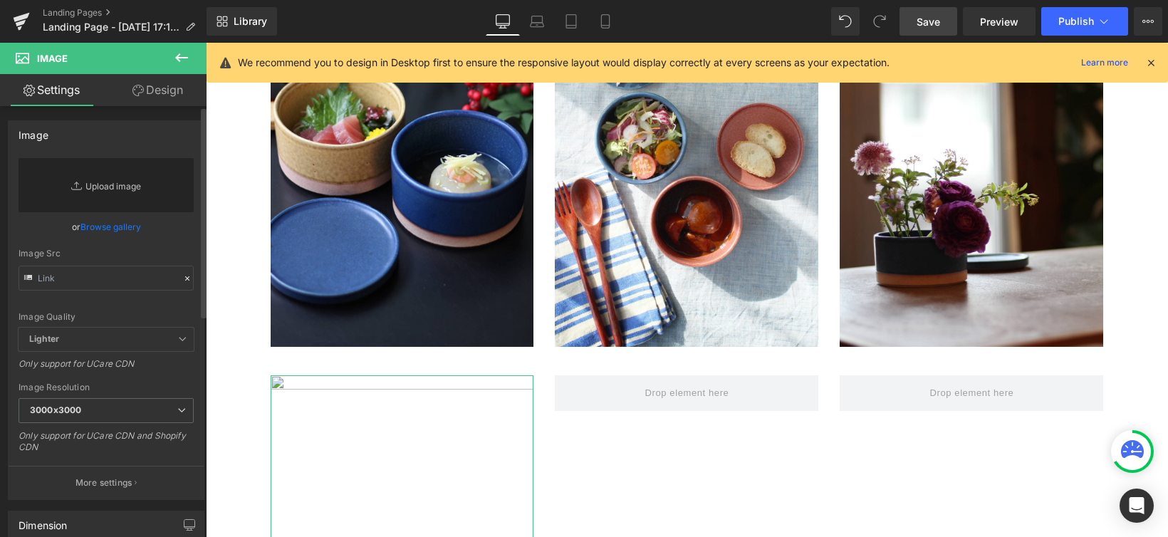
click at [105, 189] on link "Replace Image" at bounding box center [106, 185] width 175 height 54
type input "C:\fakepath\LP_アクセサリー.jpg"
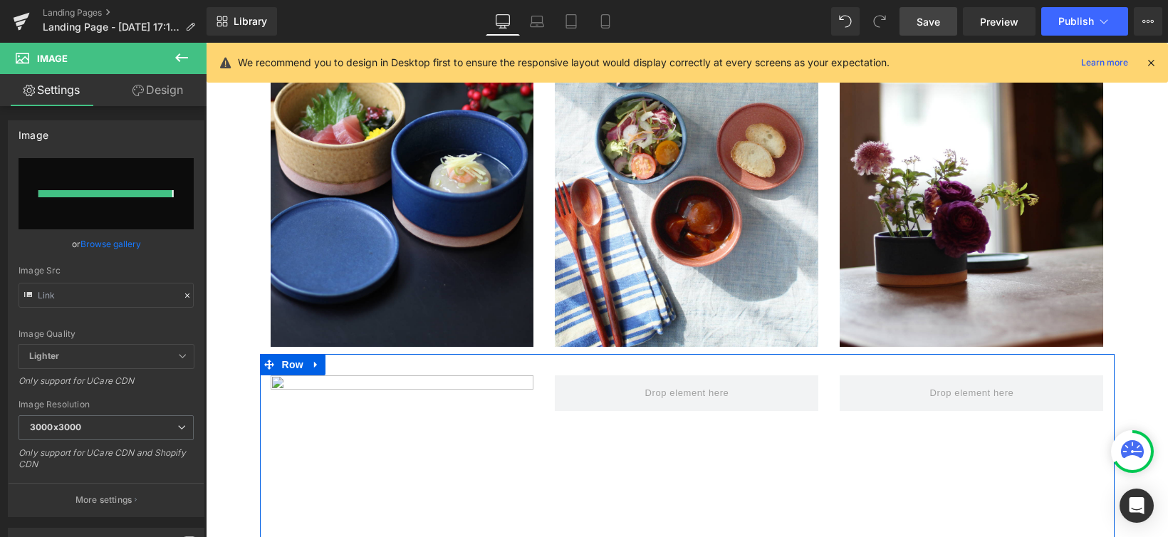
type input "[URL][DOMAIN_NAME]"
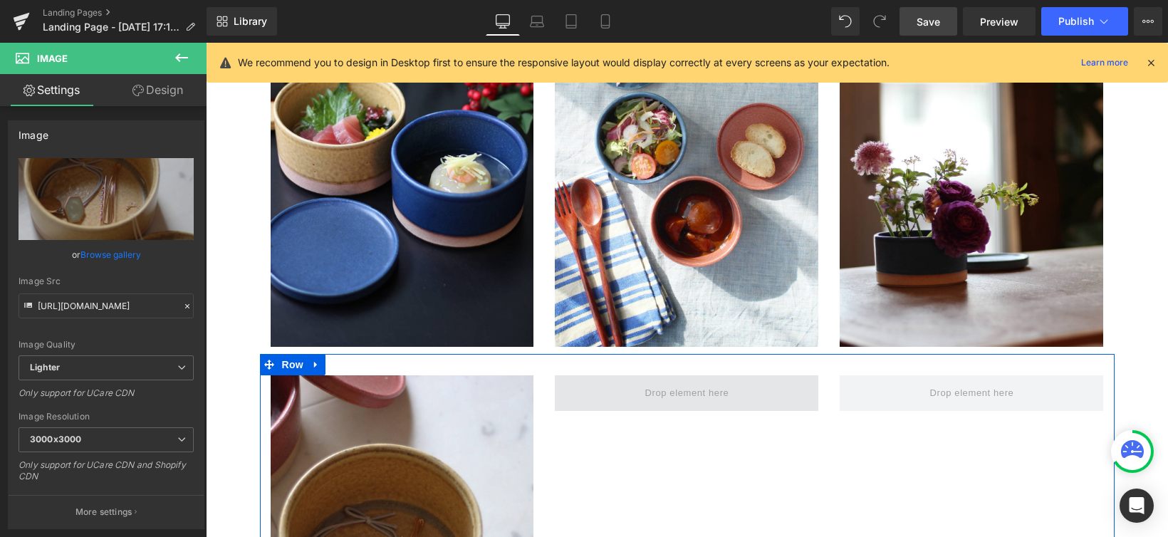
click at [656, 381] on span at bounding box center [687, 393] width 94 height 24
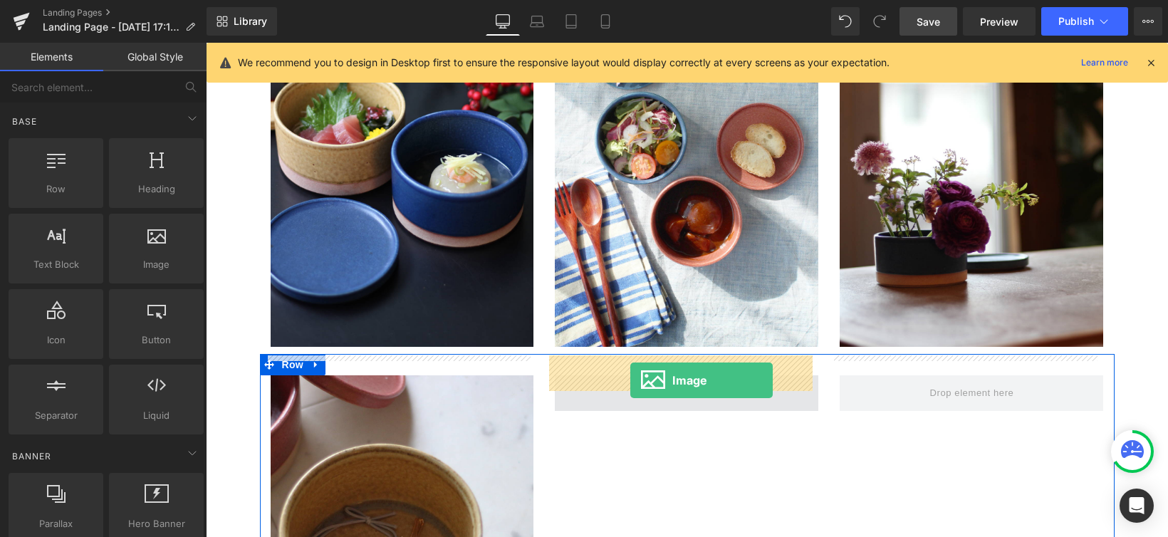
drag, startPoint x: 348, startPoint y: 281, endPoint x: 630, endPoint y: 380, distance: 299.8
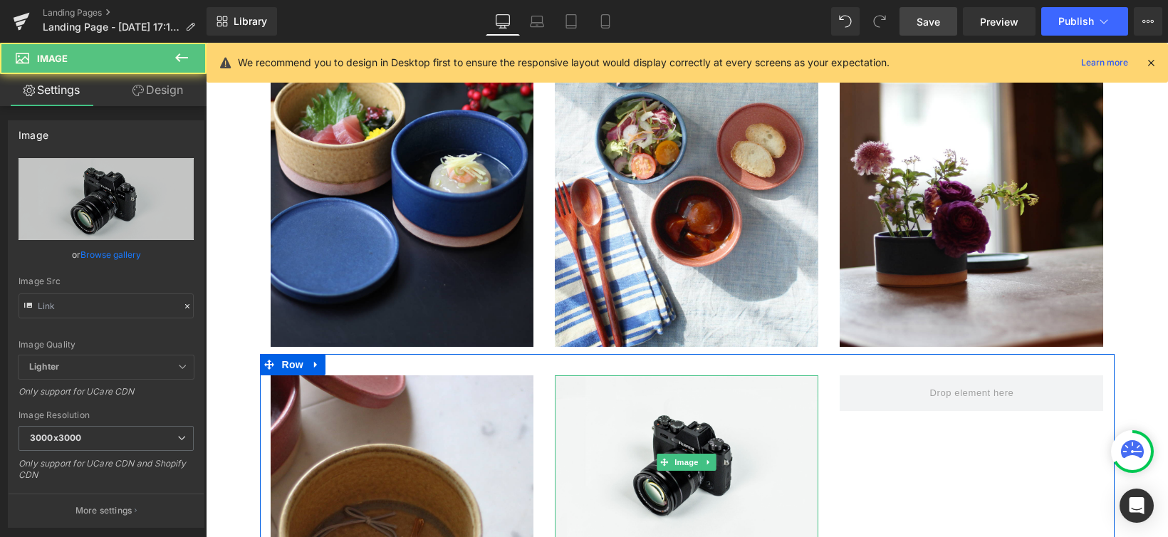
type input "//[DOMAIN_NAME][URL]"
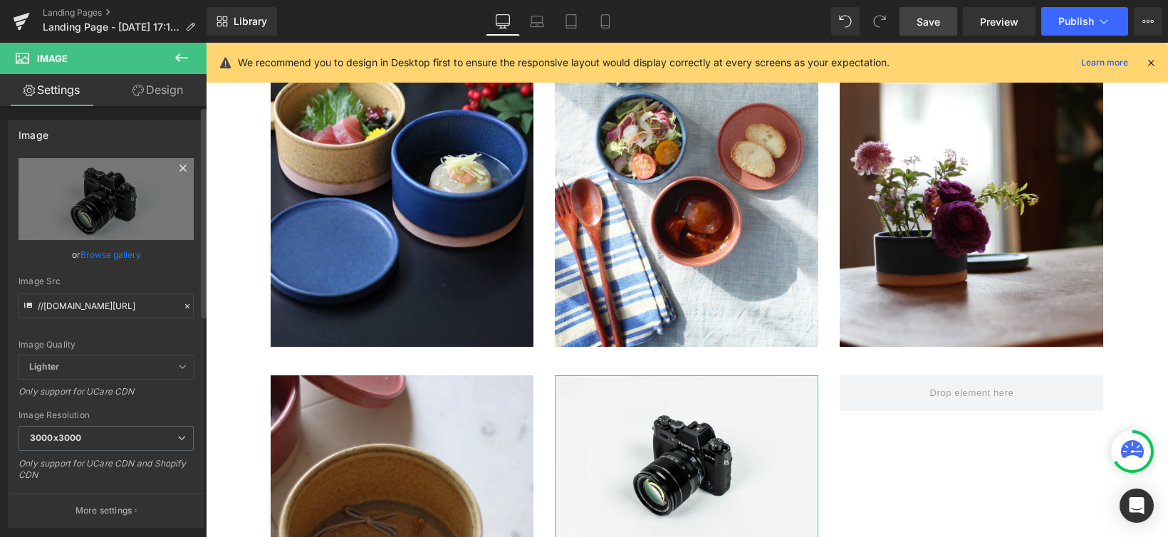
click at [179, 168] on icon at bounding box center [182, 168] width 6 height 6
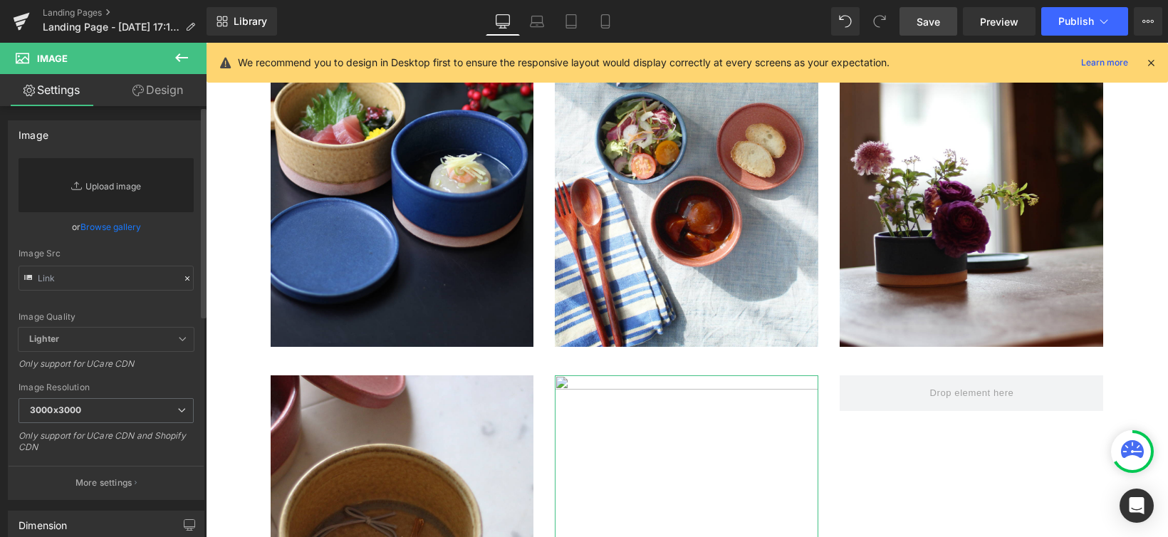
click at [113, 182] on link "Replace Image" at bounding box center [106, 185] width 175 height 54
type input "C:\fakepath\LP_花2.jpg"
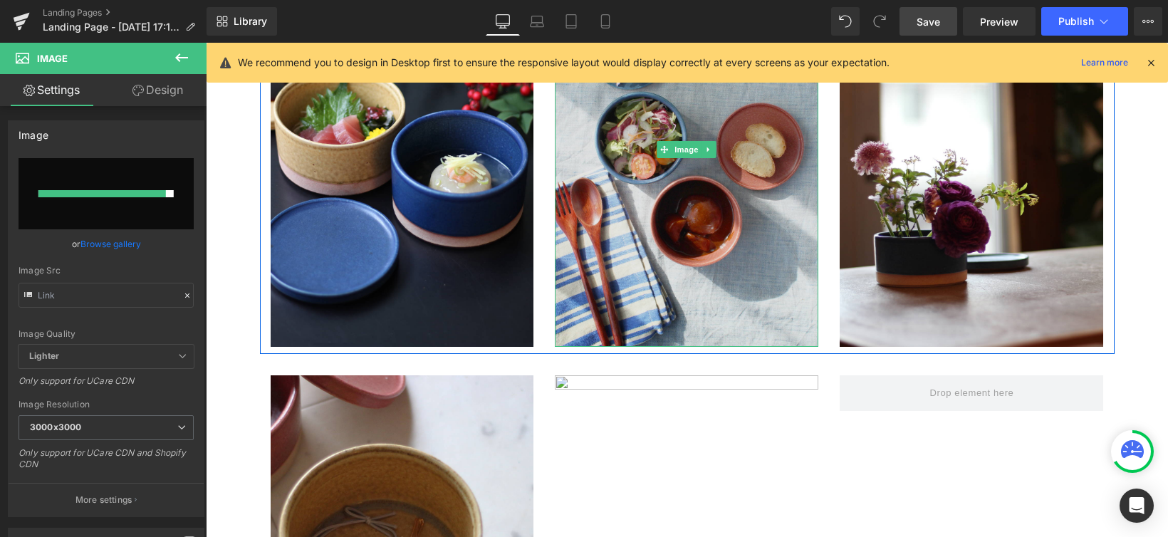
type input "[URL][DOMAIN_NAME]"
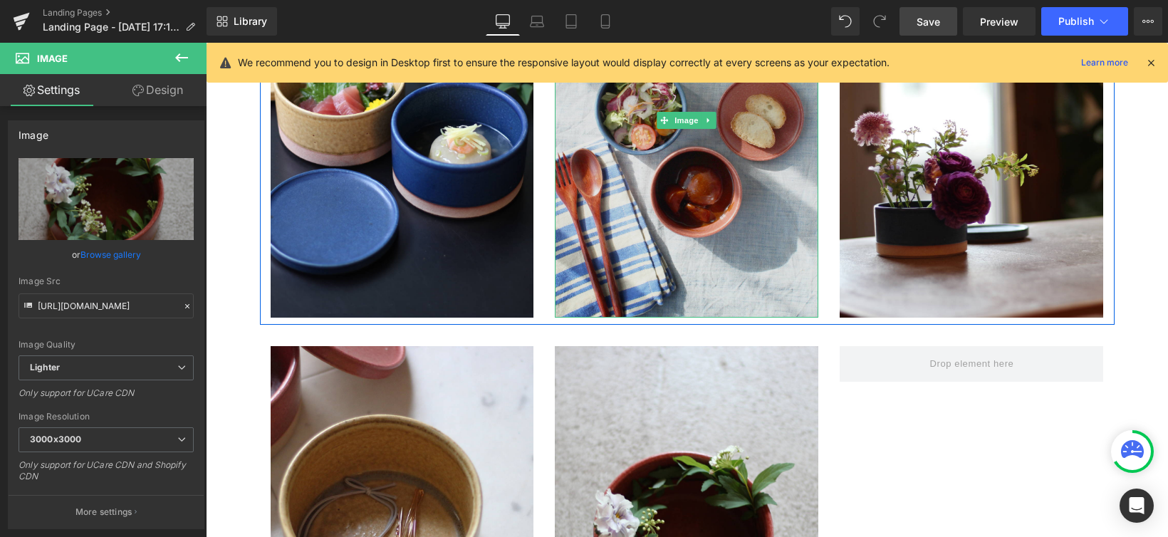
scroll to position [2502, 0]
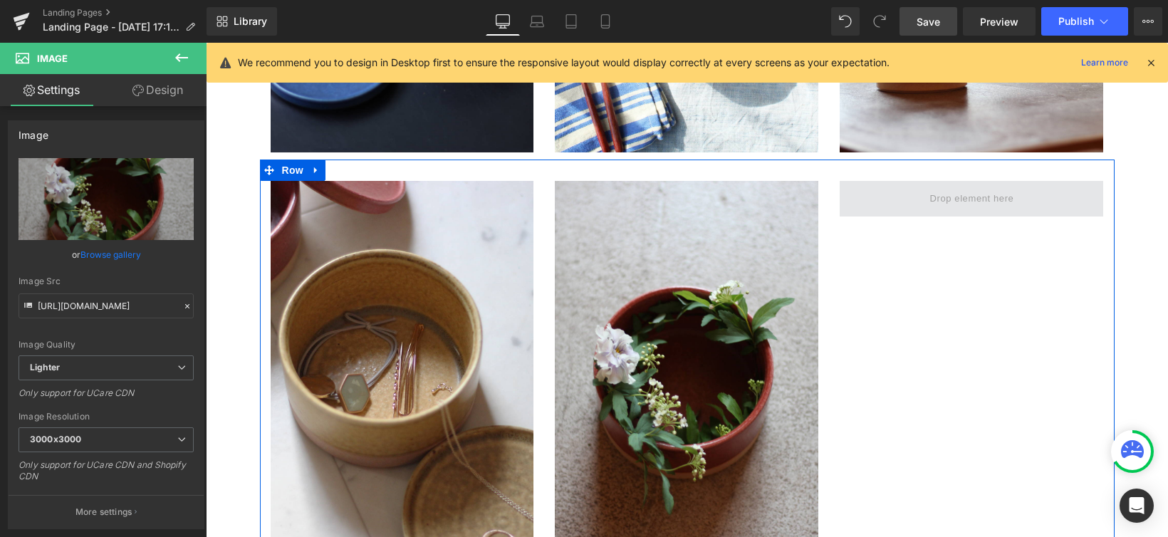
click at [957, 187] on span at bounding box center [972, 199] width 94 height 24
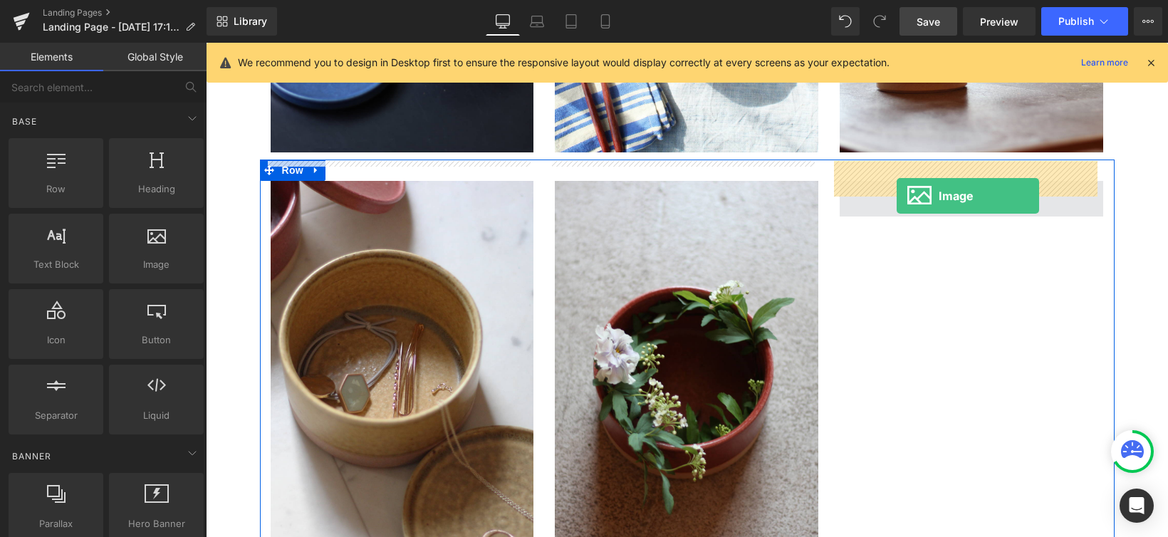
drag, startPoint x: 367, startPoint y: 285, endPoint x: 897, endPoint y: 196, distance: 537.3
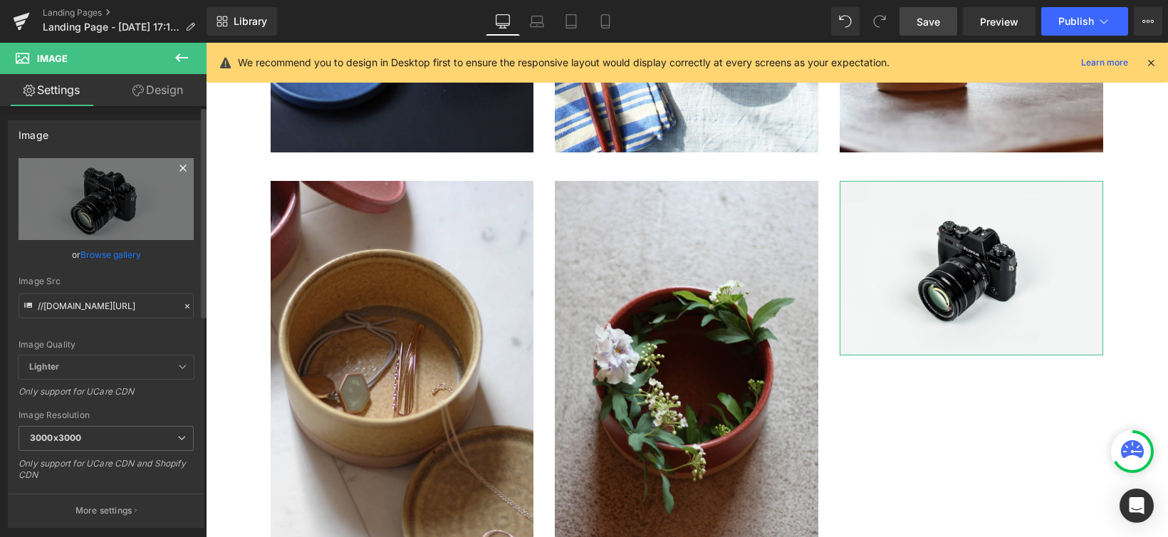
click at [179, 170] on icon at bounding box center [182, 168] width 6 height 6
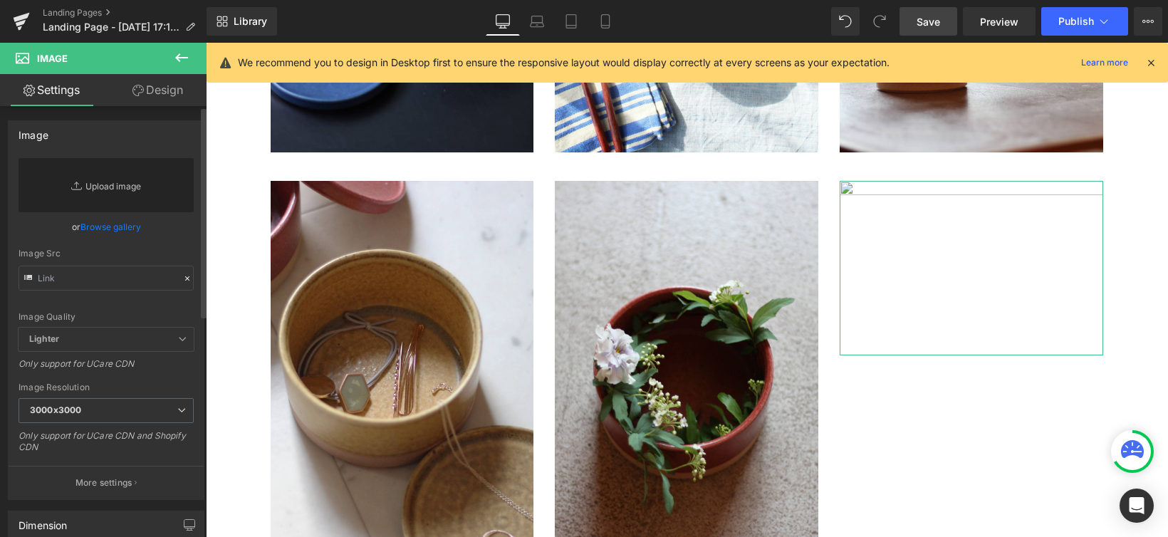
click at [125, 185] on link "Replace Image" at bounding box center [106, 185] width 175 height 54
type input "C:\fakepath\LP_ケーキ.jpg"
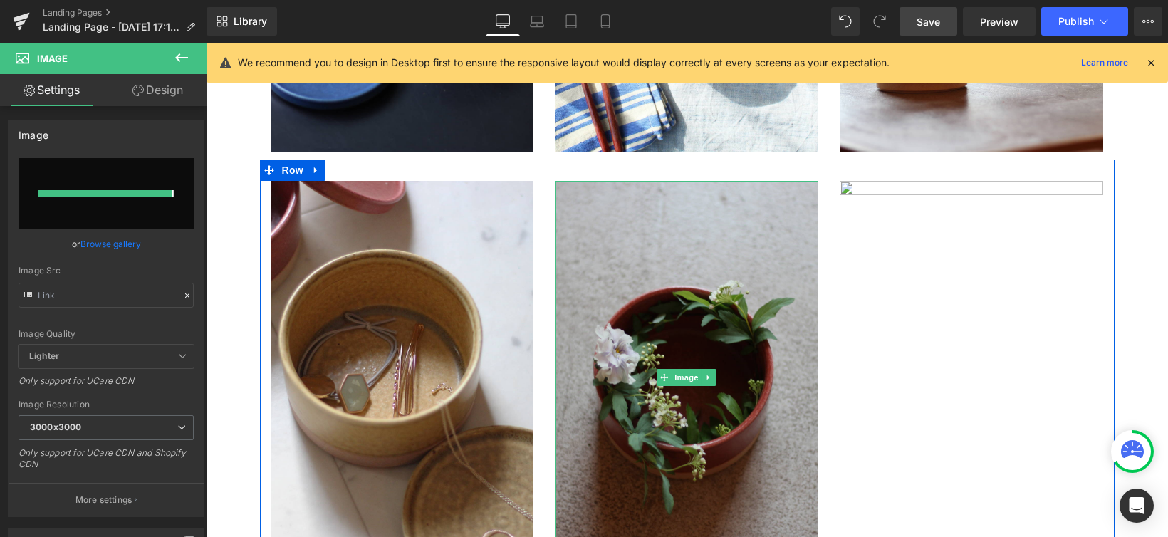
type input "[URL][DOMAIN_NAME]"
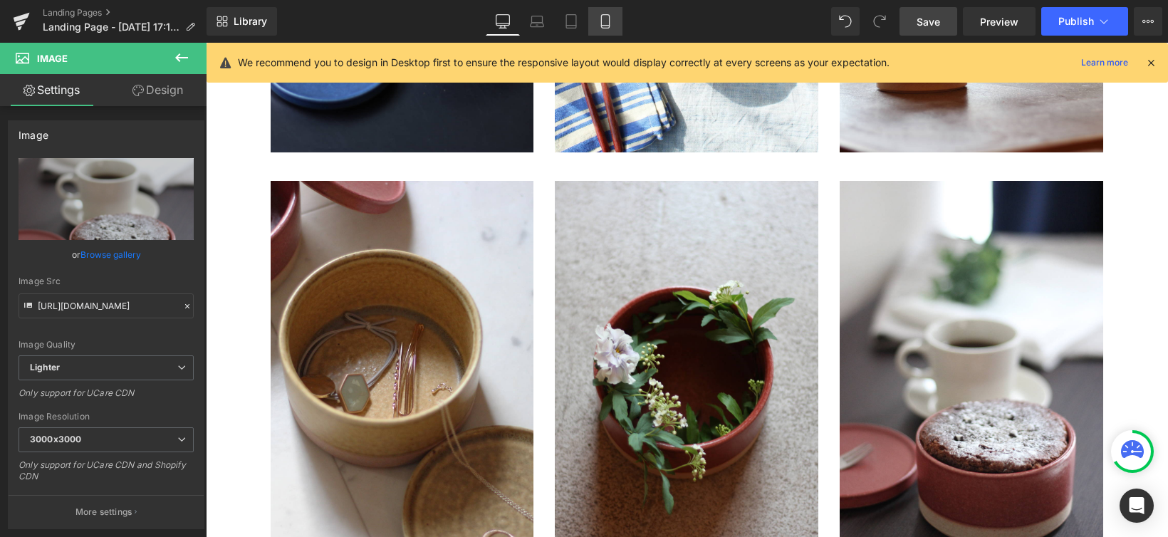
click at [610, 28] on link "Mobile" at bounding box center [605, 21] width 34 height 28
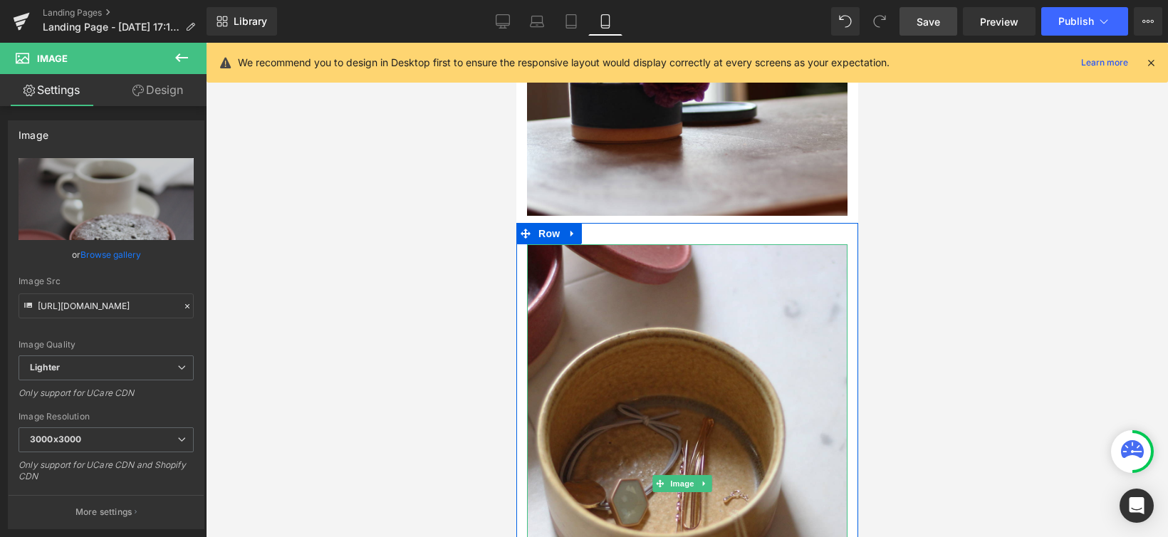
scroll to position [2219, 0]
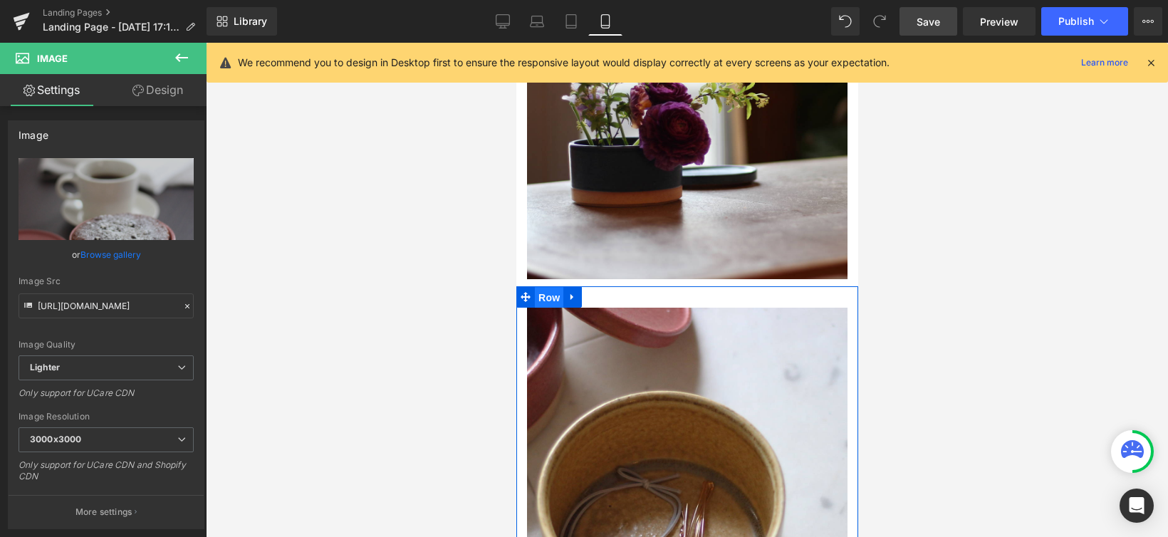
drag, startPoint x: 542, startPoint y: 228, endPoint x: 976, endPoint y: 405, distance: 469.3
click at [542, 287] on span "Row" at bounding box center [548, 297] width 28 height 21
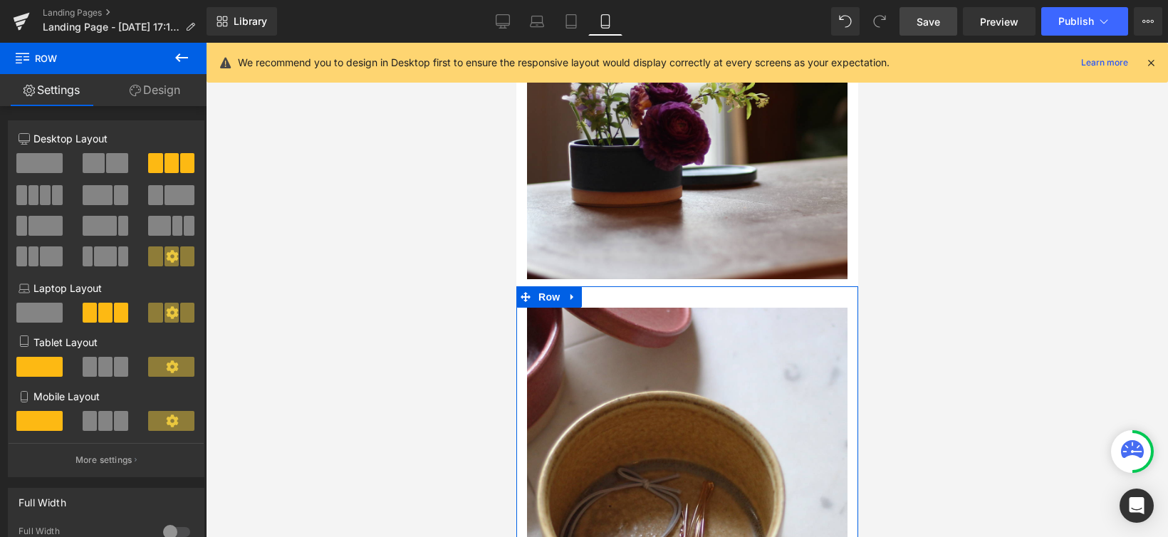
click at [162, 93] on link "Design" at bounding box center [154, 90] width 103 height 32
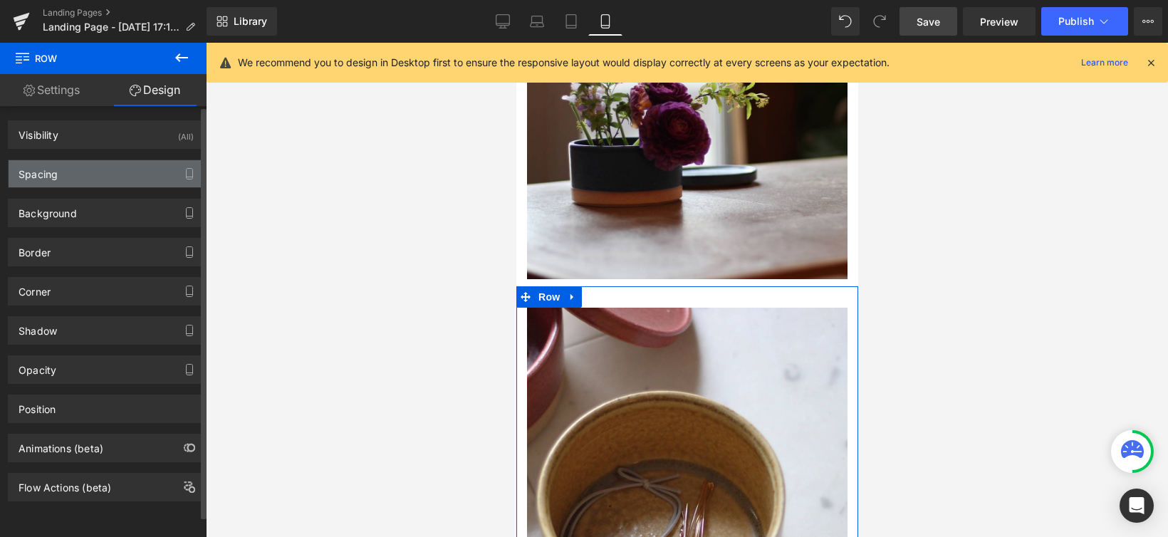
click at [170, 177] on div "Spacing" at bounding box center [106, 173] width 195 height 27
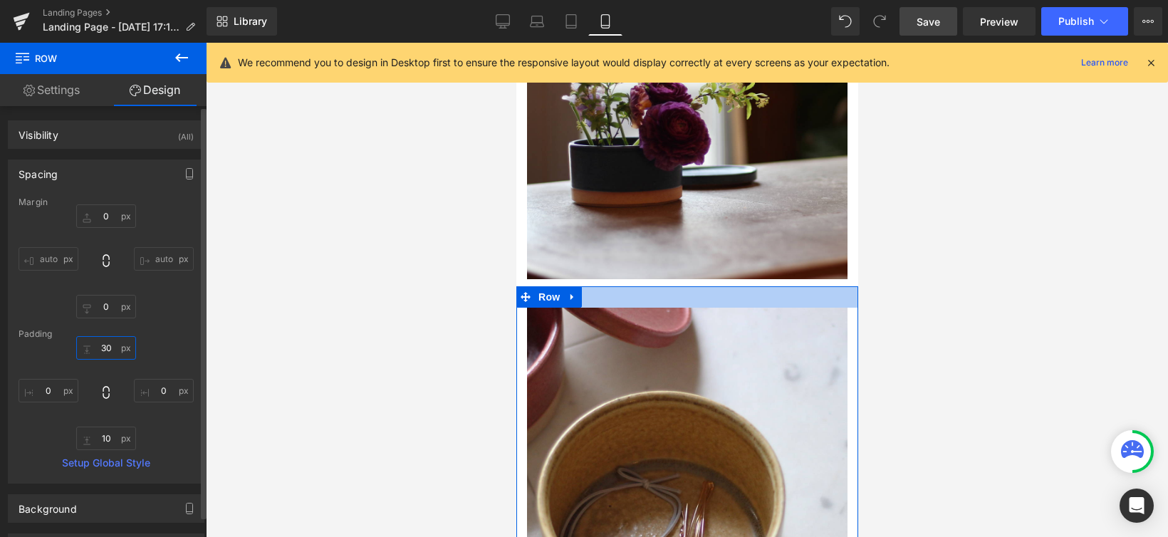
click at [110, 355] on input "30" at bounding box center [106, 348] width 60 height 24
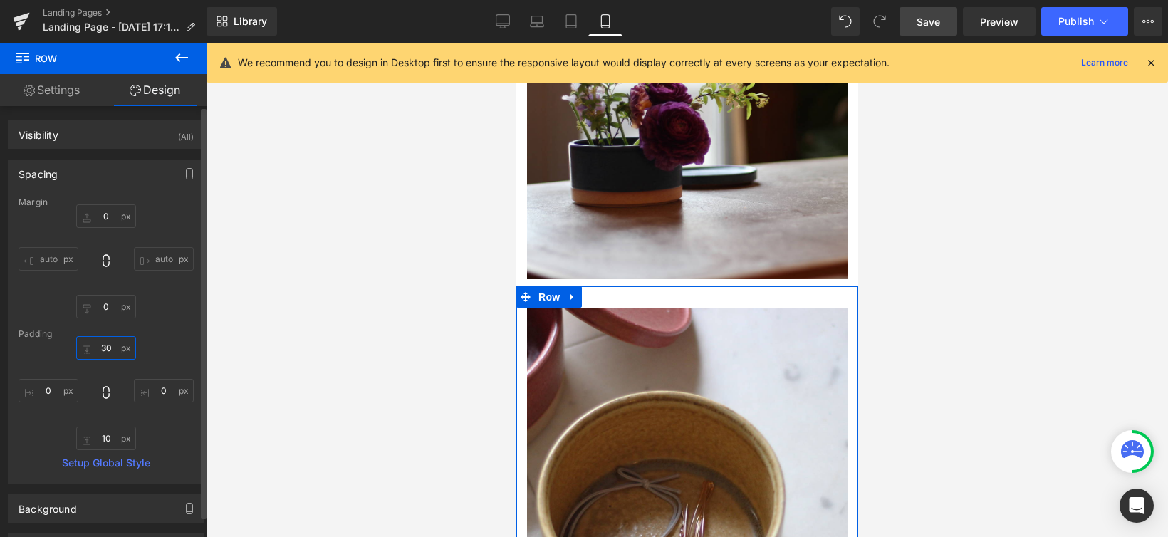
click at [110, 355] on input "30" at bounding box center [106, 348] width 60 height 24
click at [111, 355] on input "30" at bounding box center [106, 348] width 60 height 24
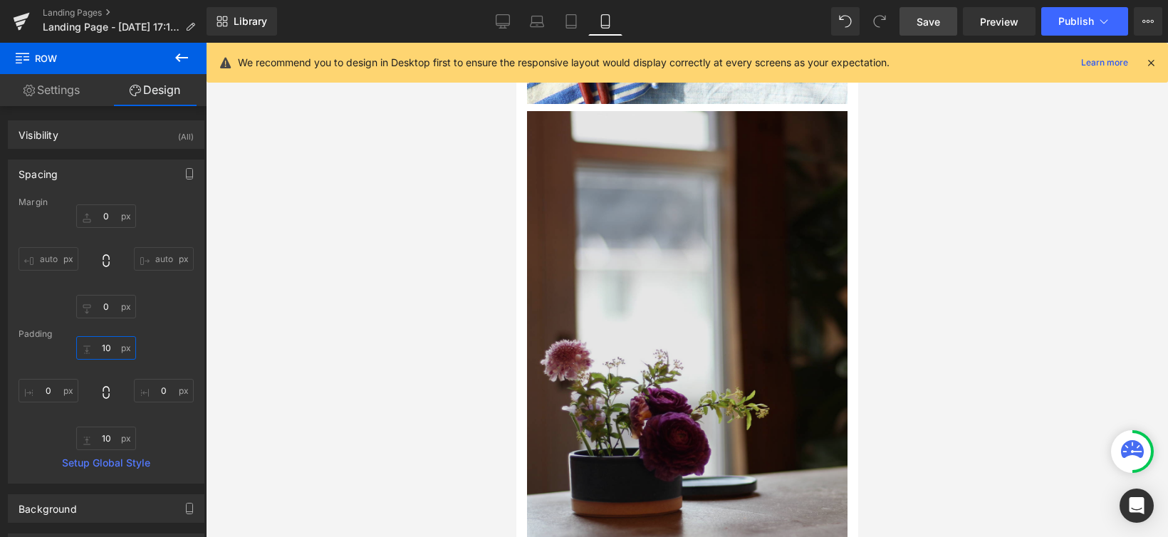
scroll to position [1996, 0]
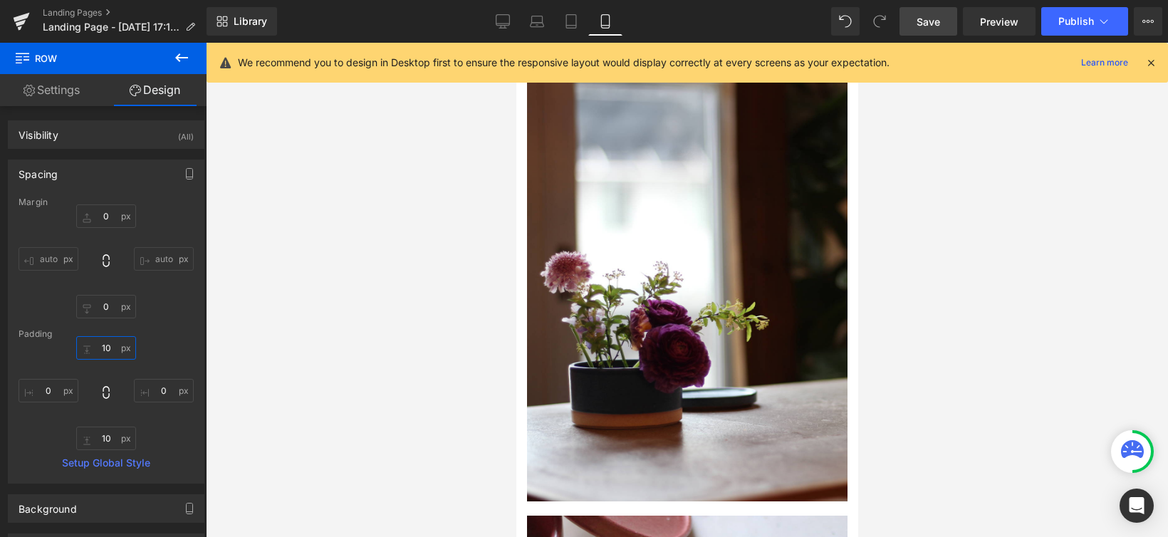
type input "1"
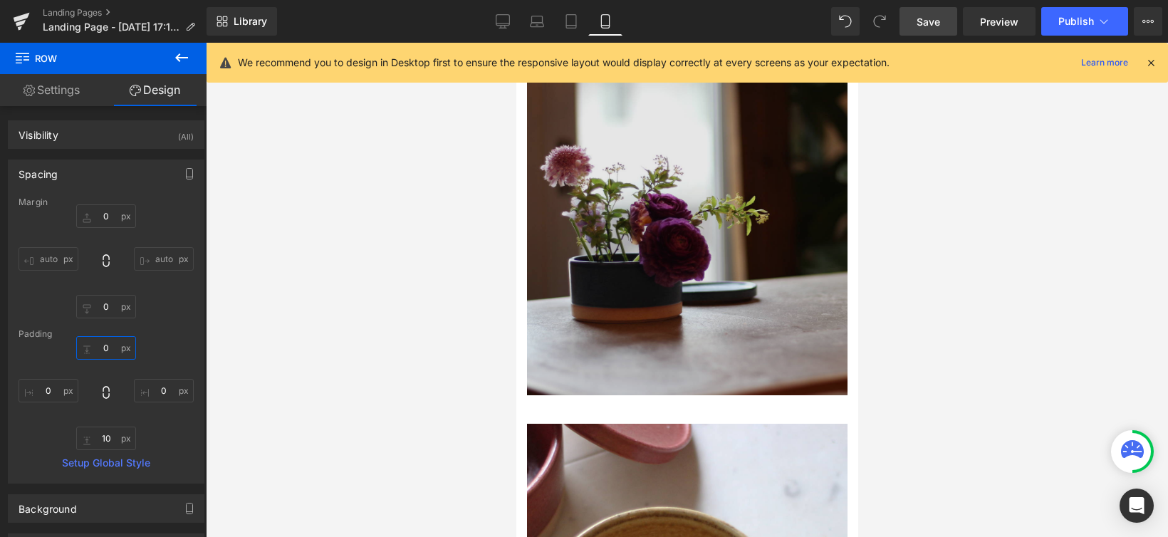
scroll to position [2246, 0]
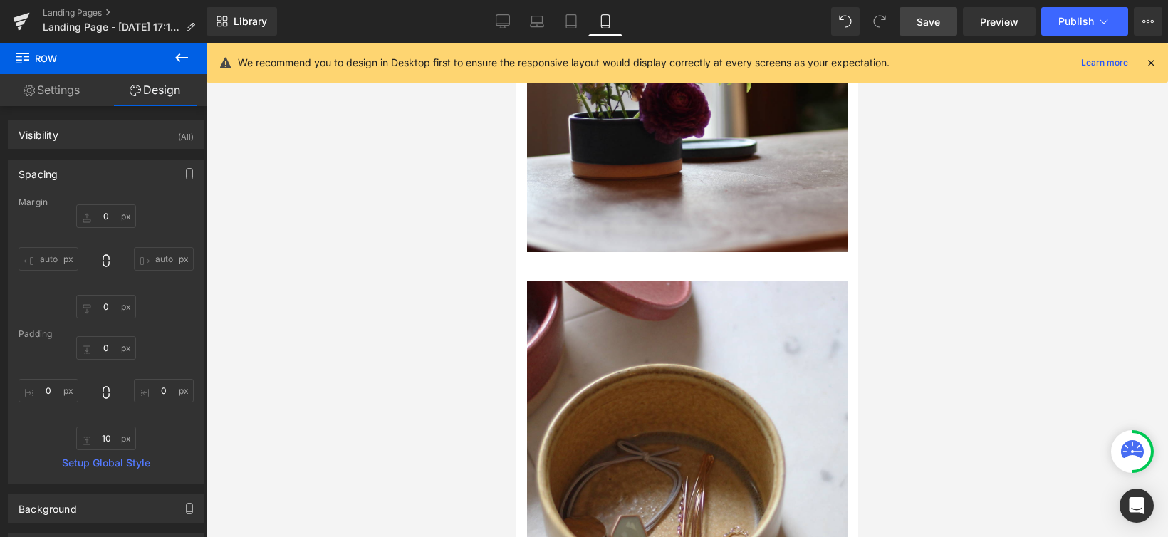
click at [493, 301] on div at bounding box center [687, 290] width 962 height 494
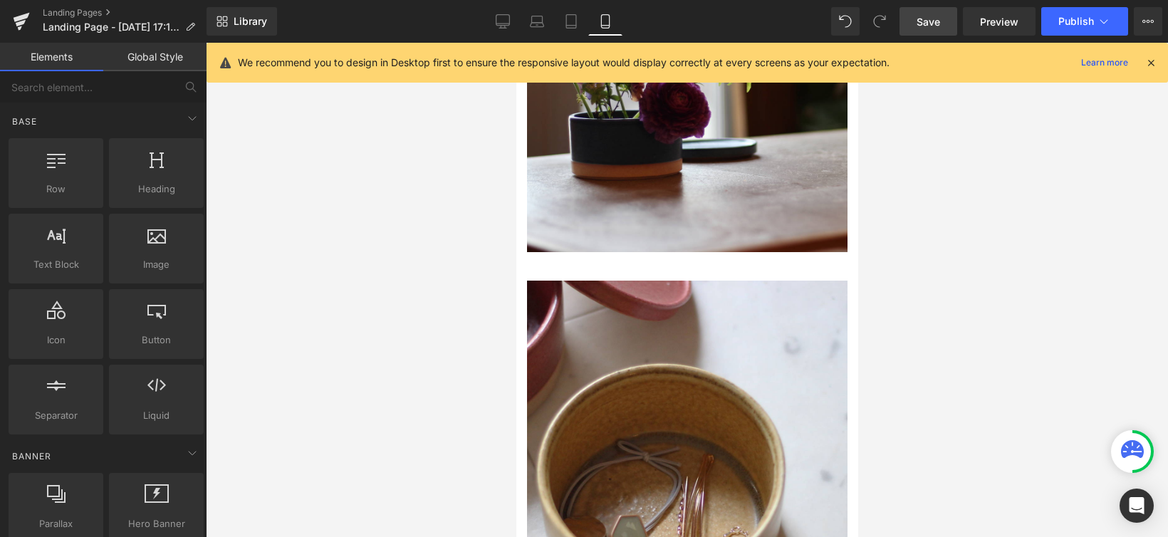
click at [160, 62] on link "Global Style" at bounding box center [154, 57] width 103 height 28
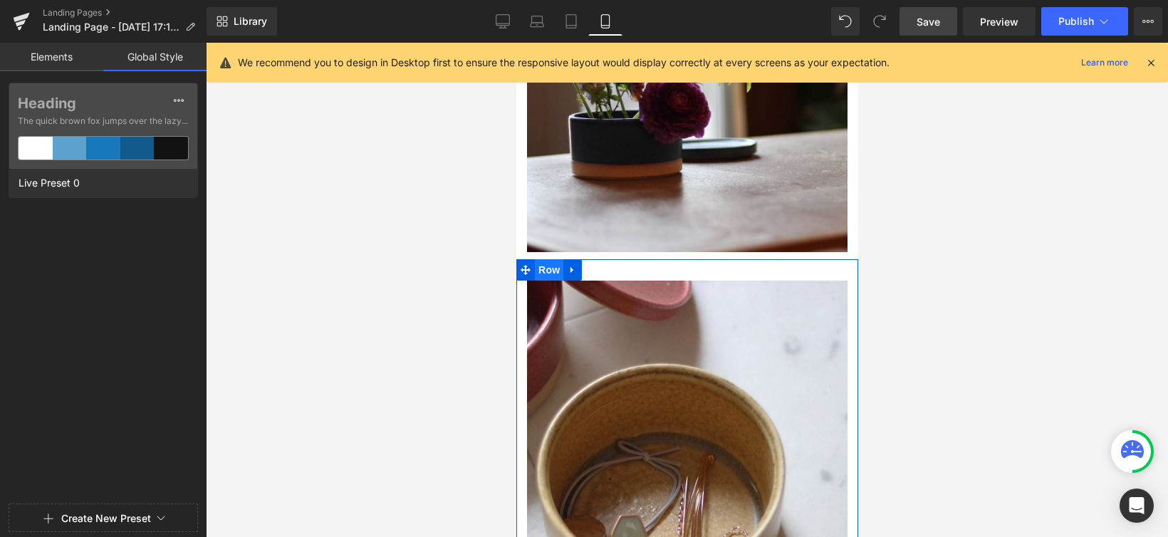
click at [544, 259] on span "Row" at bounding box center [548, 269] width 28 height 21
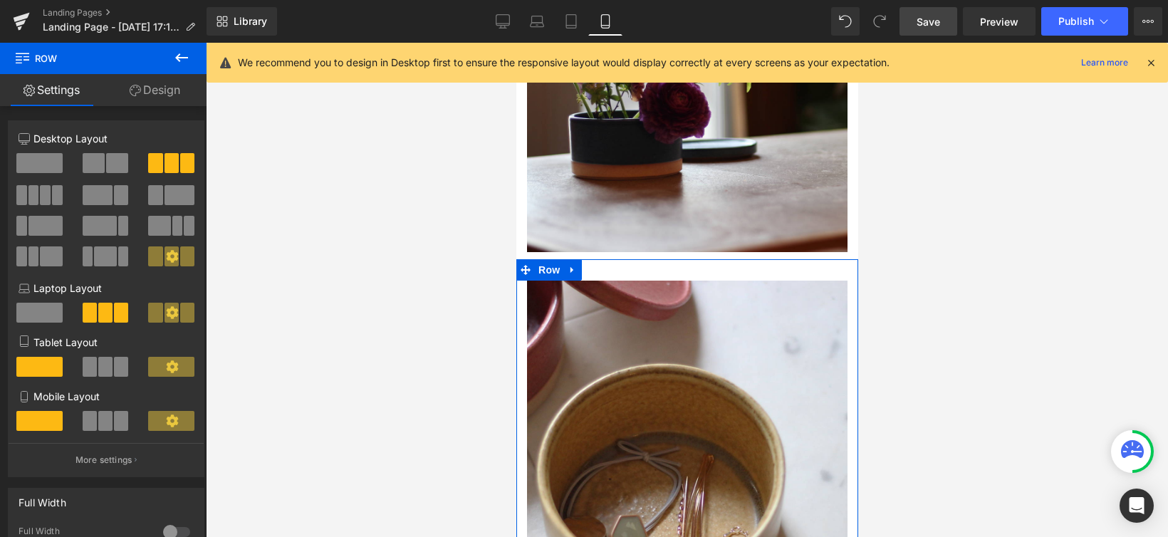
drag, startPoint x: 176, startPoint y: 95, endPoint x: 117, endPoint y: 142, distance: 76.0
click at [175, 95] on link "Design" at bounding box center [154, 90] width 103 height 32
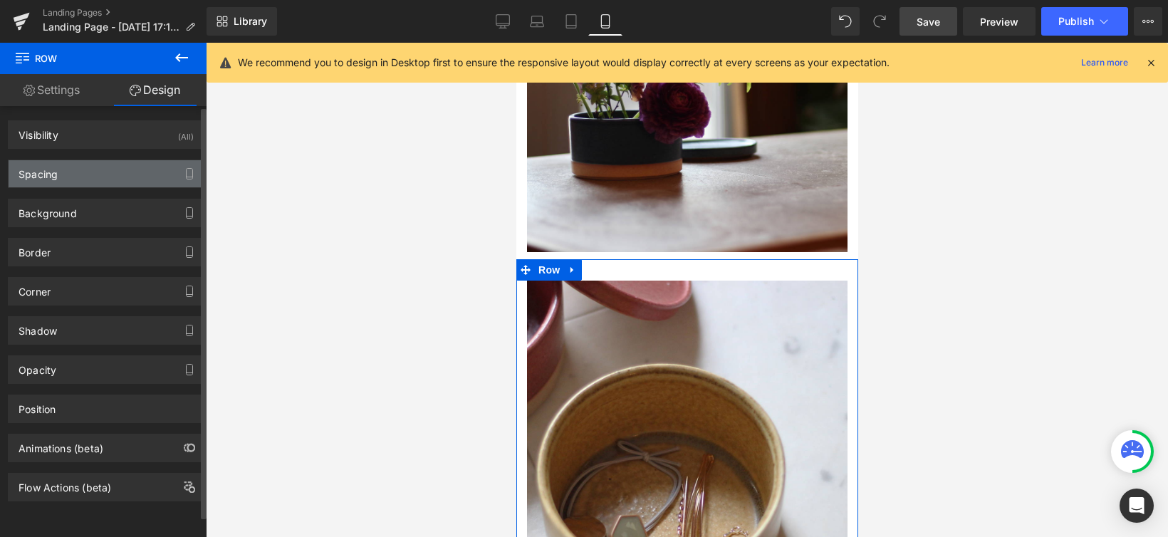
type input "0"
type input "30"
type input "0"
type input "10"
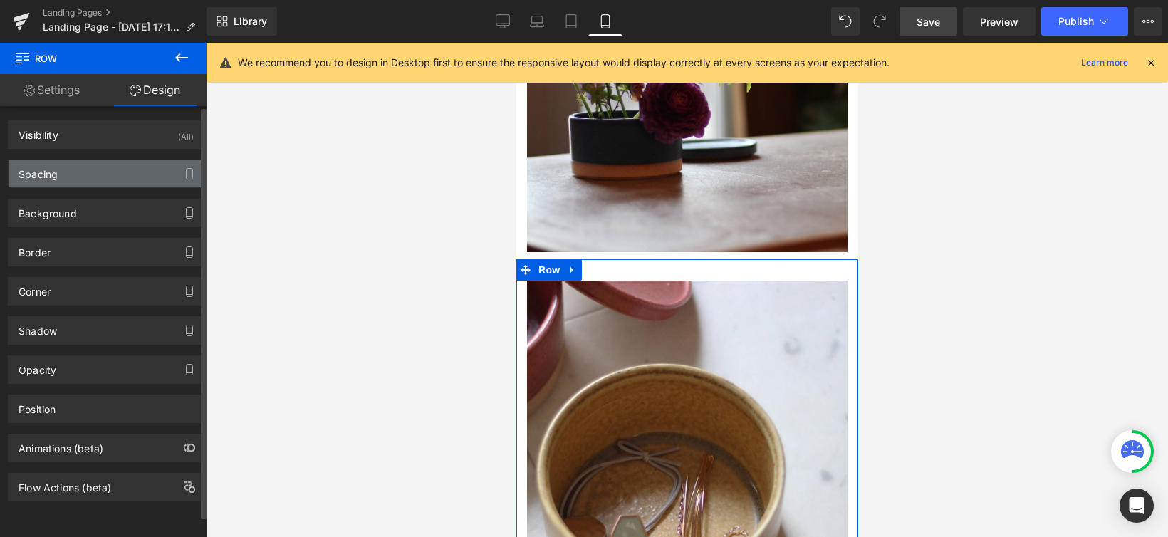
type input "0"
click at [96, 174] on div "Spacing" at bounding box center [106, 173] width 195 height 27
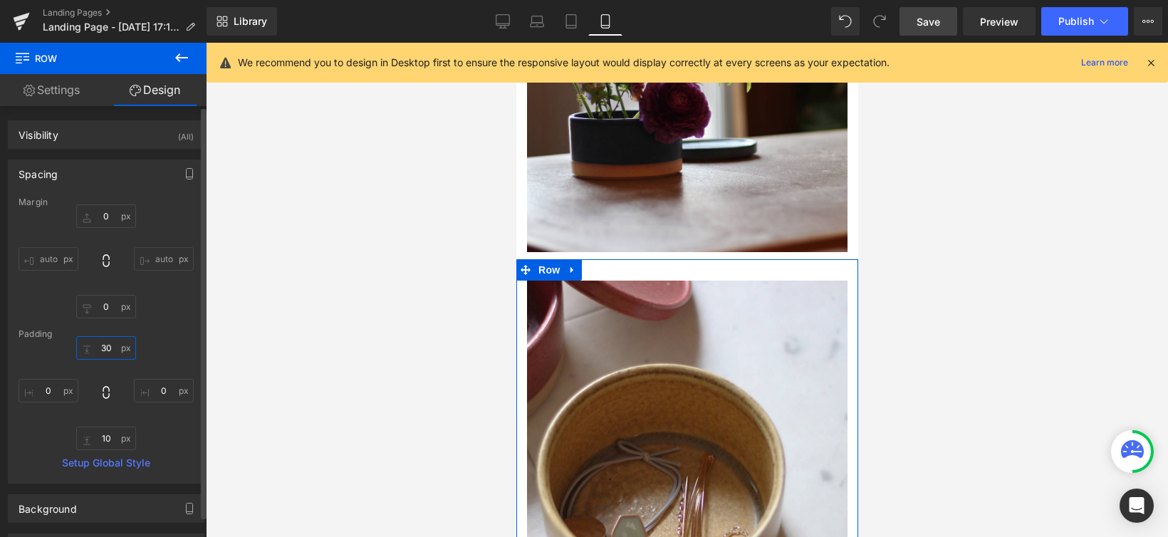
click at [108, 351] on input "30" at bounding box center [106, 348] width 60 height 24
type input "0"
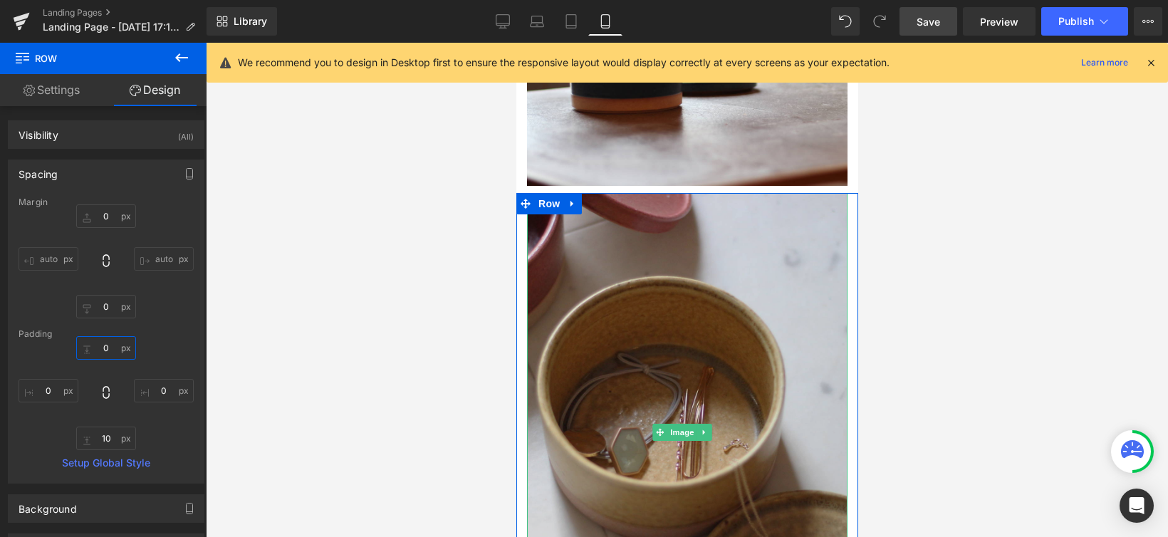
scroll to position [2432, 0]
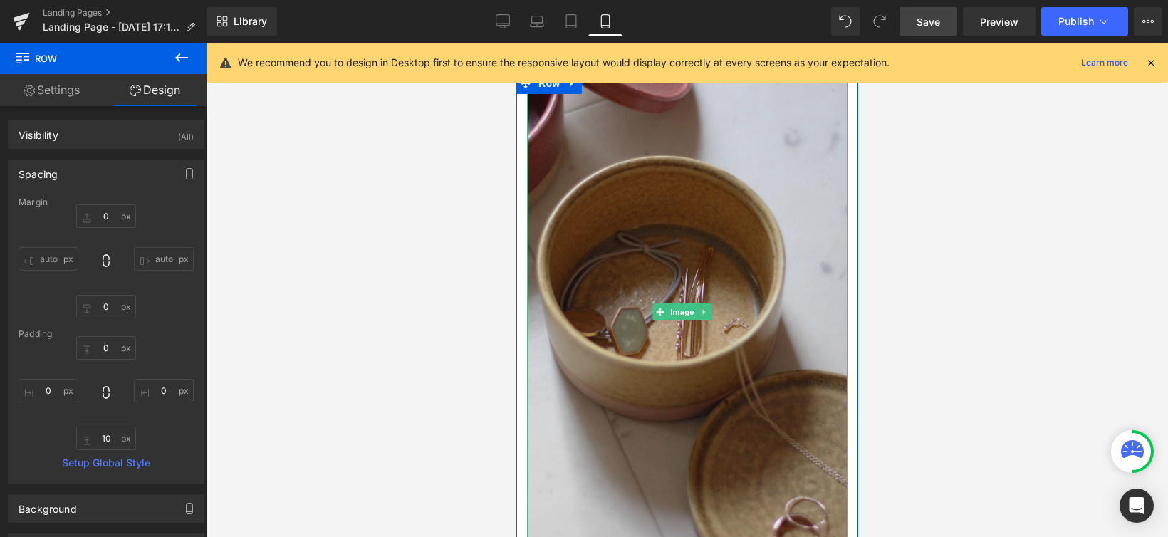
click at [574, 355] on img at bounding box center [686, 312] width 320 height 479
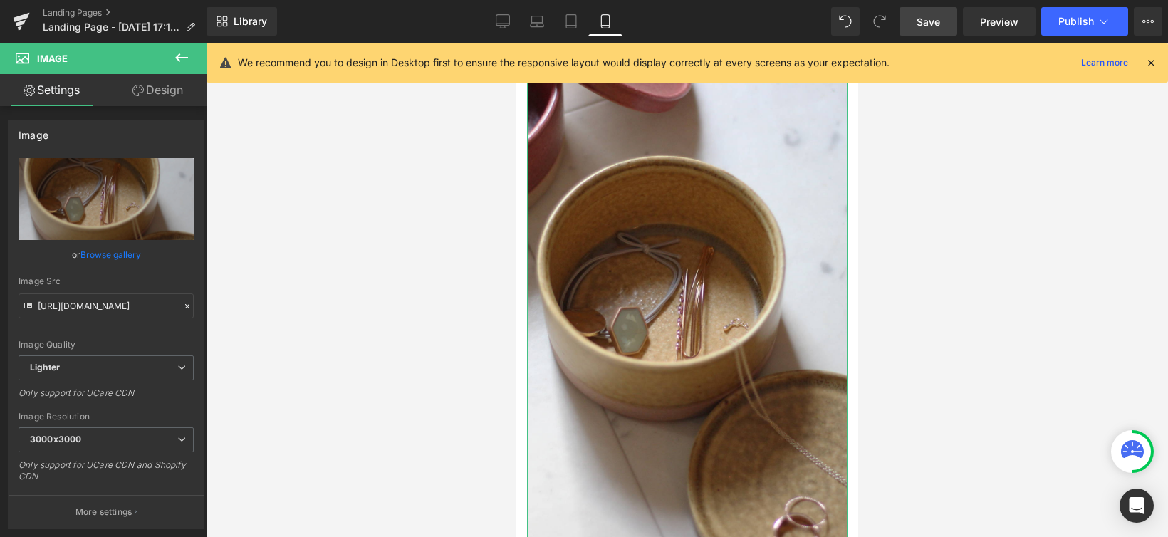
click at [170, 86] on link "Design" at bounding box center [157, 90] width 103 height 32
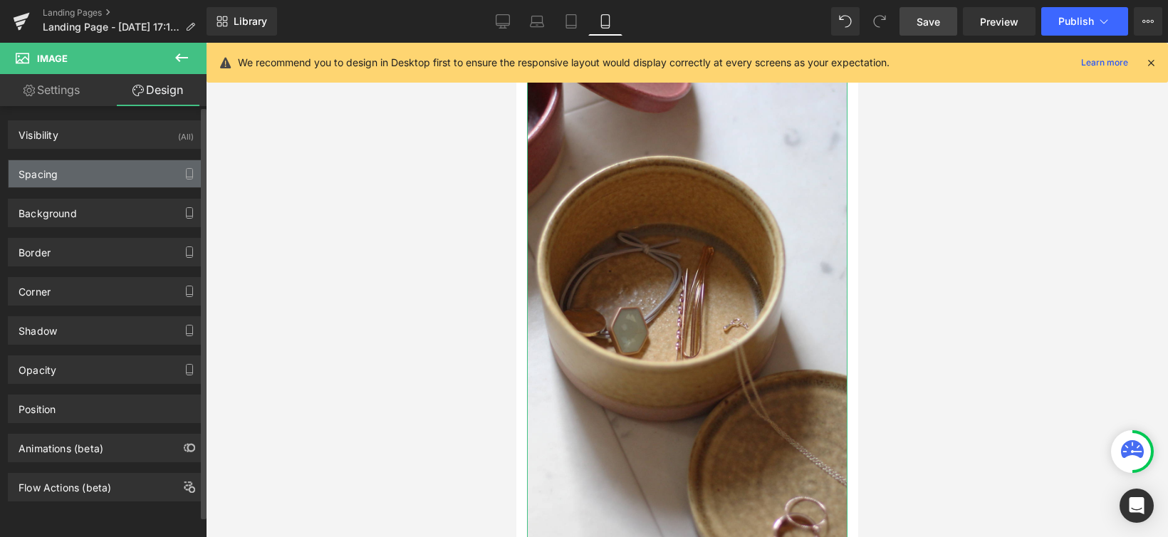
type input "0"
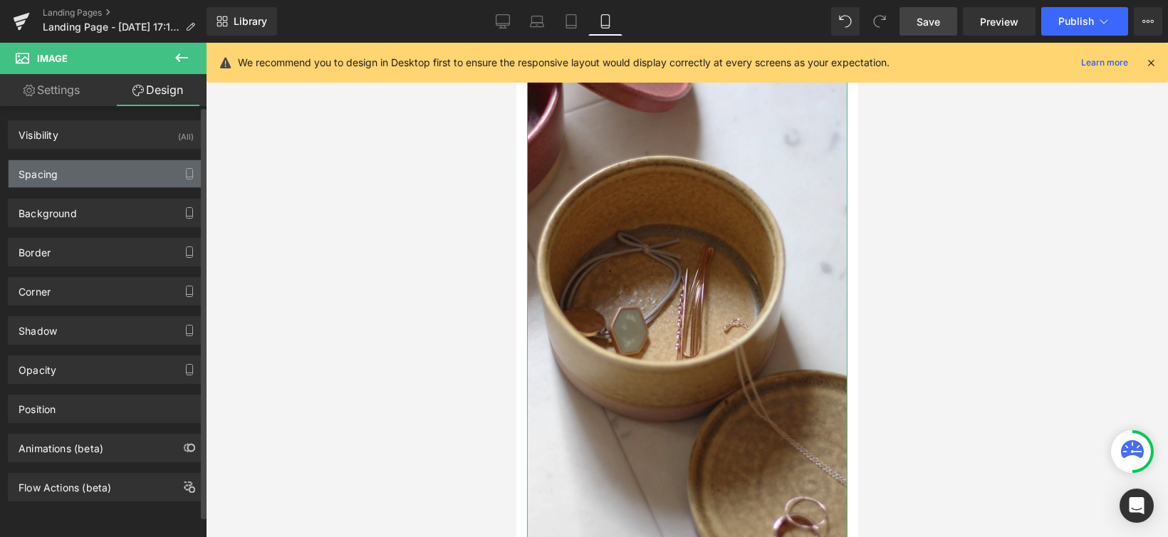
type input "0"
click at [145, 169] on div "Spacing" at bounding box center [106, 173] width 195 height 27
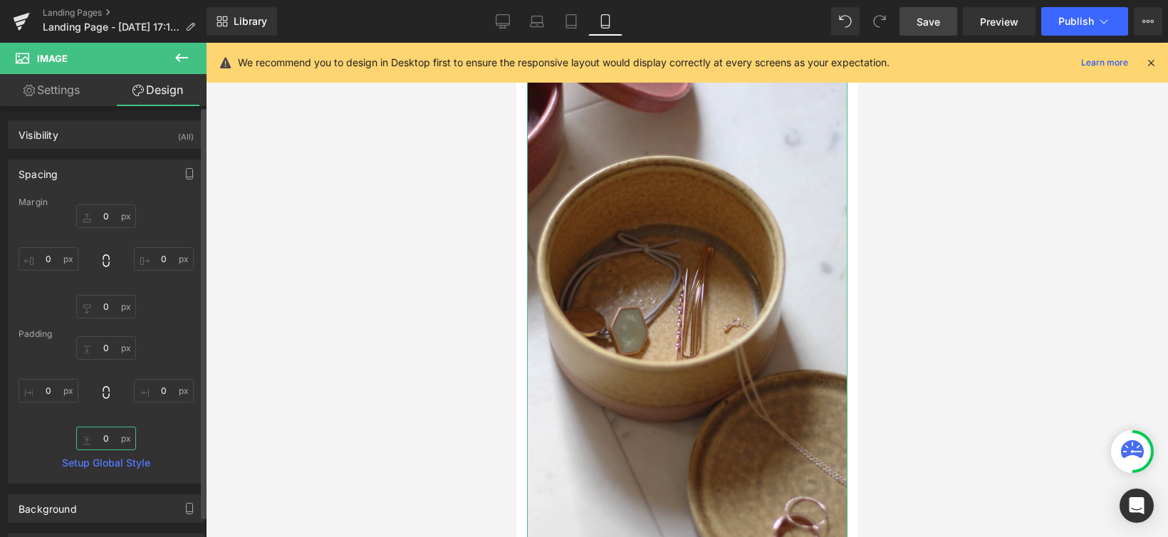
click at [107, 435] on input "0" at bounding box center [106, 439] width 60 height 24
type input "10"
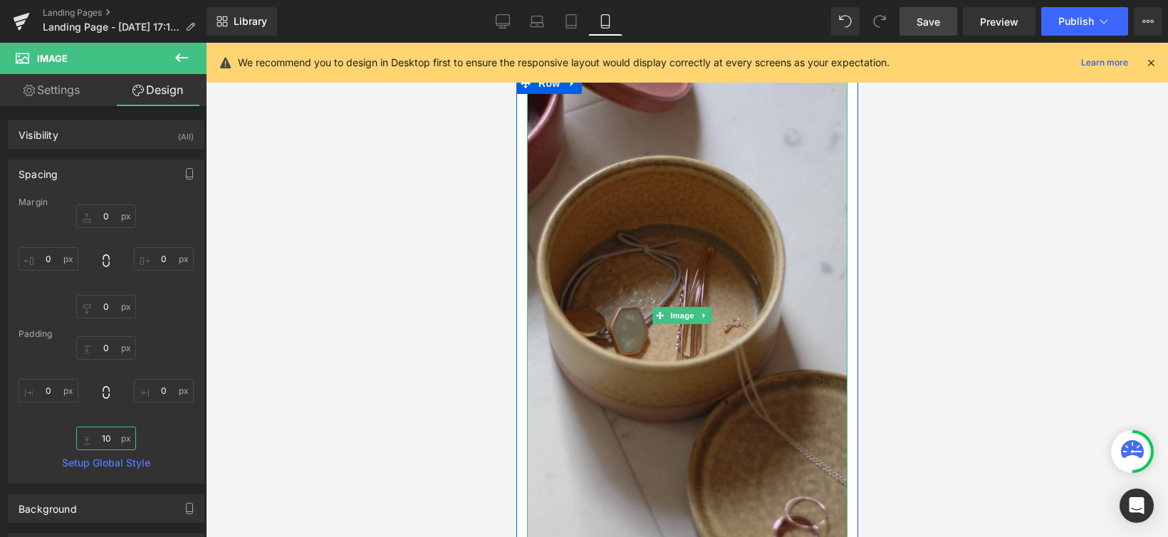
scroll to position [2823, 0]
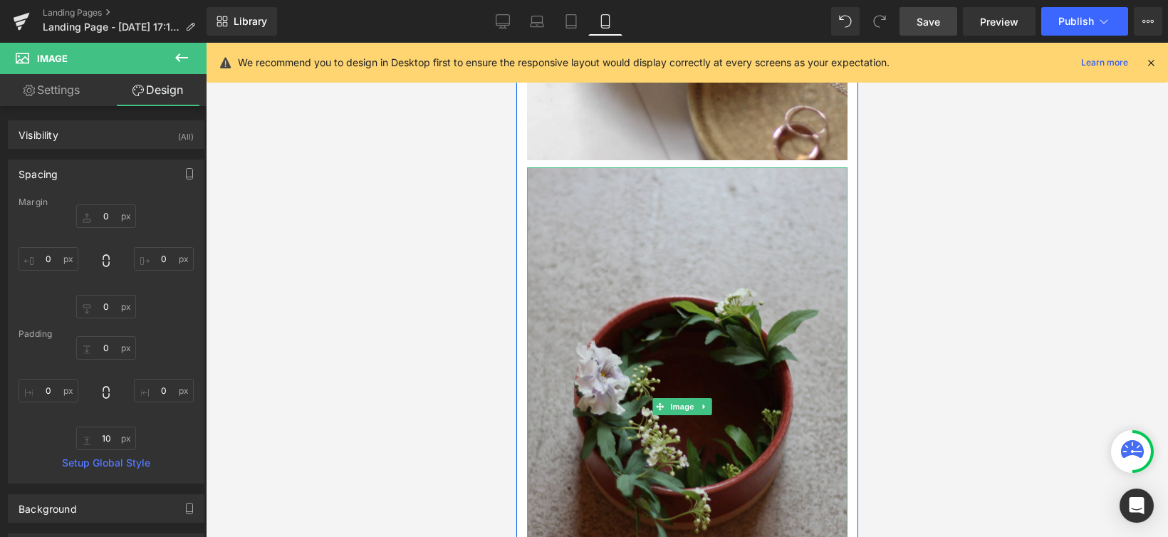
click at [697, 297] on img at bounding box center [686, 406] width 320 height 479
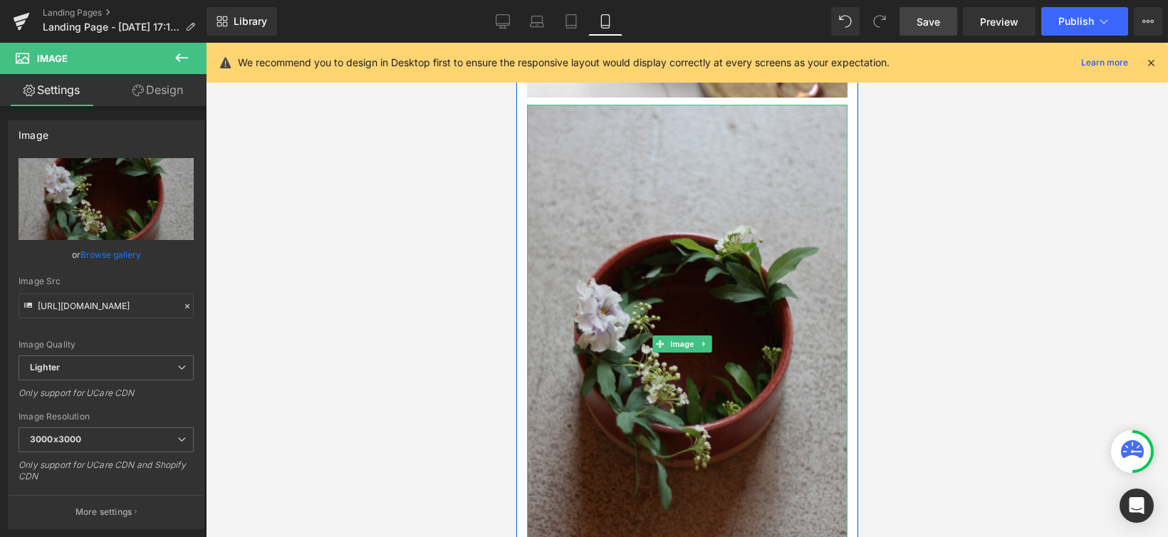
scroll to position [2986, 0]
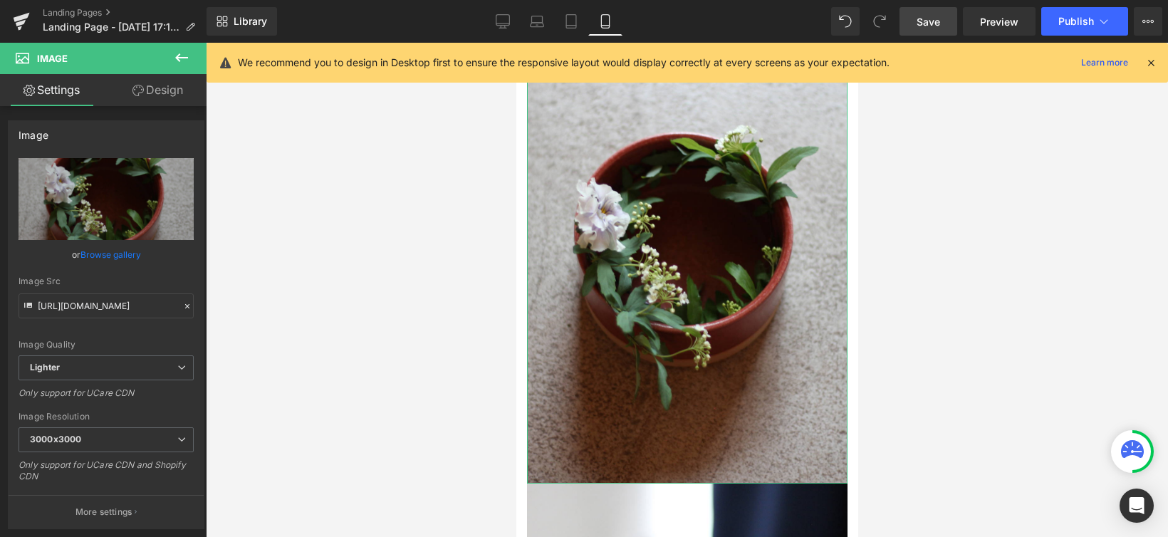
click at [171, 96] on link "Design" at bounding box center [157, 90] width 103 height 32
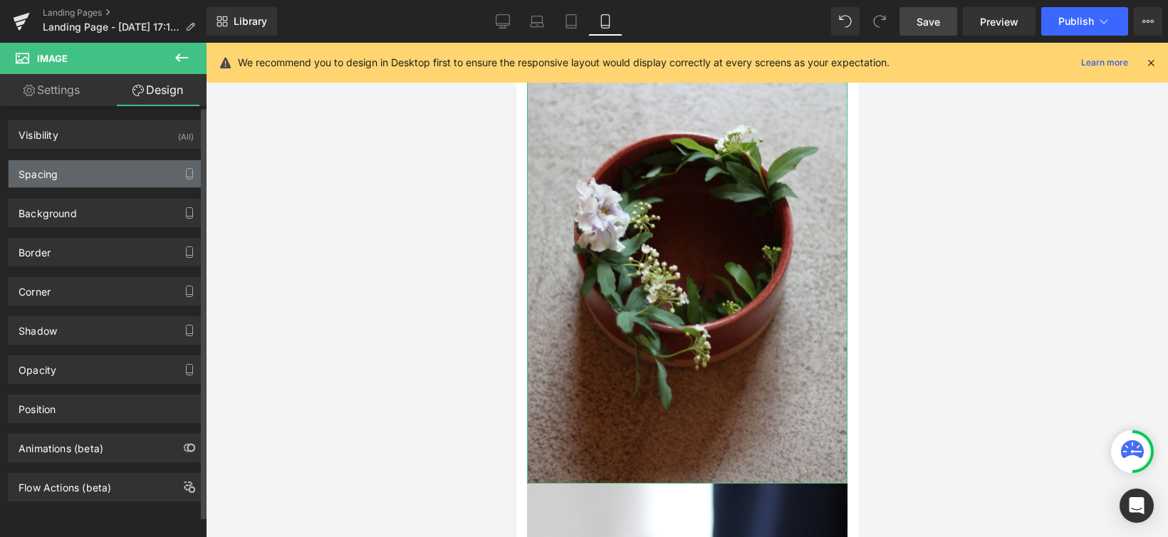
type input "0"
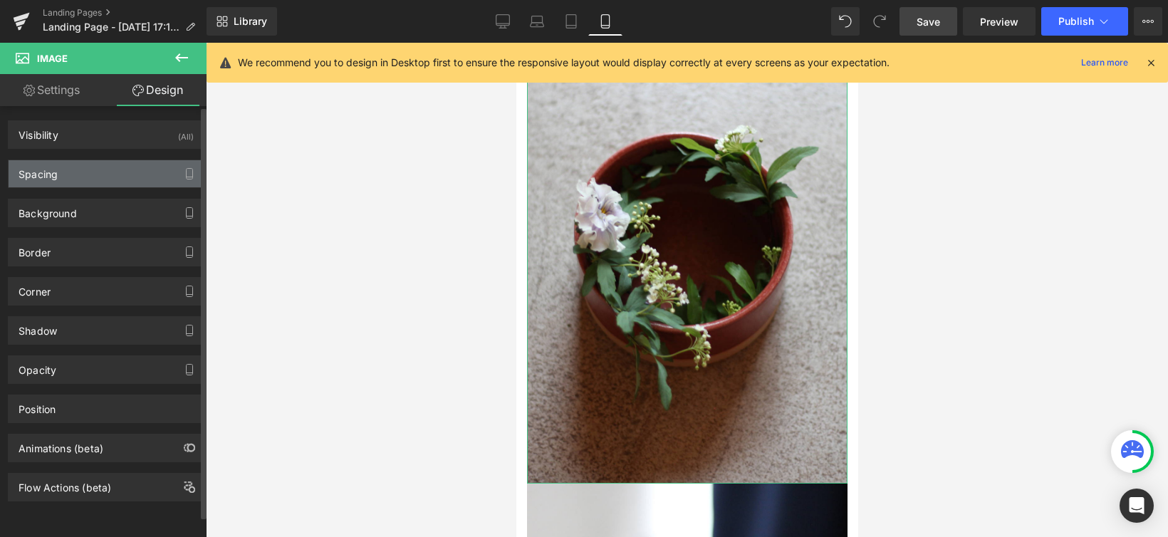
type input "0"
click at [132, 166] on div "Spacing" at bounding box center [106, 173] width 195 height 27
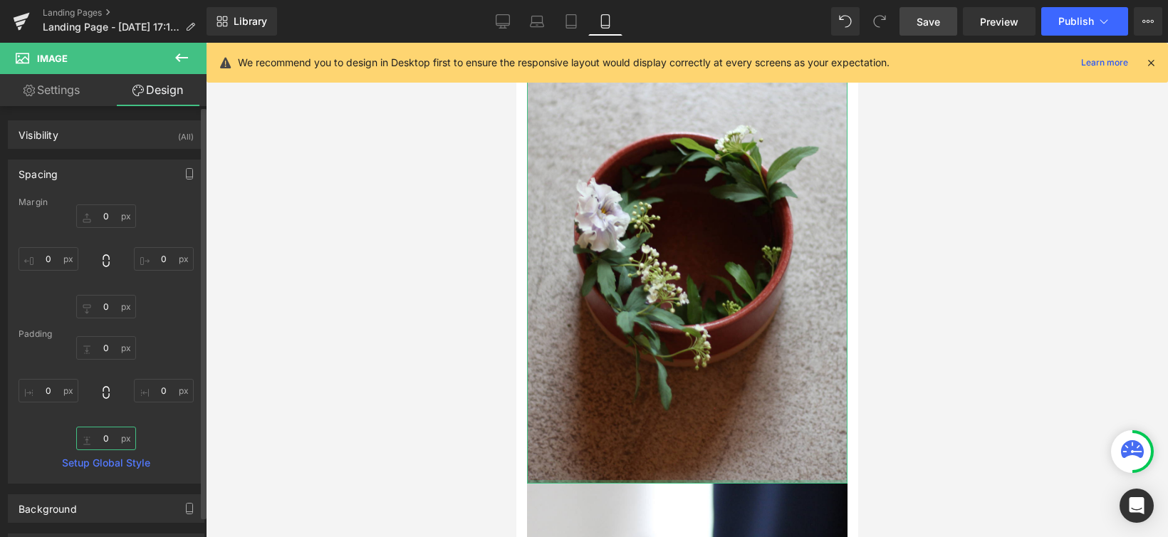
click at [104, 442] on input "0" at bounding box center [106, 439] width 60 height 24
type input "10"
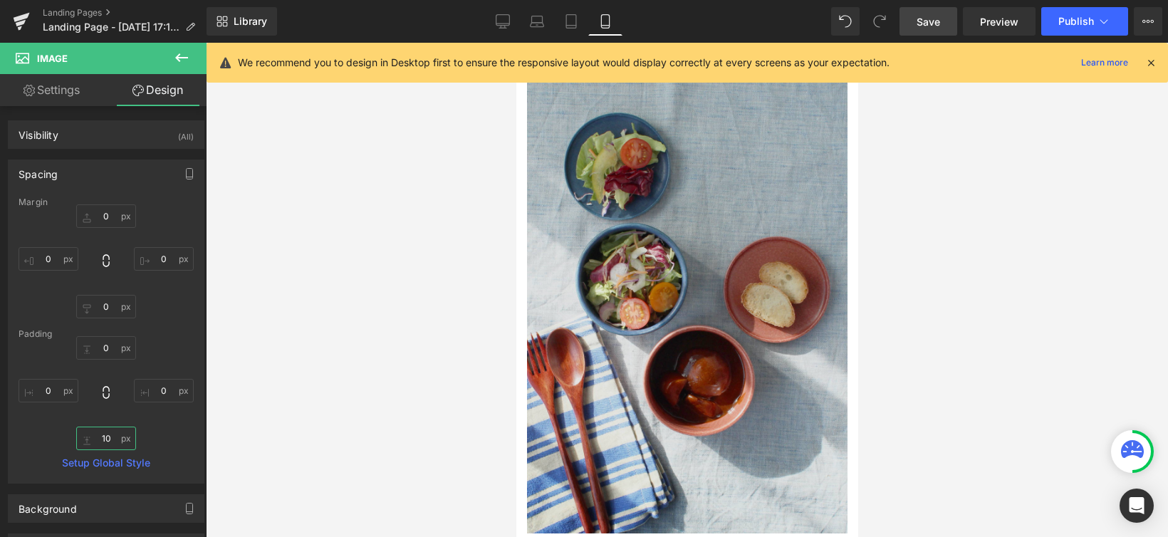
scroll to position [799, 0]
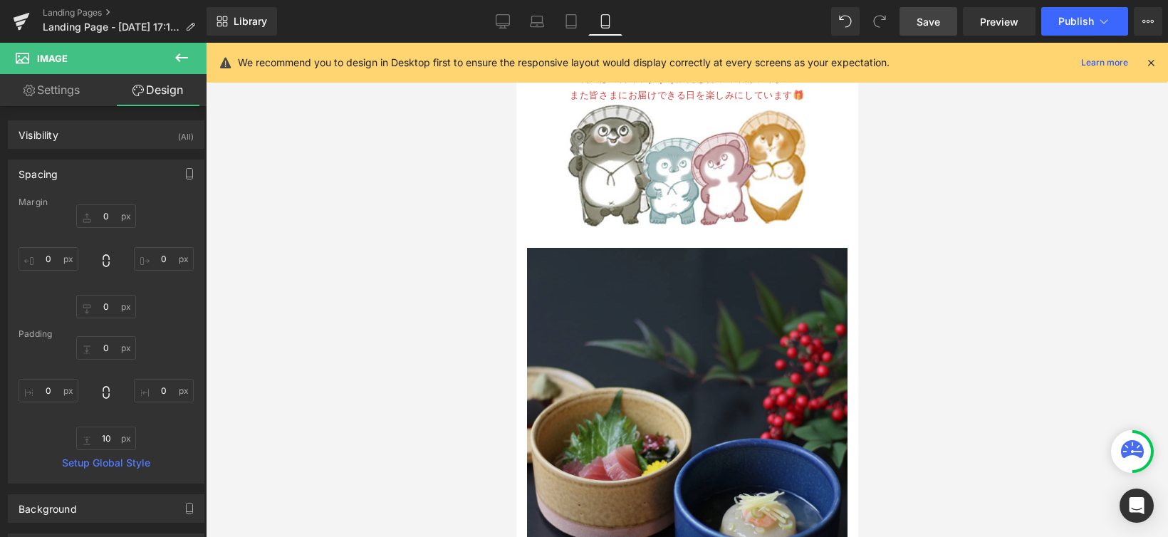
click at [629, 320] on img at bounding box center [686, 487] width 320 height 479
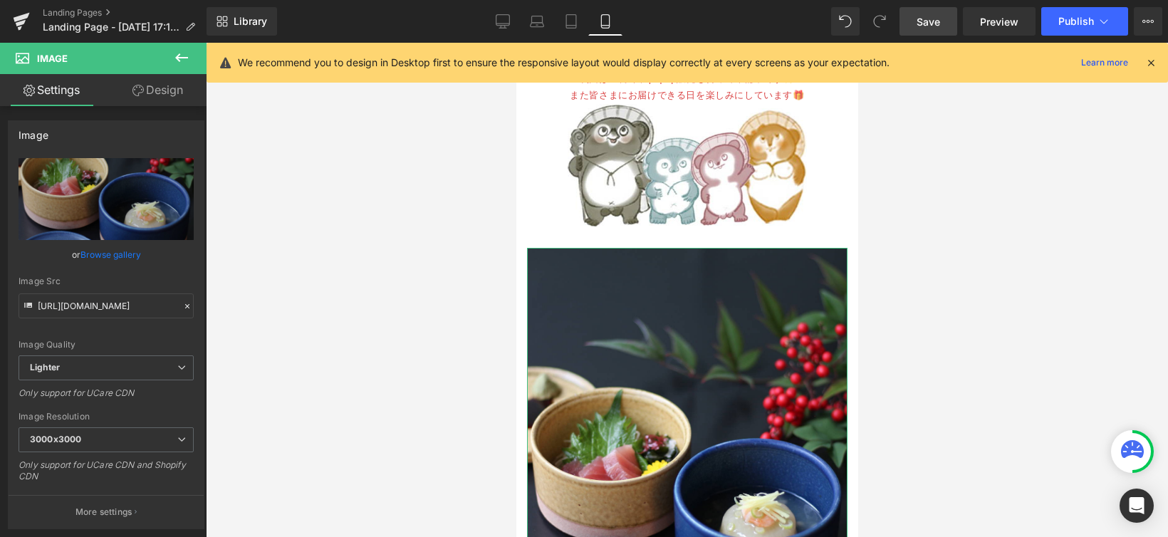
click at [161, 89] on link "Design" at bounding box center [157, 90] width 103 height 32
click at [0, 0] on div "Spacing" at bounding box center [0, 0] width 0 height 0
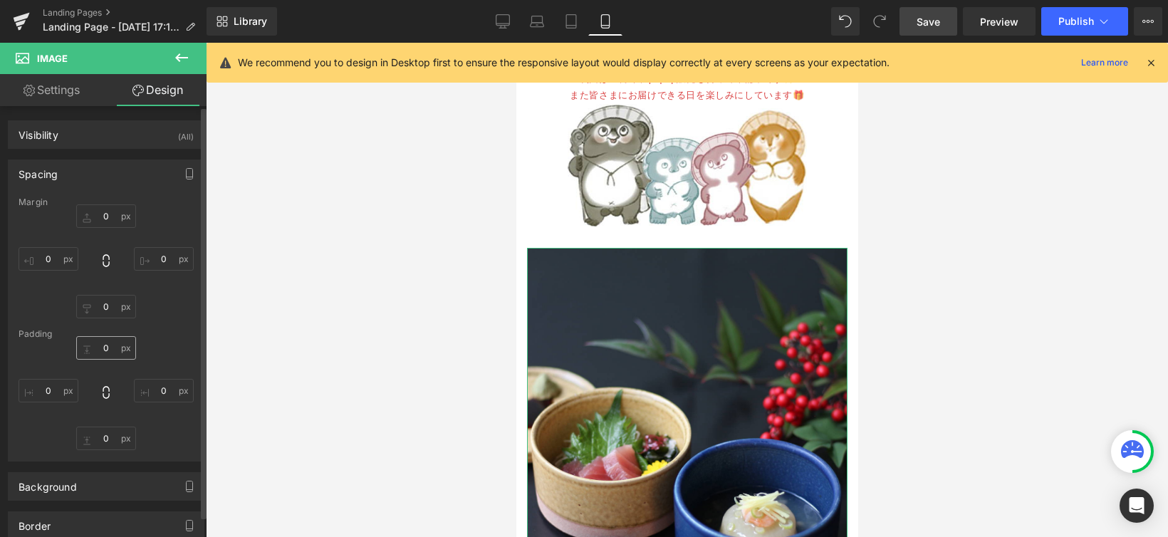
type input "0"
type input "10"
type input "0"
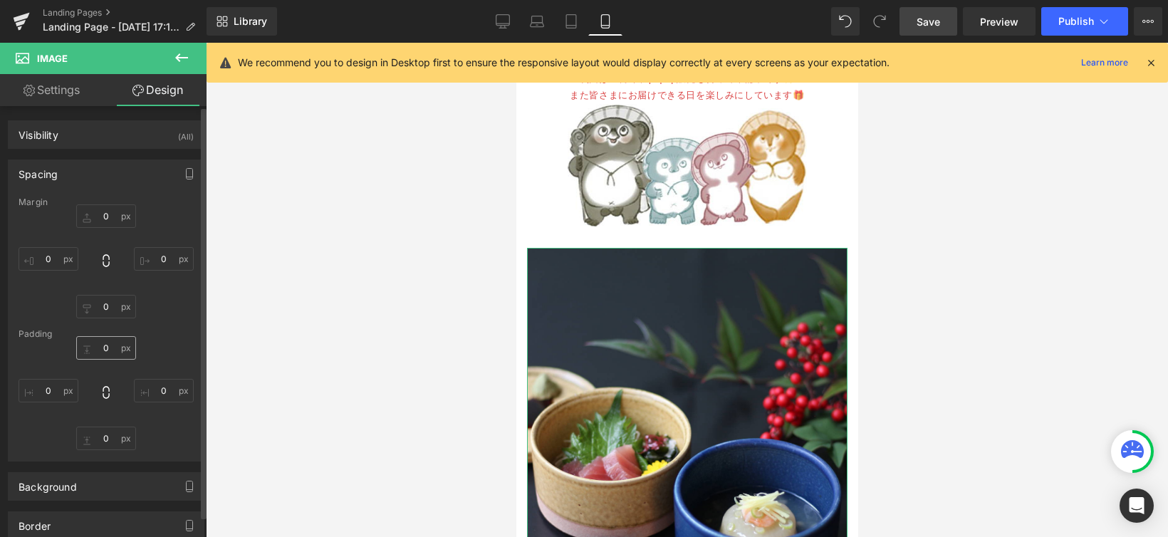
type input "0"
click at [105, 310] on input "10" at bounding box center [106, 307] width 60 height 24
type input "0"
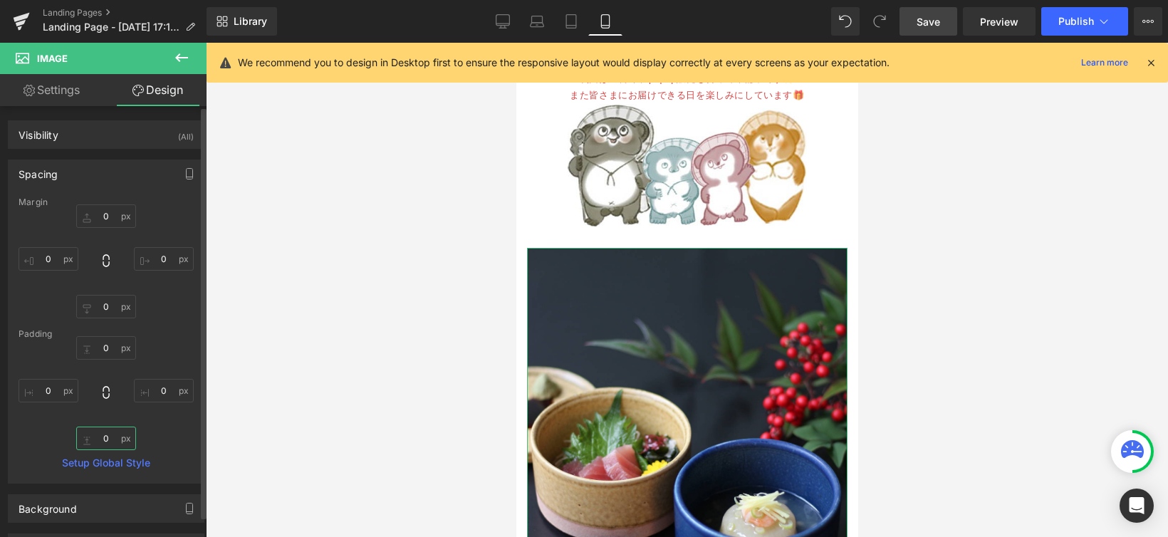
click at [107, 443] on input "0" at bounding box center [106, 439] width 60 height 24
type input "10"
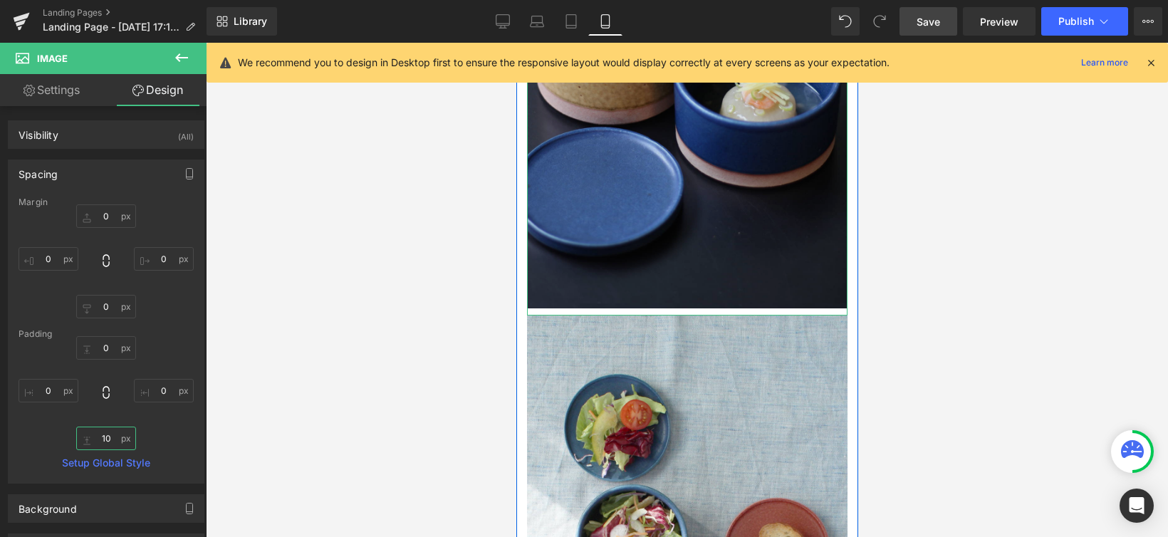
scroll to position [1360, 0]
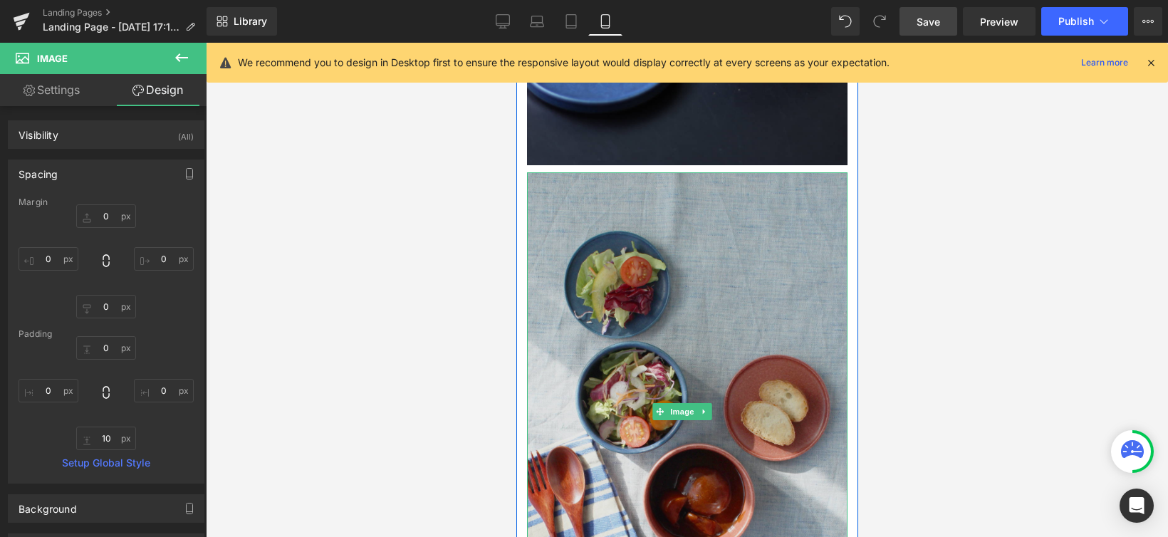
click at [612, 293] on img at bounding box center [686, 411] width 320 height 479
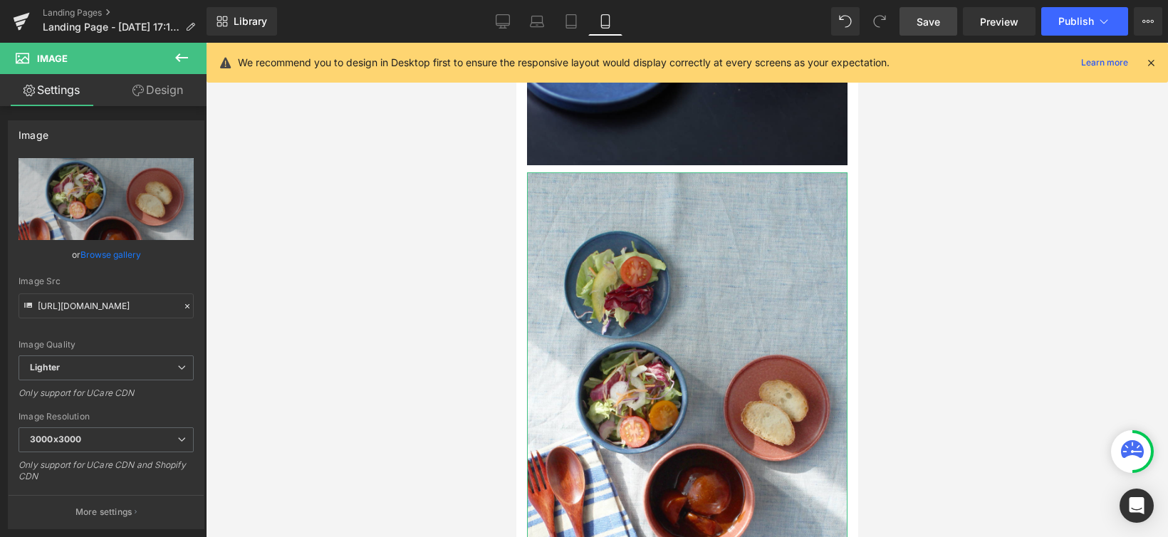
click at [157, 95] on link "Design" at bounding box center [157, 90] width 103 height 32
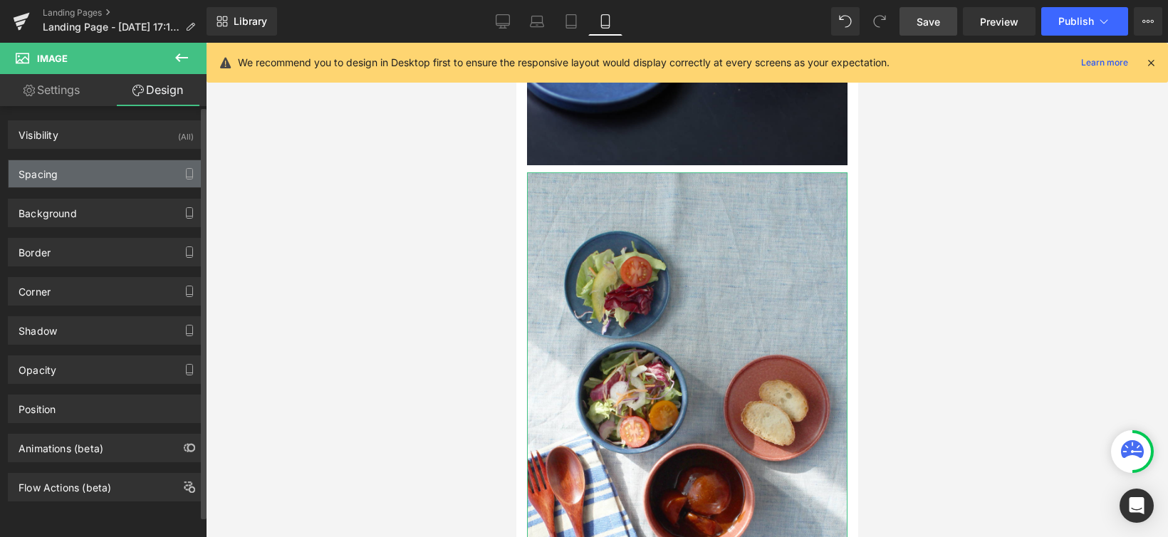
click at [160, 164] on div "Spacing" at bounding box center [106, 173] width 195 height 27
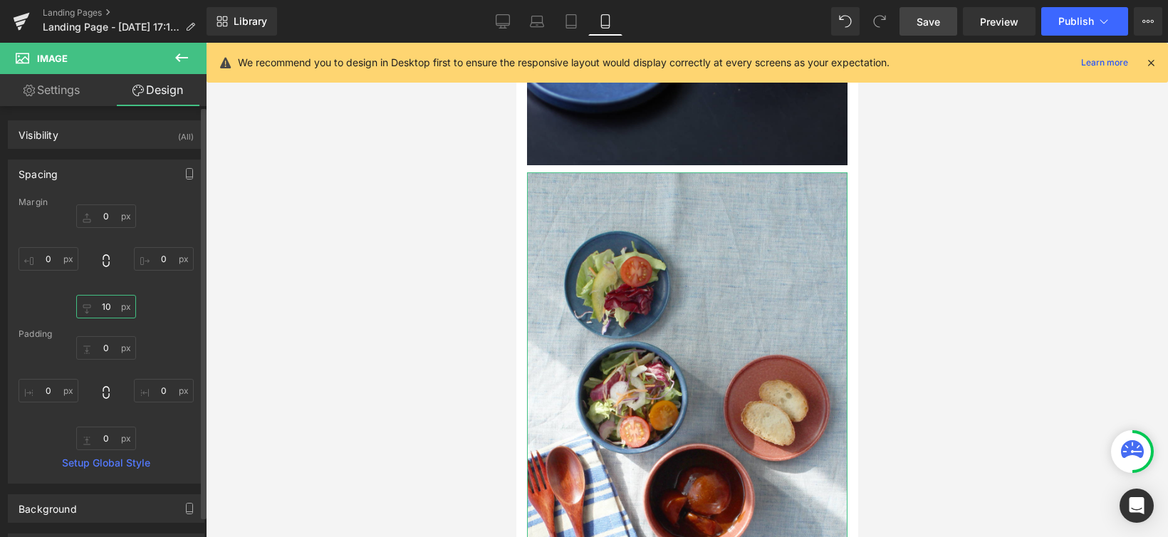
click at [105, 311] on input "10" at bounding box center [106, 307] width 60 height 24
type input "0"
click at [108, 434] on input "0" at bounding box center [106, 439] width 60 height 24
type input "10"
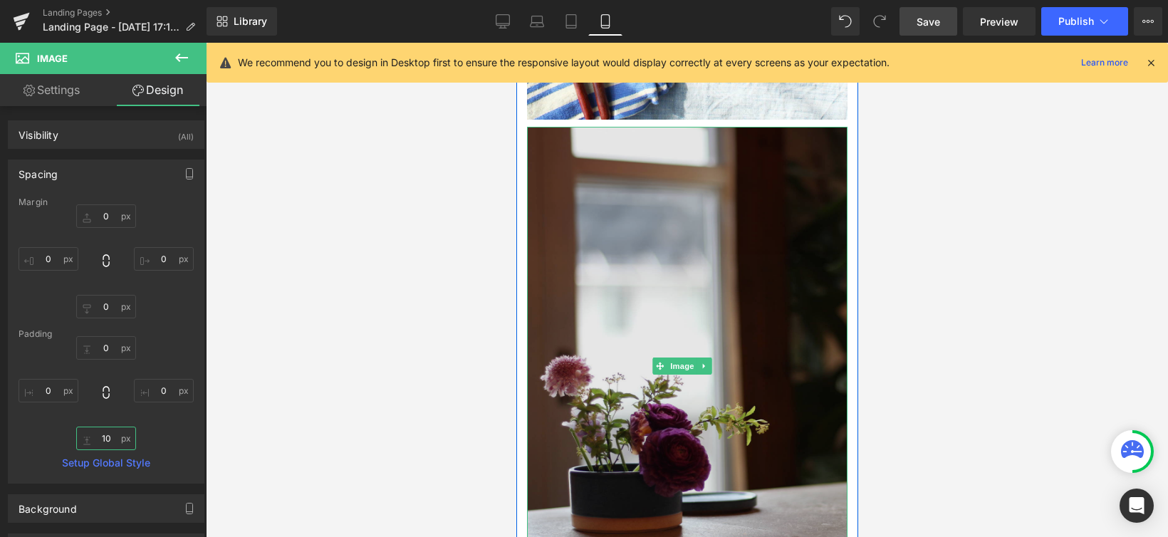
scroll to position [2040, 0]
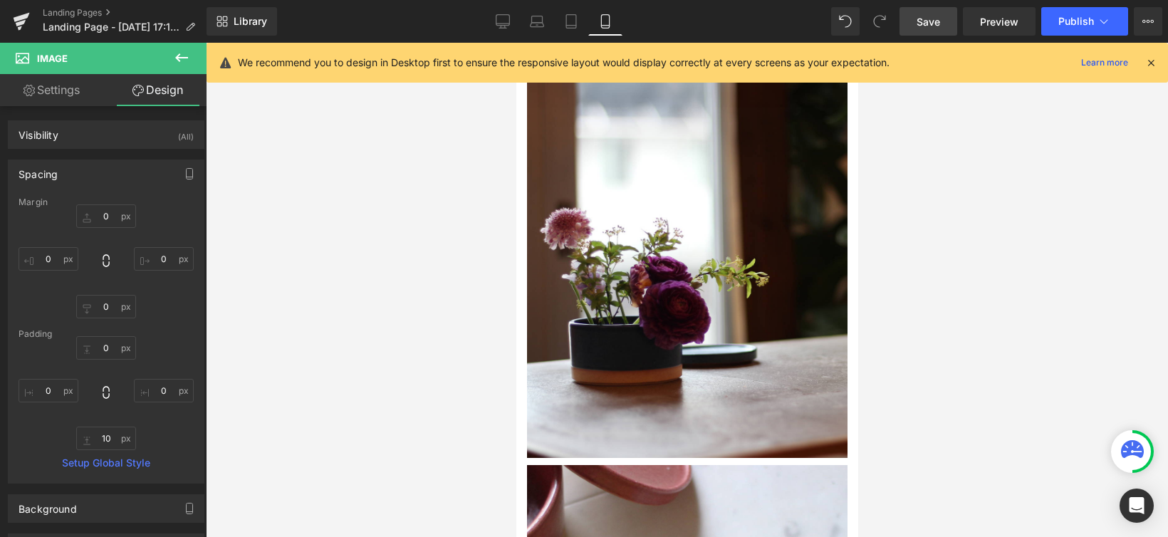
click at [403, 282] on div at bounding box center [687, 290] width 962 height 494
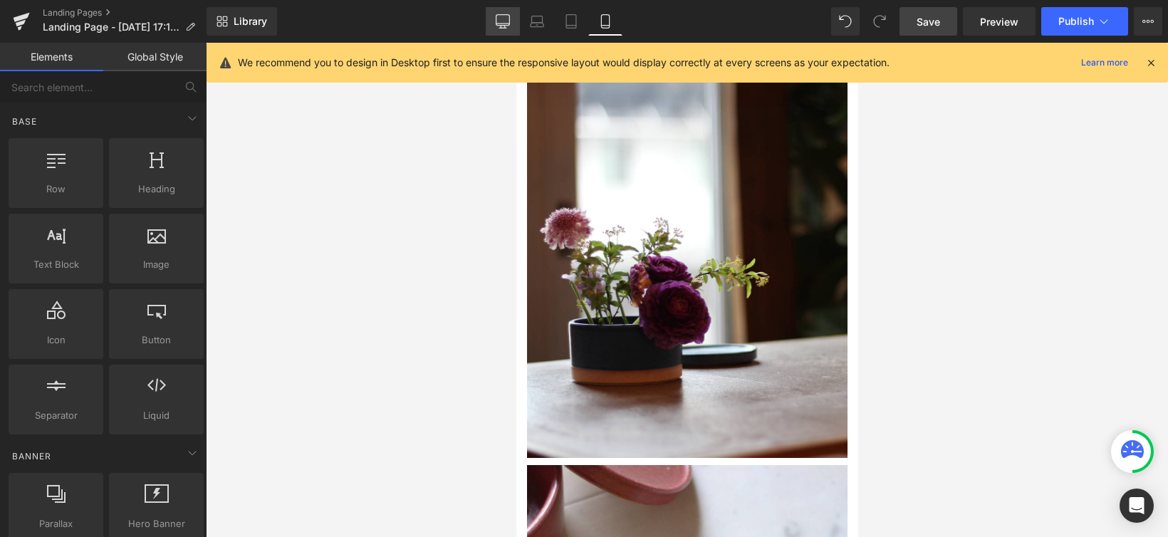
click at [504, 25] on icon at bounding box center [503, 20] width 14 height 11
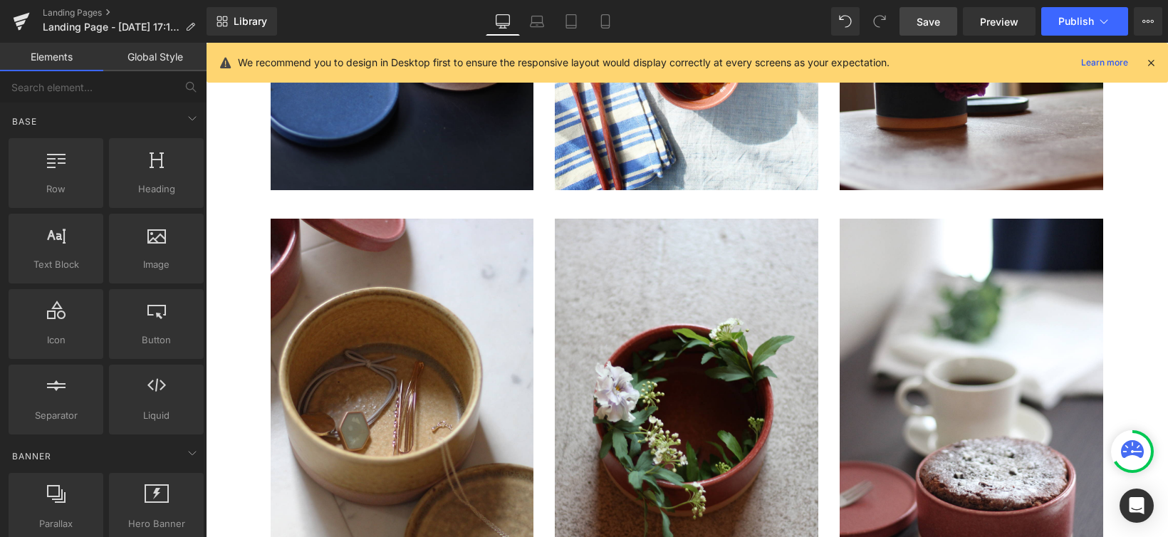
scroll to position [2736, 0]
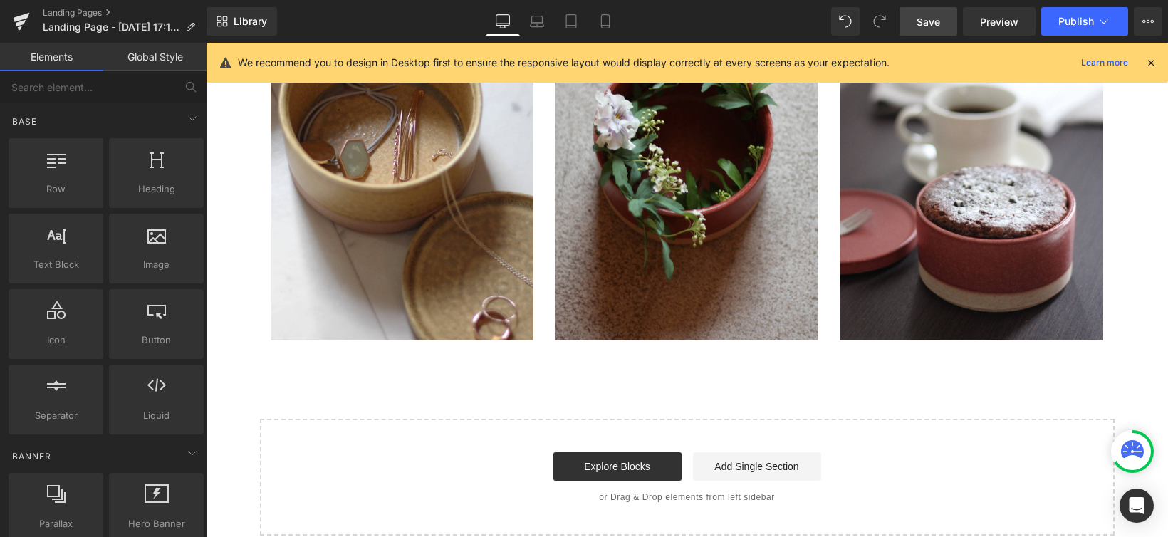
click at [936, 27] on span "Save" at bounding box center [929, 21] width 24 height 15
click at [40, 160] on div at bounding box center [56, 166] width 86 height 32
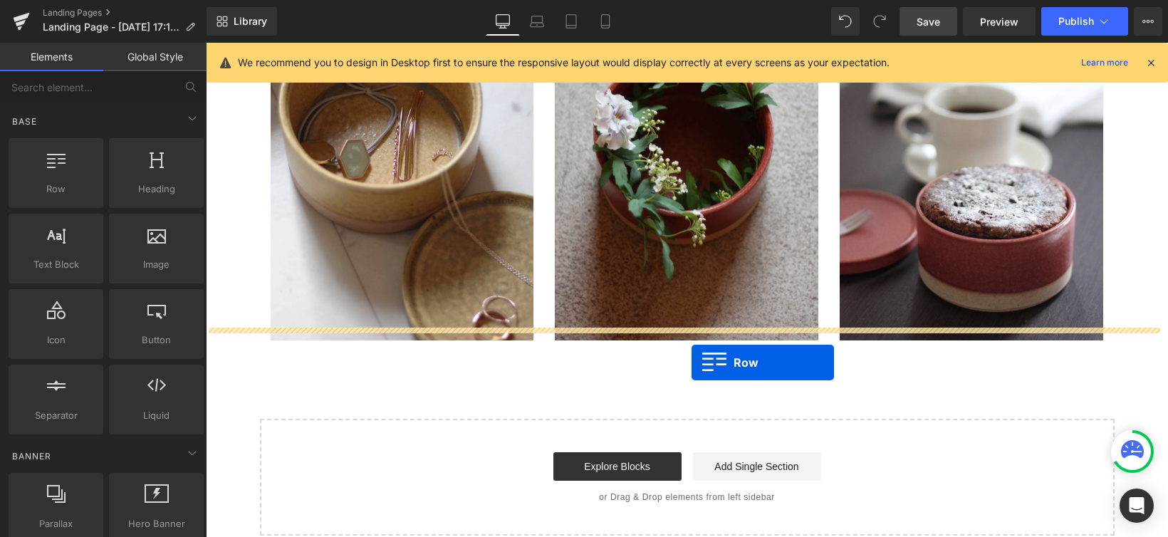
drag, startPoint x: 258, startPoint y: 204, endPoint x: 692, endPoint y: 363, distance: 461.7
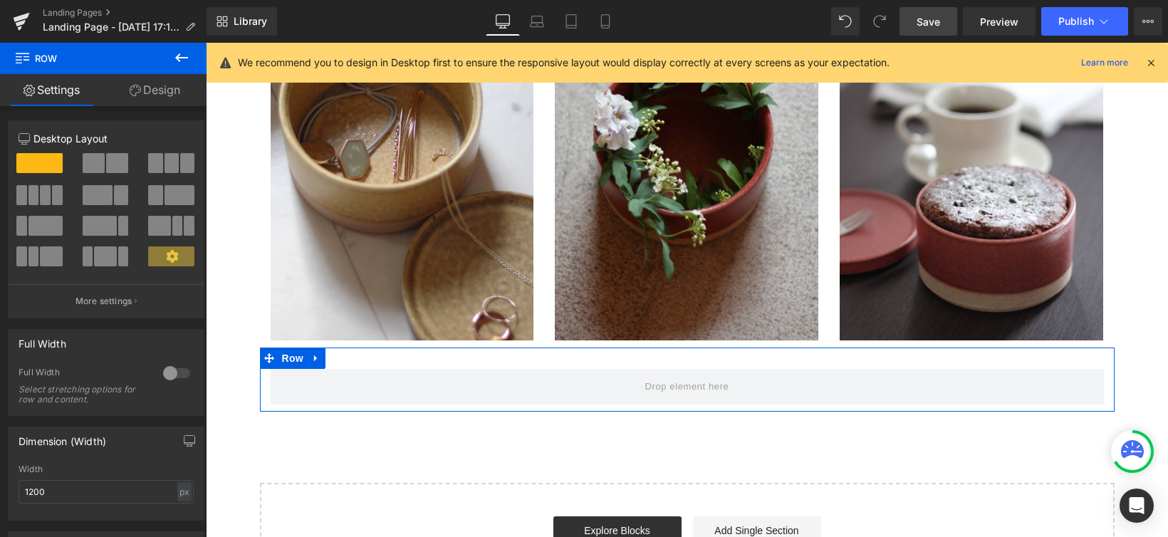
drag, startPoint x: 98, startPoint y: 167, endPoint x: 89, endPoint y: 246, distance: 78.8
click at [98, 167] on span at bounding box center [94, 163] width 22 height 20
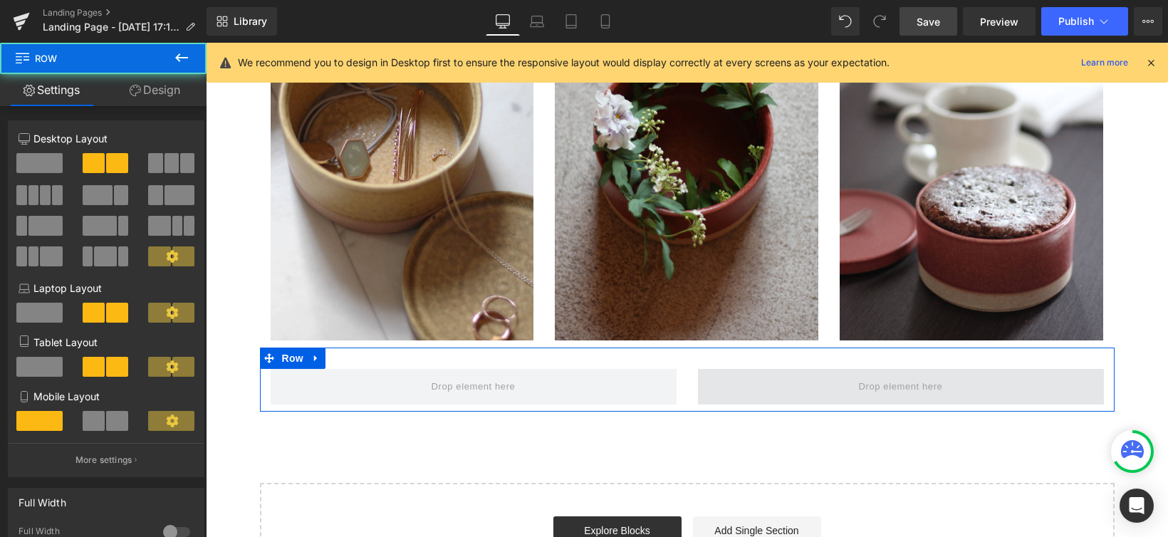
click at [831, 373] on span at bounding box center [901, 387] width 406 height 36
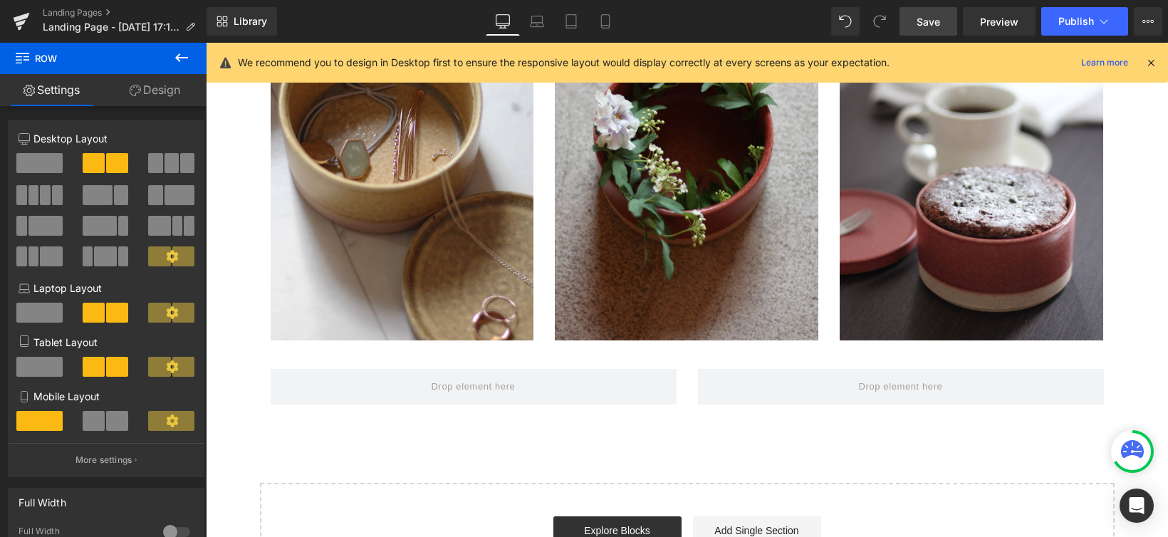
click at [184, 58] on icon at bounding box center [181, 57] width 17 height 17
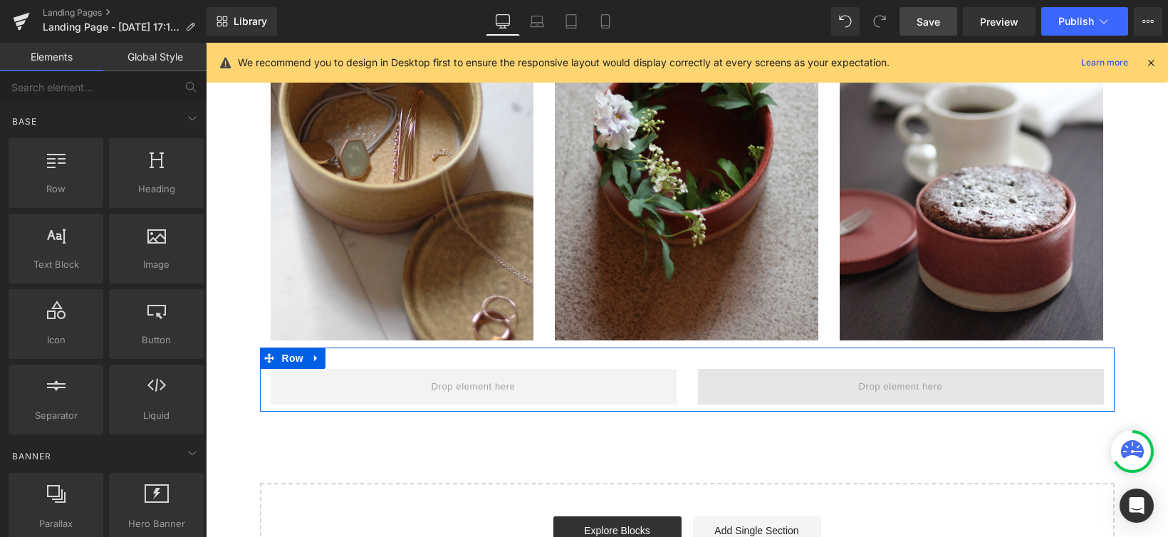
click at [854, 375] on span at bounding box center [901, 387] width 94 height 24
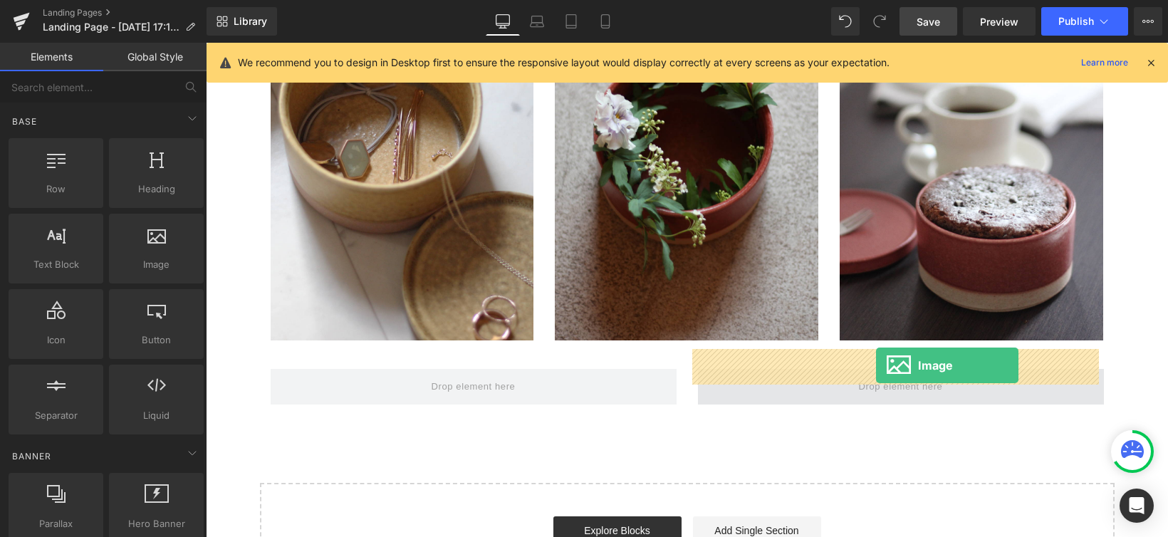
drag, startPoint x: 353, startPoint y: 283, endPoint x: 876, endPoint y: 365, distance: 529.1
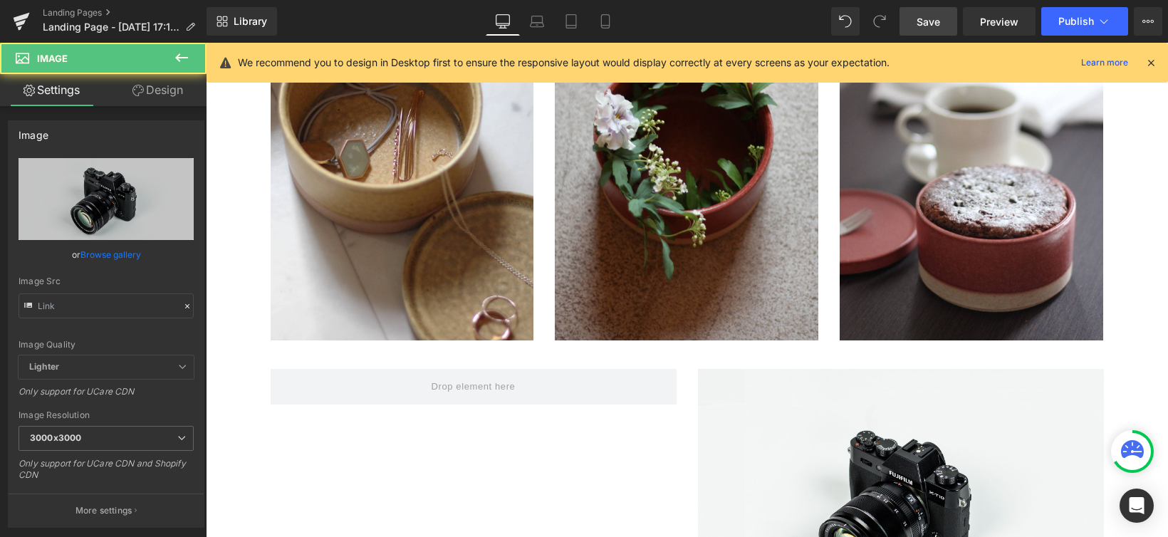
type input "//[DOMAIN_NAME][URL]"
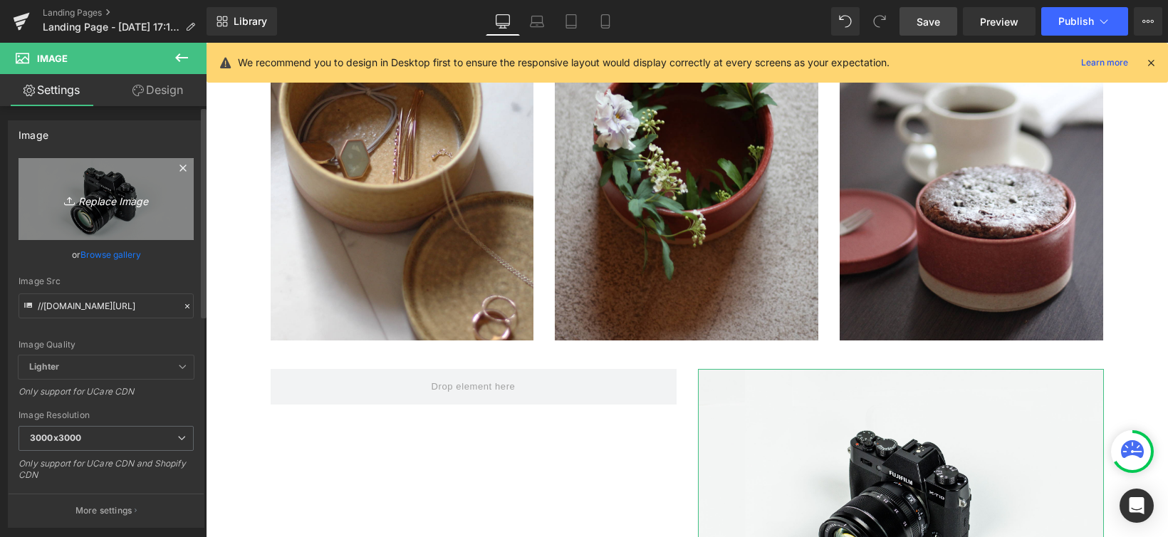
click at [174, 162] on icon at bounding box center [182, 168] width 17 height 17
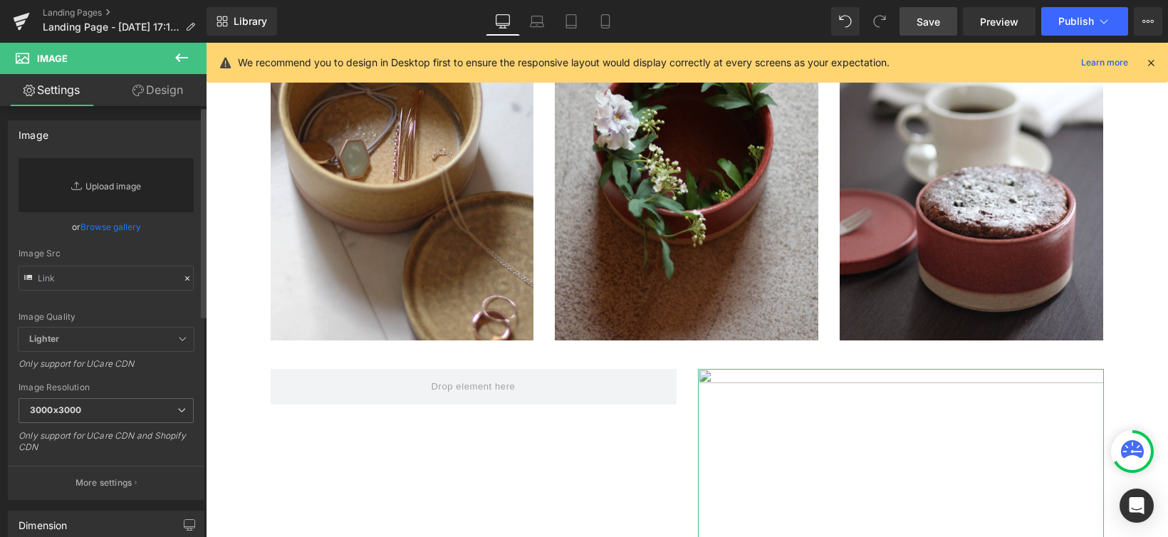
click at [107, 184] on link "Replace Image" at bounding box center [106, 185] width 175 height 54
type input "C:\fakepath\wrapping.jpg"
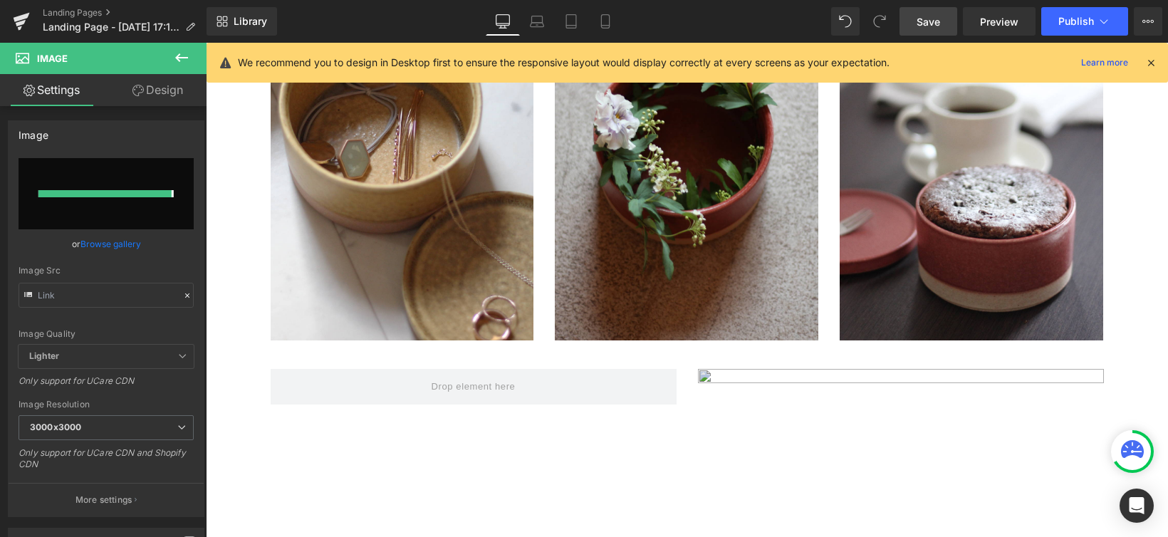
type input "[URL][DOMAIN_NAME]"
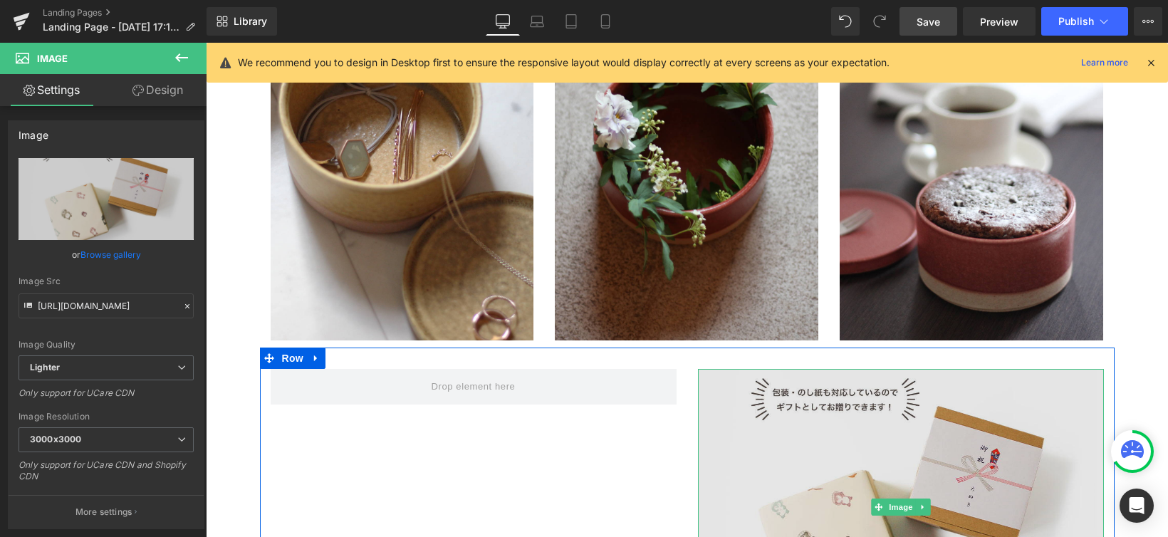
click at [1034, 370] on img at bounding box center [901, 508] width 406 height 278
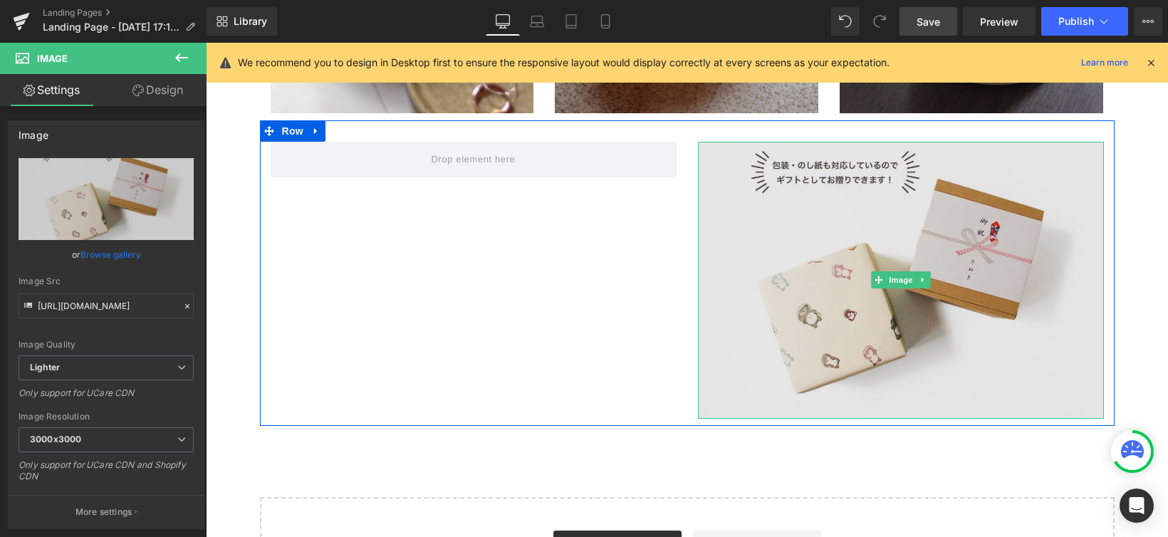
scroll to position [2891, 0]
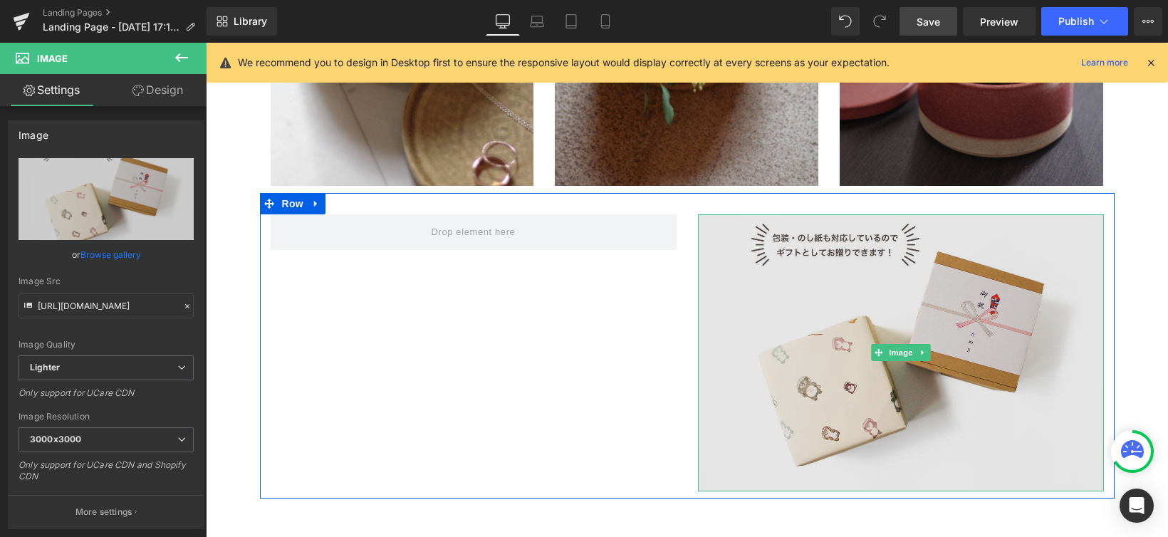
click at [971, 292] on img at bounding box center [901, 353] width 406 height 278
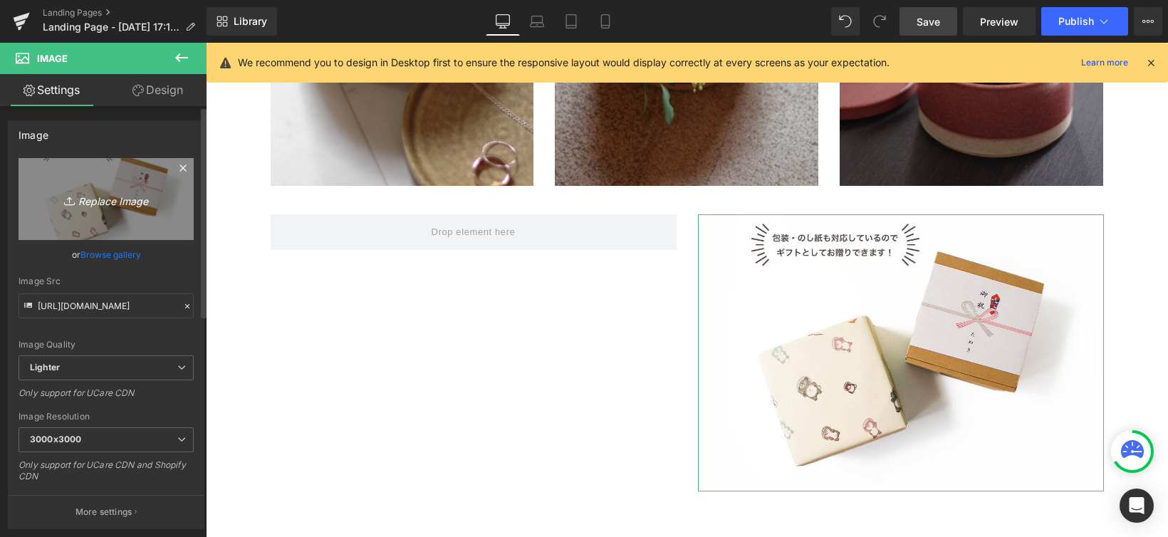
click at [175, 168] on icon at bounding box center [182, 168] width 17 height 17
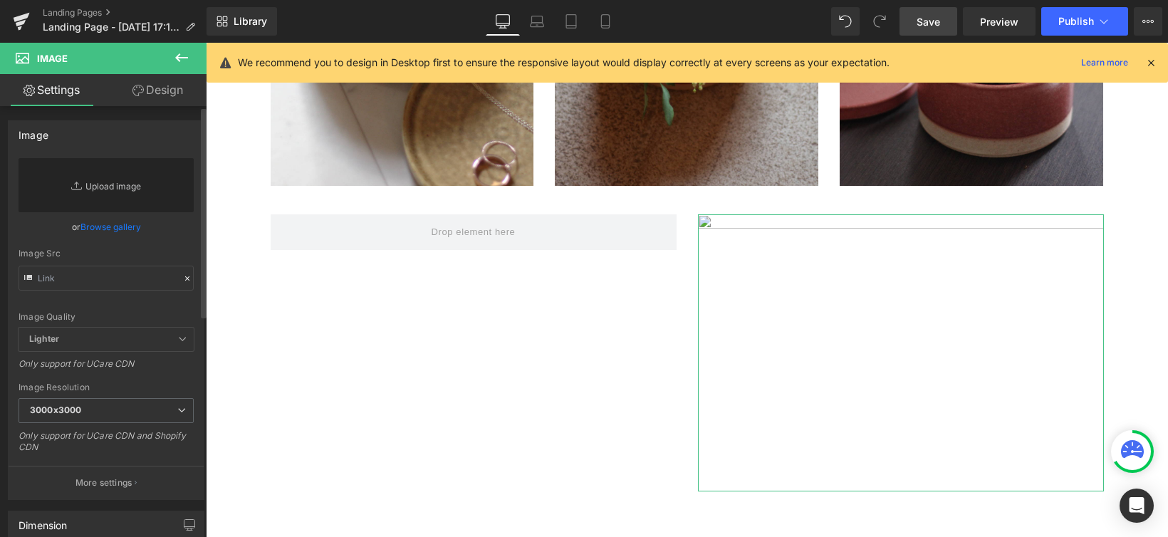
click at [114, 187] on link "Replace Image" at bounding box center [106, 185] width 175 height 54
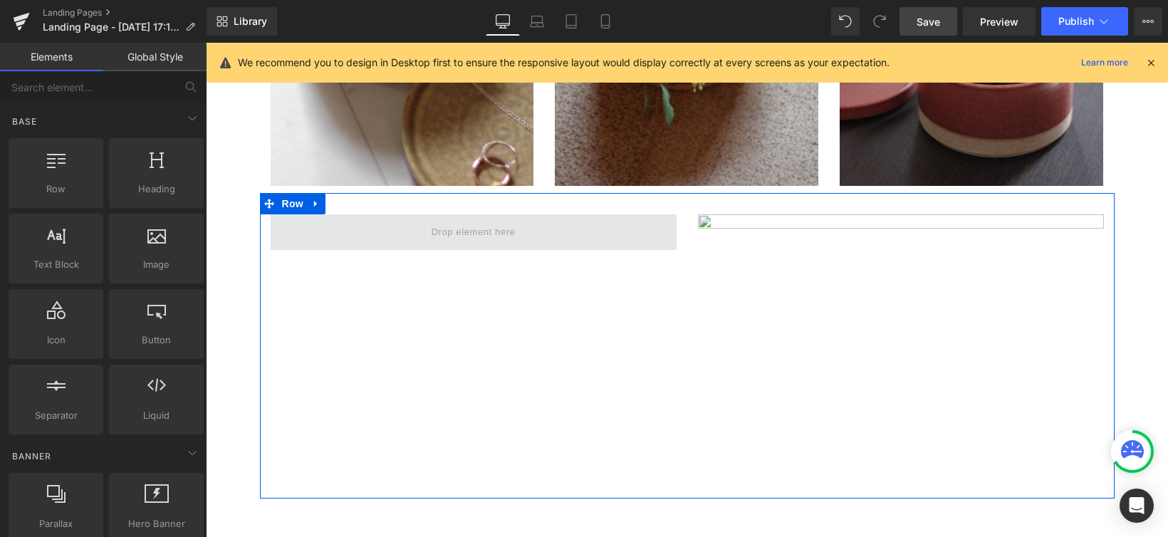
click at [471, 220] on span at bounding box center [474, 232] width 94 height 24
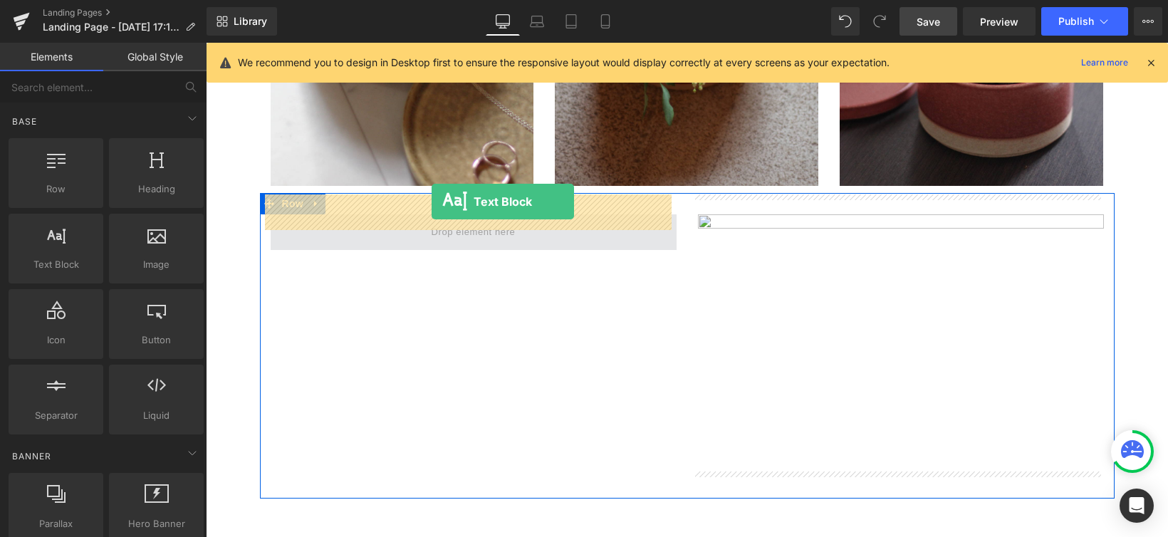
drag, startPoint x: 270, startPoint y: 288, endPoint x: 432, endPoint y: 202, distance: 183.5
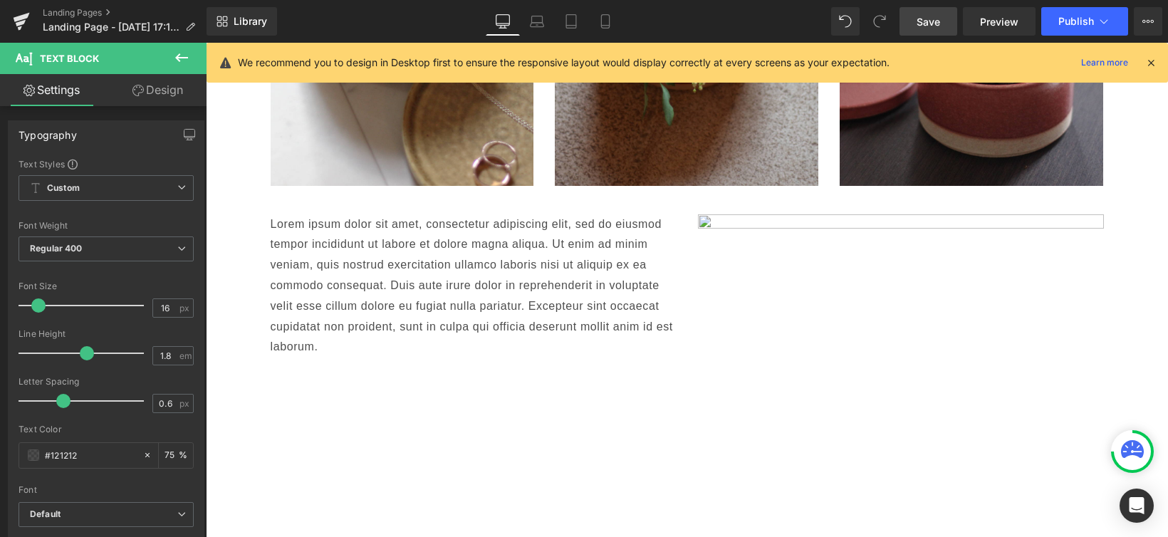
click at [188, 50] on icon at bounding box center [181, 57] width 17 height 17
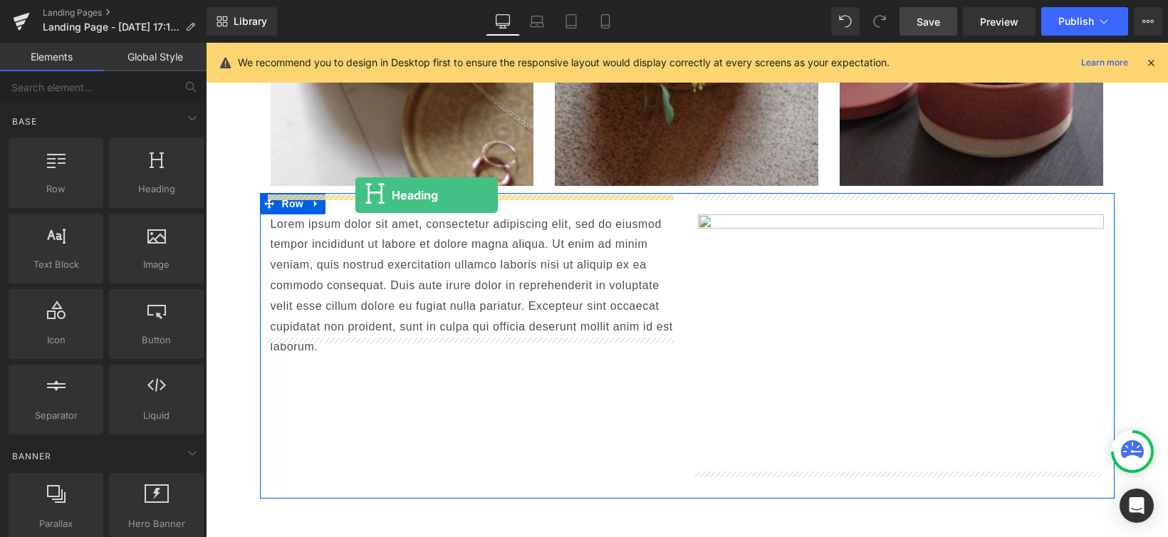
drag, startPoint x: 358, startPoint y: 213, endPoint x: 355, endPoint y: 195, distance: 18.0
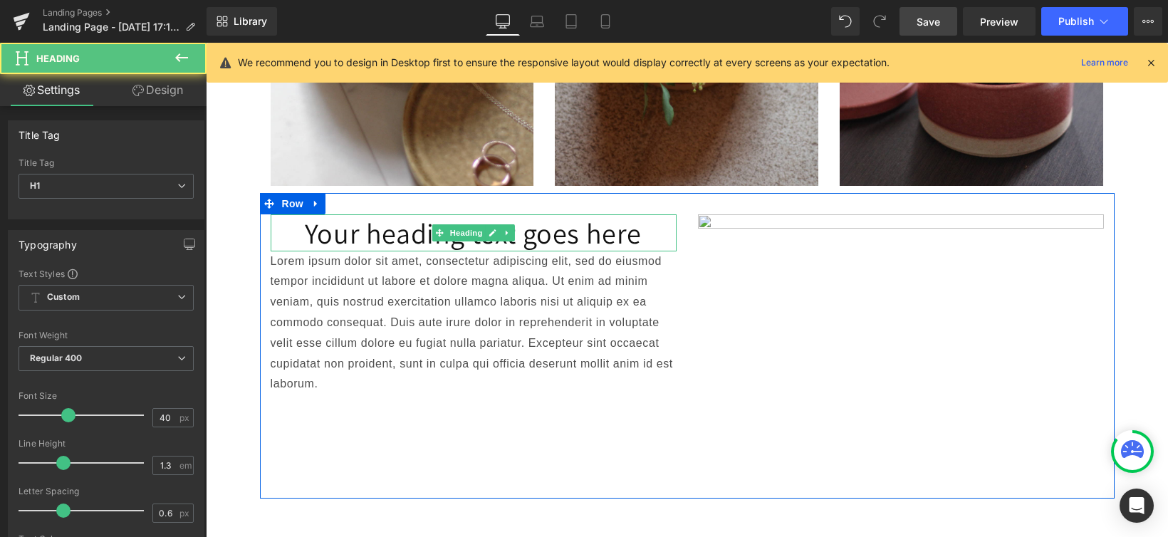
click at [338, 214] on h1 "Your heading text goes here" at bounding box center [474, 232] width 406 height 37
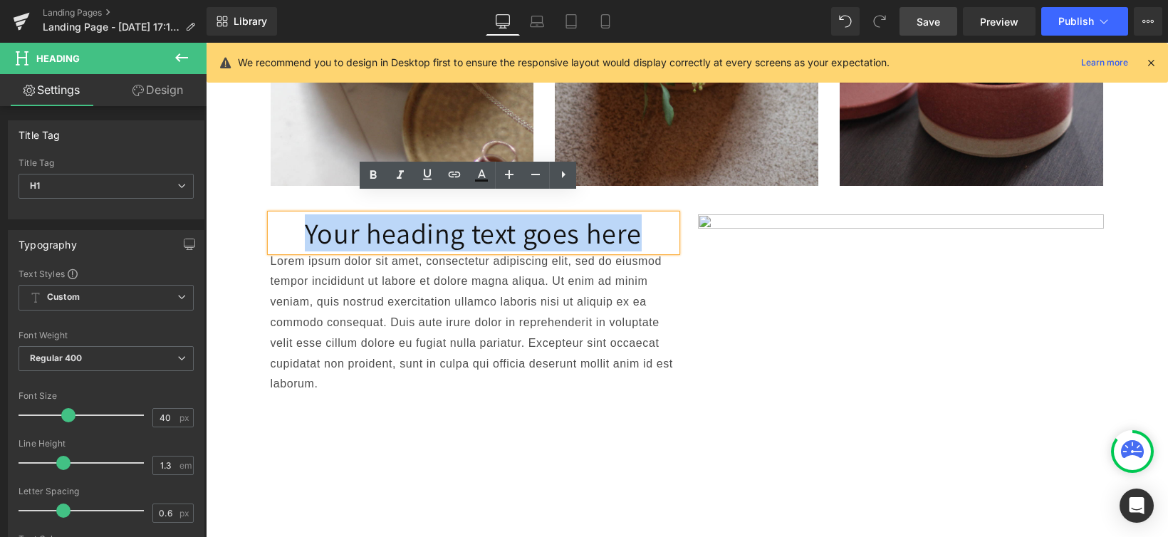
drag, startPoint x: 300, startPoint y: 209, endPoint x: 641, endPoint y: 219, distance: 341.3
click at [641, 219] on h1 "Your heading text goes here" at bounding box center [474, 232] width 406 height 37
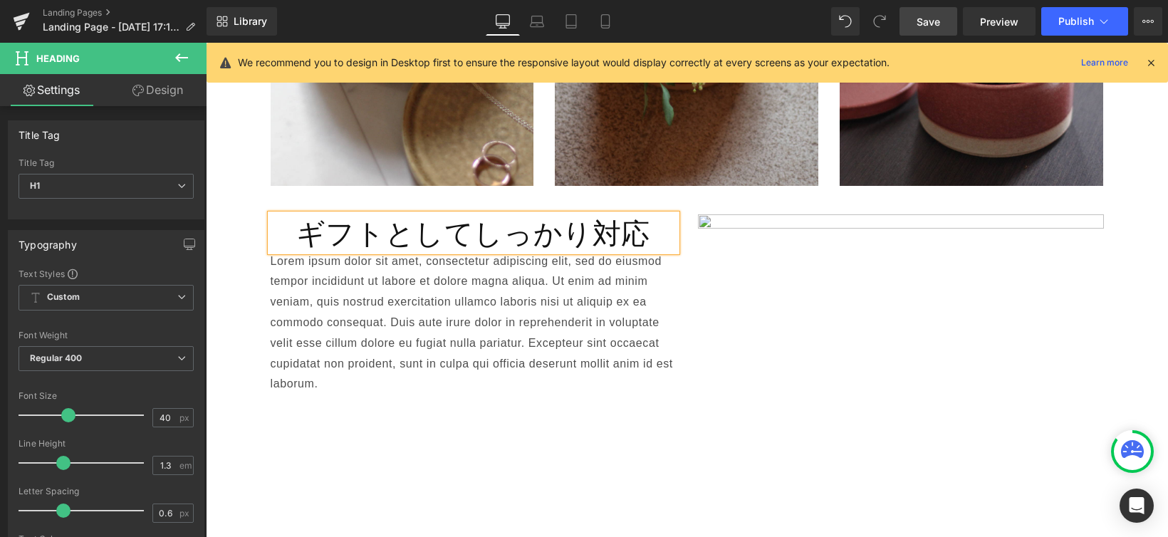
click at [412, 409] on div "ギフトとしてしっかり対応 Heading Lorem ipsum dolor sit amet, consectetur adipiscing elit, s…" at bounding box center [687, 346] width 855 height 306
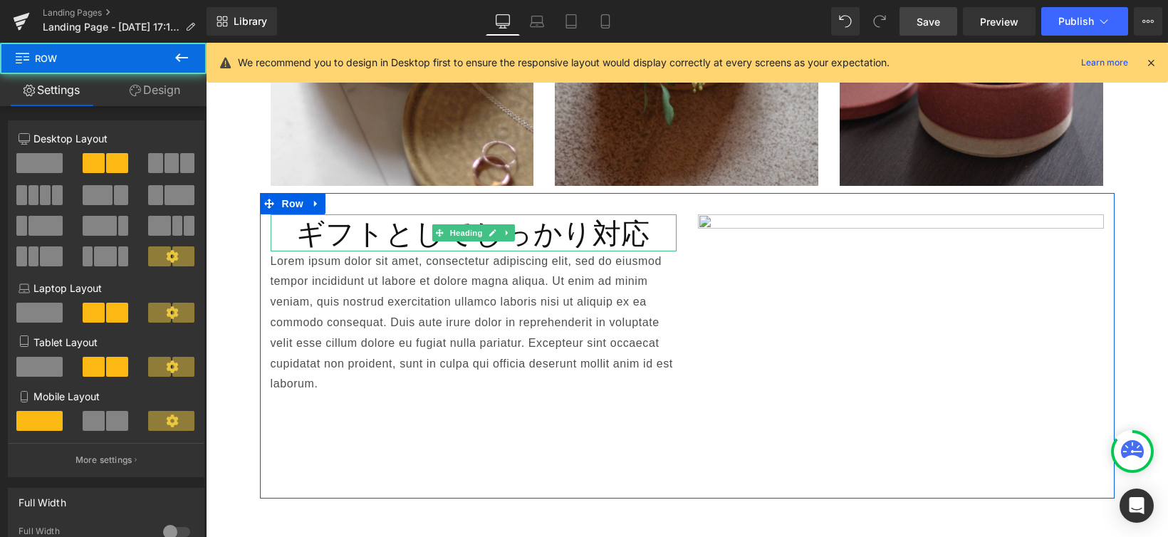
click at [283, 222] on h1 "ギフトとしてしっかり対応" at bounding box center [474, 232] width 406 height 37
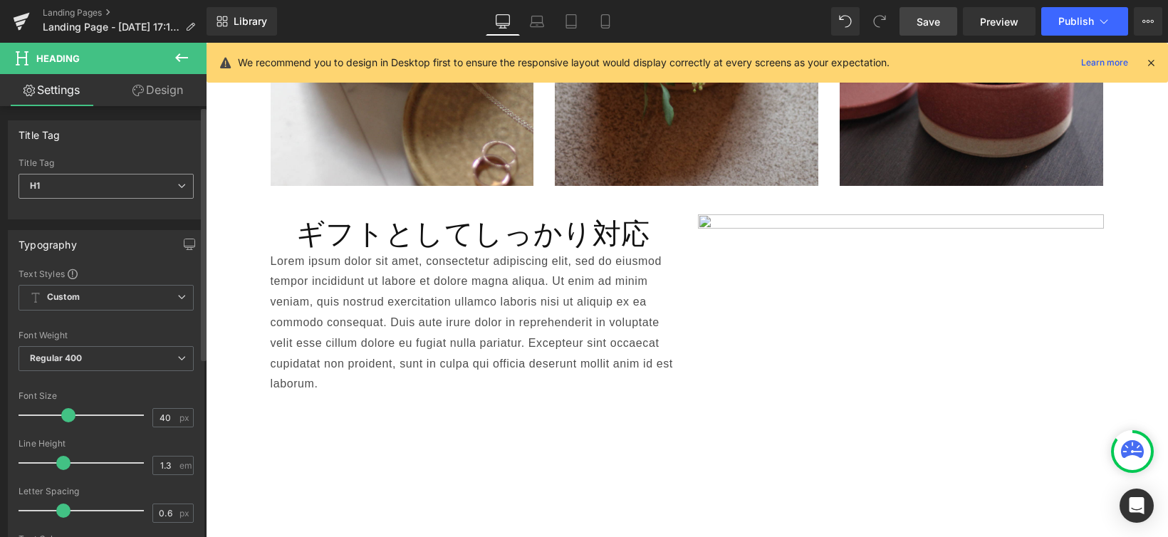
click at [166, 192] on span "H1" at bounding box center [106, 186] width 175 height 25
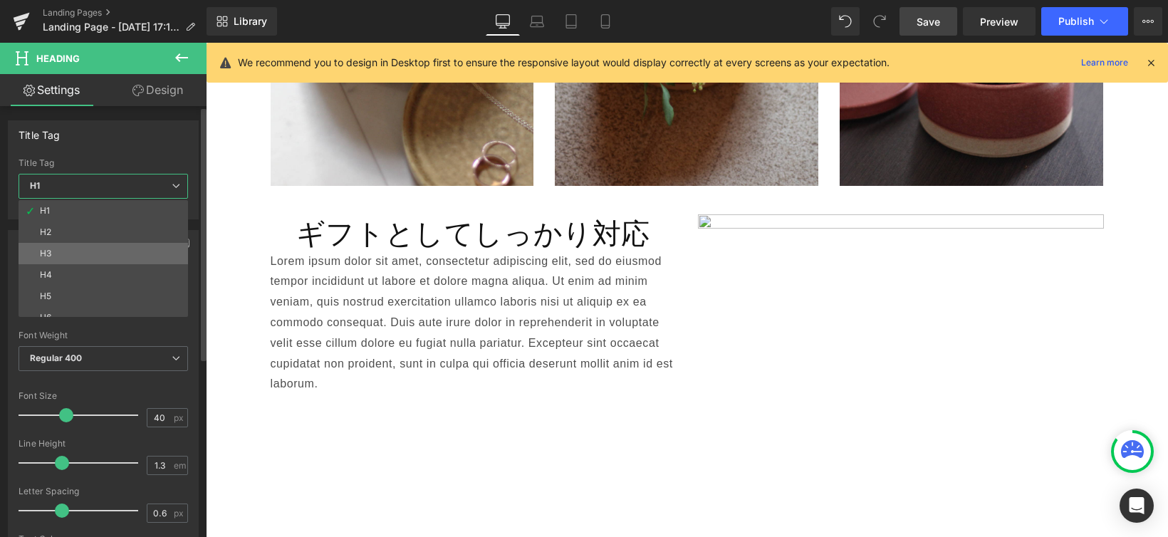
click at [130, 245] on li "H3" at bounding box center [107, 253] width 176 height 21
type input "18"
type input "100"
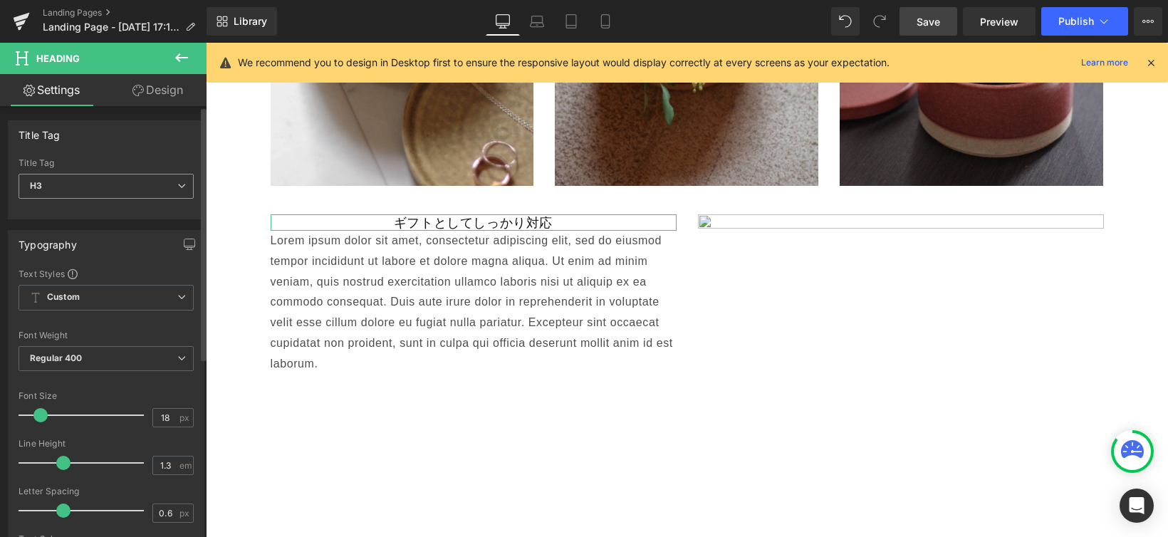
click at [165, 187] on span "H3" at bounding box center [106, 186] width 175 height 25
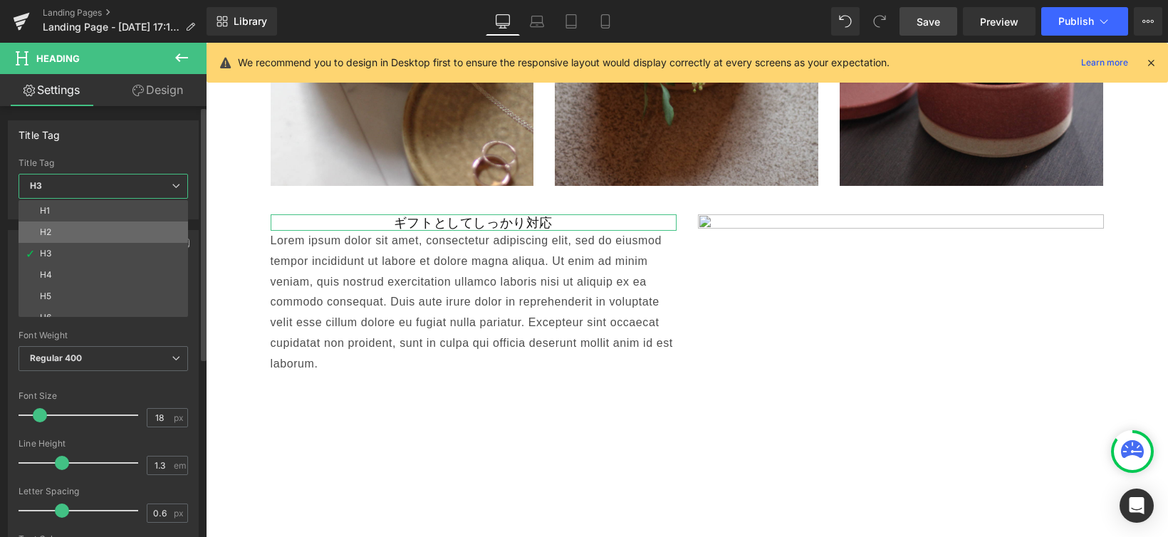
click at [143, 234] on li "H2" at bounding box center [107, 232] width 176 height 21
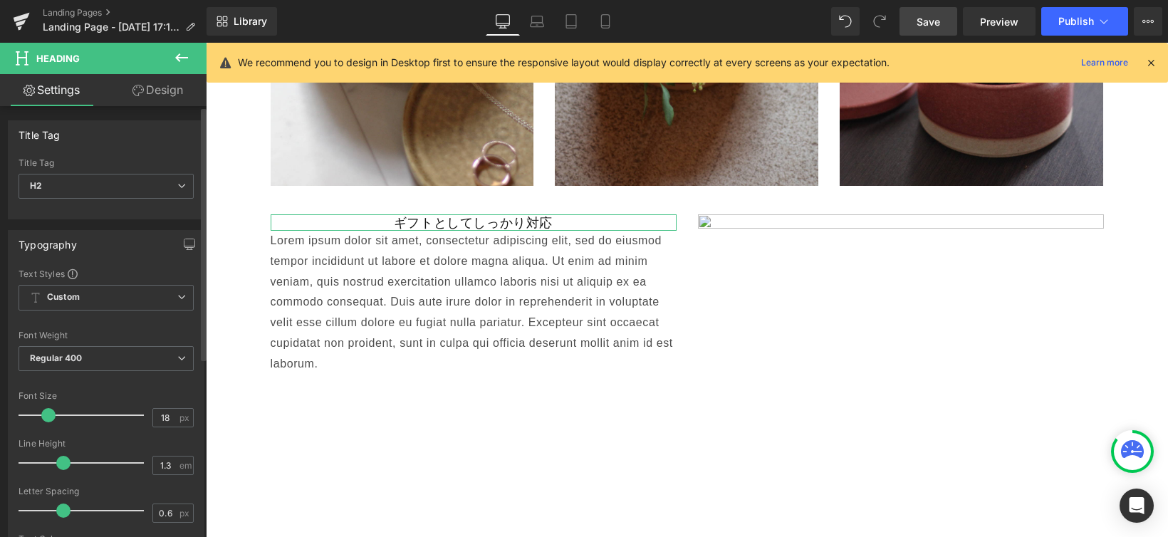
type input "24"
type input "100"
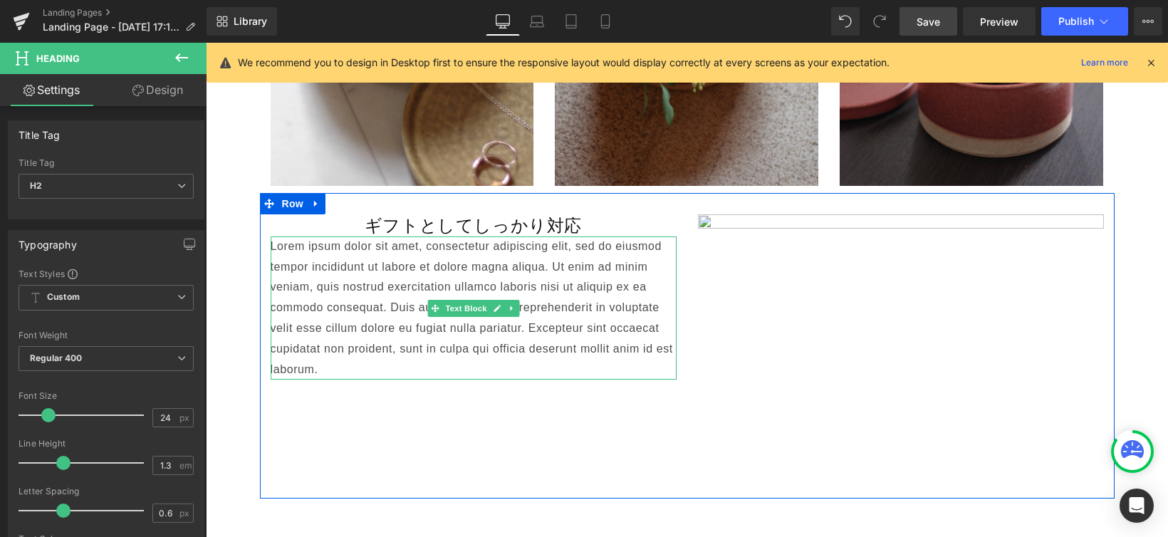
click at [380, 276] on p "Lorem ipsum dolor sit amet, consectetur adipiscing elit, sed do eiusmod tempor …" at bounding box center [474, 308] width 406 height 144
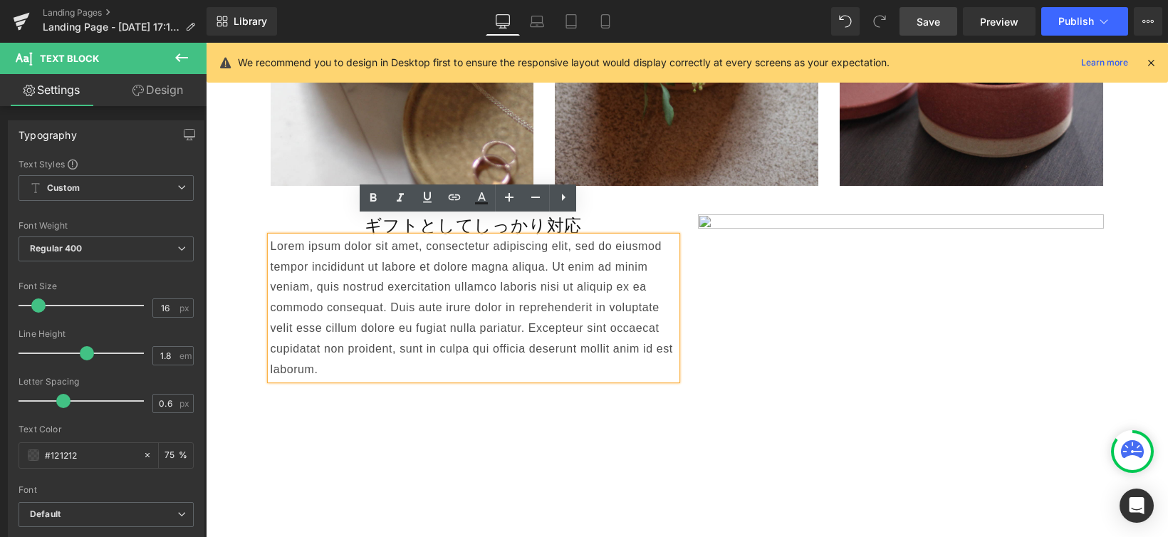
drag, startPoint x: 302, startPoint y: 195, endPoint x: 380, endPoint y: 406, distance: 224.7
click at [206, 43] on div at bounding box center [206, 43] width 0 height 0
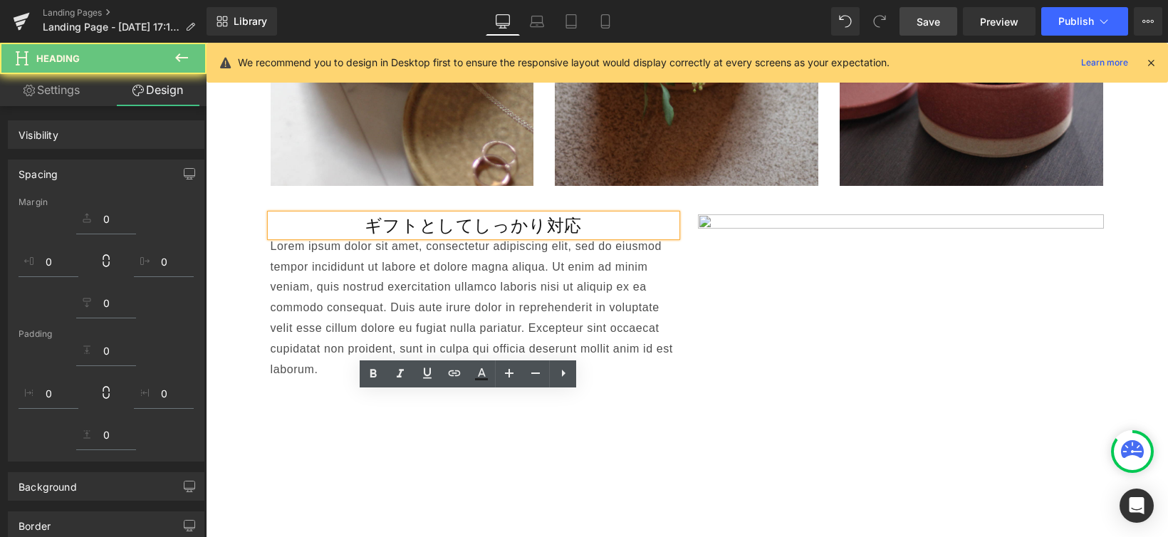
click at [580, 236] on h2 "ギフトとしてしっかり対応" at bounding box center [474, 225] width 406 height 22
click at [574, 236] on h2 "ギフトとしてしっかり対応" at bounding box center [474, 225] width 406 height 22
click at [536, 236] on h2 "ギフトとしてしっかり対応" at bounding box center [474, 225] width 406 height 22
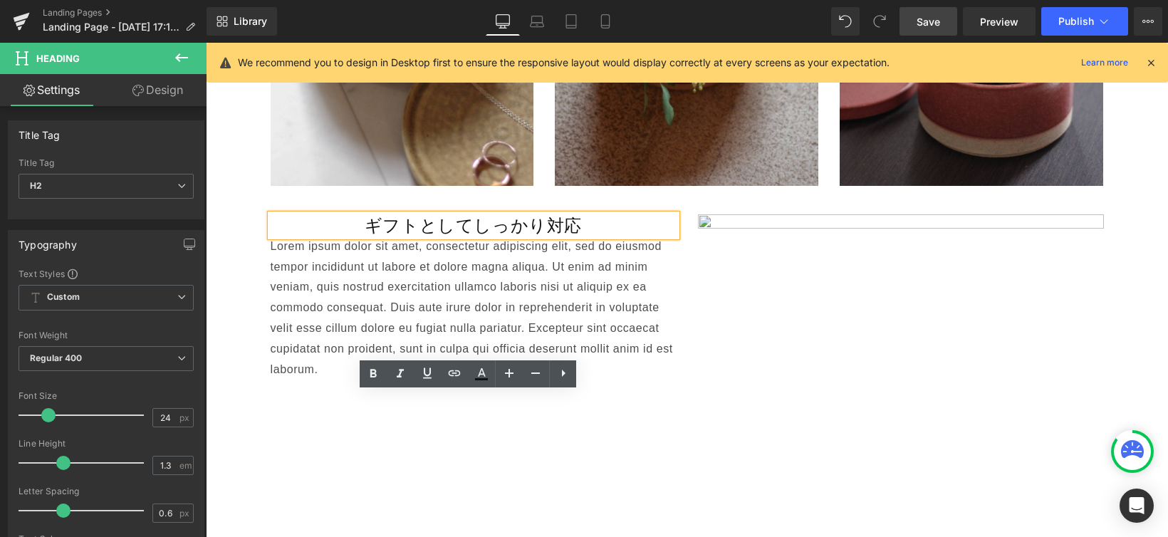
scroll to position [2692, 0]
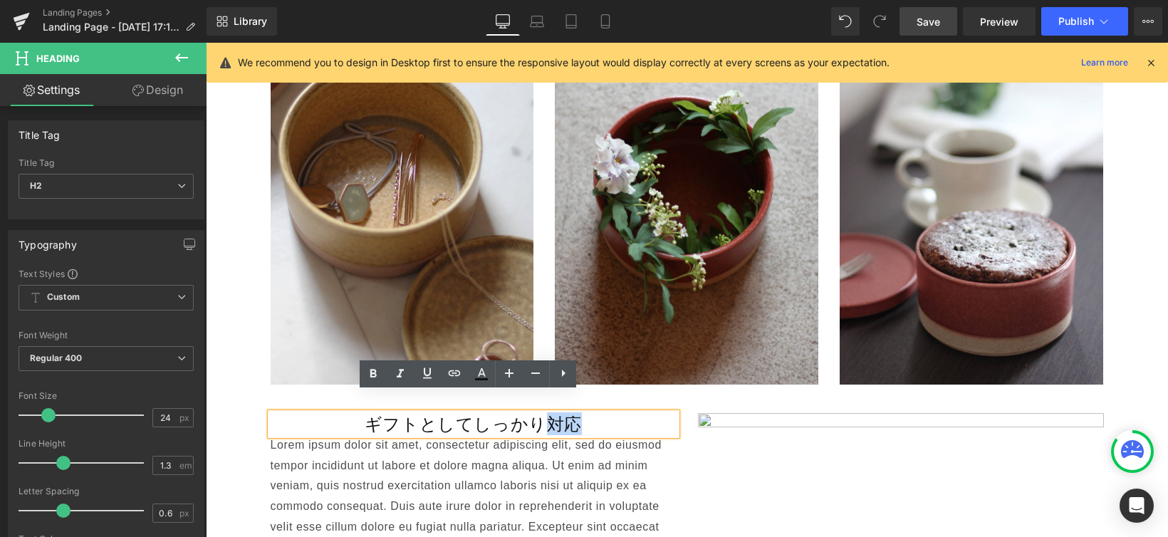
click at [576, 413] on h2 "ギフトとしてしっかり対応" at bounding box center [474, 424] width 406 height 22
drag, startPoint x: 576, startPoint y: 403, endPoint x: 367, endPoint y: 397, distance: 209.5
click at [367, 413] on h2 "ギフトとしてしっかり対応" at bounding box center [474, 424] width 406 height 22
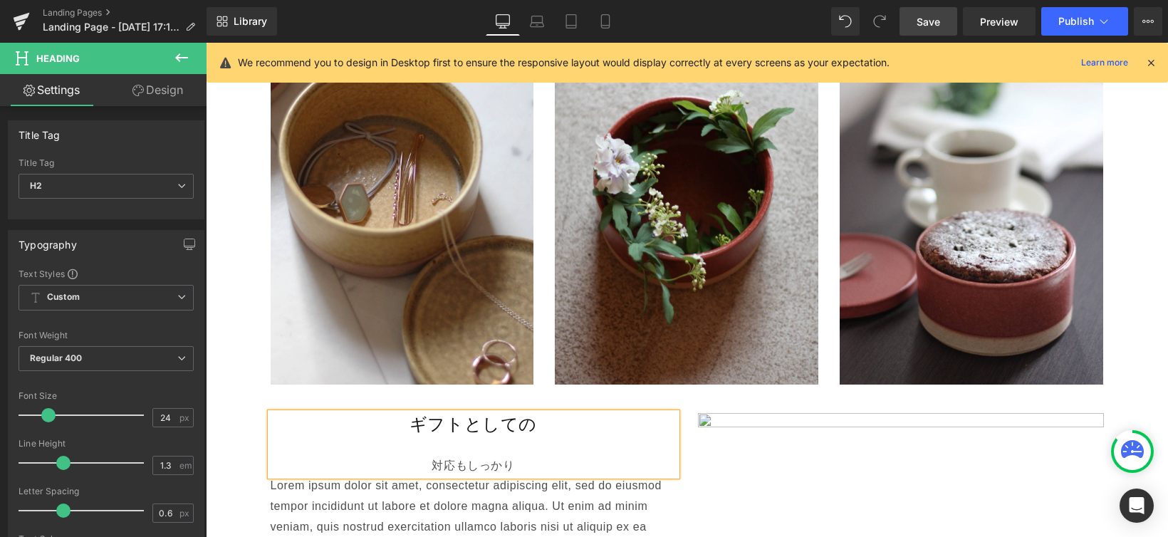
click at [429, 456] on div "対応もしっかり" at bounding box center [474, 466] width 406 height 21
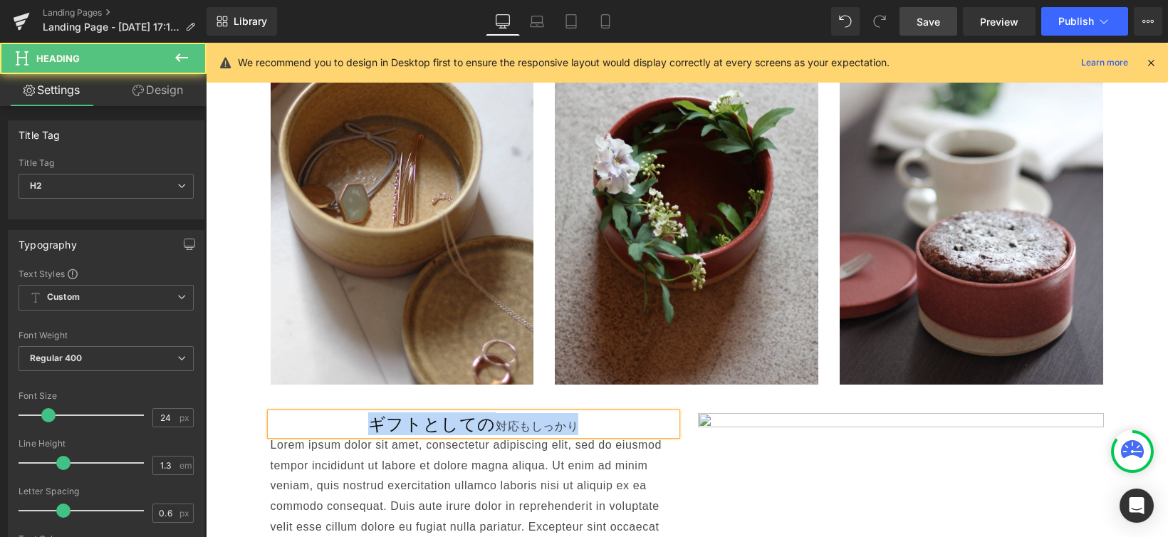
drag, startPoint x: 374, startPoint y: 402, endPoint x: 591, endPoint y: 398, distance: 217.3
click at [591, 413] on h2 "ギフトとしての 対応もしっかり" at bounding box center [474, 424] width 406 height 22
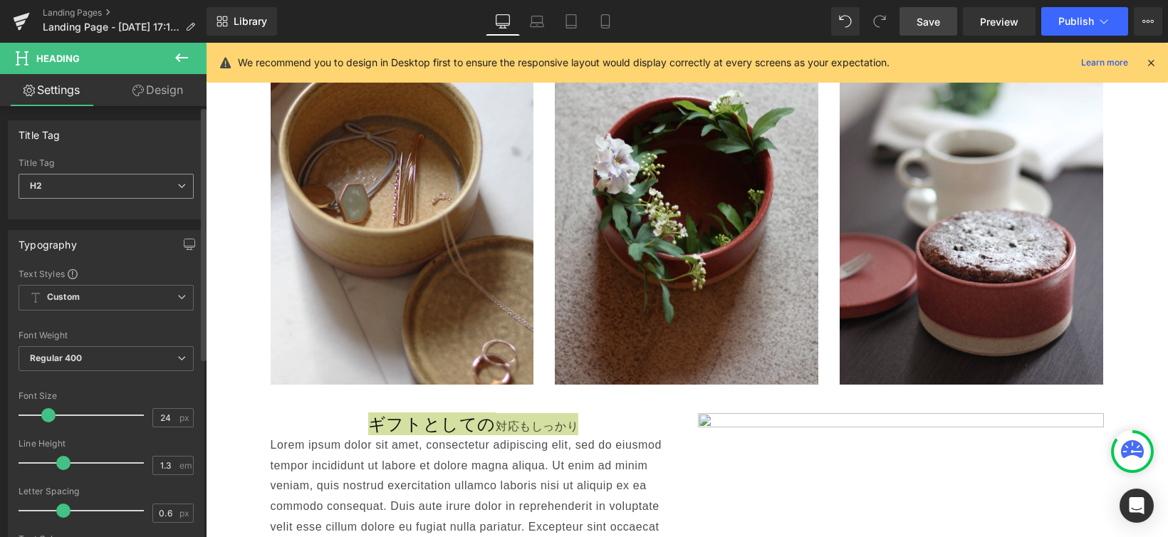
click at [150, 174] on span "H2" at bounding box center [106, 186] width 175 height 25
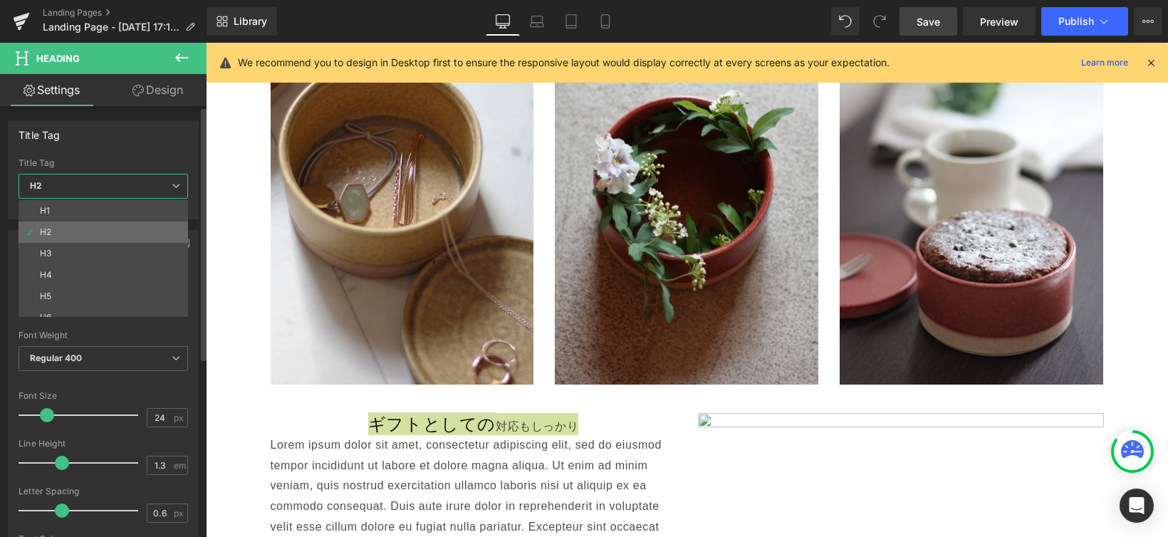
click at [135, 229] on li "H2" at bounding box center [107, 232] width 176 height 21
type input "100"
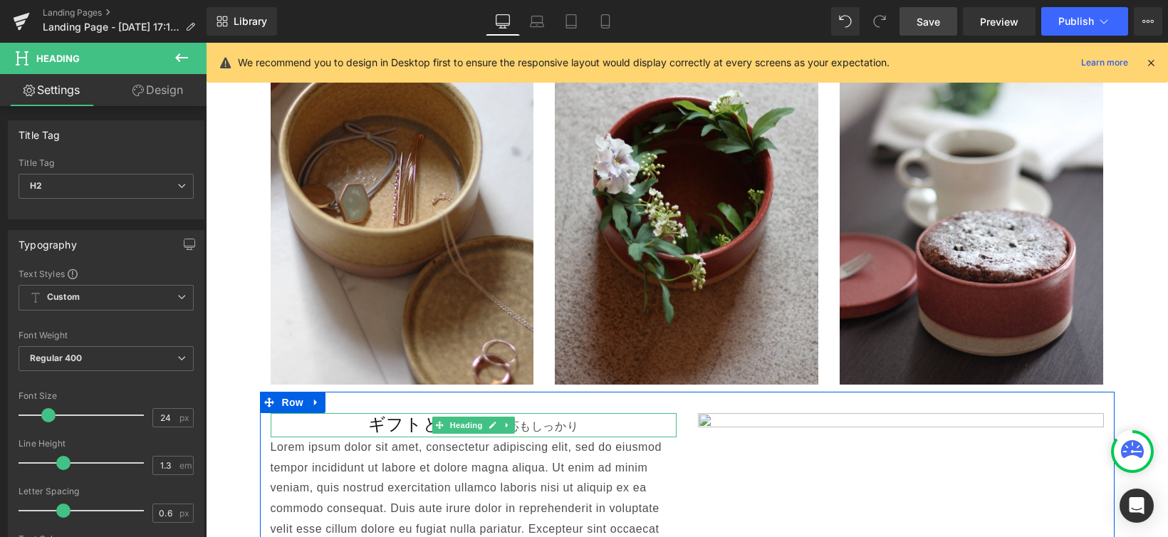
click at [389, 413] on h2 "ギフトとしての 対応もしっかり" at bounding box center [474, 425] width 406 height 24
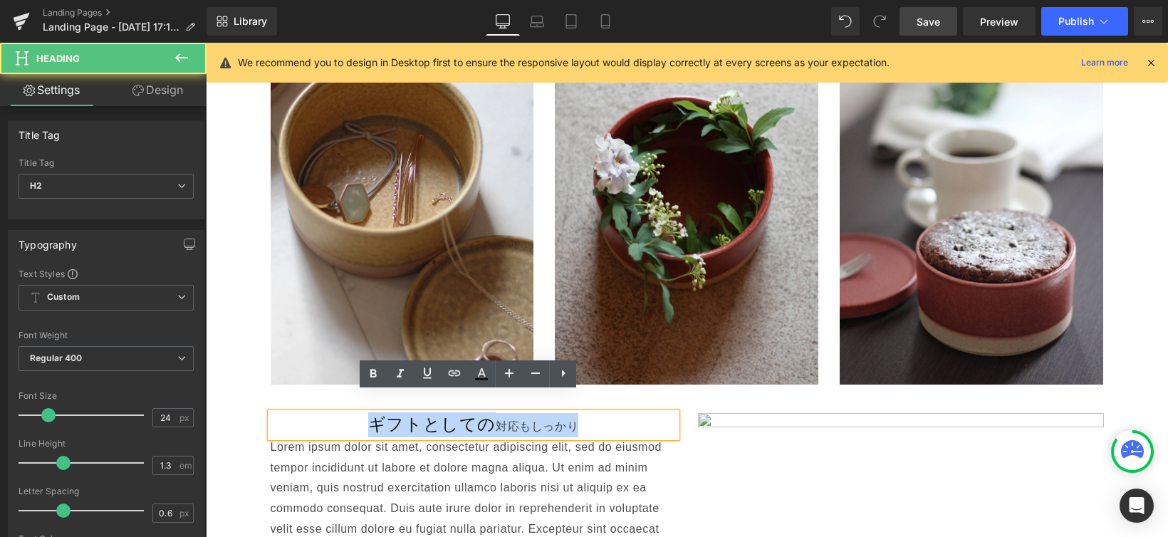
drag, startPoint x: 372, startPoint y: 405, endPoint x: 597, endPoint y: 407, distance: 225.1
click at [597, 413] on h2 "ギフトとしての 対応もしっかり" at bounding box center [474, 425] width 406 height 24
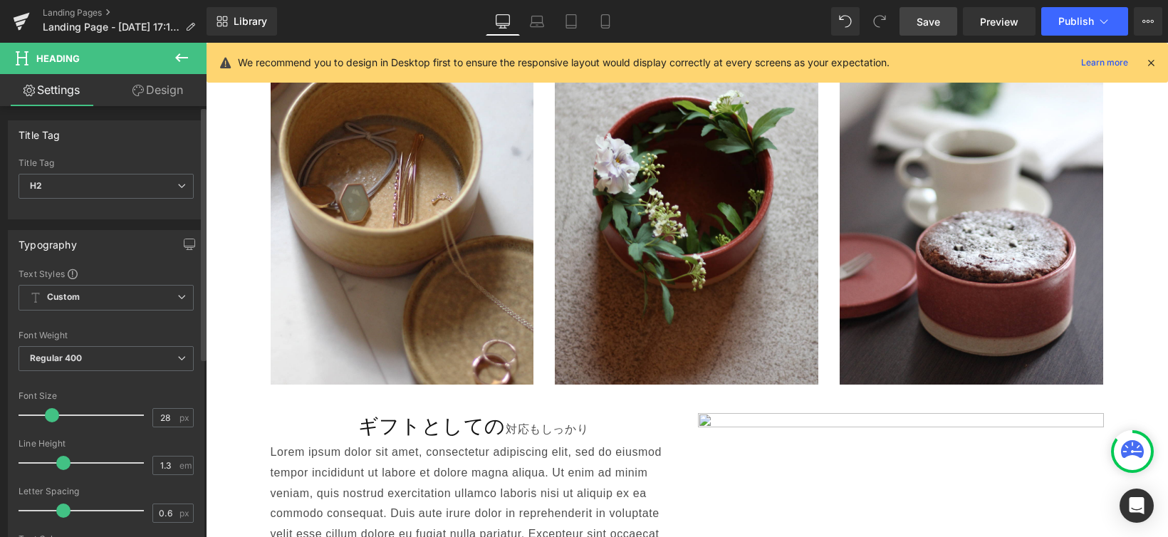
type input "33"
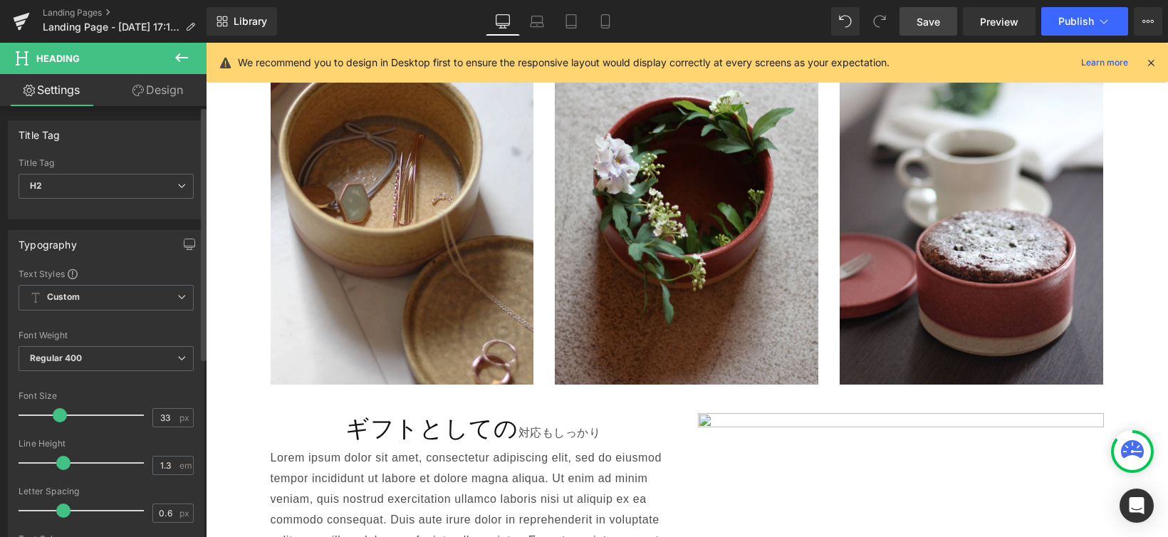
drag, startPoint x: 41, startPoint y: 417, endPoint x: 51, endPoint y: 420, distance: 11.1
click at [53, 420] on span at bounding box center [60, 415] width 14 height 14
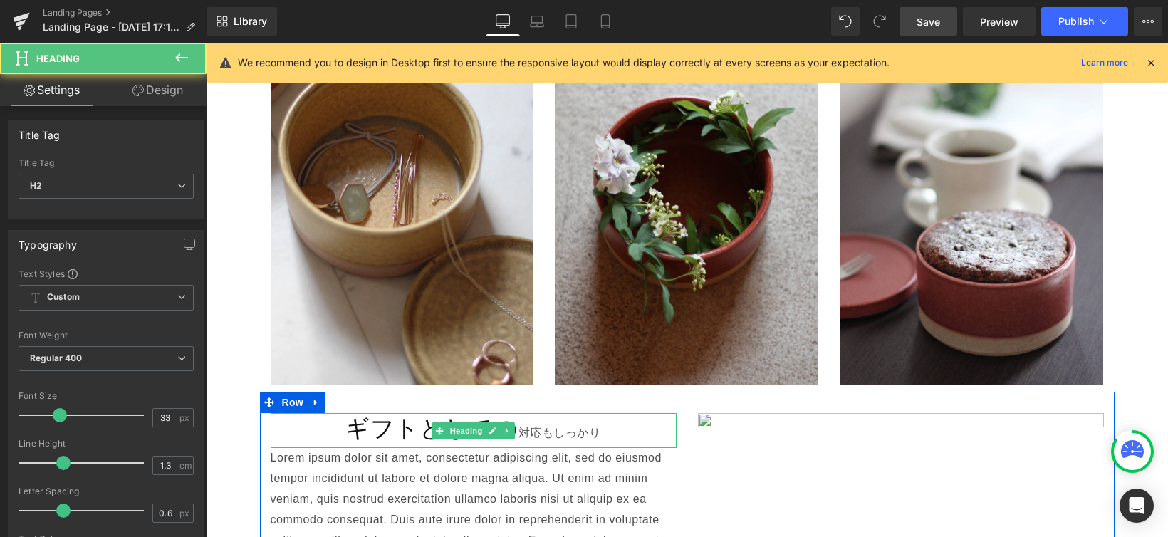
click at [603, 413] on h2 "ギフトとしての 対応もしっかり" at bounding box center [474, 431] width 406 height 36
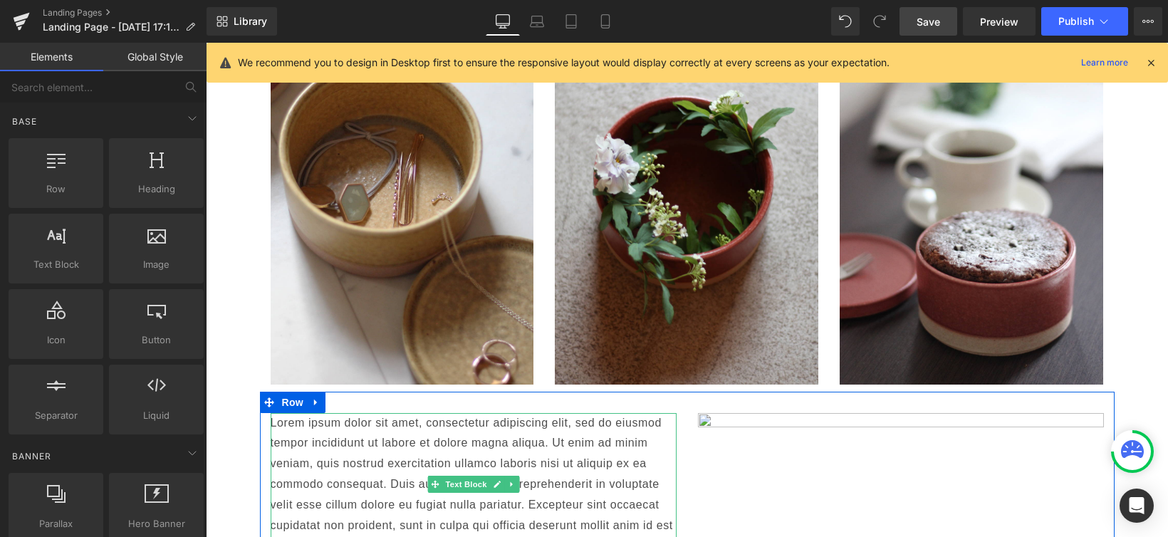
click at [283, 415] on p "Lorem ipsum dolor sit amet, consectetur adipiscing elit, sed do eiusmod tempor …" at bounding box center [474, 485] width 406 height 144
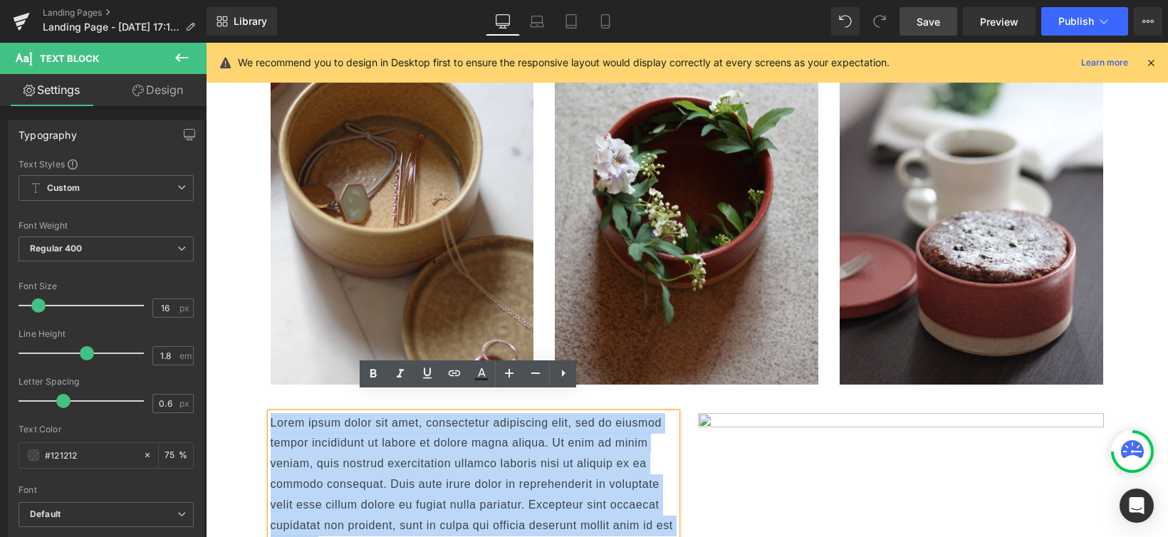
drag, startPoint x: 266, startPoint y: 405, endPoint x: 378, endPoint y: 521, distance: 160.7
click at [378, 521] on p "Lorem ipsum dolor sit amet, consectetur adipiscing elit, sed do eiusmod tempor …" at bounding box center [474, 485] width 406 height 144
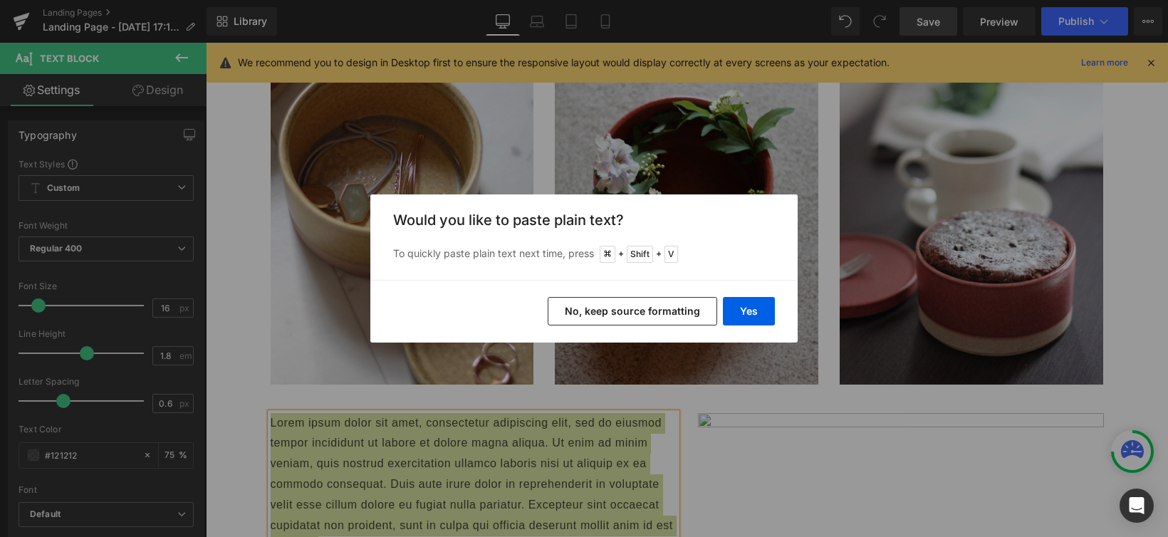
click at [369, 384] on div "Back to Library Insert Would you like to paste plain text? To quickly paste pla…" at bounding box center [584, 268] width 1168 height 537
click at [365, 475] on div "Back to Library Insert Would you like to paste plain text? To quickly paste pla…" at bounding box center [584, 268] width 1168 height 537
click at [751, 318] on button "Yes" at bounding box center [749, 311] width 52 height 28
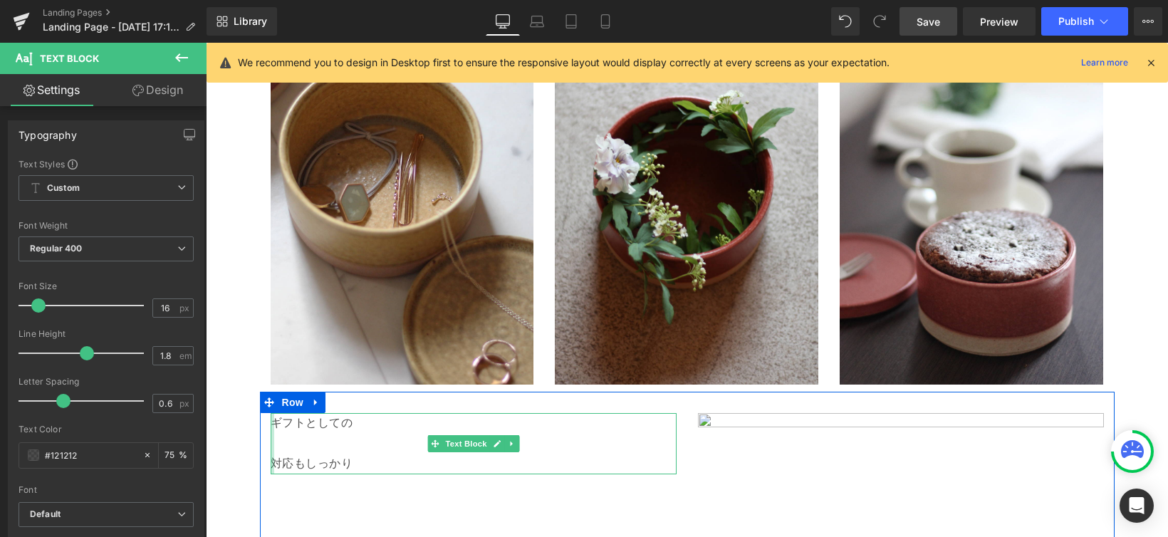
click at [271, 442] on div at bounding box center [273, 443] width 4 height 61
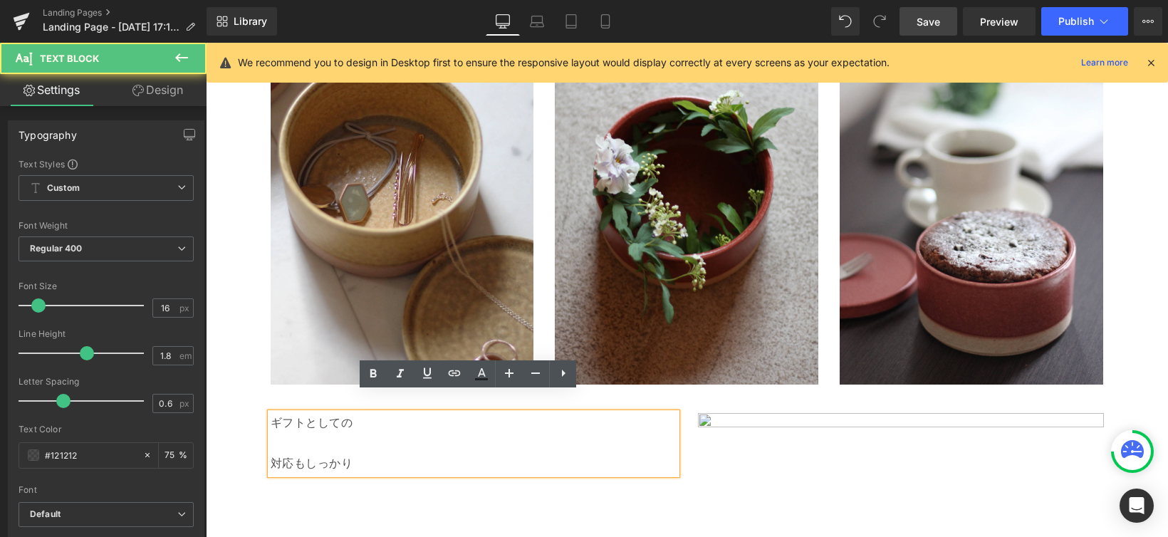
click at [271, 454] on p "対応もしっかり" at bounding box center [474, 464] width 406 height 21
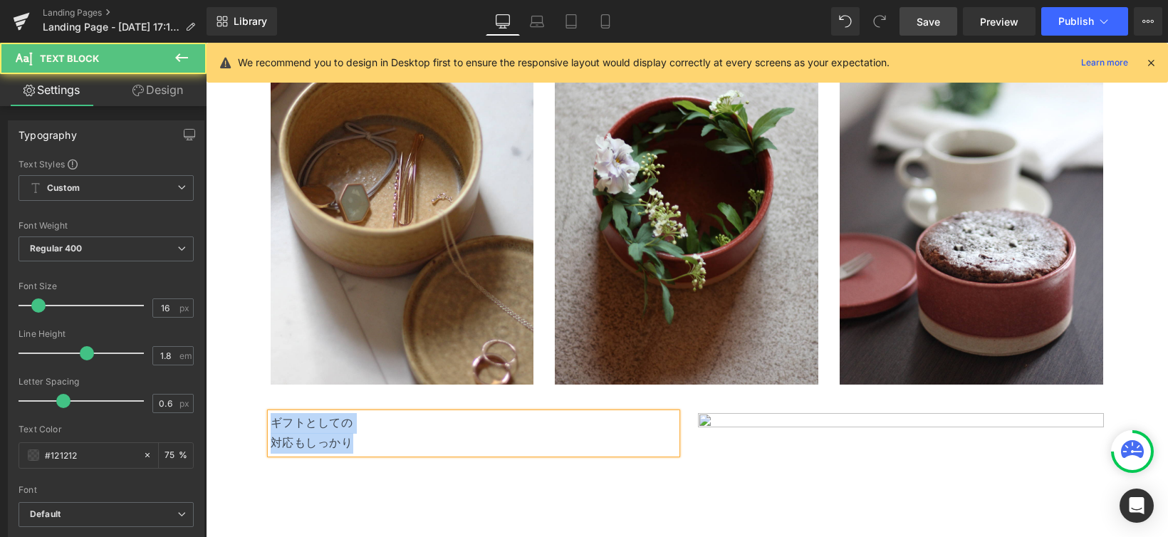
drag, startPoint x: 269, startPoint y: 402, endPoint x: 372, endPoint y: 431, distance: 106.4
click at [372, 431] on div "ギフトとしての 対応もしっかり" at bounding box center [474, 433] width 406 height 41
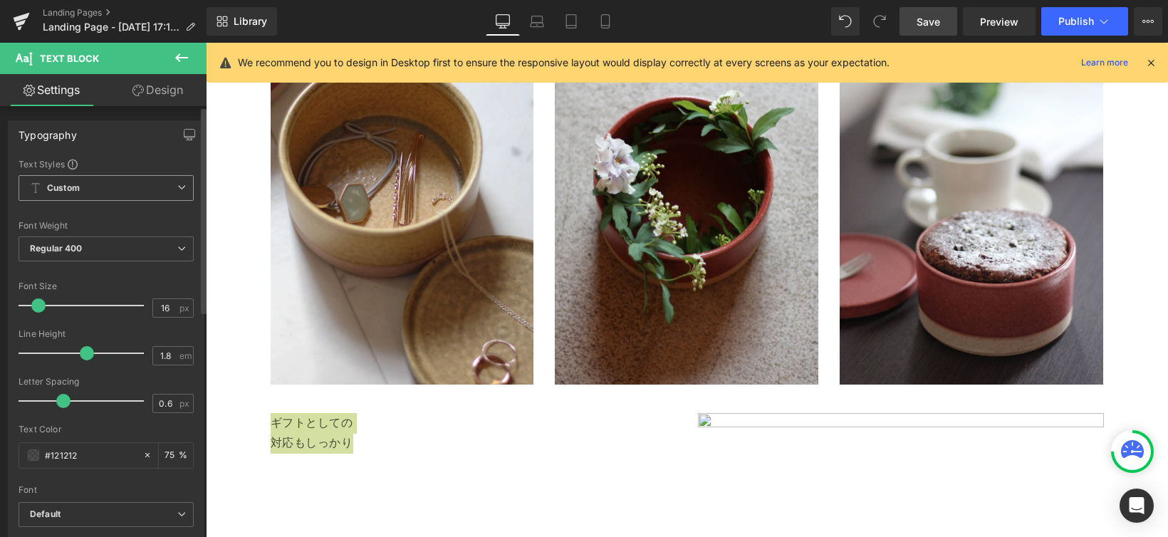
click at [170, 197] on span "Custom Setup Global Style" at bounding box center [106, 188] width 175 height 26
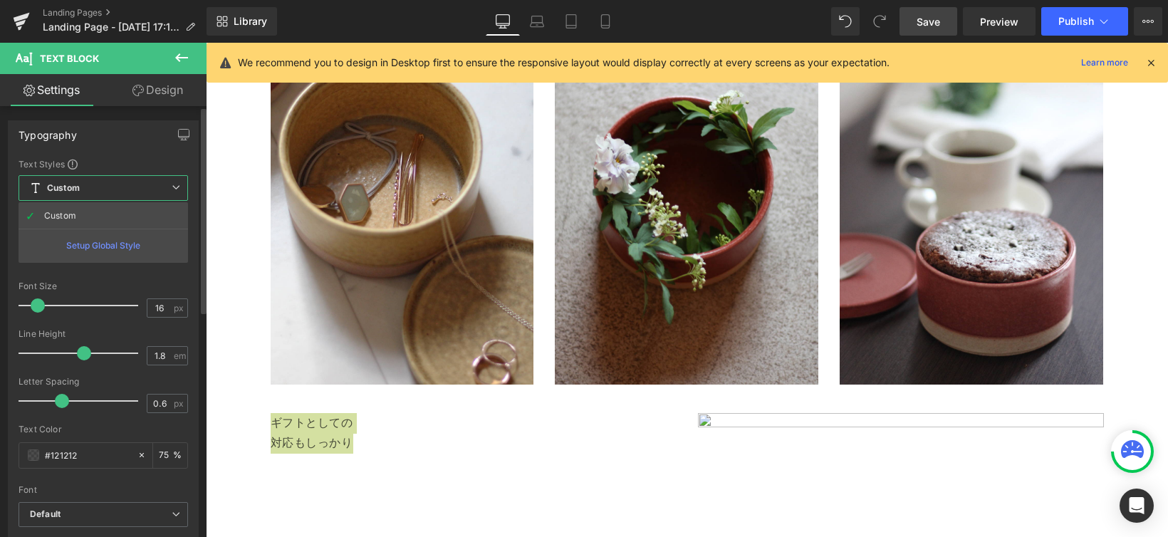
click at [115, 281] on div "Font Size" at bounding box center [104, 286] width 170 height 10
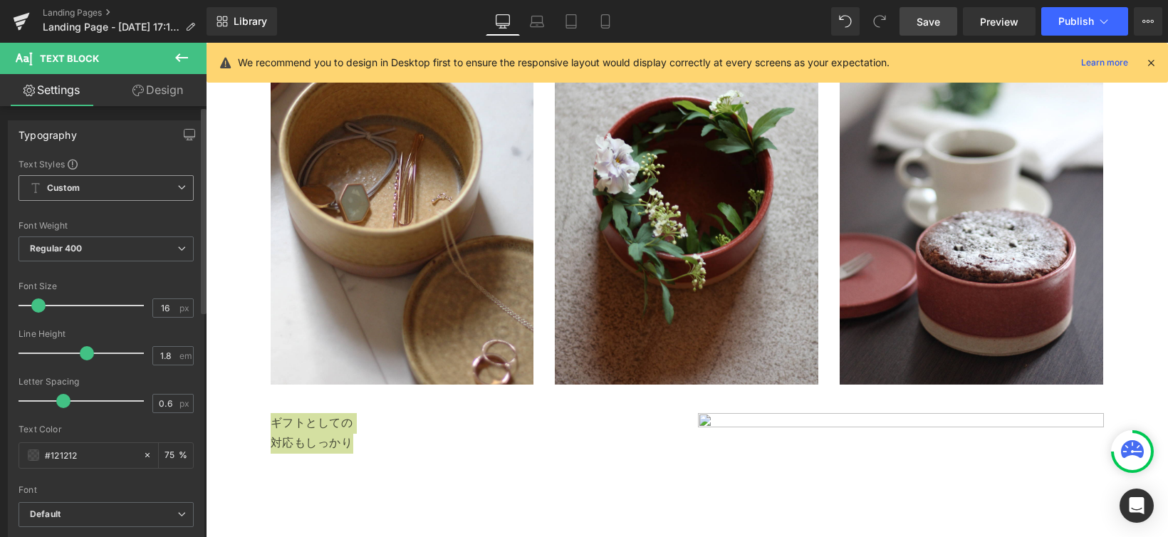
click at [153, 193] on span "Custom Setup Global Style" at bounding box center [106, 188] width 175 height 26
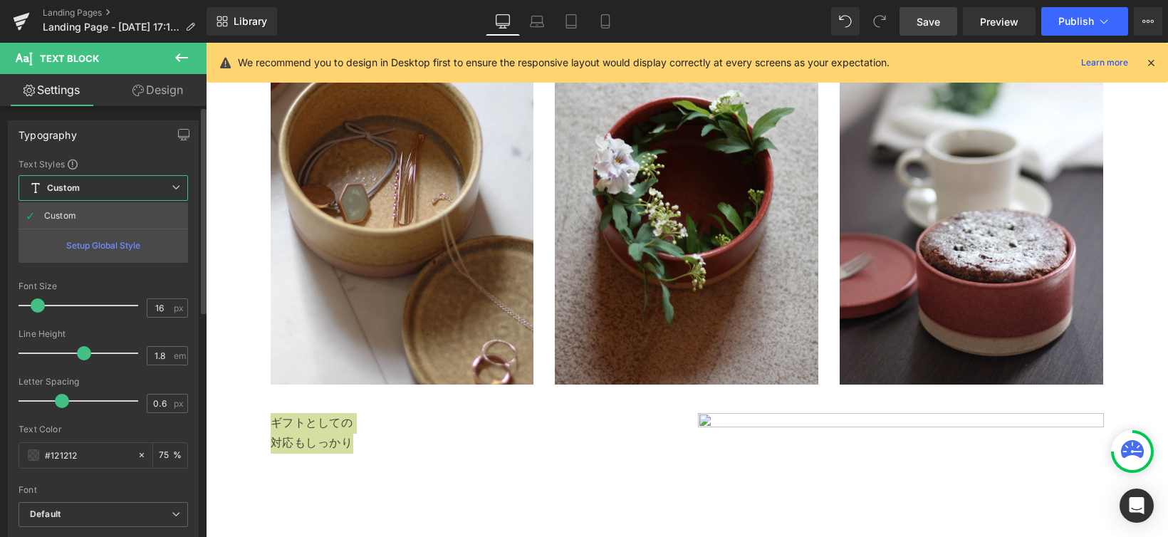
click at [101, 241] on div "Setup Global Style" at bounding box center [104, 245] width 170 height 33
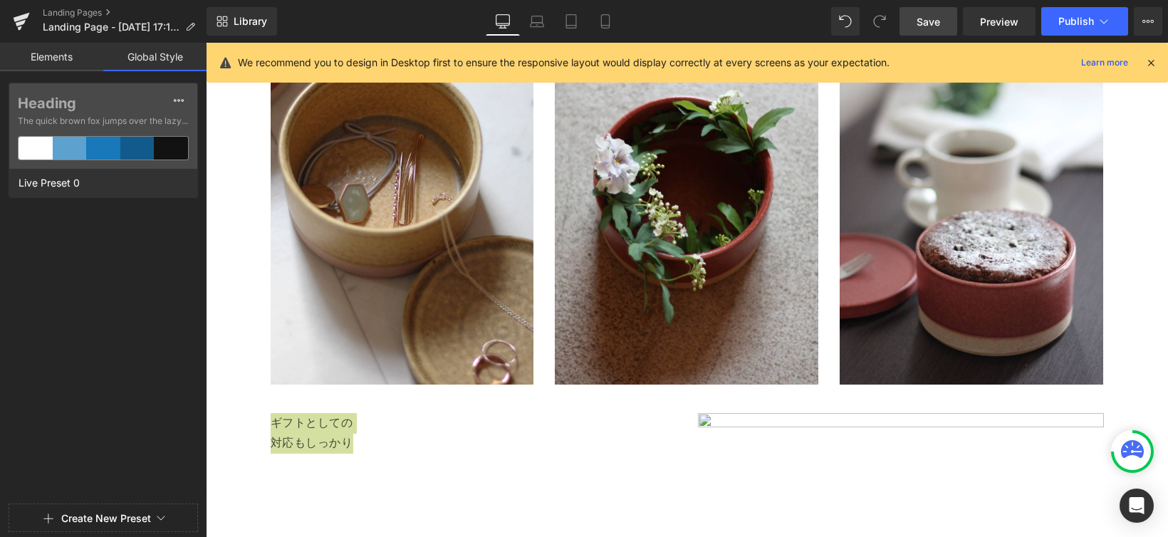
click at [36, 64] on link "Elements" at bounding box center [51, 57] width 103 height 28
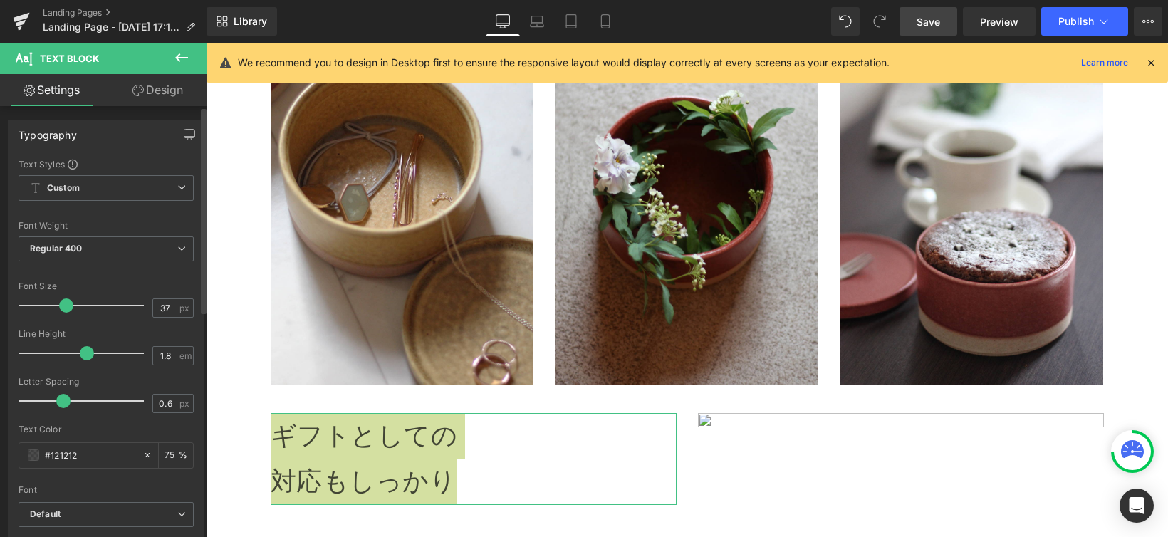
type input "38"
drag, startPoint x: 35, startPoint y: 311, endPoint x: 61, endPoint y: 315, distance: 26.0
click at [61, 315] on div at bounding box center [85, 305] width 118 height 28
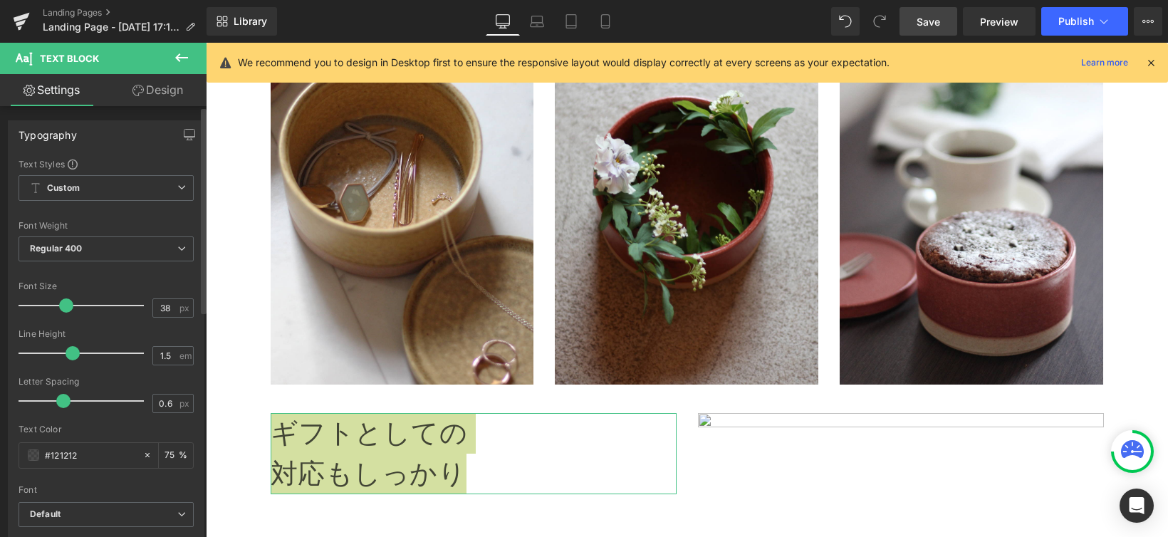
type input "1.4"
drag, startPoint x: 82, startPoint y: 353, endPoint x: 65, endPoint y: 352, distance: 17.1
click at [65, 352] on span at bounding box center [68, 353] width 14 height 14
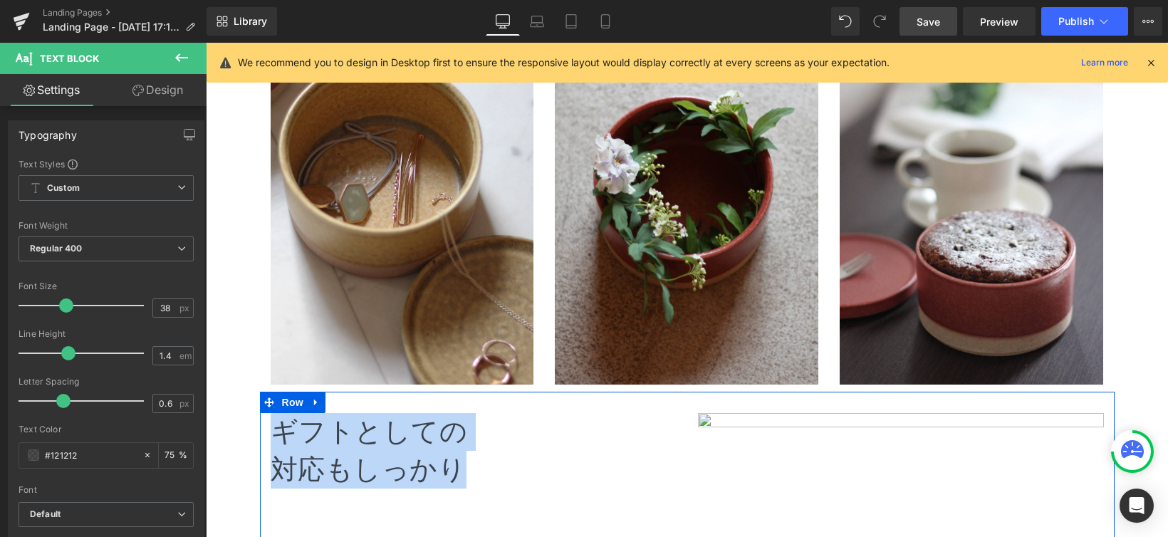
click at [504, 482] on div "ギフトとしての 対応もしっかり Text Block Image Row" at bounding box center [687, 545] width 855 height 306
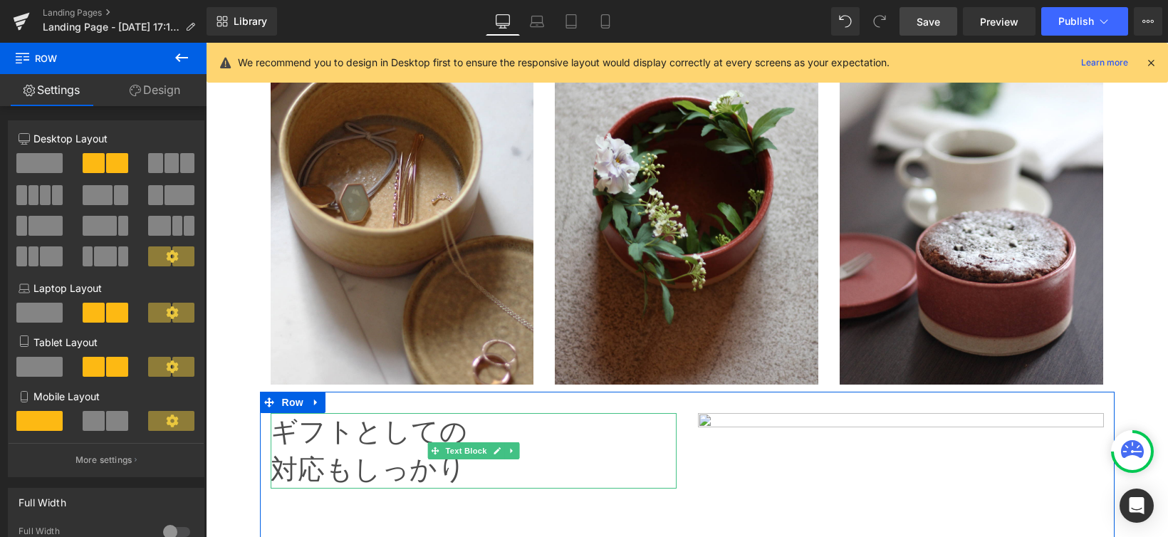
click at [348, 415] on p "ギフトとしての" at bounding box center [474, 432] width 406 height 38
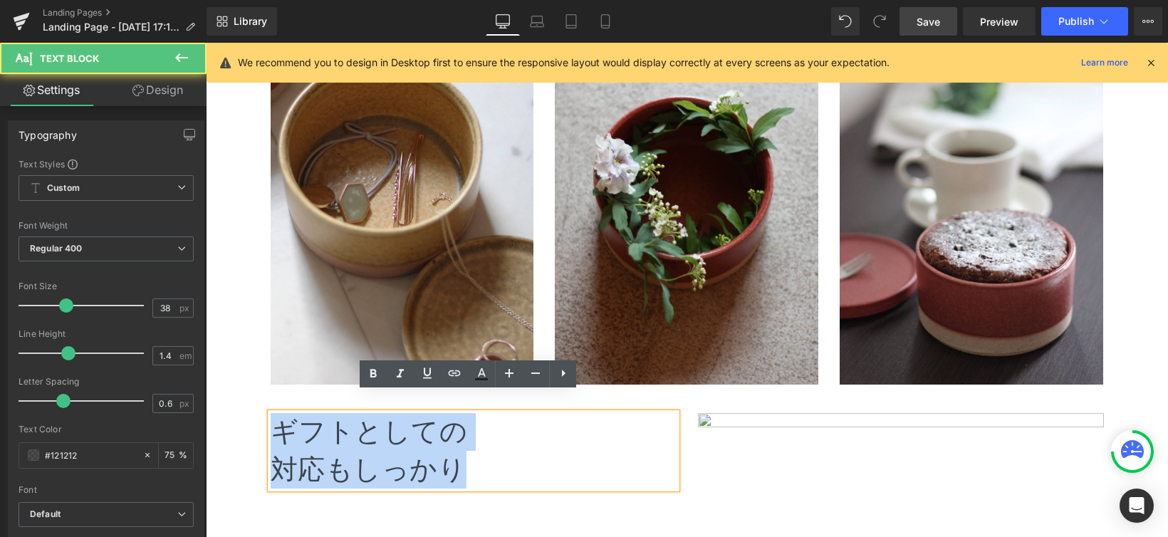
drag, startPoint x: 272, startPoint y: 412, endPoint x: 474, endPoint y: 459, distance: 207.0
click at [474, 459] on div "ギフトとしての 対応もしっかり" at bounding box center [474, 450] width 406 height 75
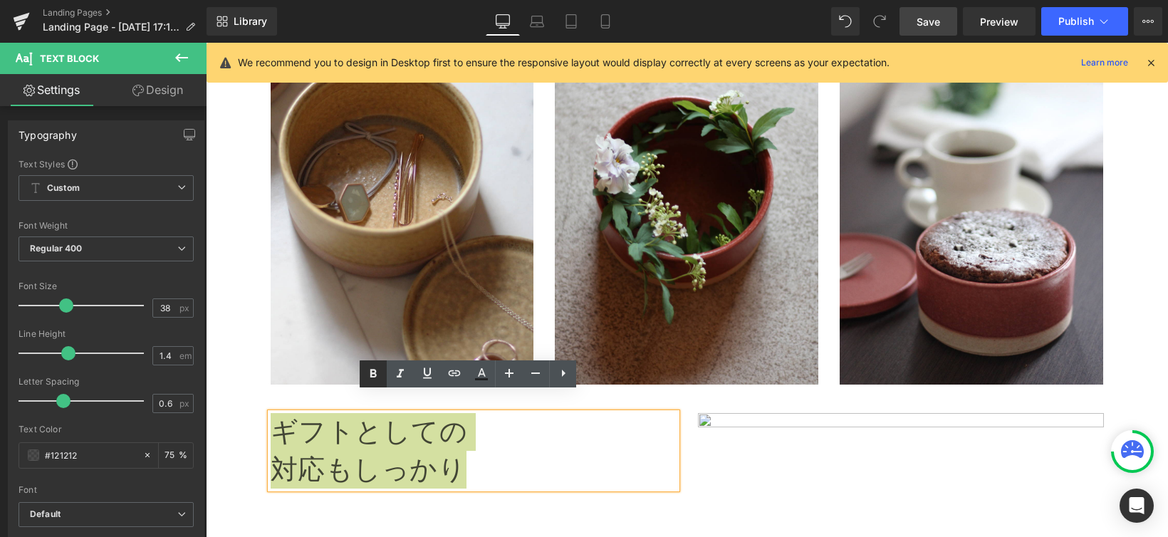
click at [373, 377] on icon at bounding box center [373, 373] width 17 height 17
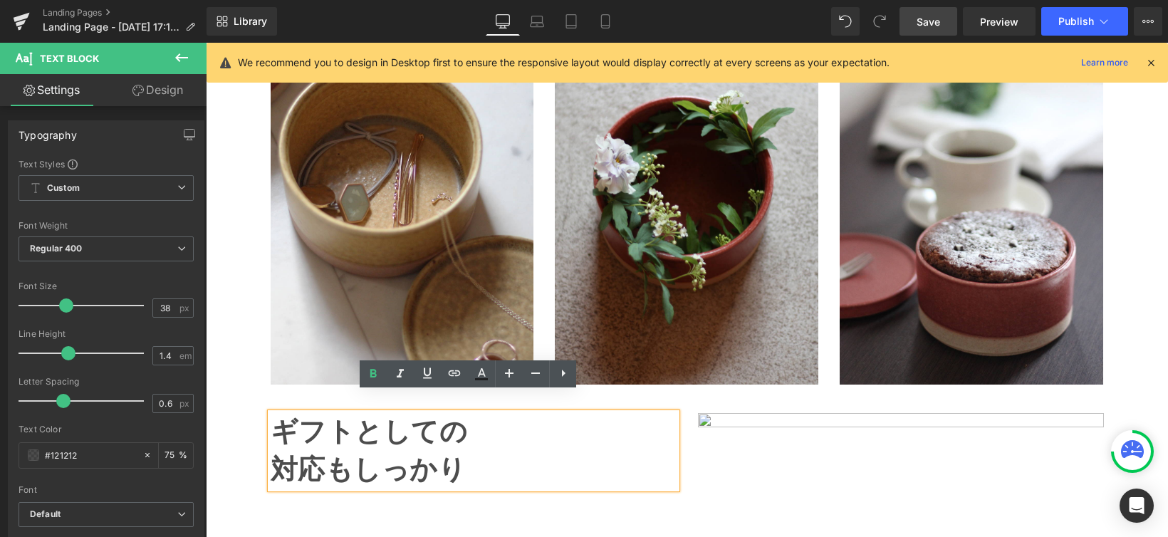
click at [470, 497] on div "ギフトとしての 対応もしっかり Text Block Image Row" at bounding box center [687, 545] width 855 height 306
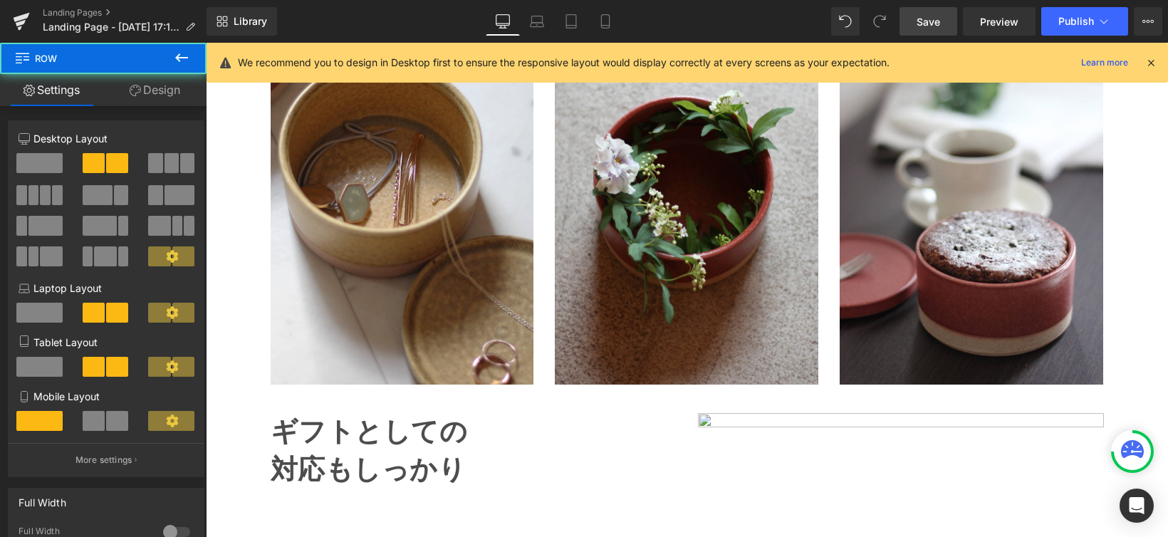
click at [293, 476] on div "ギフトとしての 対応もしっかり Text Block Image Row" at bounding box center [687, 545] width 855 height 306
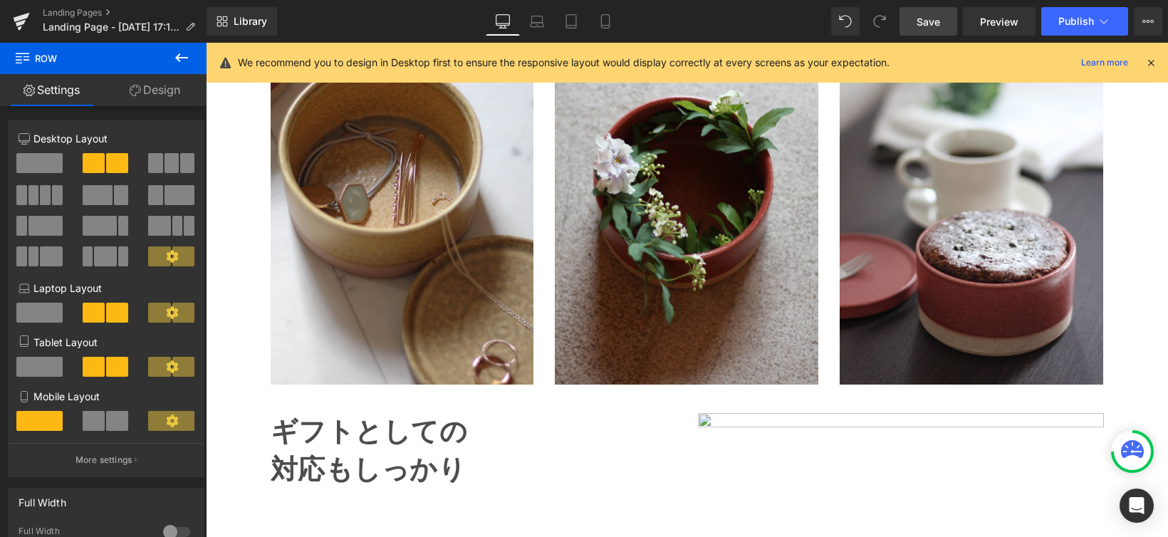
click at [345, 454] on span "対応もしっかり" at bounding box center [369, 469] width 196 height 30
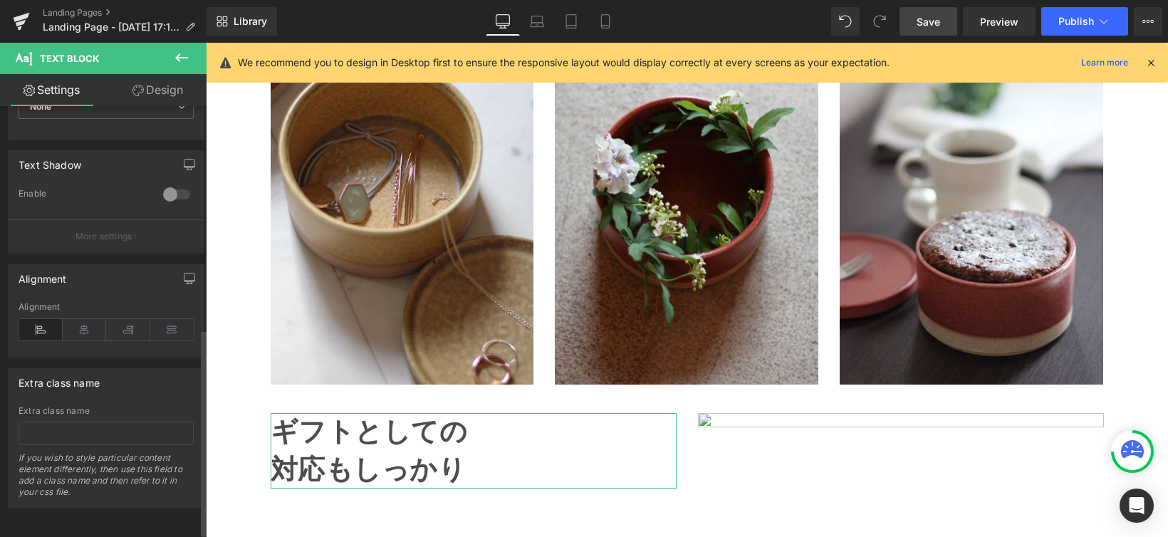
scroll to position [463, 0]
click at [87, 330] on icon at bounding box center [85, 329] width 44 height 21
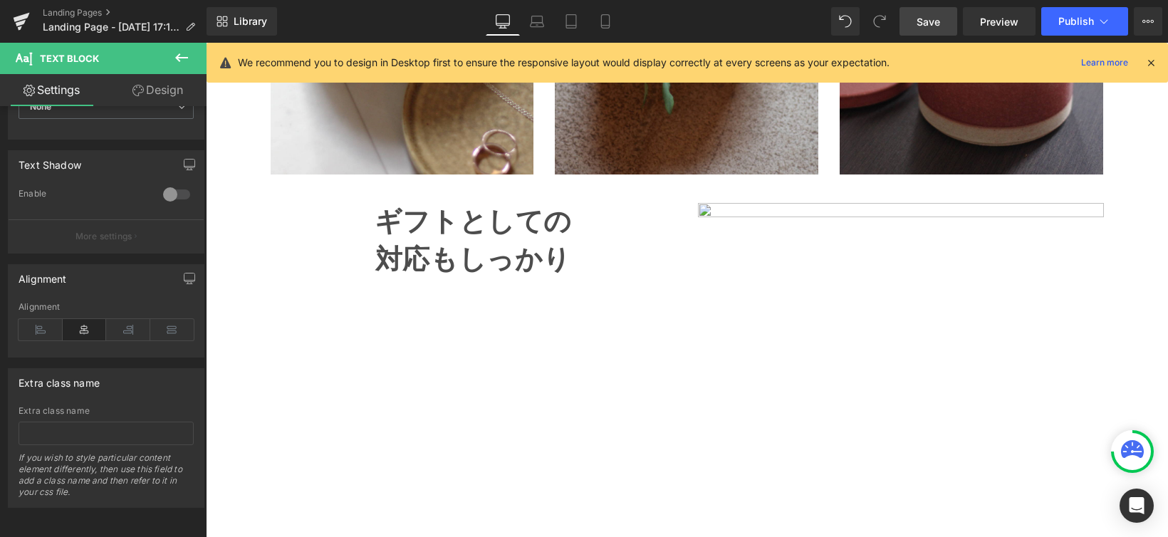
scroll to position [2903, 0]
click at [924, 23] on span "Save" at bounding box center [929, 21] width 24 height 15
